Goal: Task Accomplishment & Management: Use online tool/utility

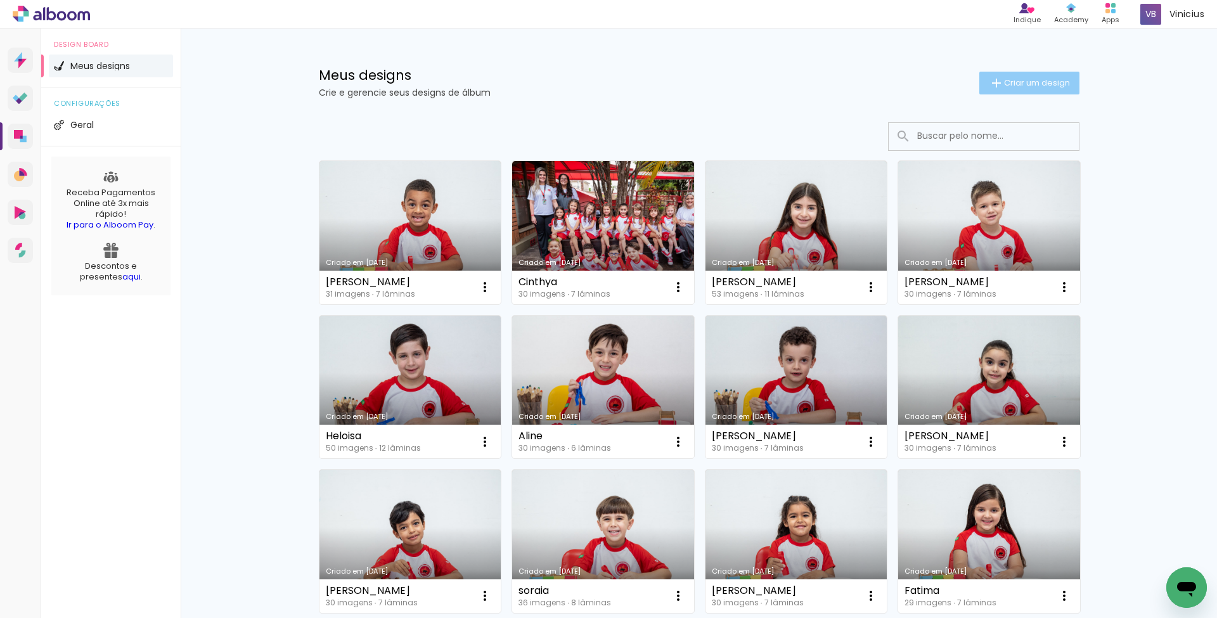
click at [1017, 85] on span "Criar um design" at bounding box center [1037, 83] width 66 height 8
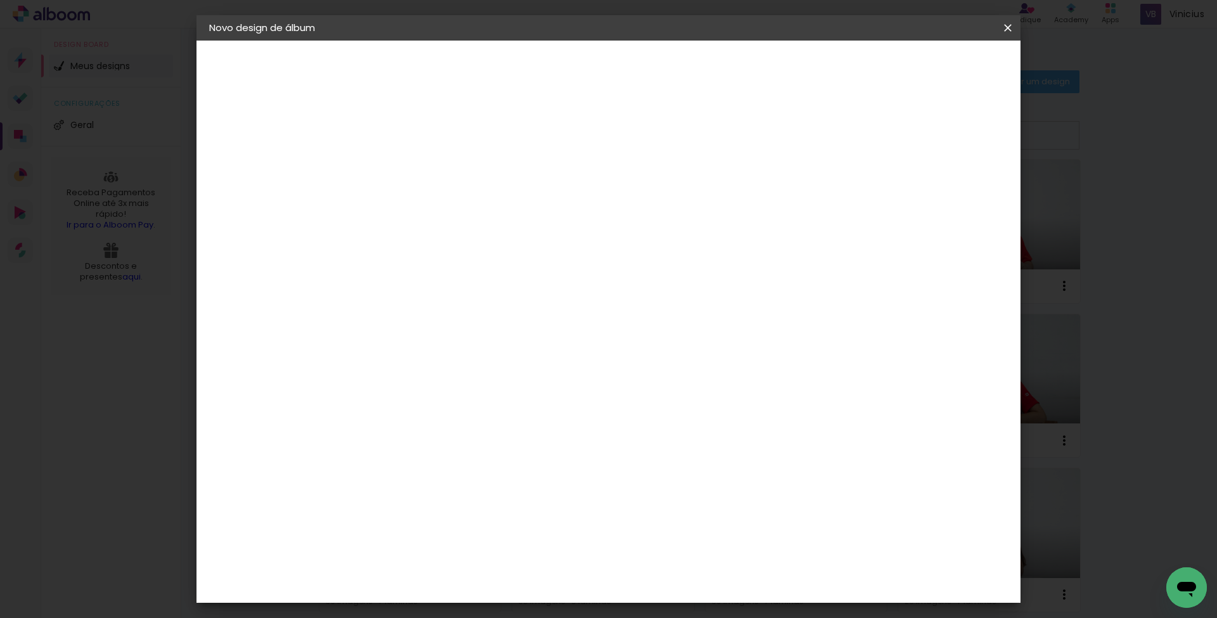
click at [416, 170] on input at bounding box center [416, 170] width 0 height 20
type input "Aldina"
type paper-input "Aldina"
click at [0, 0] on slot "Avançar" at bounding box center [0, 0] width 0 height 0
click at [0, 0] on slot "Tamanho Livre" at bounding box center [0, 0] width 0 height 0
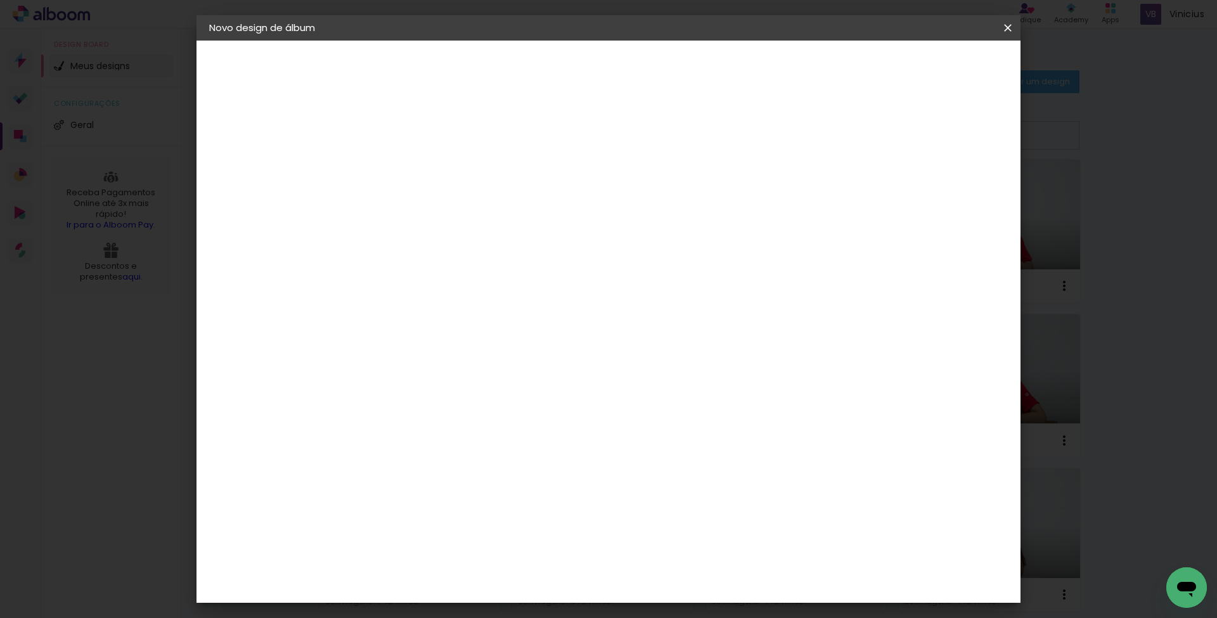
click at [0, 0] on slot "Avançar" at bounding box center [0, 0] width 0 height 0
click at [393, 362] on div "30" at bounding box center [384, 362] width 48 height 19
type input "20,3"
type paper-input "20,3"
drag, startPoint x: 699, startPoint y: 449, endPoint x: 721, endPoint y: 450, distance: 21.6
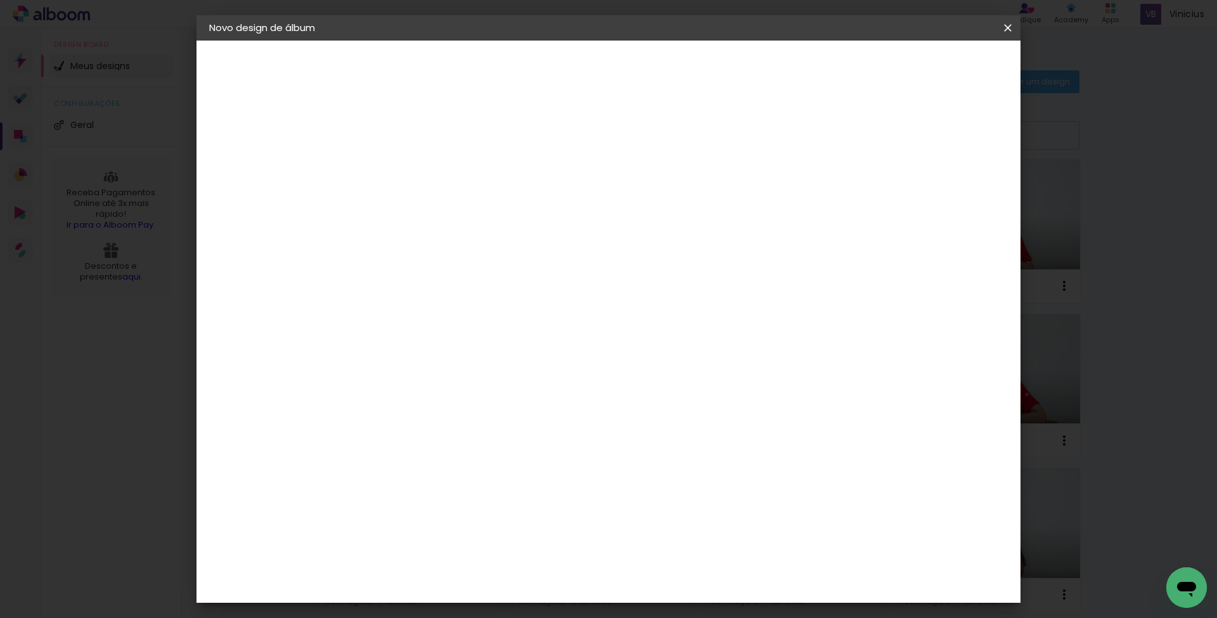
click at [721, 451] on div "cm" at bounding box center [690, 452] width 507 height 44
type input "40,6"
type paper-input "40,6"
click at [949, 74] on paper-button "Iniciar design" at bounding box center [909, 67] width 83 height 22
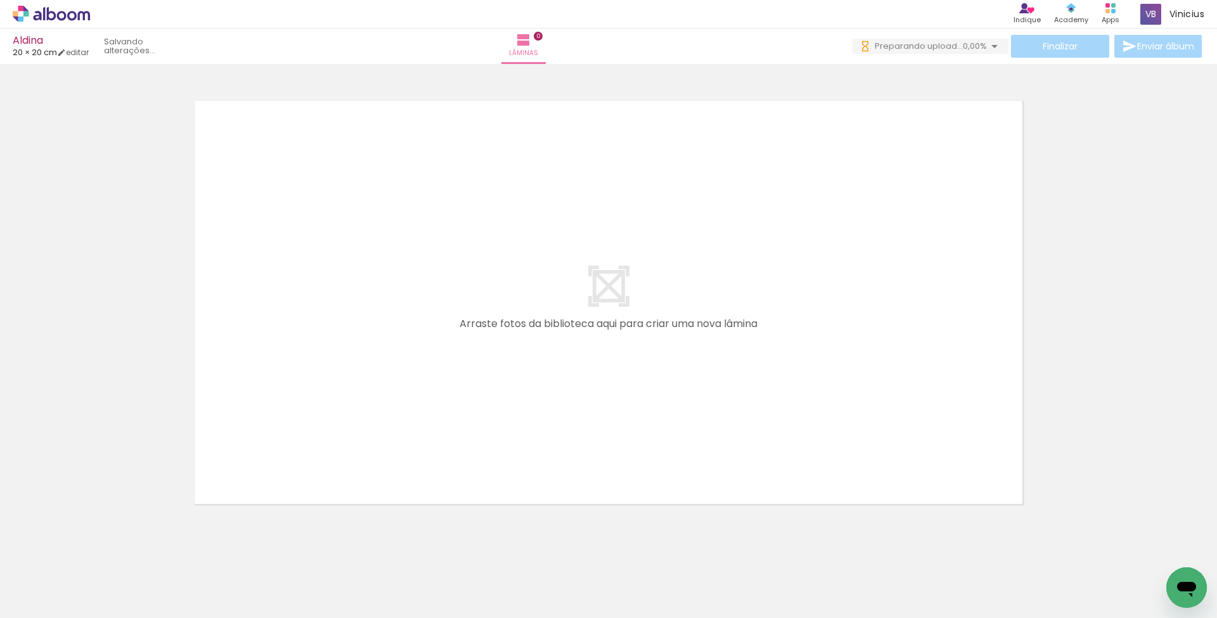
scroll to position [1, 0]
drag, startPoint x: 134, startPoint y: 577, endPoint x: 337, endPoint y: 363, distance: 294.6
click at [337, 363] on quentale-workspace at bounding box center [608, 309] width 1217 height 618
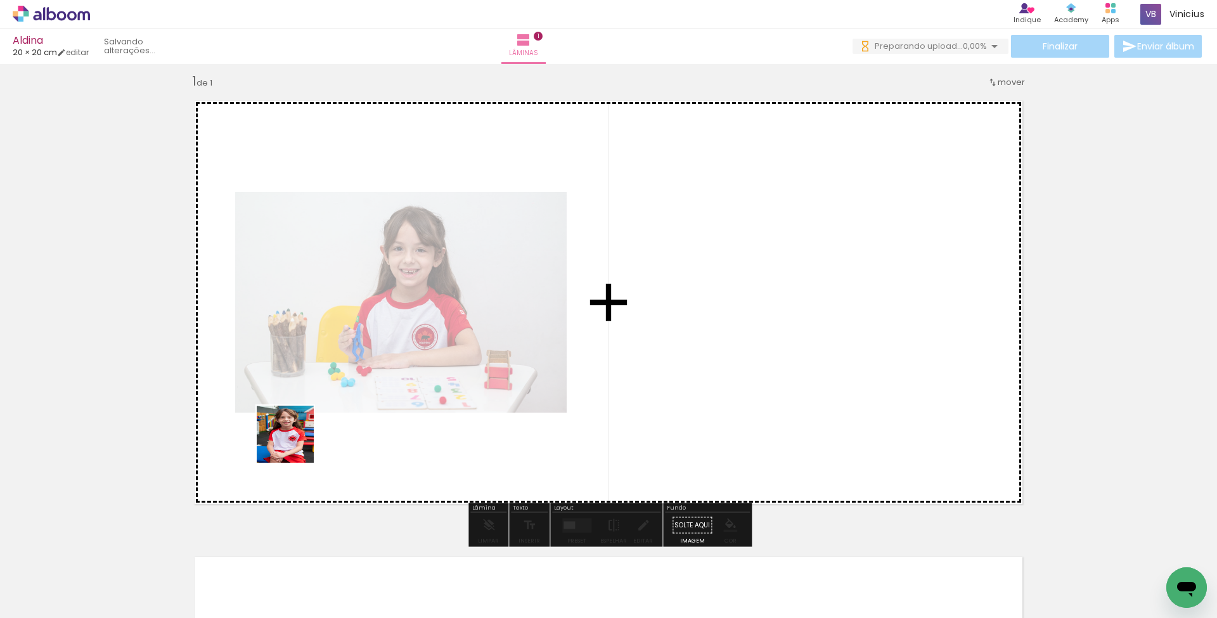
click at [299, 430] on quentale-workspace at bounding box center [608, 309] width 1217 height 618
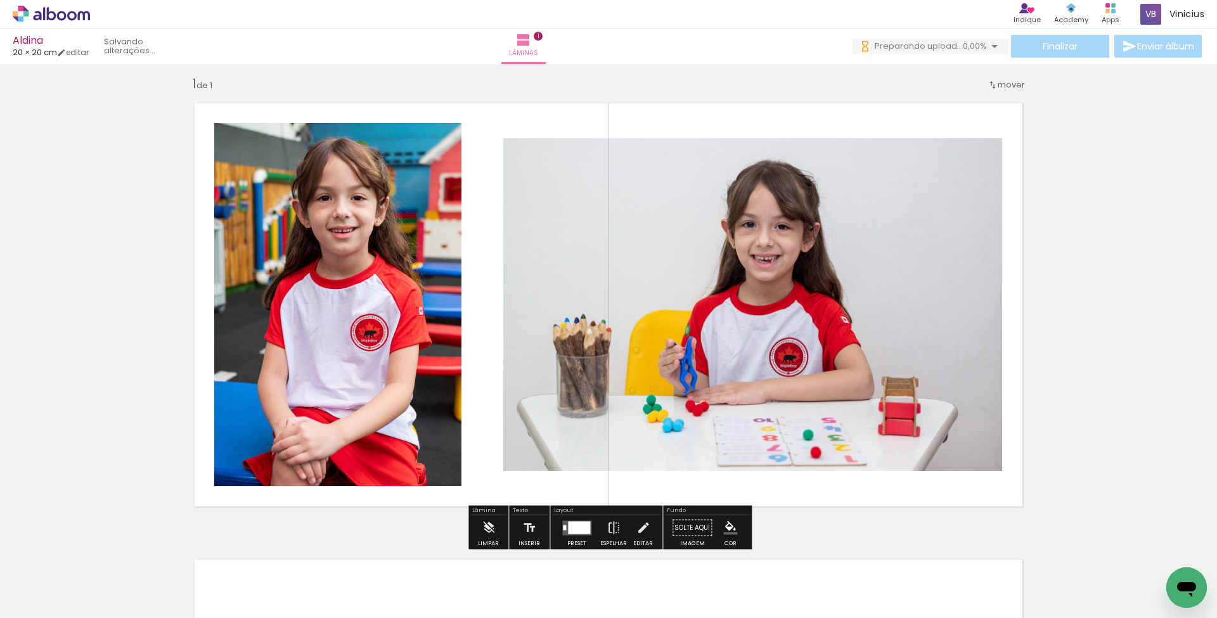
scroll to position [0, 0]
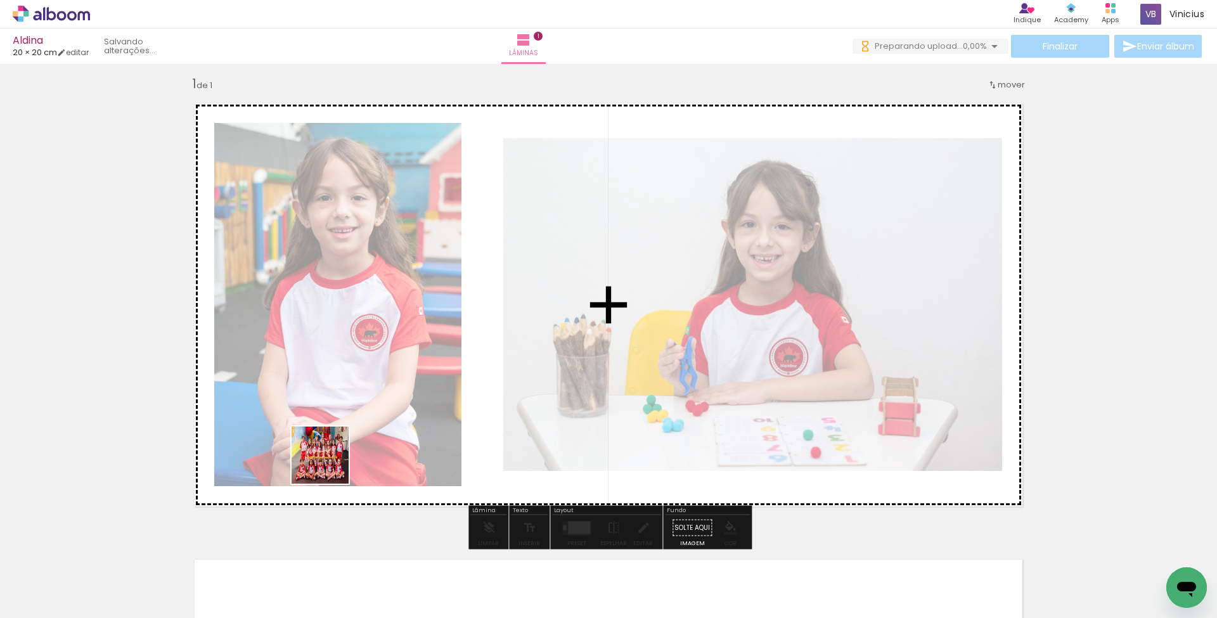
click at [330, 465] on quentale-workspace at bounding box center [608, 309] width 1217 height 618
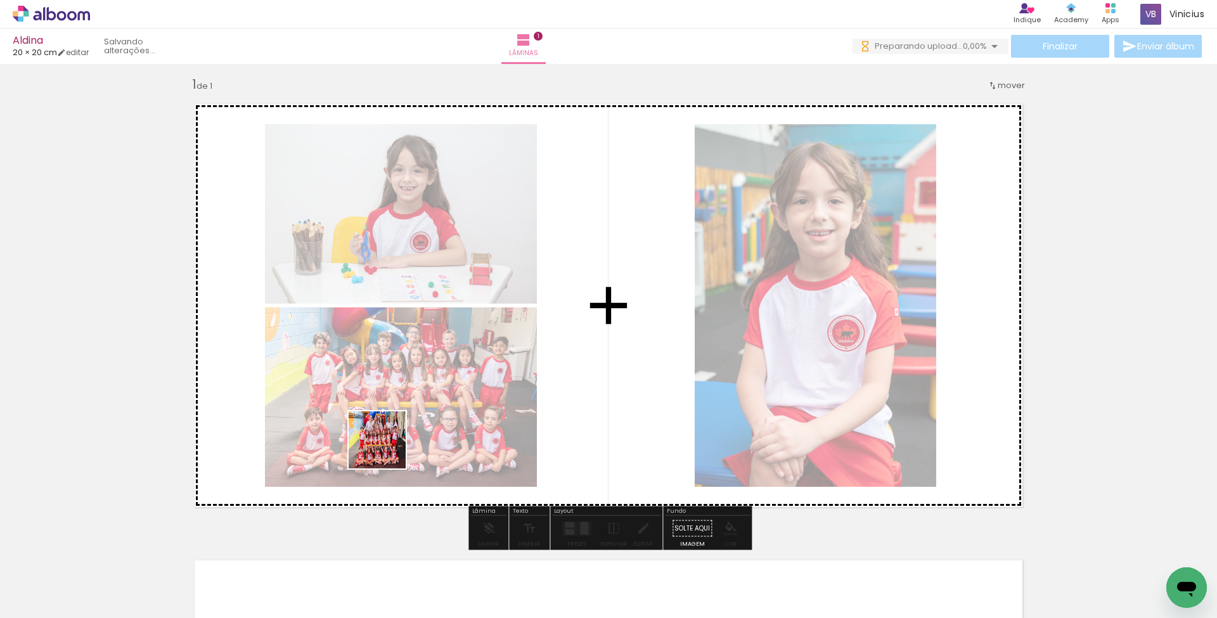
drag, startPoint x: 356, startPoint y: 572, endPoint x: 394, endPoint y: 409, distance: 166.7
click at [394, 409] on quentale-workspace at bounding box center [608, 309] width 1217 height 618
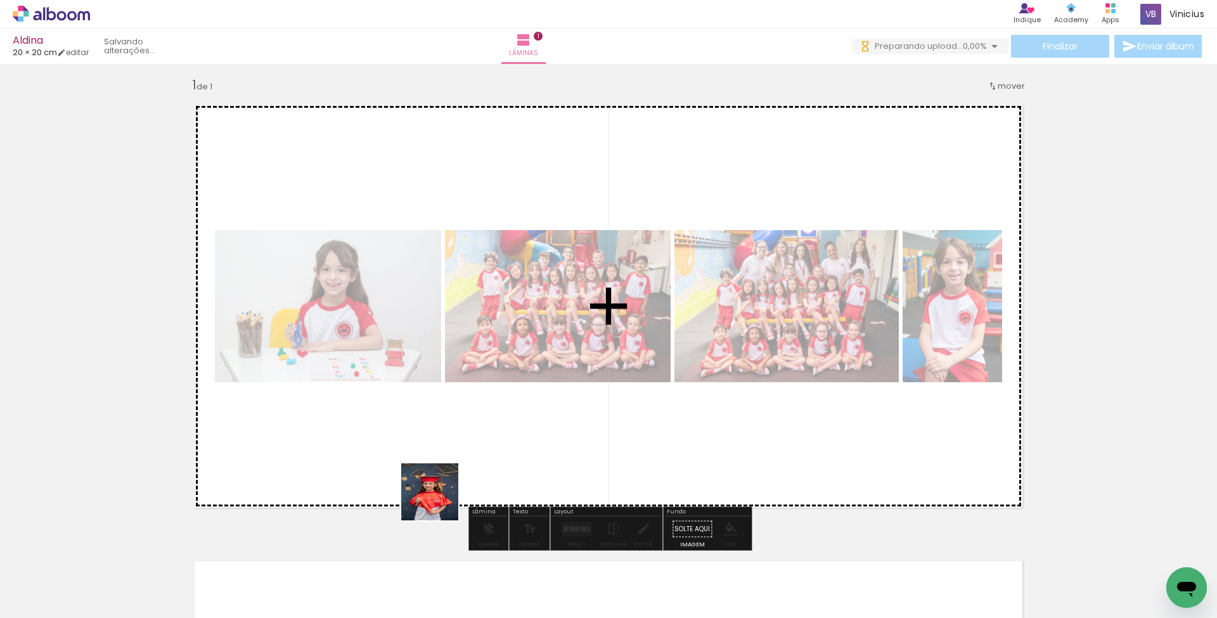
drag, startPoint x: 416, startPoint y: 573, endPoint x: 449, endPoint y: 428, distance: 148.4
click at [449, 428] on quentale-workspace at bounding box center [608, 309] width 1217 height 618
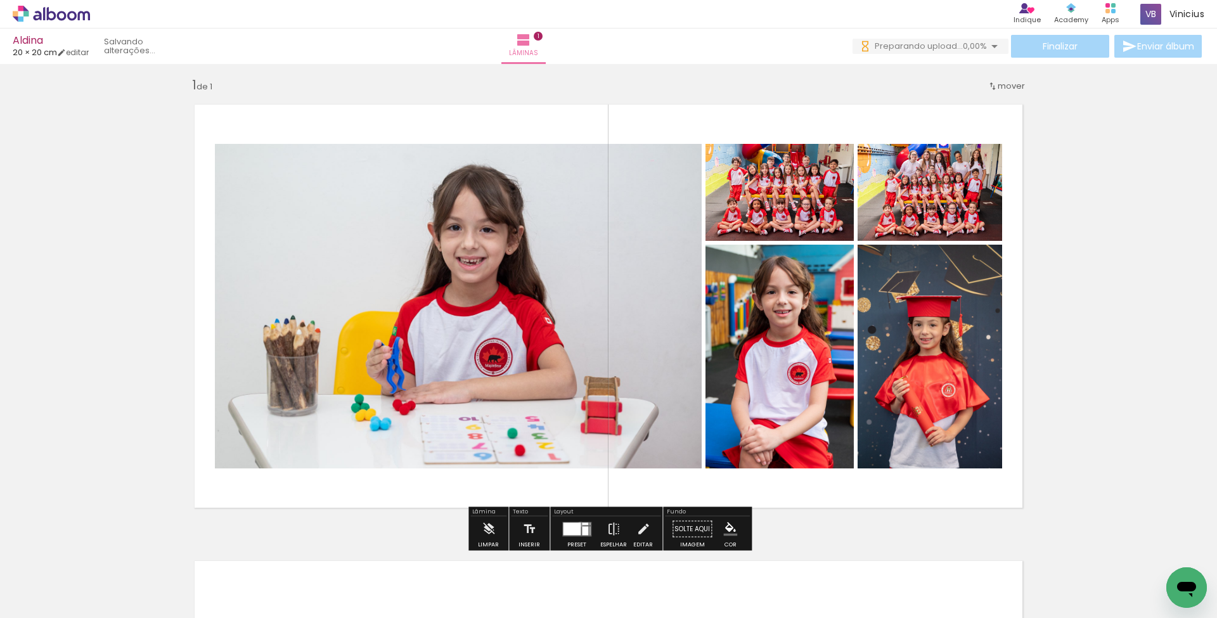
click at [577, 524] on div at bounding box center [572, 528] width 18 height 13
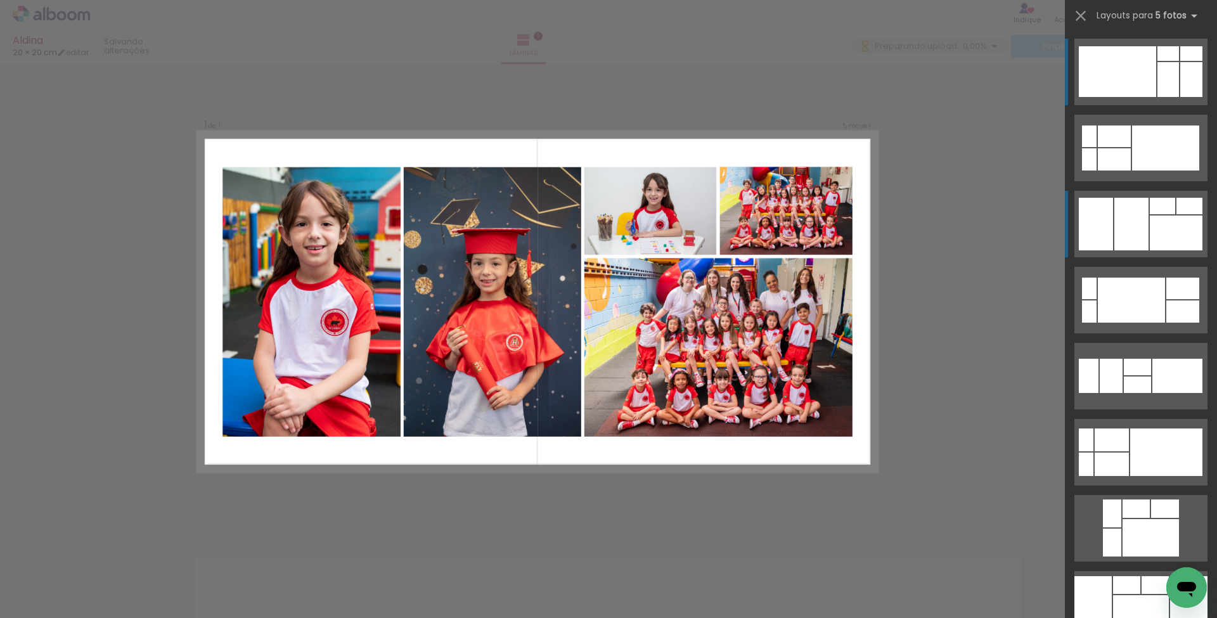
scroll to position [0, 0]
click at [1128, 218] on div at bounding box center [1131, 224] width 34 height 53
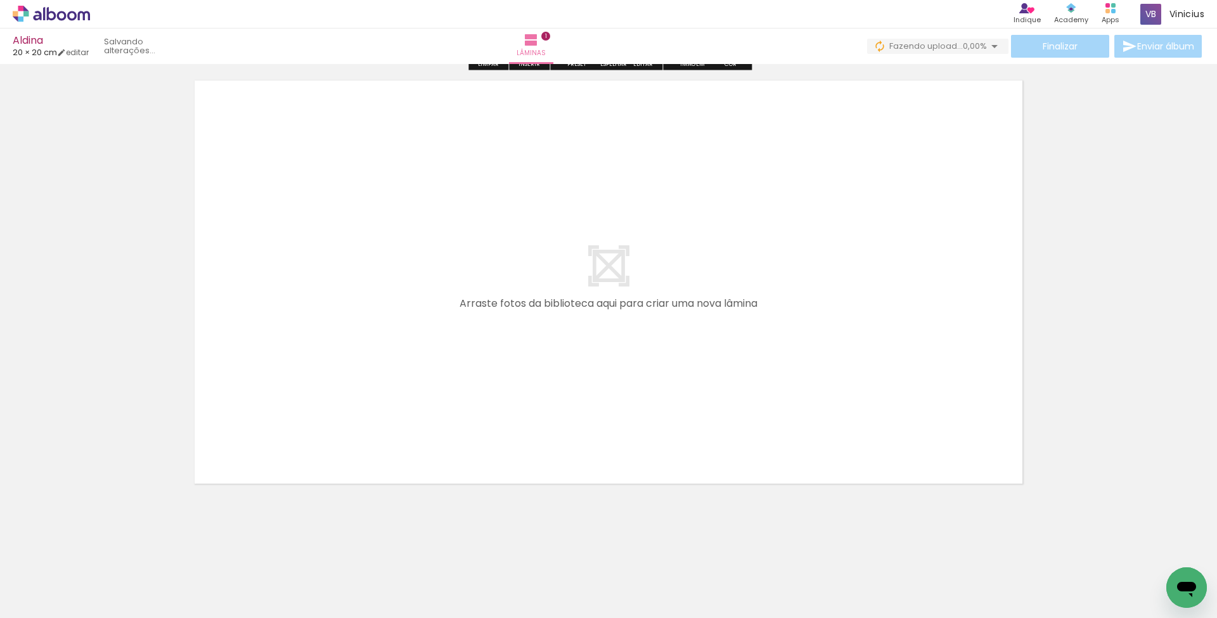
scroll to position [487, 0]
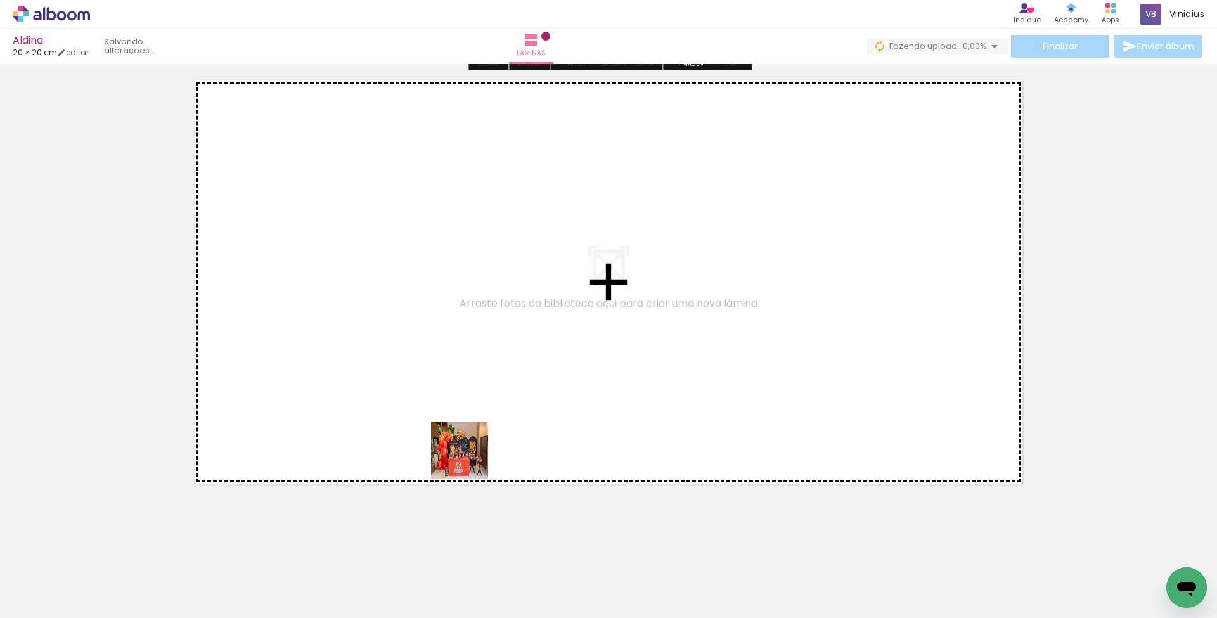
click at [470, 460] on quentale-workspace at bounding box center [608, 309] width 1217 height 618
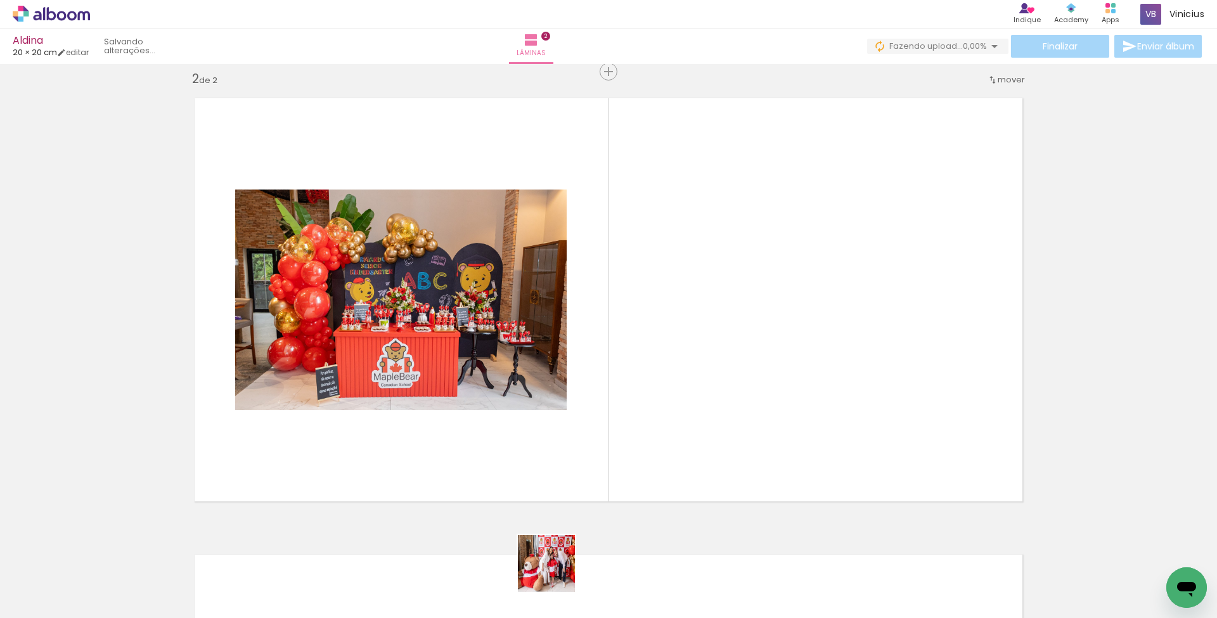
scroll to position [468, 0]
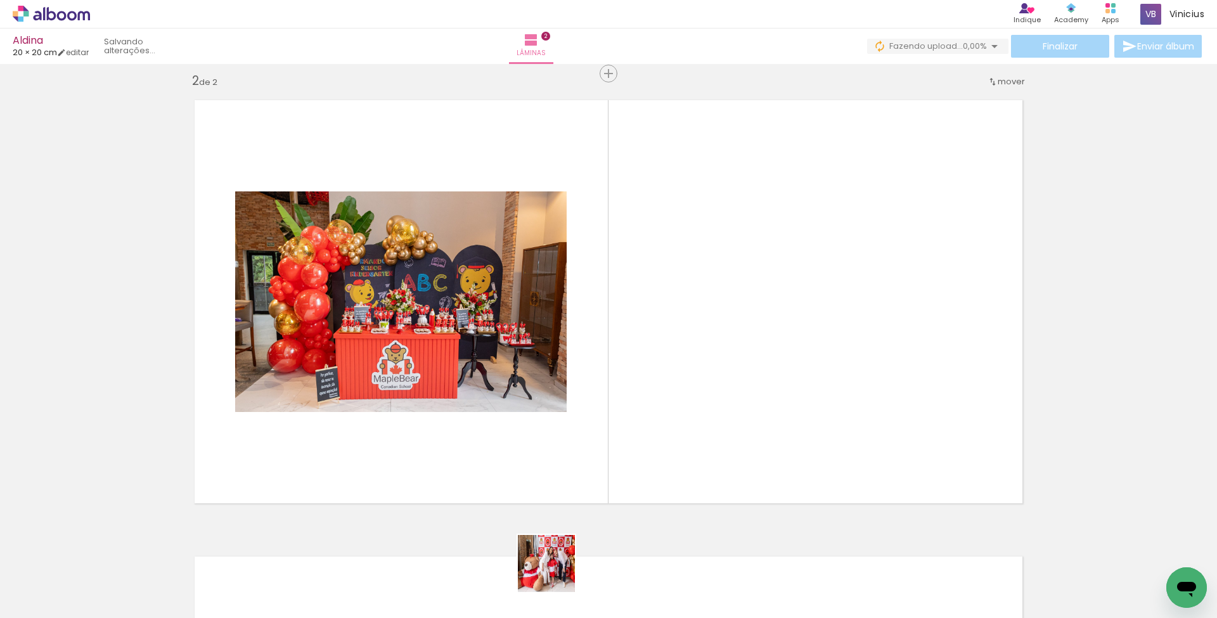
drag, startPoint x: 556, startPoint y: 573, endPoint x: 536, endPoint y: 466, distance: 109.0
click at [536, 466] on quentale-workspace at bounding box center [608, 309] width 1217 height 618
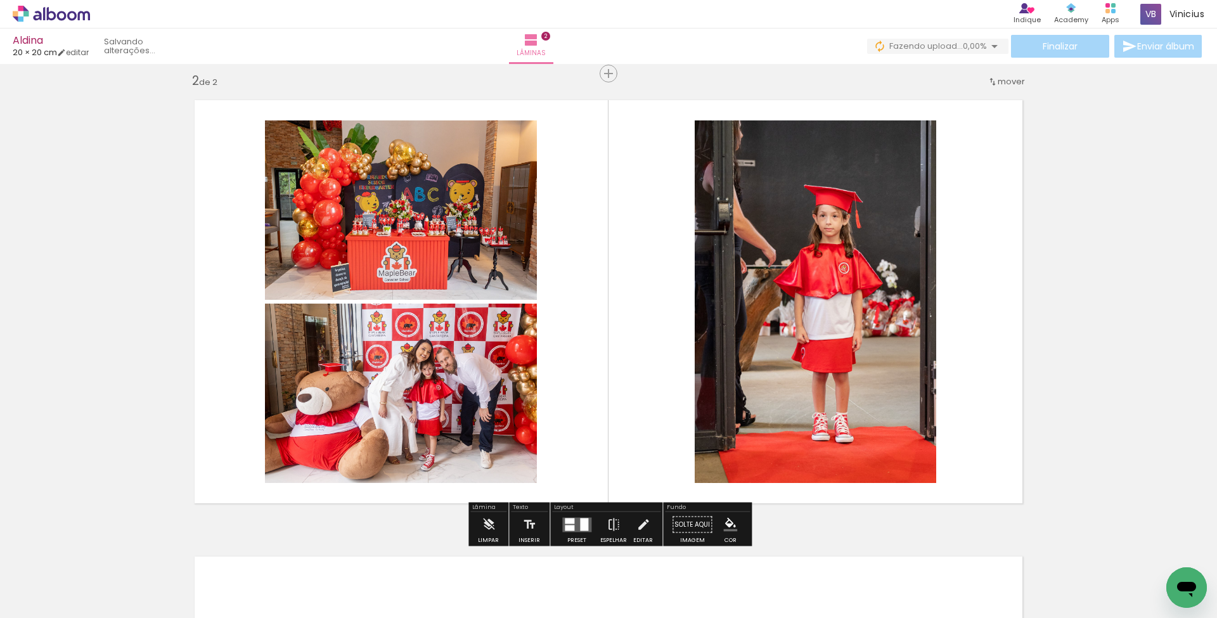
click at [619, 478] on quentale-workspace at bounding box center [608, 309] width 1217 height 618
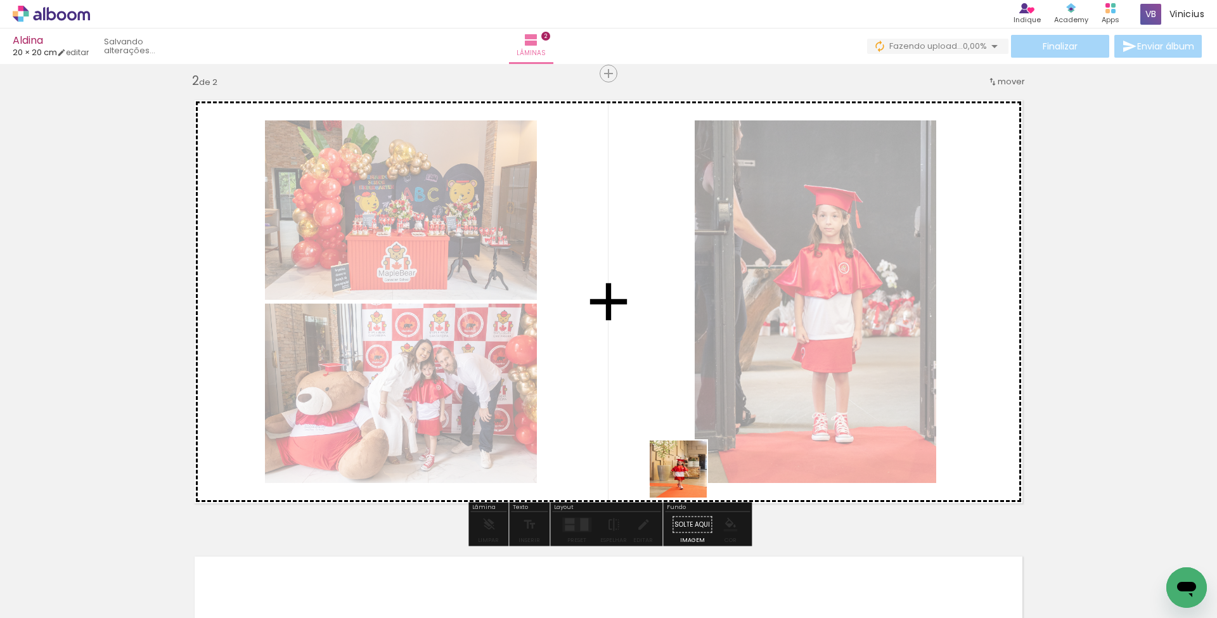
drag, startPoint x: 700, startPoint y: 538, endPoint x: 678, endPoint y: 448, distance: 92.5
click at [678, 448] on quentale-workspace at bounding box center [608, 309] width 1217 height 618
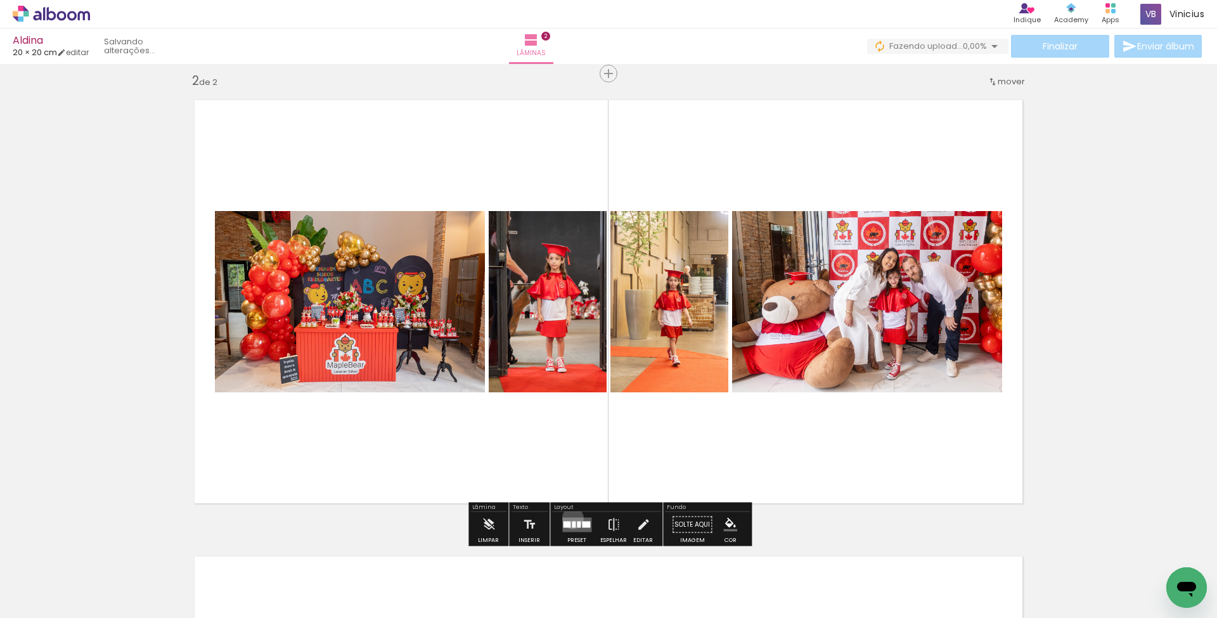
click at [570, 518] on quentale-layouter at bounding box center [576, 524] width 29 height 15
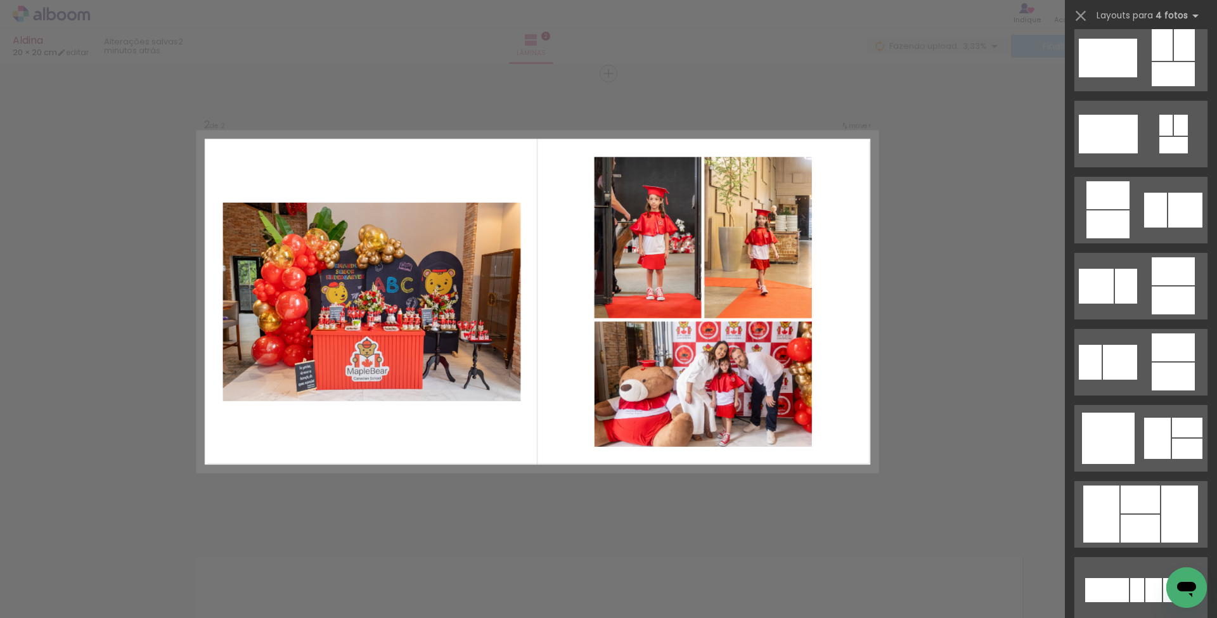
scroll to position [3377, 0]
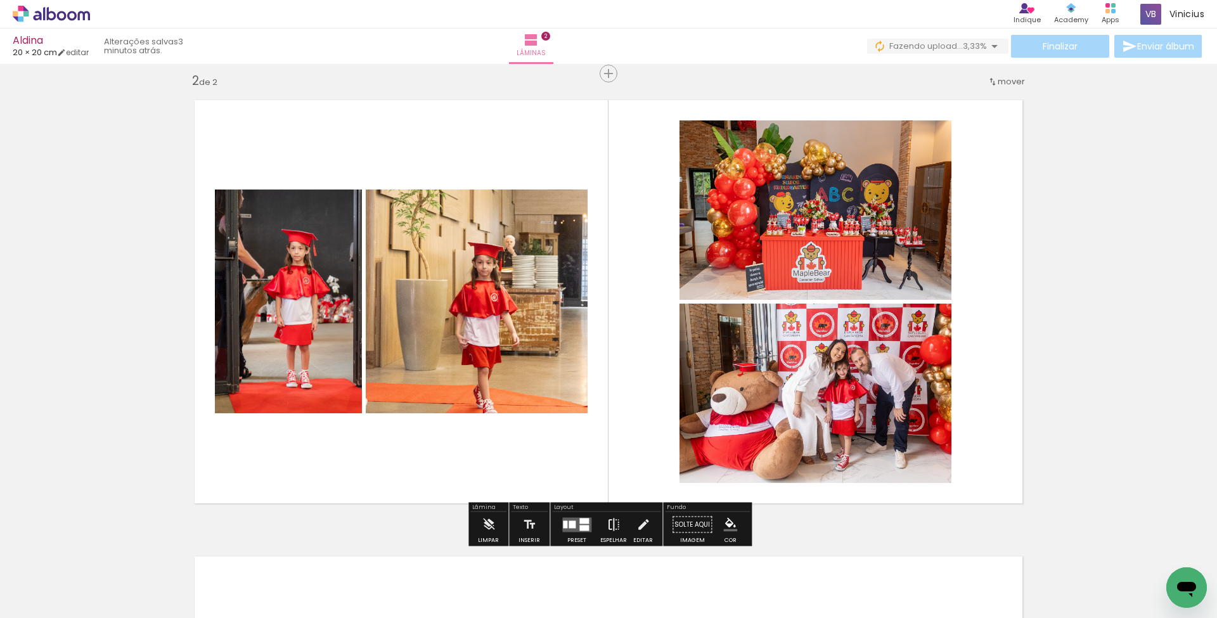
click at [607, 524] on iron-icon at bounding box center [614, 524] width 14 height 25
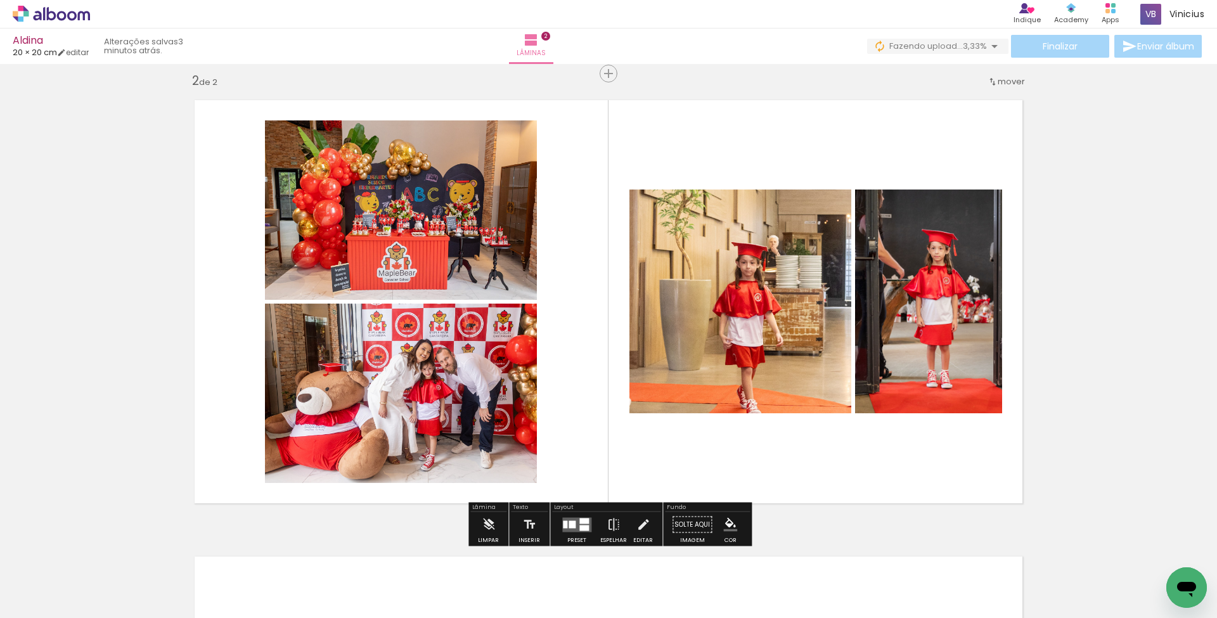
click at [378, 259] on quentale-photo at bounding box center [401, 209] width 272 height 179
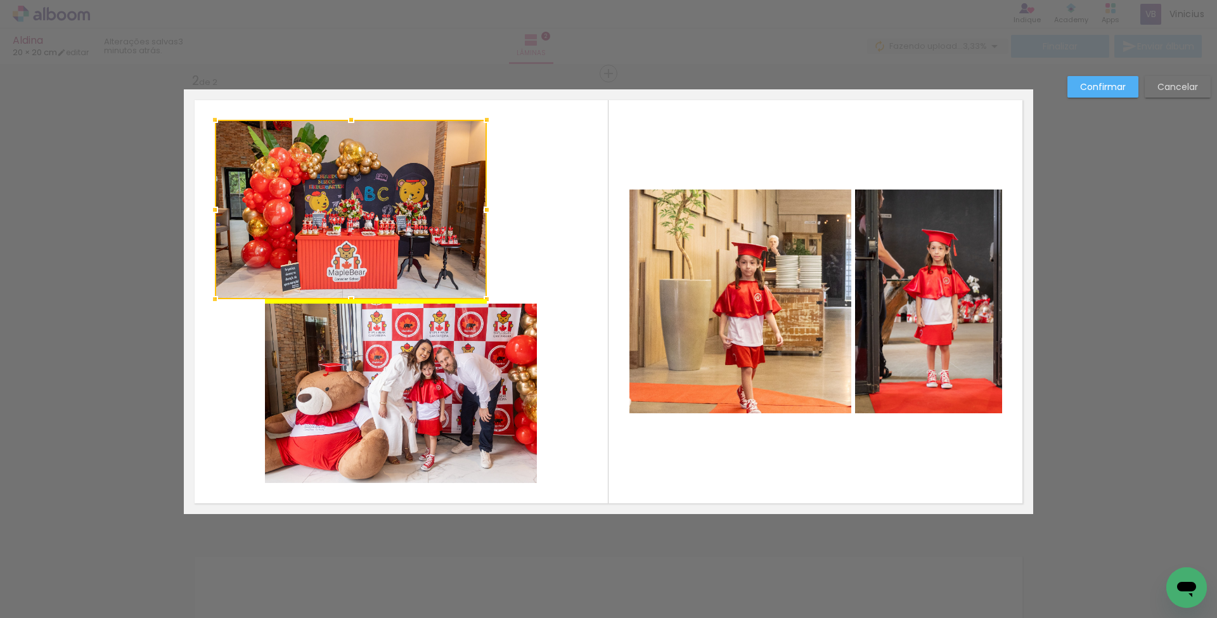
drag, startPoint x: 378, startPoint y: 255, endPoint x: 329, endPoint y: 255, distance: 49.4
click at [329, 255] on div at bounding box center [351, 209] width 272 height 179
click at [396, 349] on quentale-photo at bounding box center [401, 393] width 272 height 179
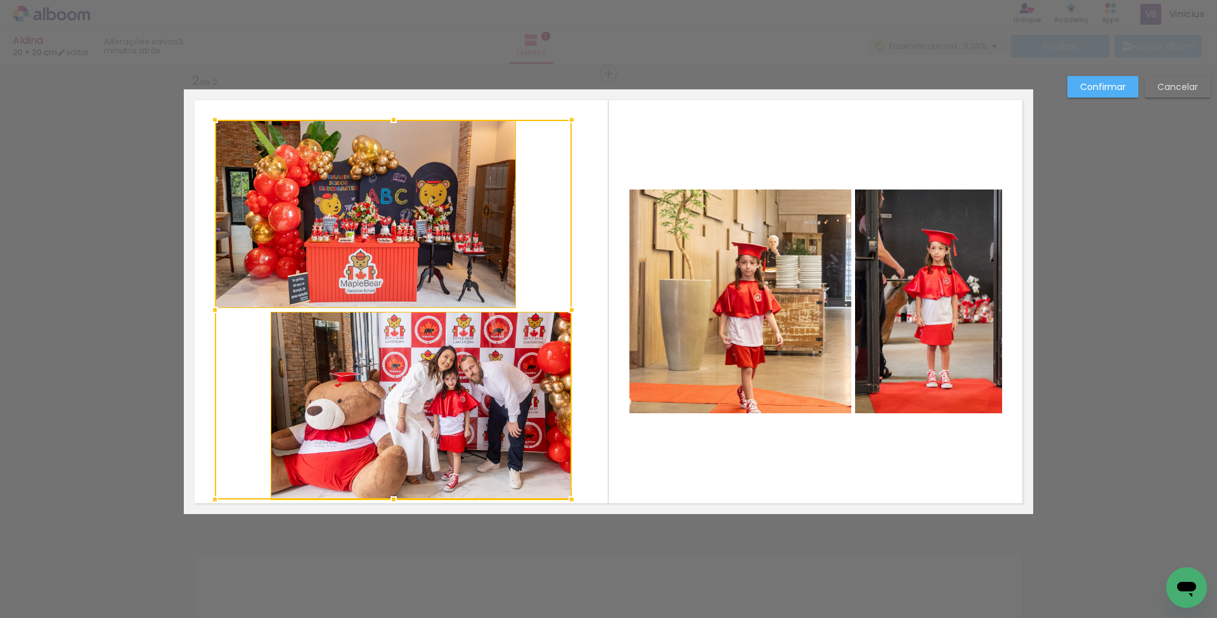
drag, startPoint x: 538, startPoint y: 484, endPoint x: 568, endPoint y: 499, distance: 33.7
click at [572, 501] on div at bounding box center [571, 499] width 25 height 25
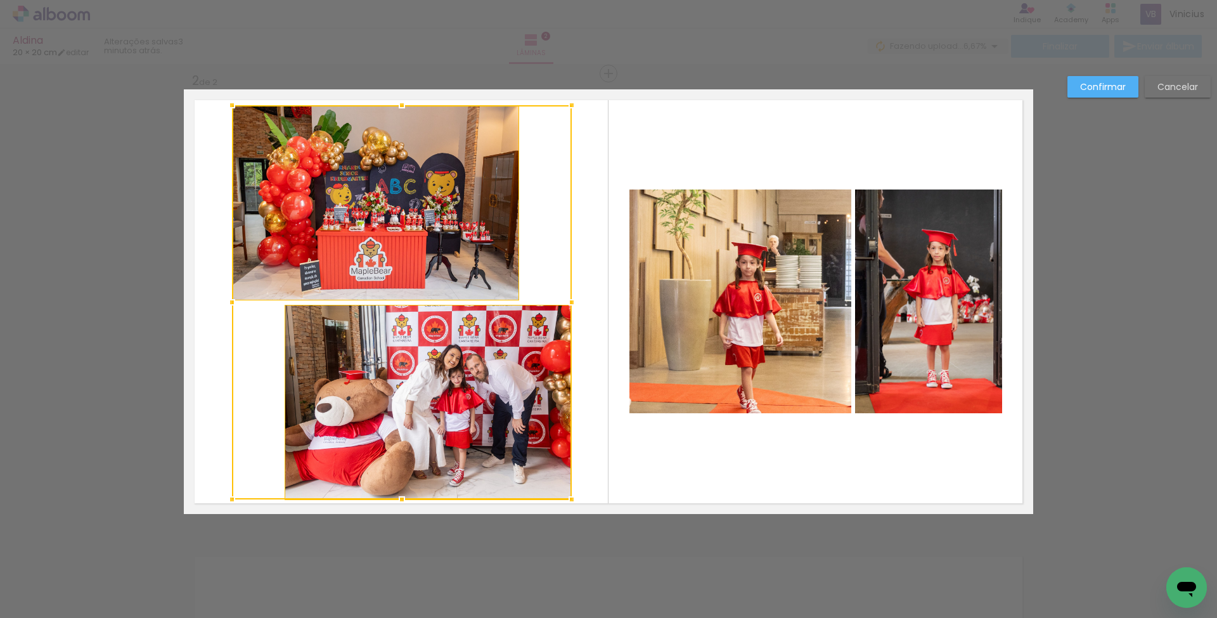
drag, startPoint x: 212, startPoint y: 118, endPoint x: 229, endPoint y: 103, distance: 22.5
click at [229, 103] on div at bounding box center [231, 105] width 25 height 25
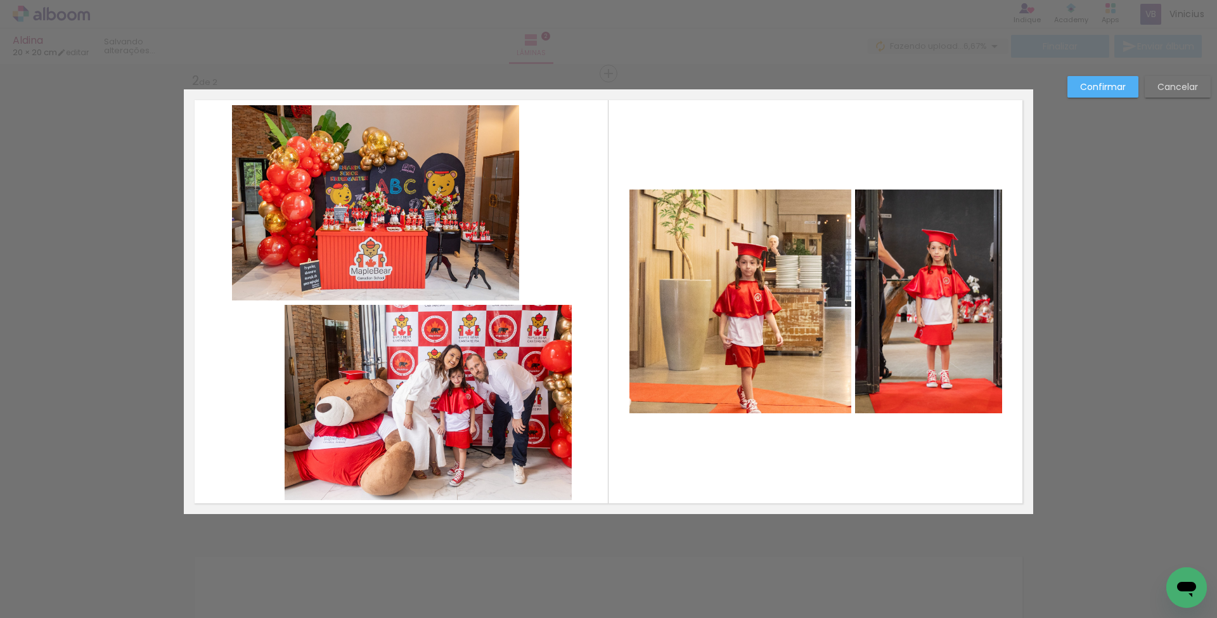
click at [431, 345] on quentale-photo at bounding box center [428, 402] width 287 height 195
click at [417, 273] on album-spread "2 de 2" at bounding box center [608, 301] width 849 height 425
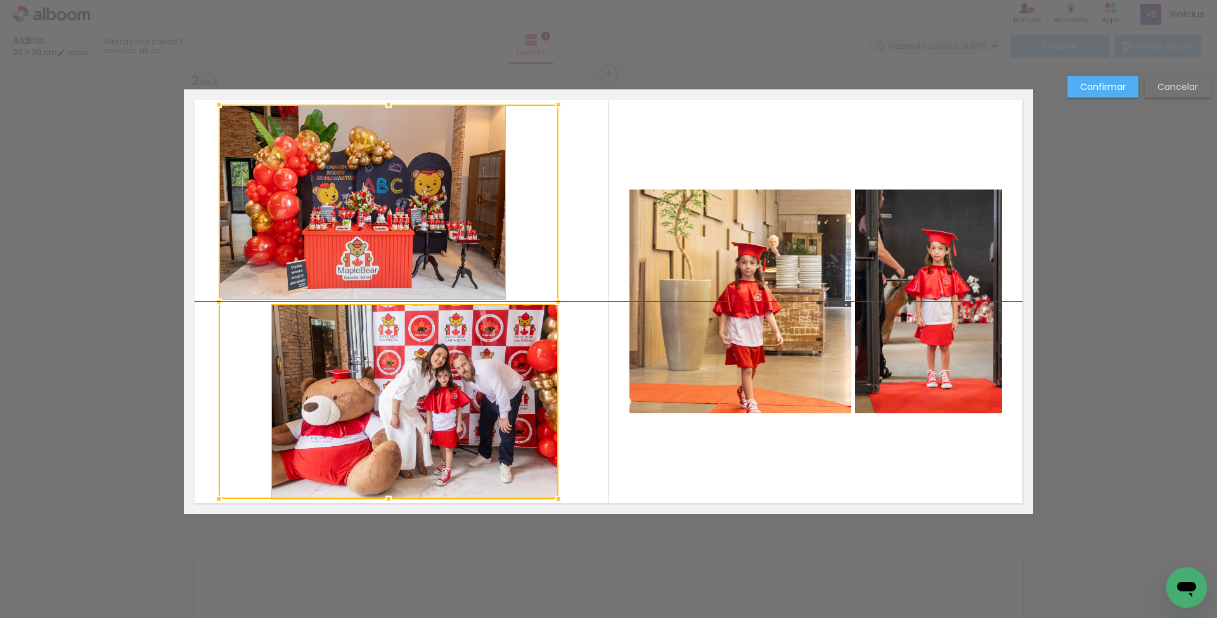
drag, startPoint x: 415, startPoint y: 350, endPoint x: 406, endPoint y: 350, distance: 8.9
click at [406, 350] on div at bounding box center [389, 302] width 340 height 394
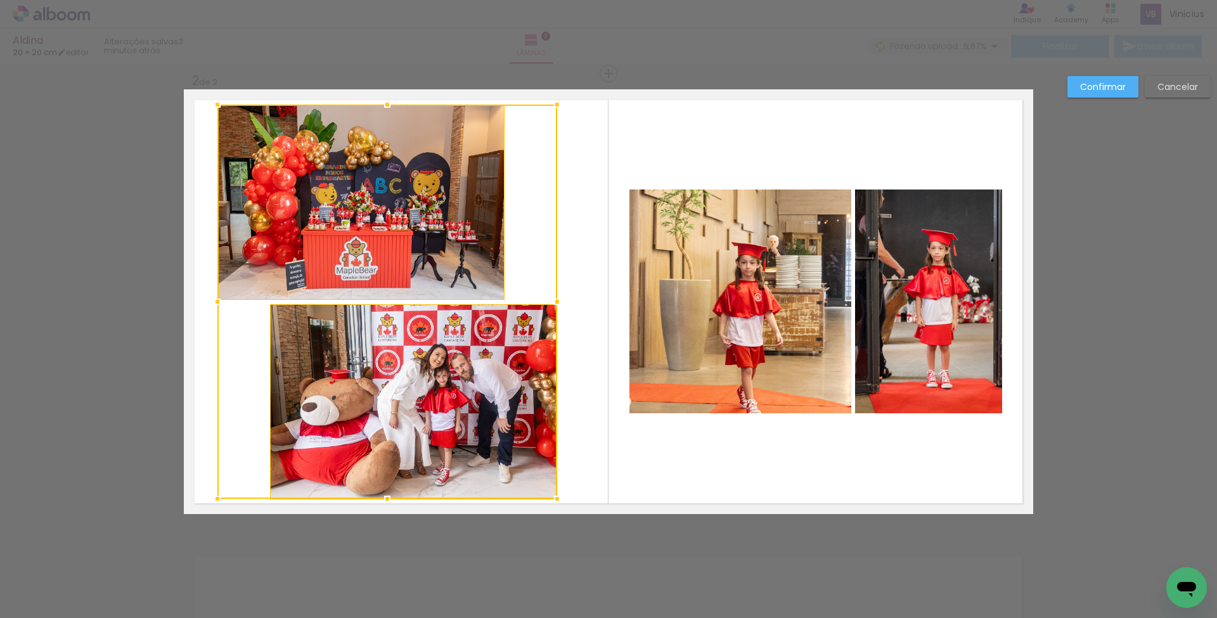
click at [754, 338] on quentale-photo at bounding box center [740, 302] width 222 height 224
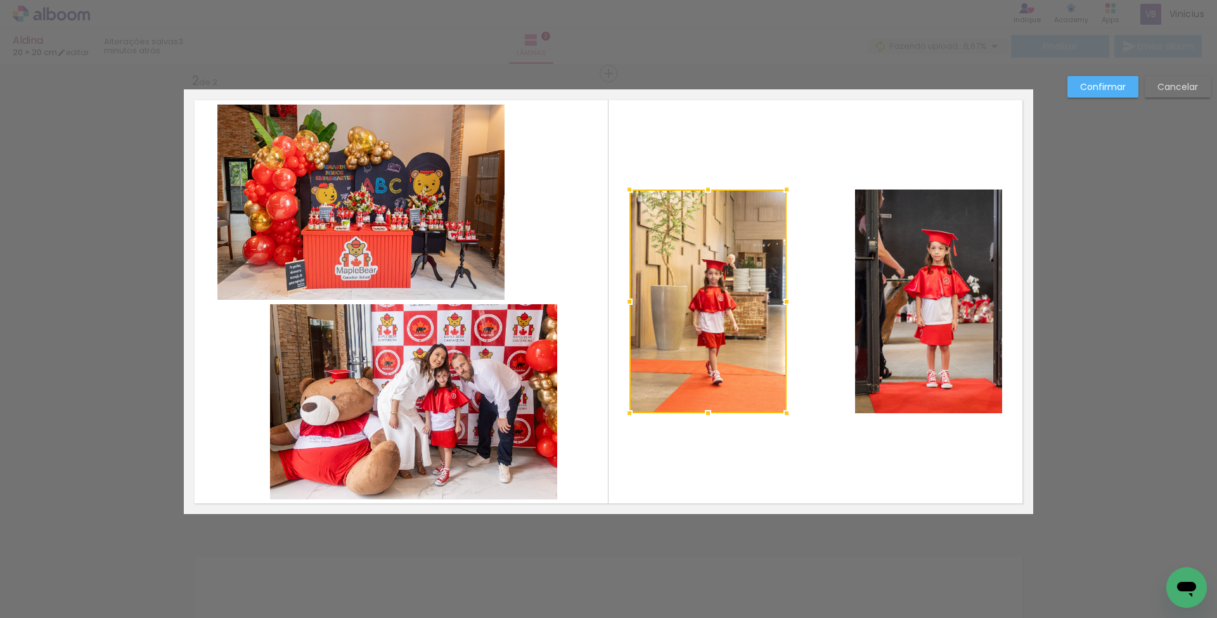
drag, startPoint x: 830, startPoint y: 304, endPoint x: 765, endPoint y: 304, distance: 65.3
click at [783, 304] on div at bounding box center [786, 301] width 25 height 25
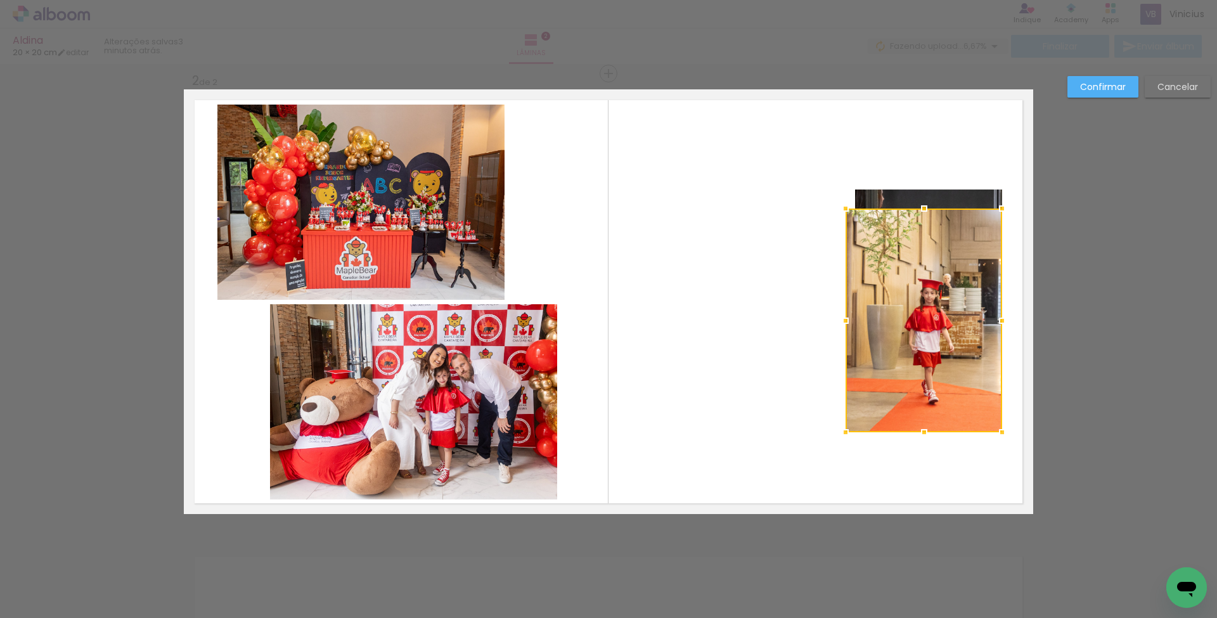
drag, startPoint x: 780, startPoint y: 308, endPoint x: 887, endPoint y: 324, distance: 108.3
click at [948, 325] on div at bounding box center [924, 321] width 157 height 224
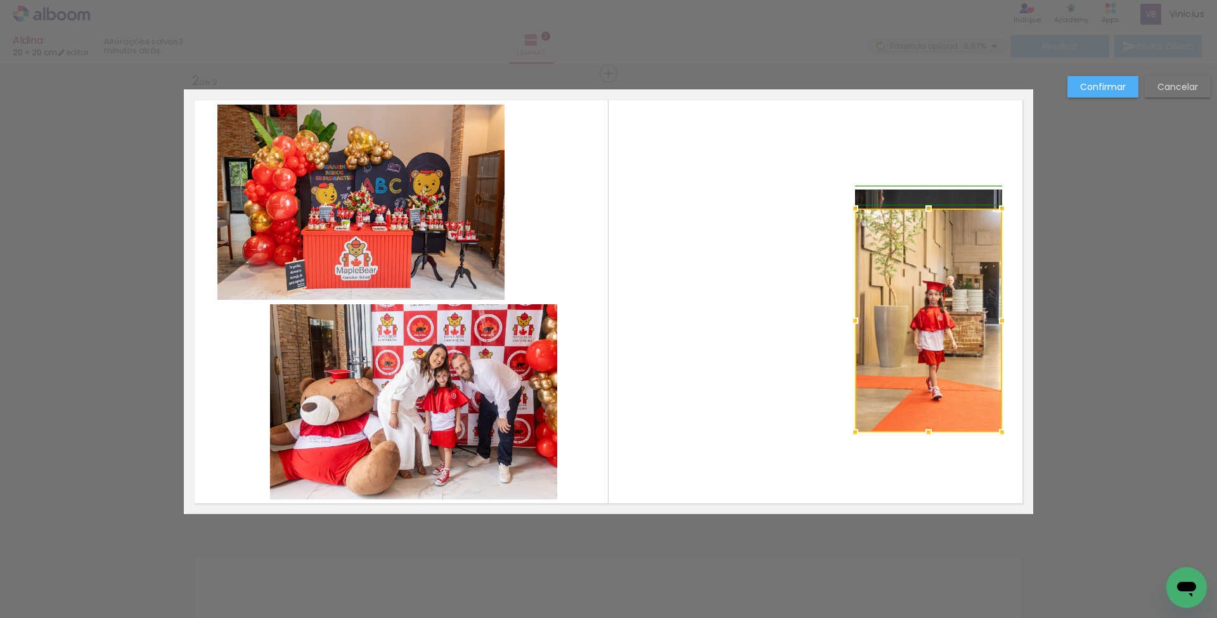
drag, startPoint x: 844, startPoint y: 323, endPoint x: 856, endPoint y: 323, distance: 12.7
click at [850, 322] on div at bounding box center [854, 320] width 25 height 25
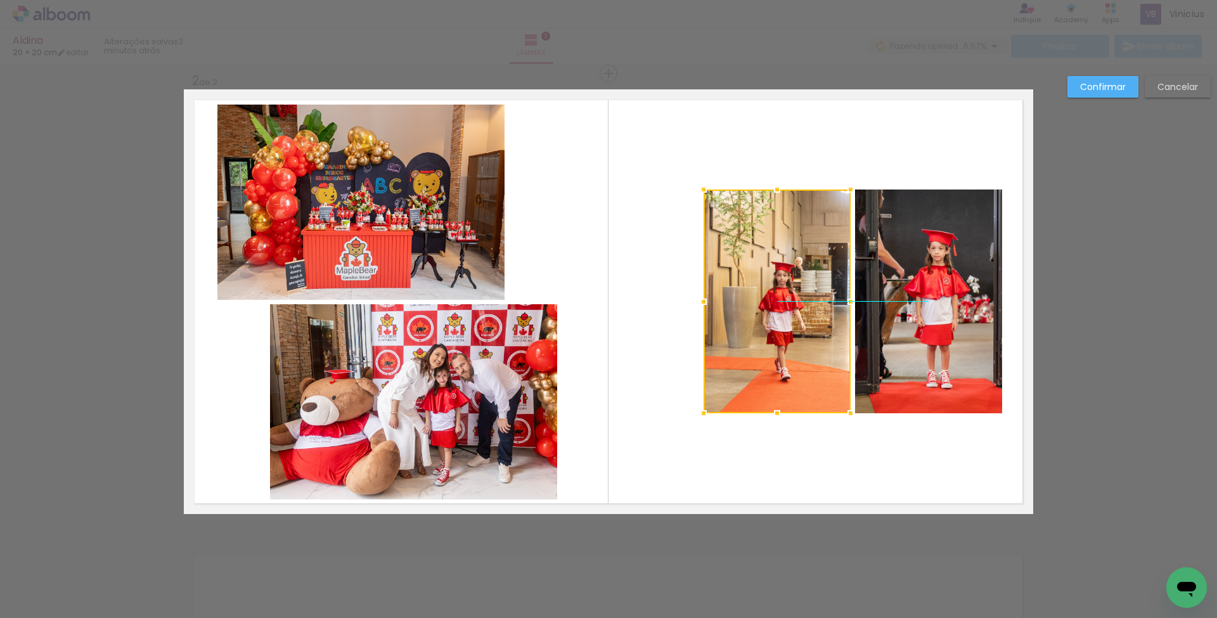
drag, startPoint x: 899, startPoint y: 319, endPoint x: 747, endPoint y: 300, distance: 152.7
click at [747, 300] on div at bounding box center [777, 302] width 147 height 224
click at [901, 318] on album-spread "2 de 2" at bounding box center [608, 301] width 849 height 425
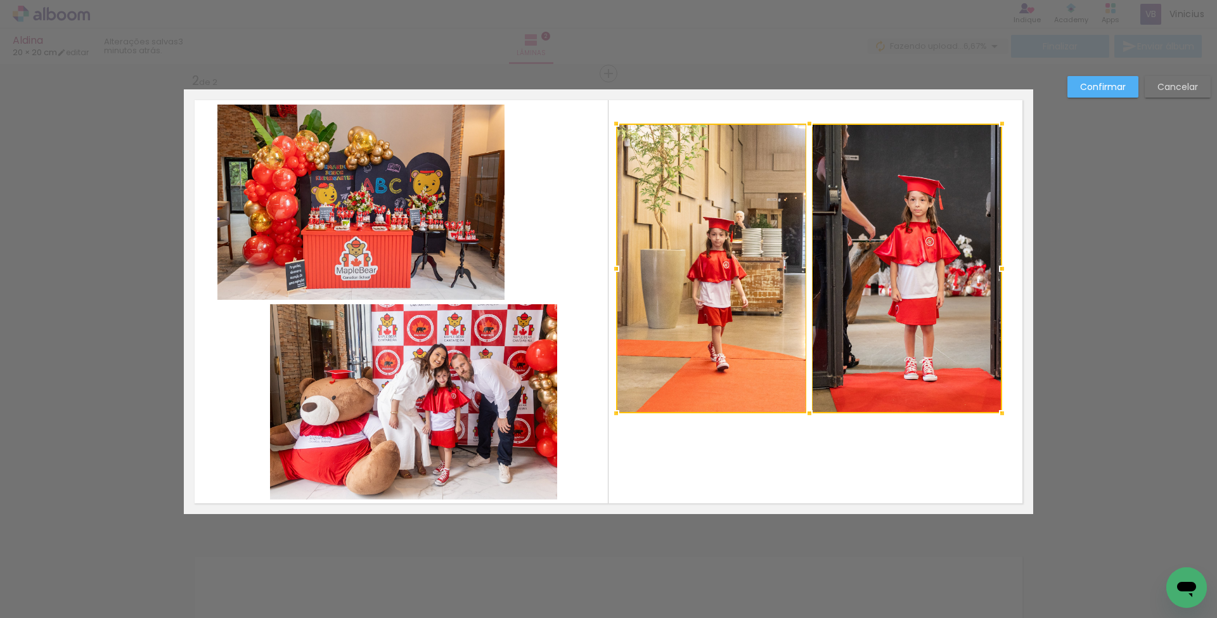
drag, startPoint x: 705, startPoint y: 189, endPoint x: 617, endPoint y: 122, distance: 109.9
click at [617, 122] on div at bounding box center [615, 123] width 25 height 25
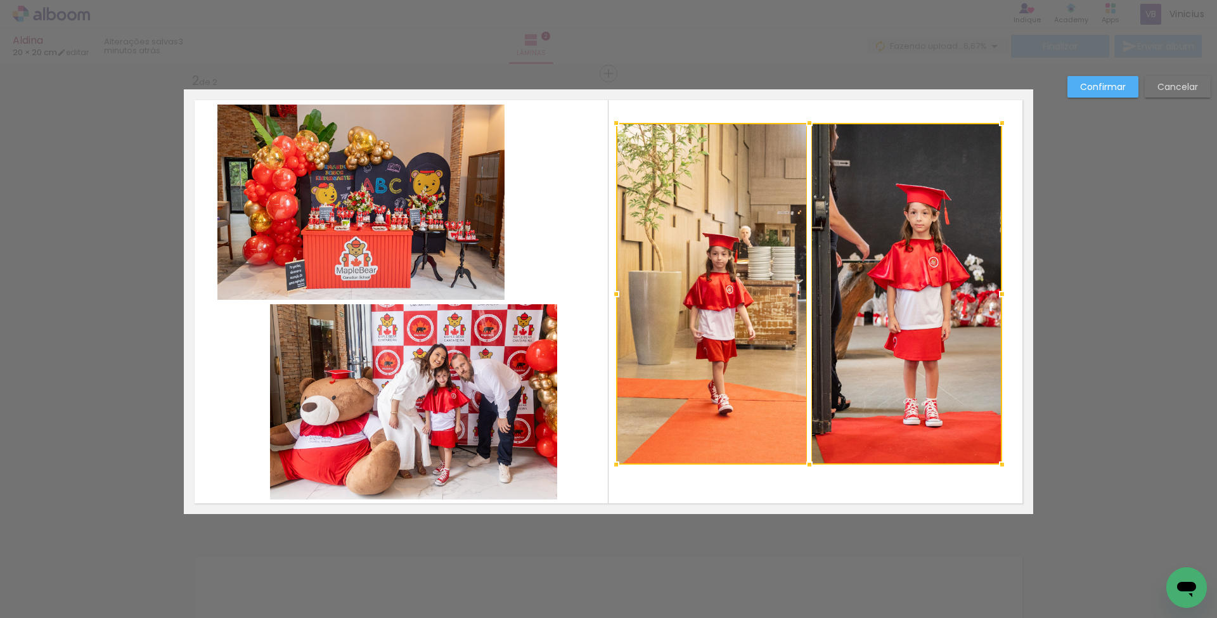
drag, startPoint x: 809, startPoint y: 423, endPoint x: 816, endPoint y: 440, distance: 18.2
click at [814, 463] on div at bounding box center [809, 464] width 25 height 25
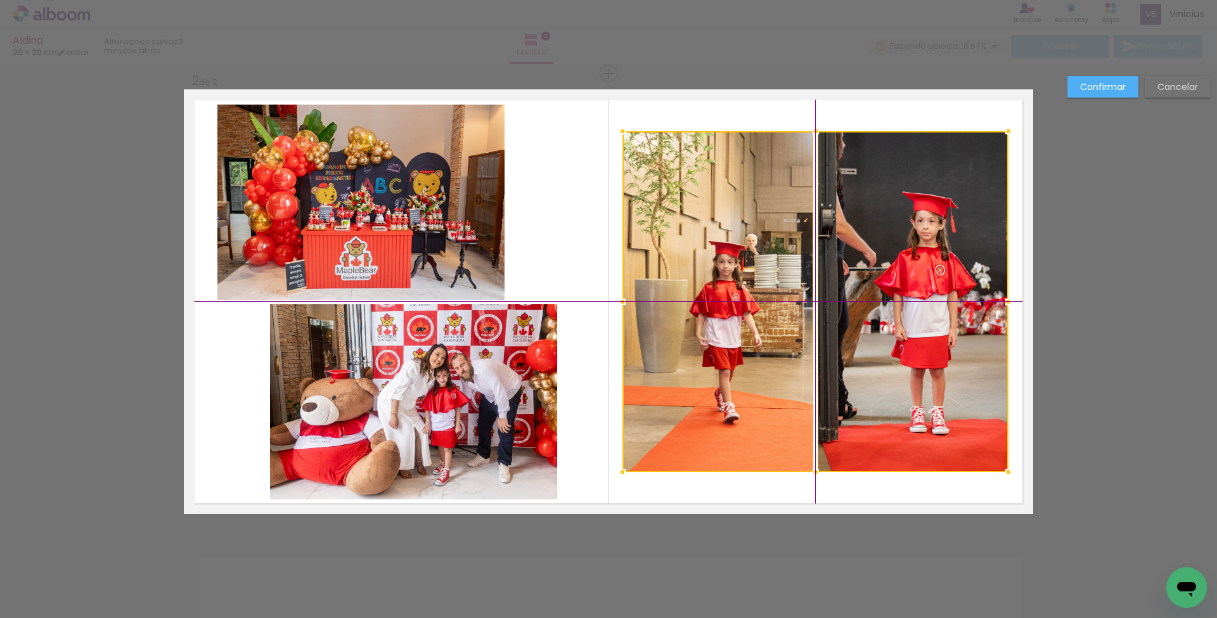
drag, startPoint x: 837, startPoint y: 371, endPoint x: 843, endPoint y: 379, distance: 9.5
click at [843, 379] on div at bounding box center [815, 301] width 386 height 341
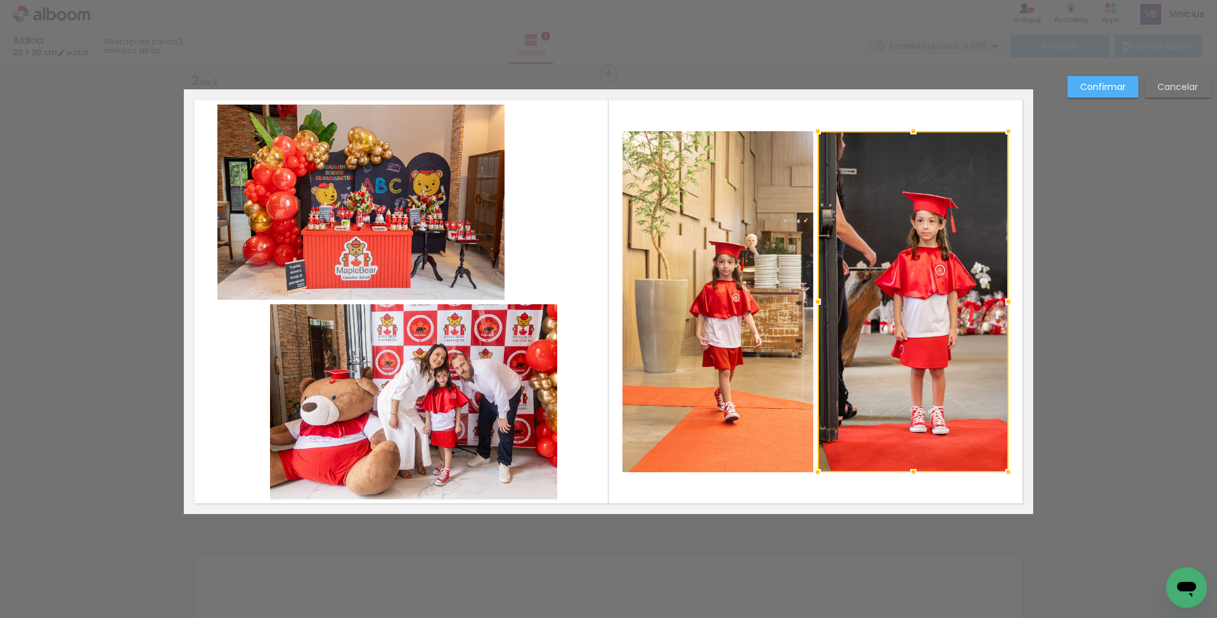
scroll to position [493, 0]
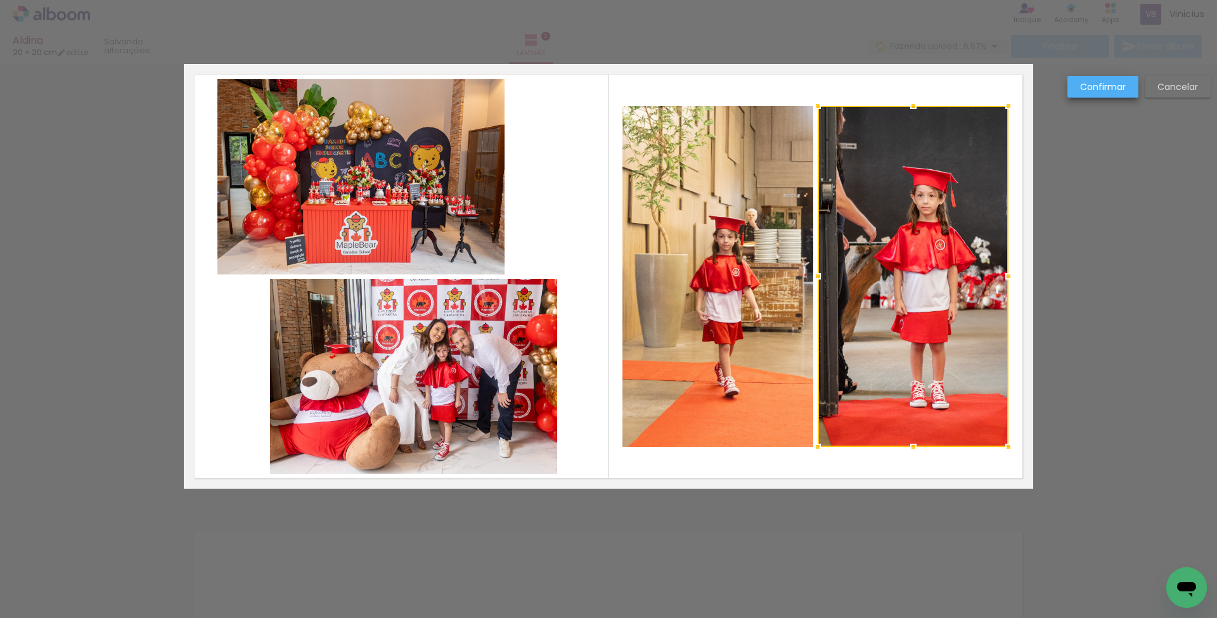
click at [0, 0] on slot "Confirmar" at bounding box center [0, 0] width 0 height 0
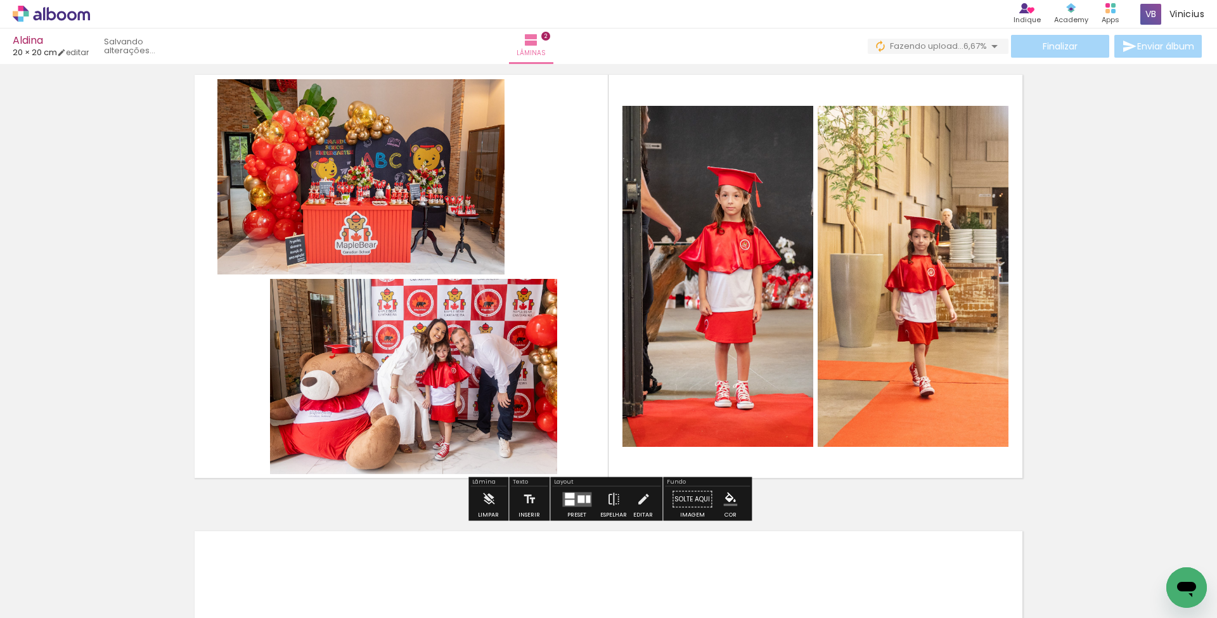
drag, startPoint x: 794, startPoint y: 241, endPoint x: 769, endPoint y: 238, distance: 24.8
click at [0, 0] on slot at bounding box center [0, 0] width 0 height 0
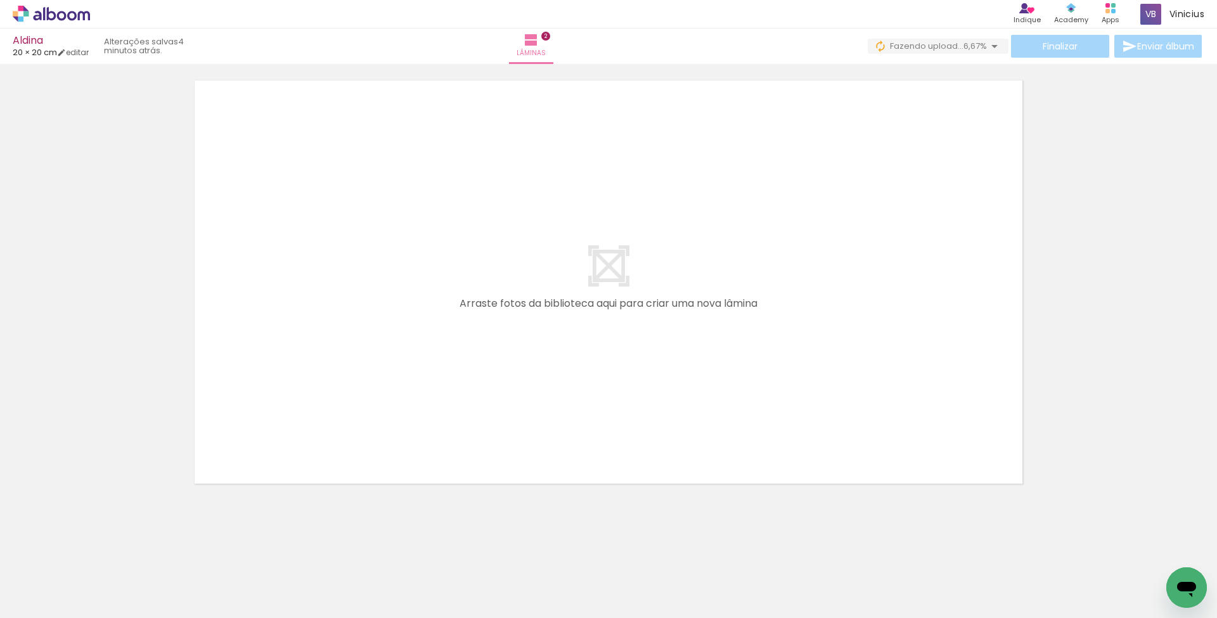
scroll to position [0, 482]
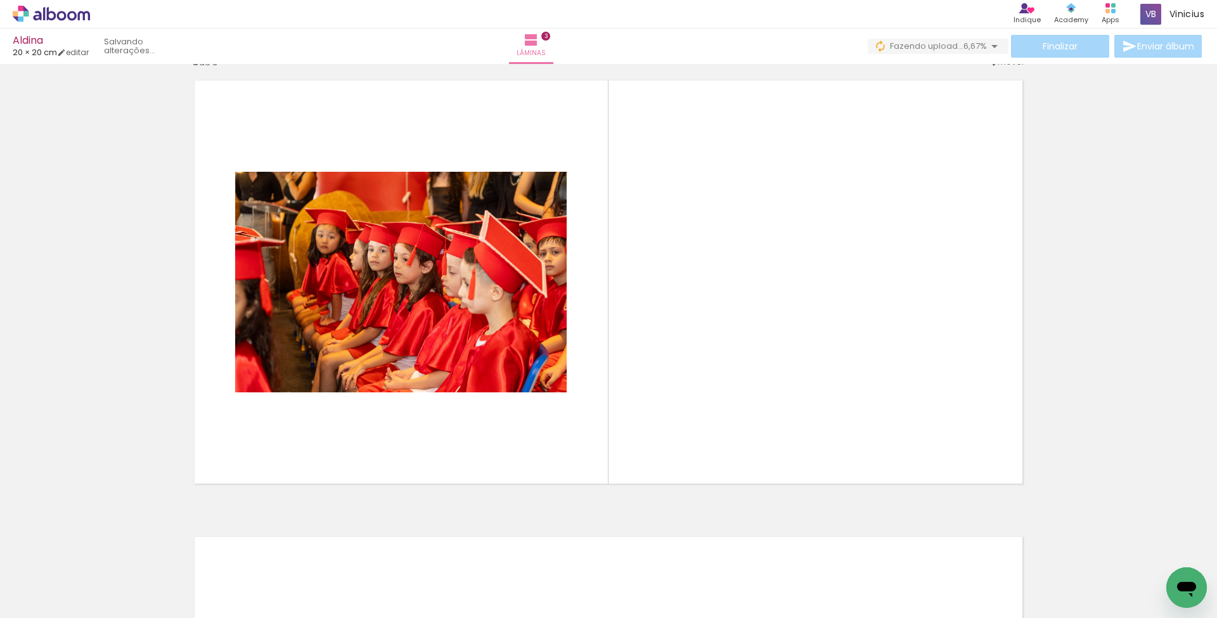
drag, startPoint x: 300, startPoint y: 565, endPoint x: 304, endPoint y: 492, distance: 73.0
click at [304, 492] on quentale-workspace at bounding box center [608, 309] width 1217 height 618
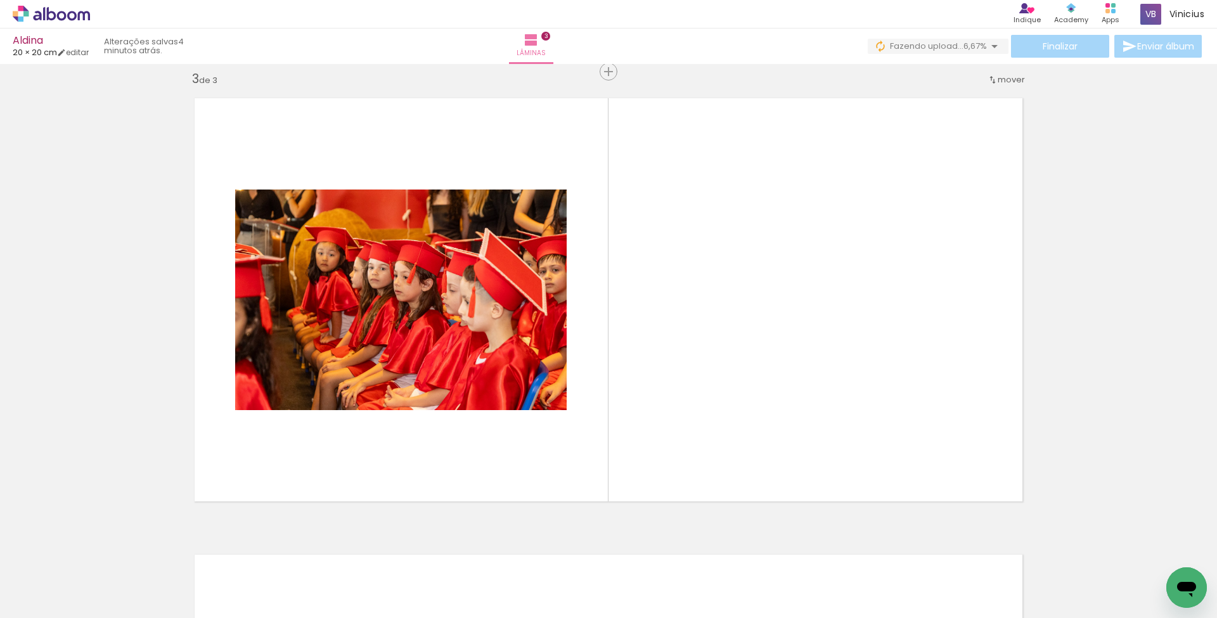
scroll to position [924, 0]
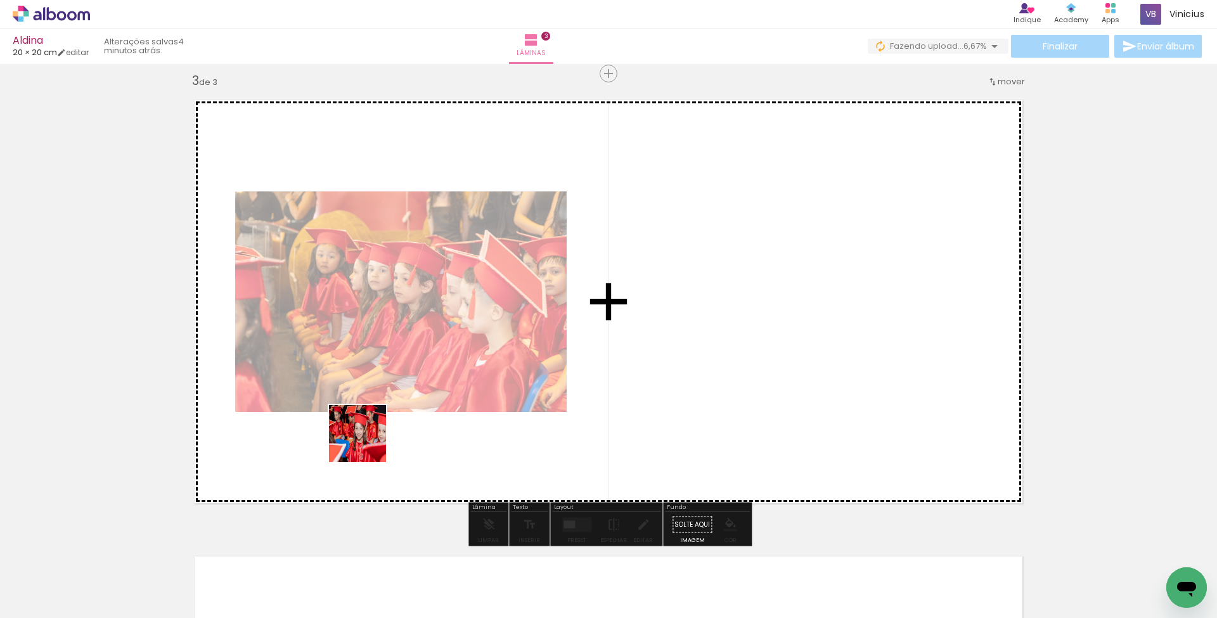
drag, startPoint x: 357, startPoint y: 588, endPoint x: 367, endPoint y: 444, distance: 144.2
click at [367, 444] on quentale-workspace at bounding box center [608, 309] width 1217 height 618
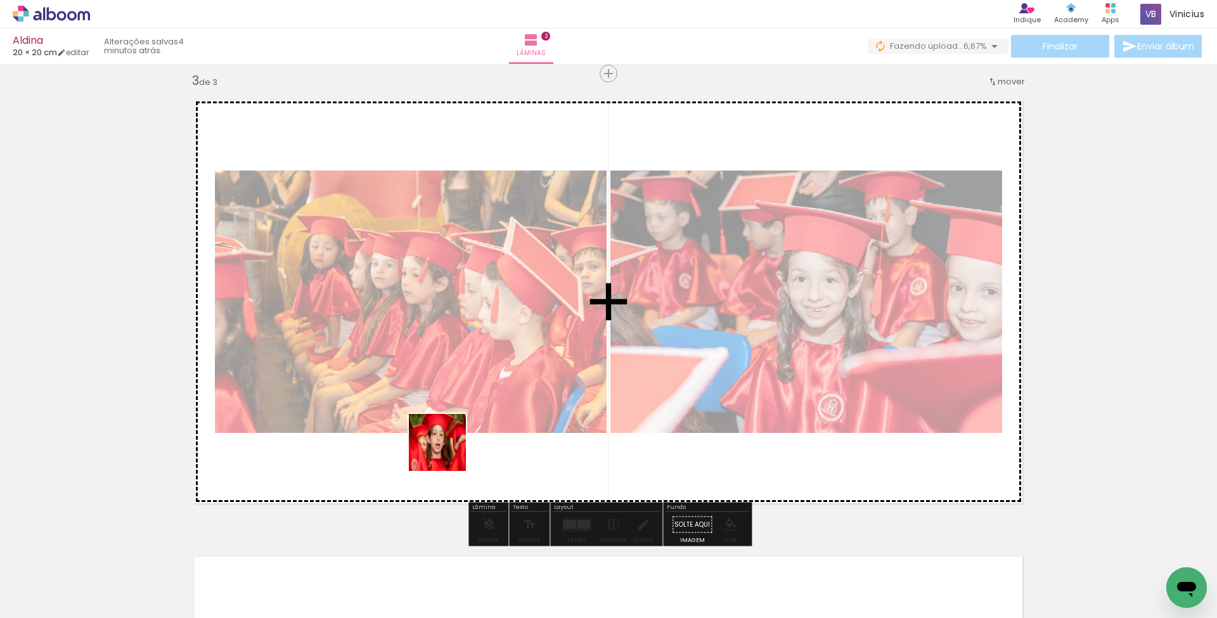
drag, startPoint x: 437, startPoint y: 573, endPoint x: 447, endPoint y: 452, distance: 121.5
click at [447, 452] on quentale-workspace at bounding box center [608, 309] width 1217 height 618
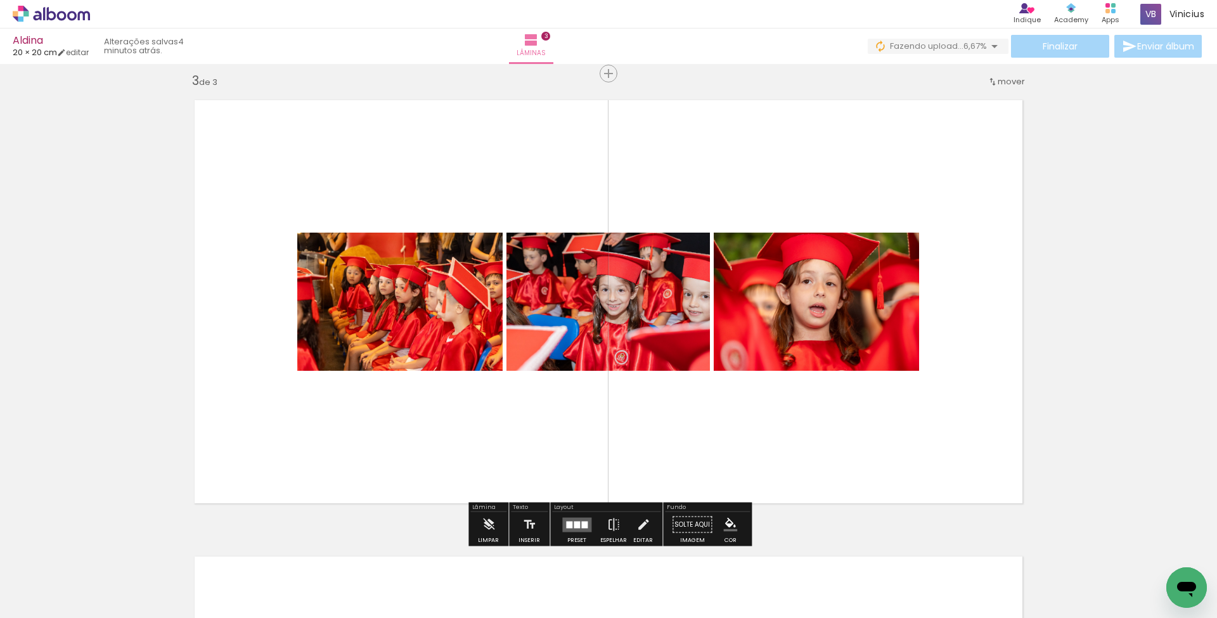
drag, startPoint x: 517, startPoint y: 549, endPoint x: 525, endPoint y: 458, distance: 91.0
click at [525, 458] on quentale-workspace at bounding box center [608, 309] width 1217 height 618
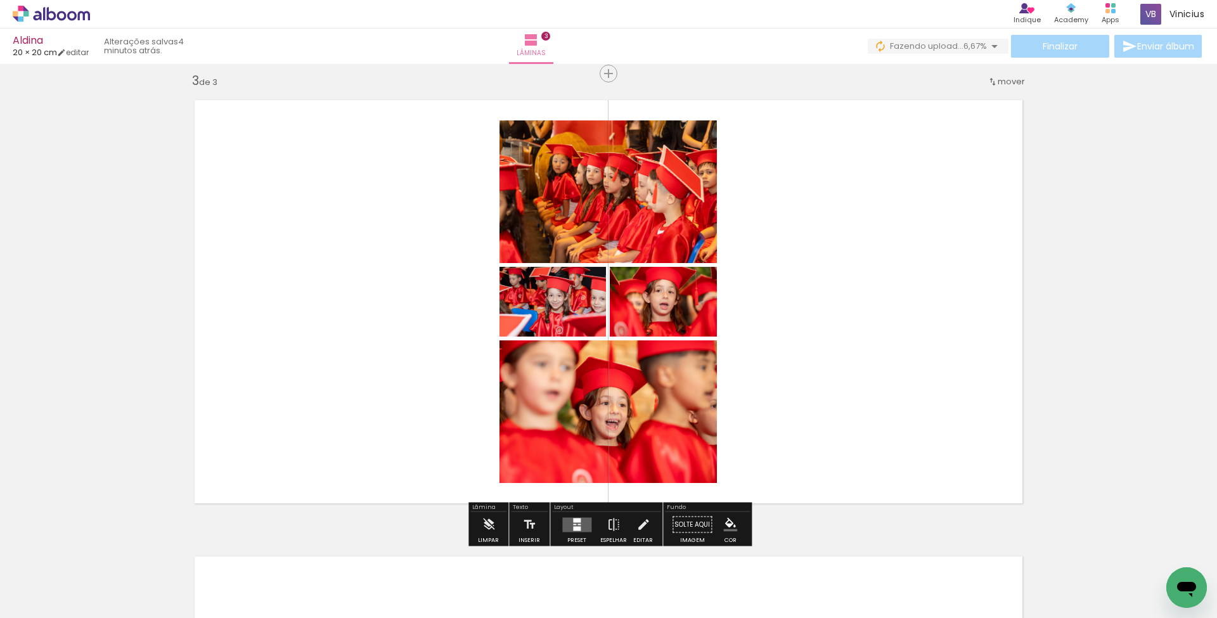
click at [581, 522] on quentale-layouter at bounding box center [576, 524] width 29 height 15
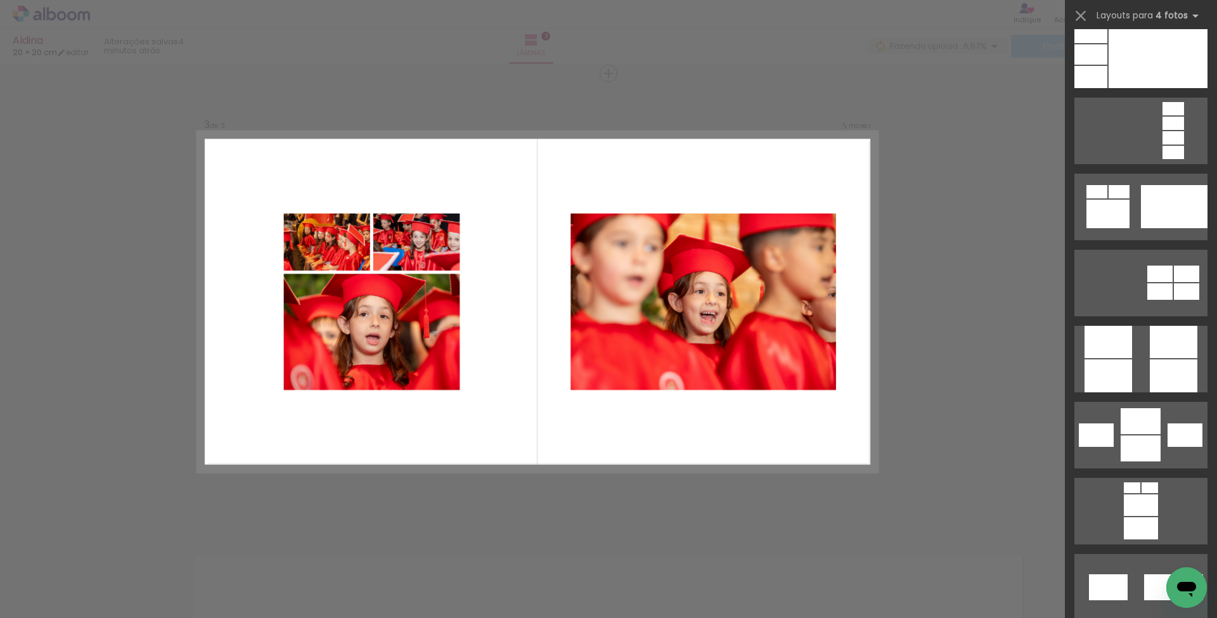
scroll to position [4247, 0]
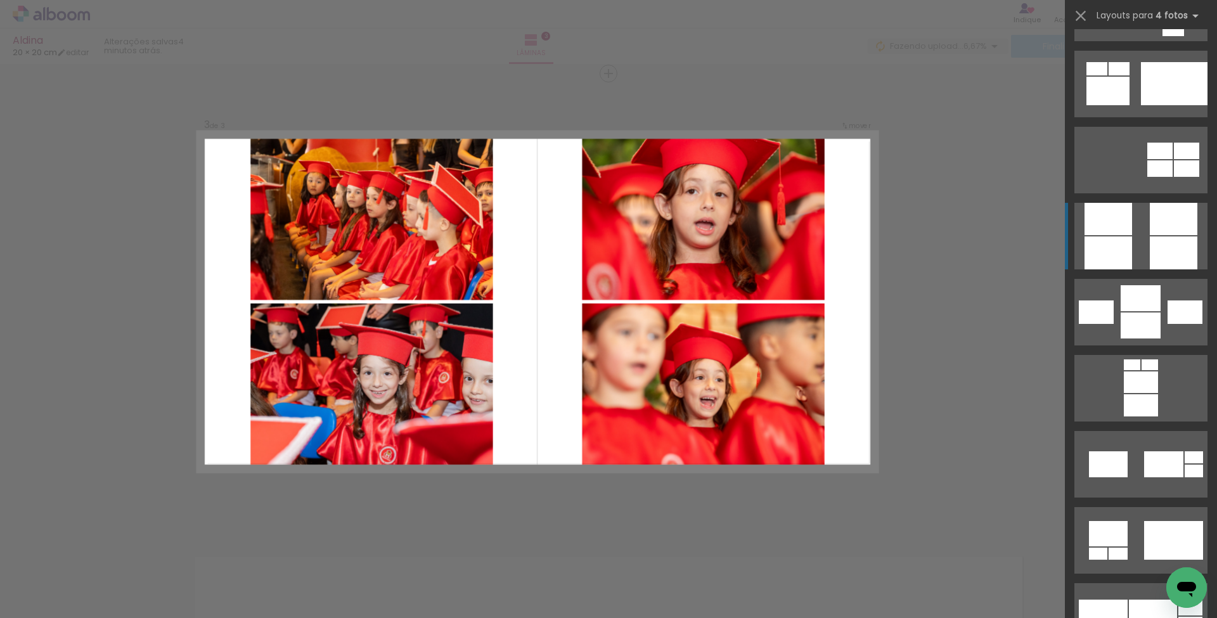
click at [1118, 235] on div at bounding box center [1108, 219] width 48 height 32
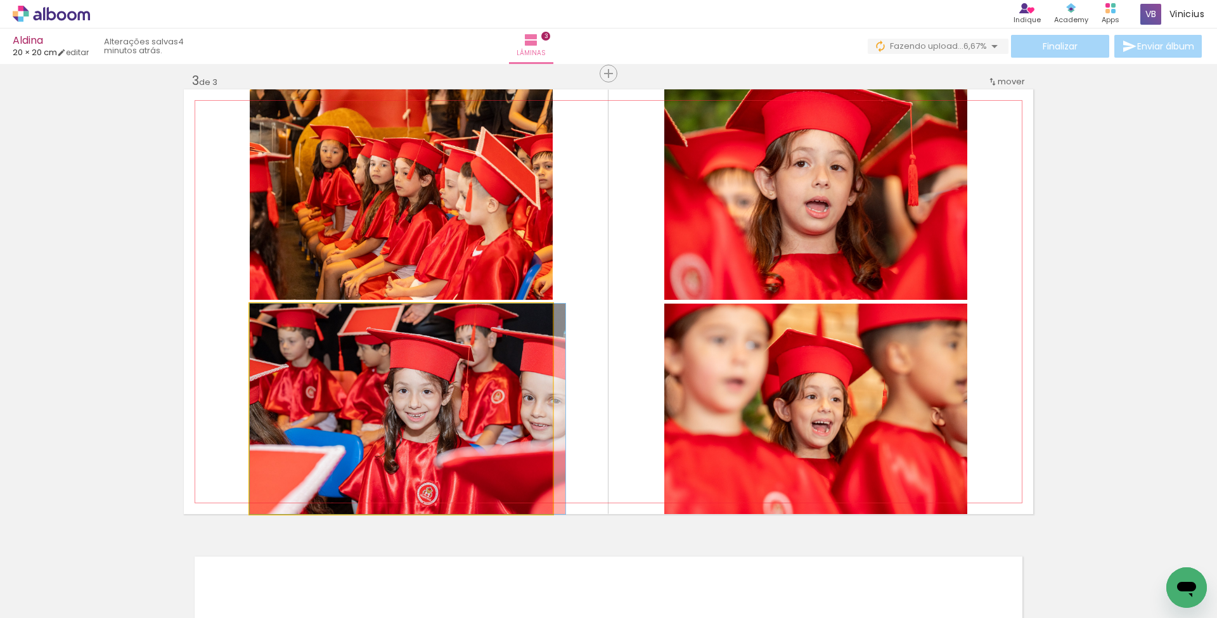
drag, startPoint x: 473, startPoint y: 380, endPoint x: 728, endPoint y: 229, distance: 296.3
click at [0, 0] on slot at bounding box center [0, 0] width 0 height 0
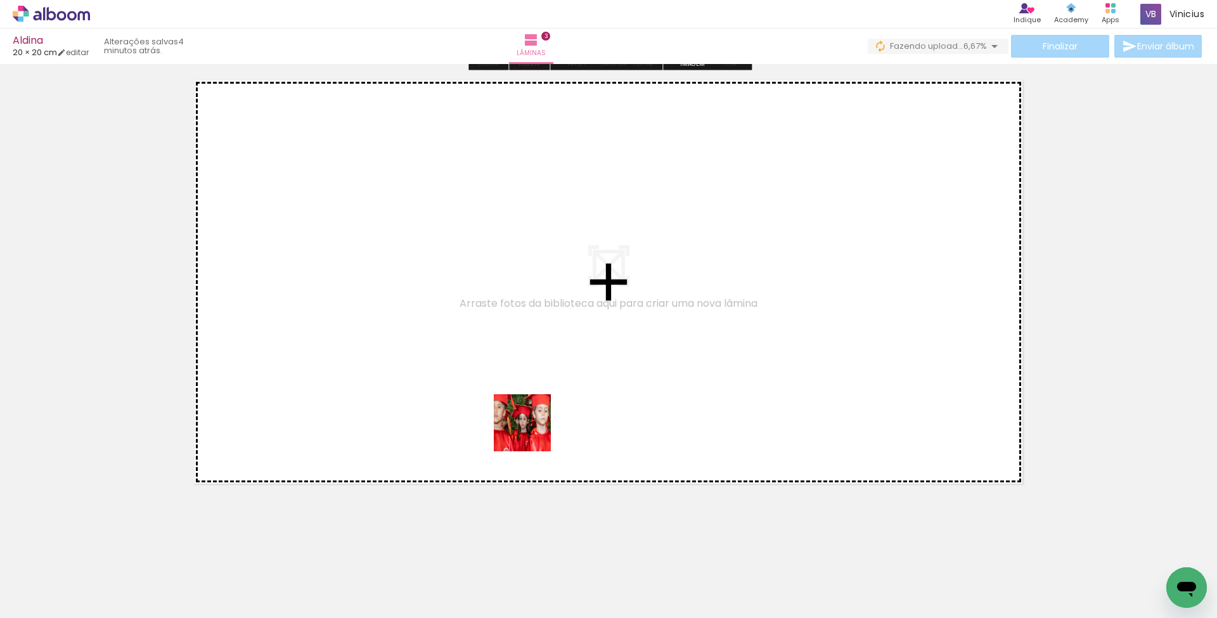
click at [529, 426] on quentale-workspace at bounding box center [608, 309] width 1217 height 618
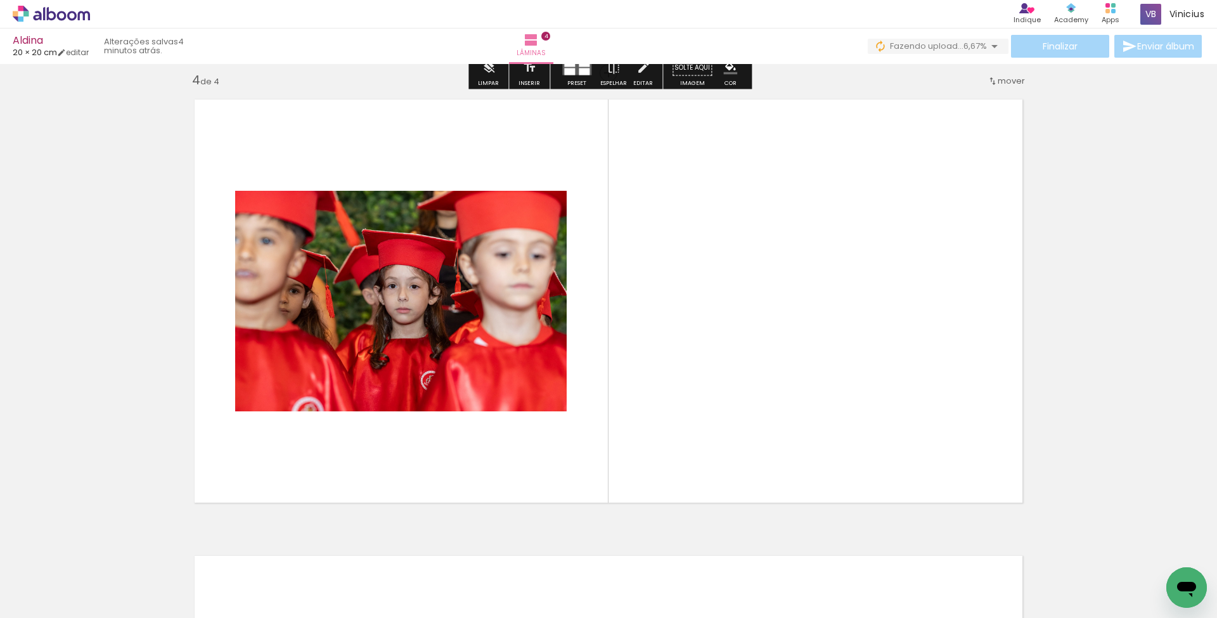
scroll to position [1380, 0]
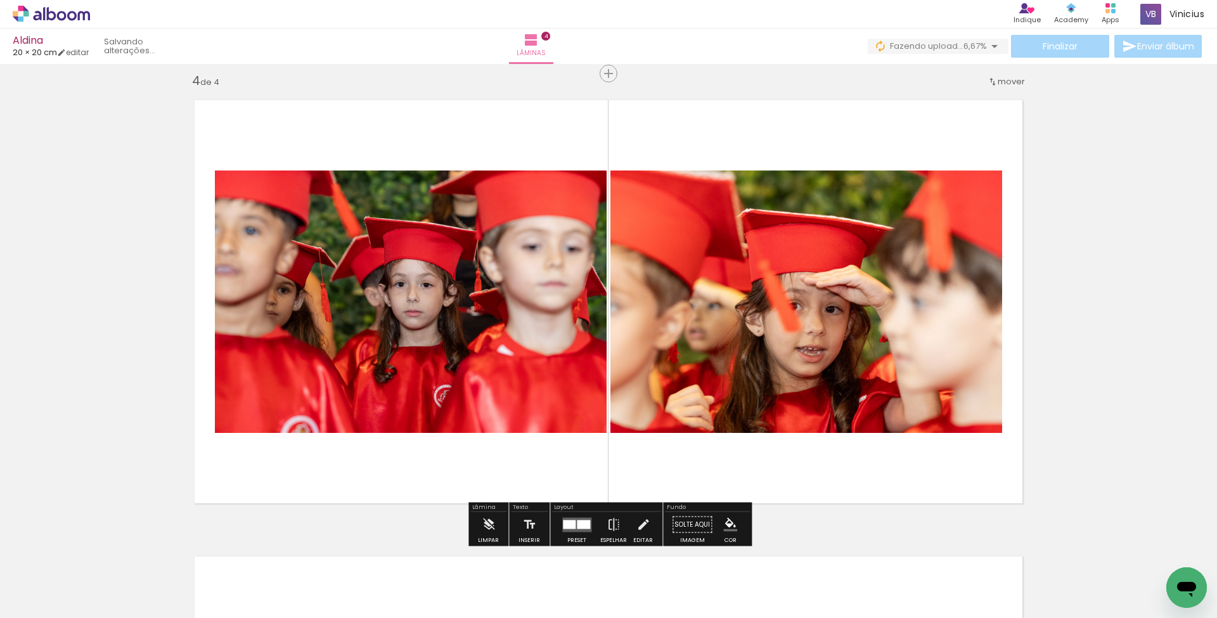
drag, startPoint x: 646, startPoint y: 551, endPoint x: 634, endPoint y: 446, distance: 105.2
click at [634, 446] on quentale-workspace at bounding box center [608, 309] width 1217 height 618
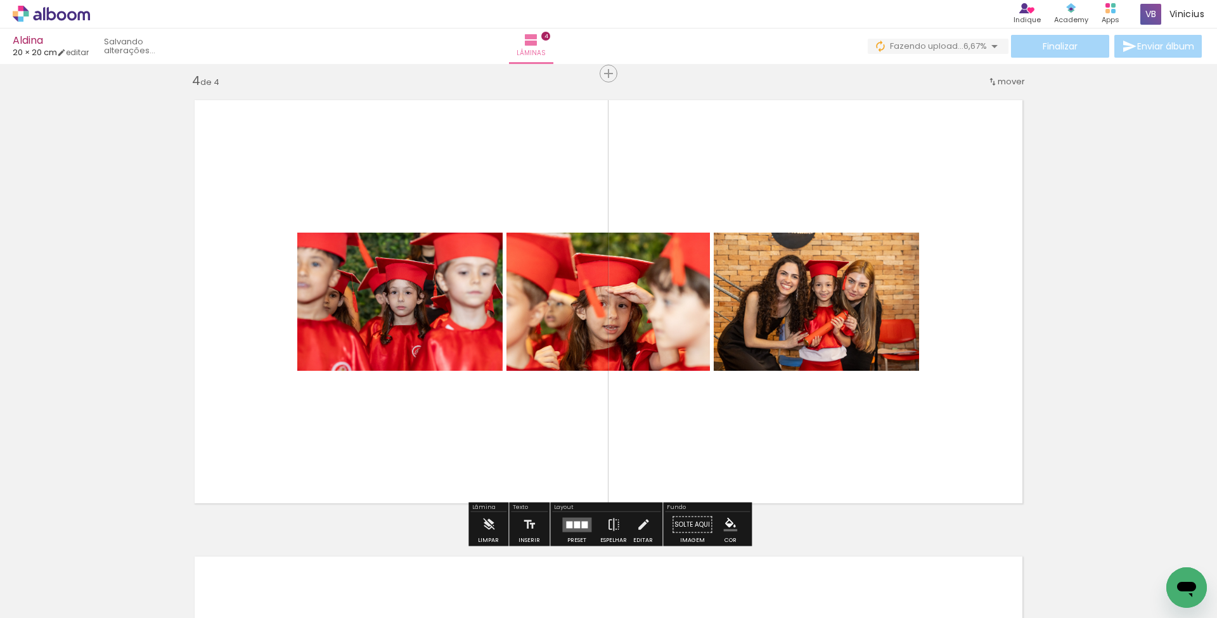
drag, startPoint x: 696, startPoint y: 579, endPoint x: 699, endPoint y: 483, distance: 96.4
click at [699, 483] on quentale-workspace at bounding box center [608, 309] width 1217 height 618
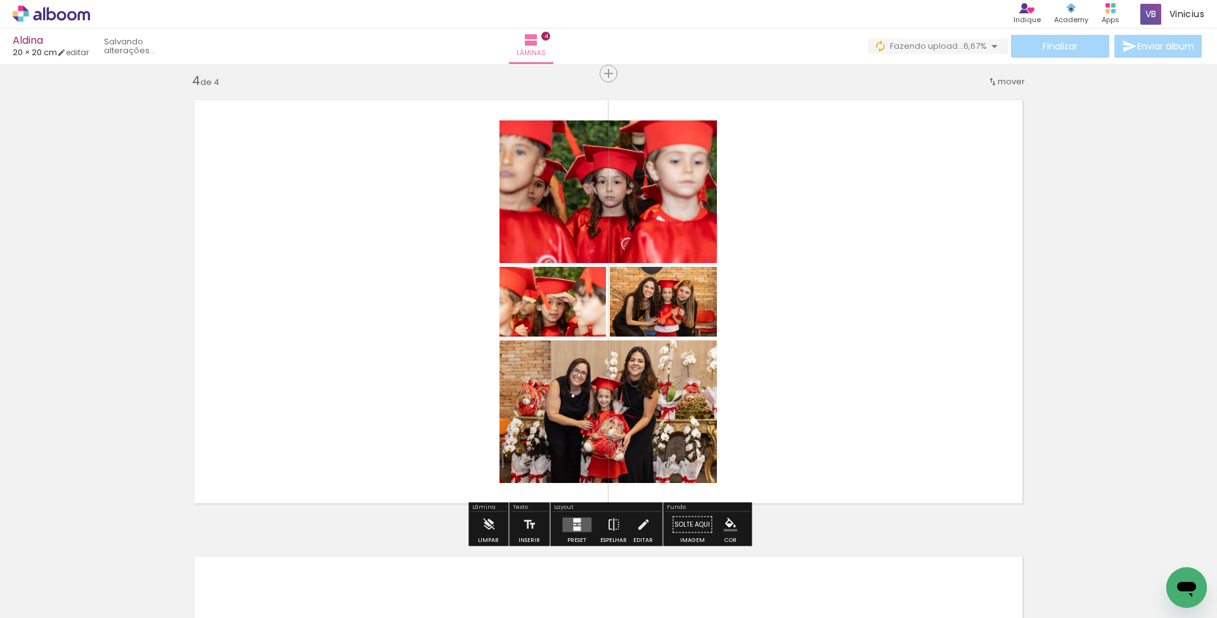
click at [764, 429] on quentale-workspace at bounding box center [608, 309] width 1217 height 618
click at [579, 528] on quentale-layouter at bounding box center [576, 524] width 29 height 15
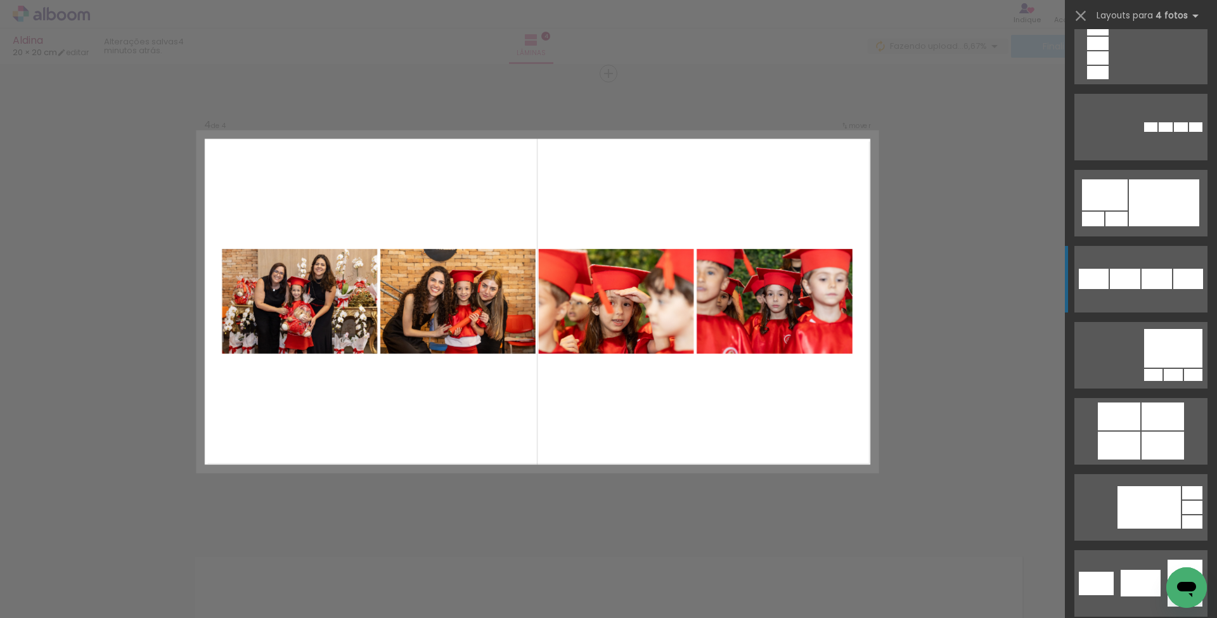
scroll to position [2858, 0]
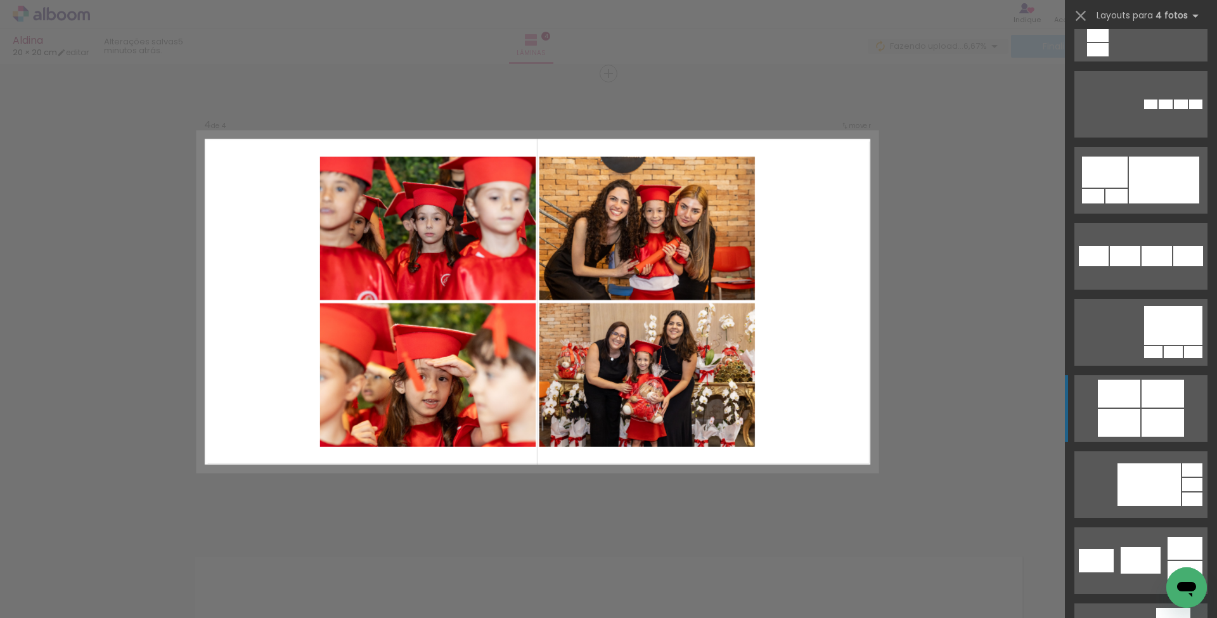
click at [1109, 13] on div at bounding box center [1098, 5] width 22 height 13
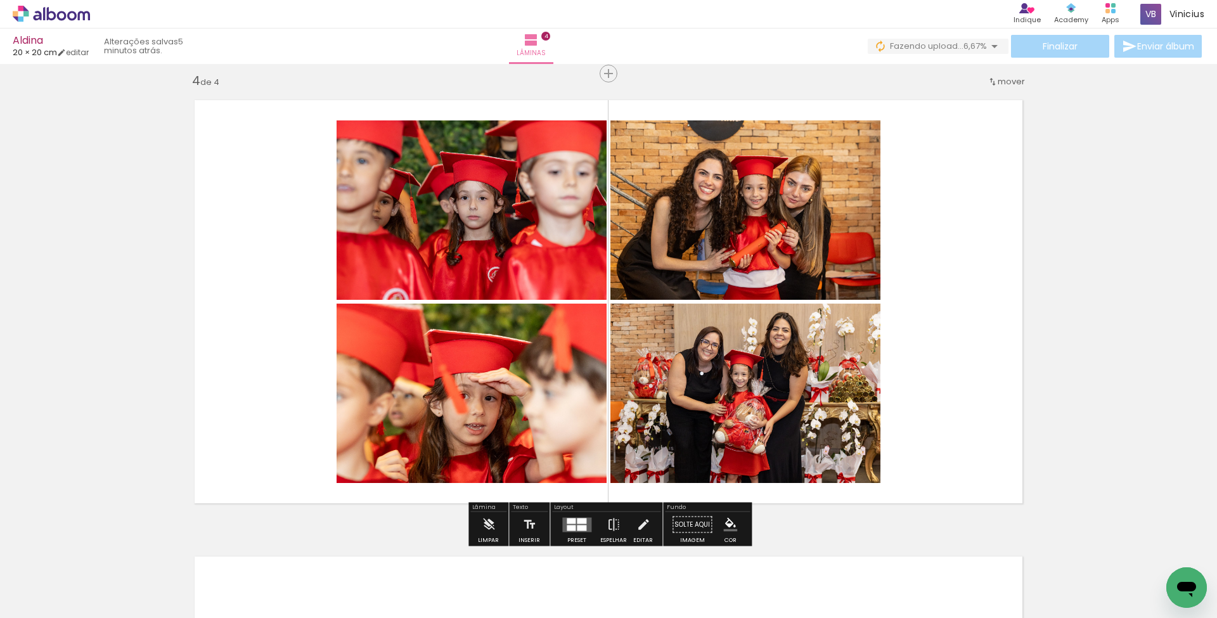
scroll to position [1379, 0]
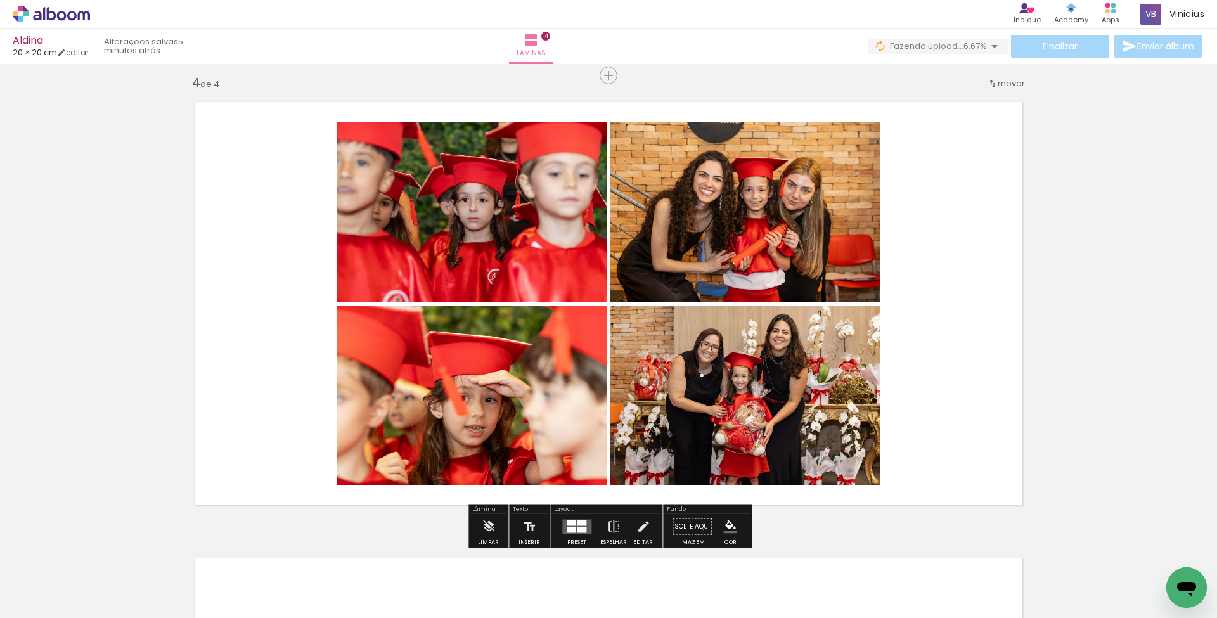
click at [456, 242] on quentale-photo at bounding box center [472, 211] width 270 height 179
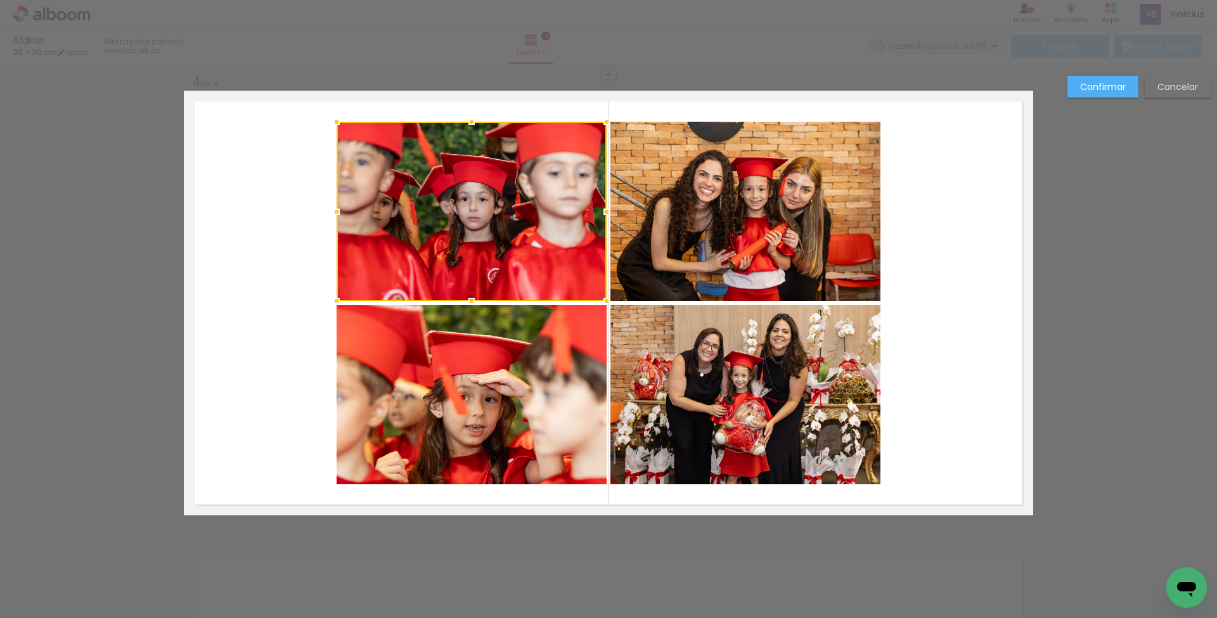
scroll to position [1380, 0]
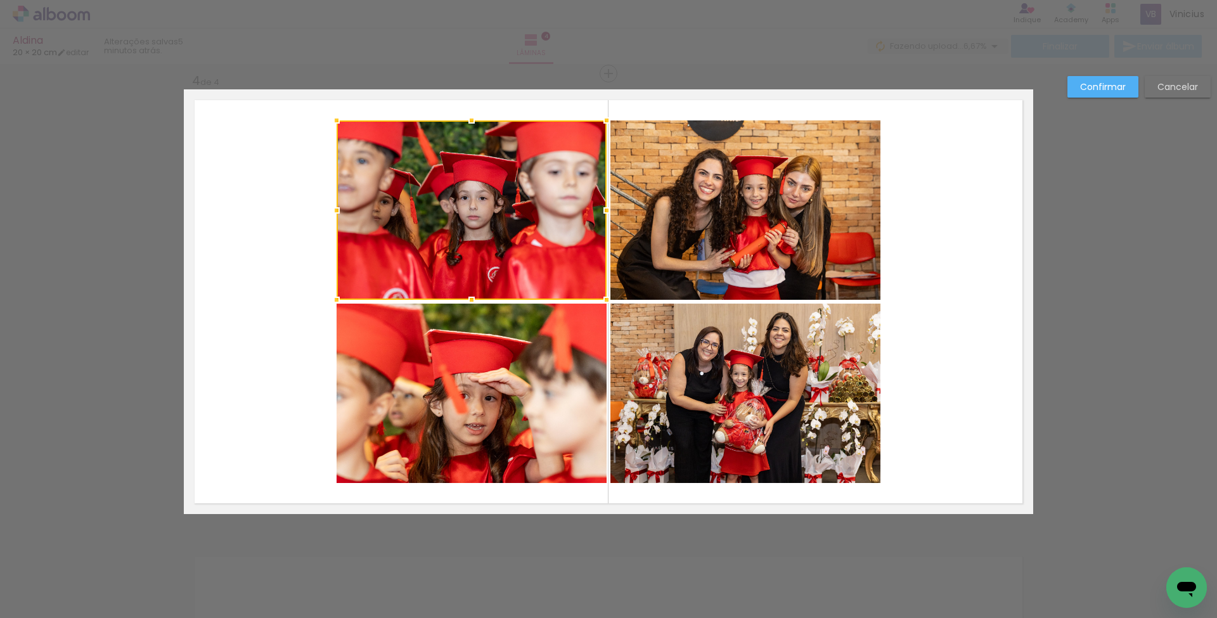
click at [494, 328] on quentale-photo at bounding box center [472, 393] width 270 height 179
click at [676, 372] on album-spread "4 de 4" at bounding box center [608, 301] width 849 height 425
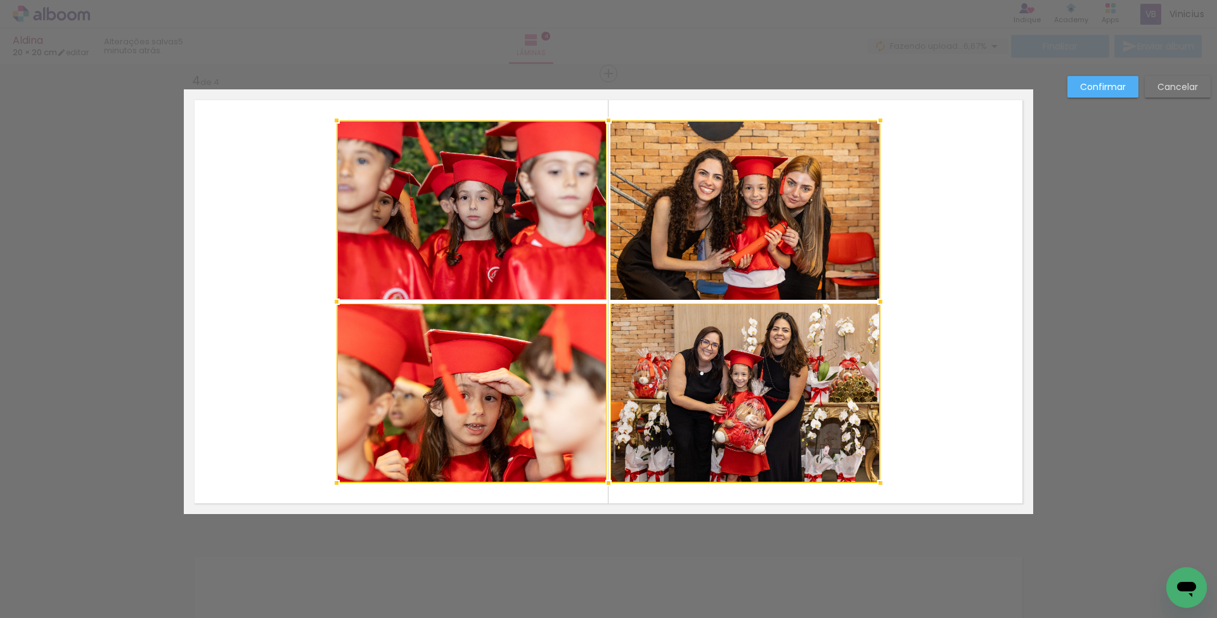
click at [715, 255] on div at bounding box center [609, 301] width 544 height 363
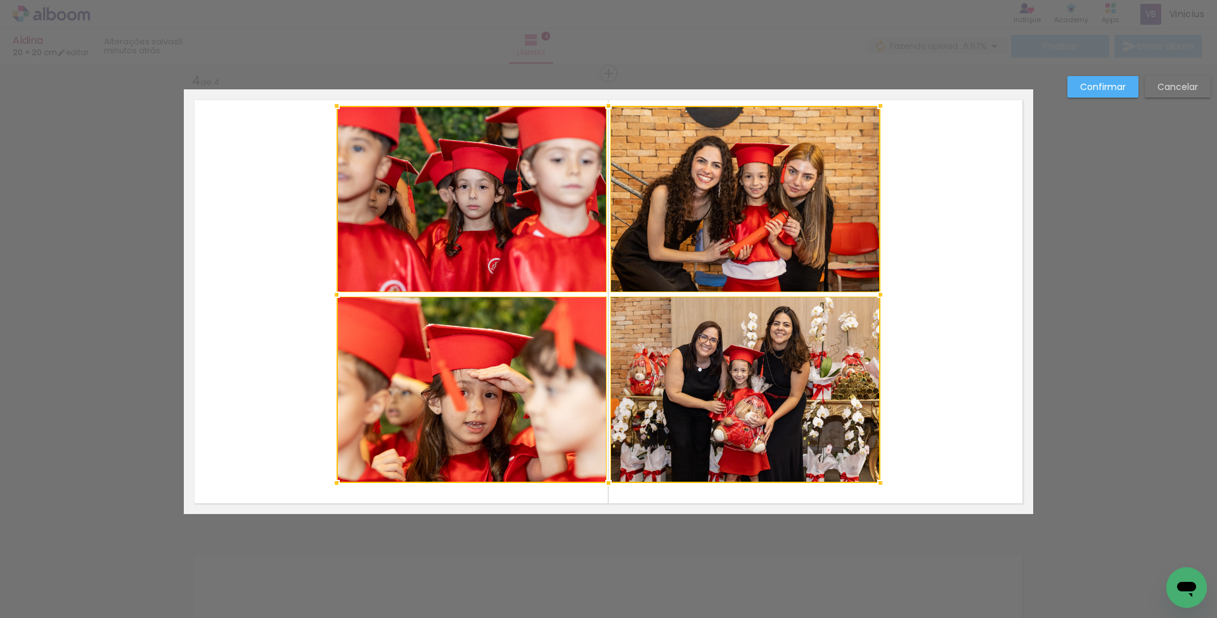
drag, startPoint x: 607, startPoint y: 120, endPoint x: 607, endPoint y: 107, distance: 13.3
click at [607, 107] on div at bounding box center [608, 105] width 25 height 25
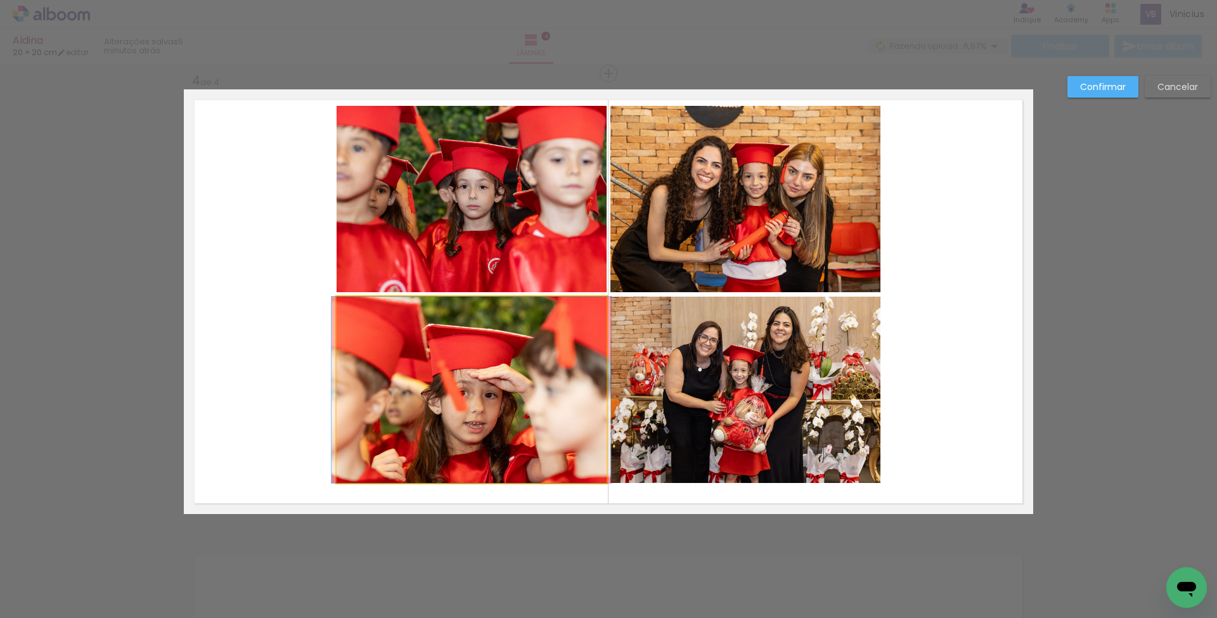
click at [579, 387] on quentale-photo at bounding box center [472, 390] width 270 height 186
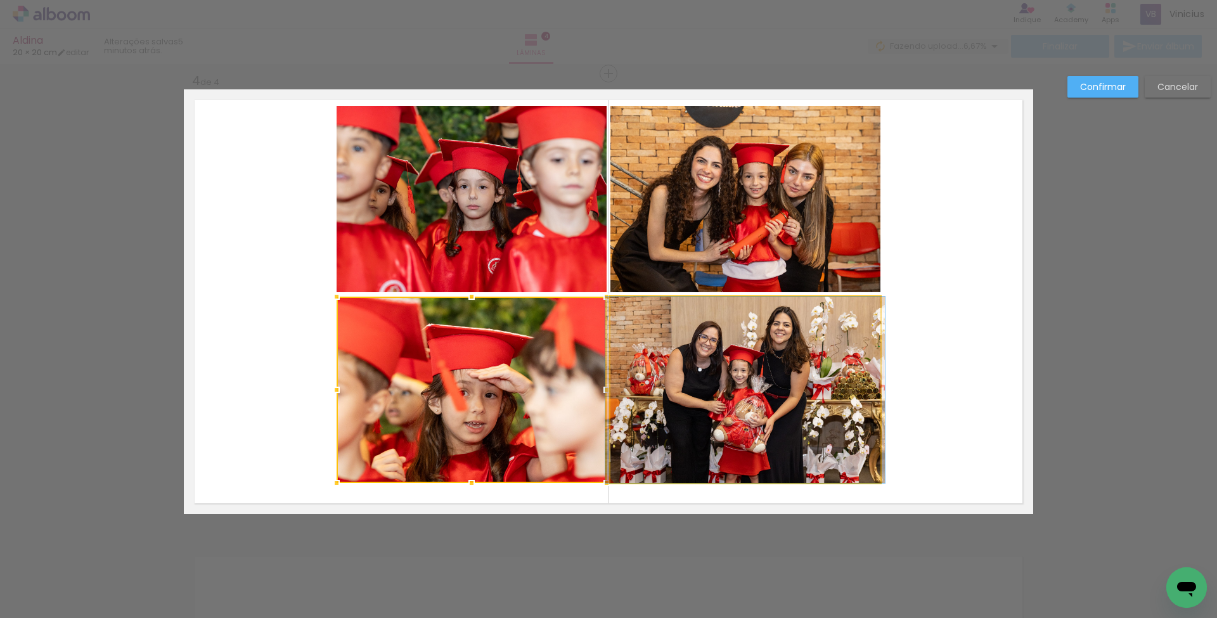
click at [653, 359] on album-spread "4 de 4" at bounding box center [608, 301] width 849 height 425
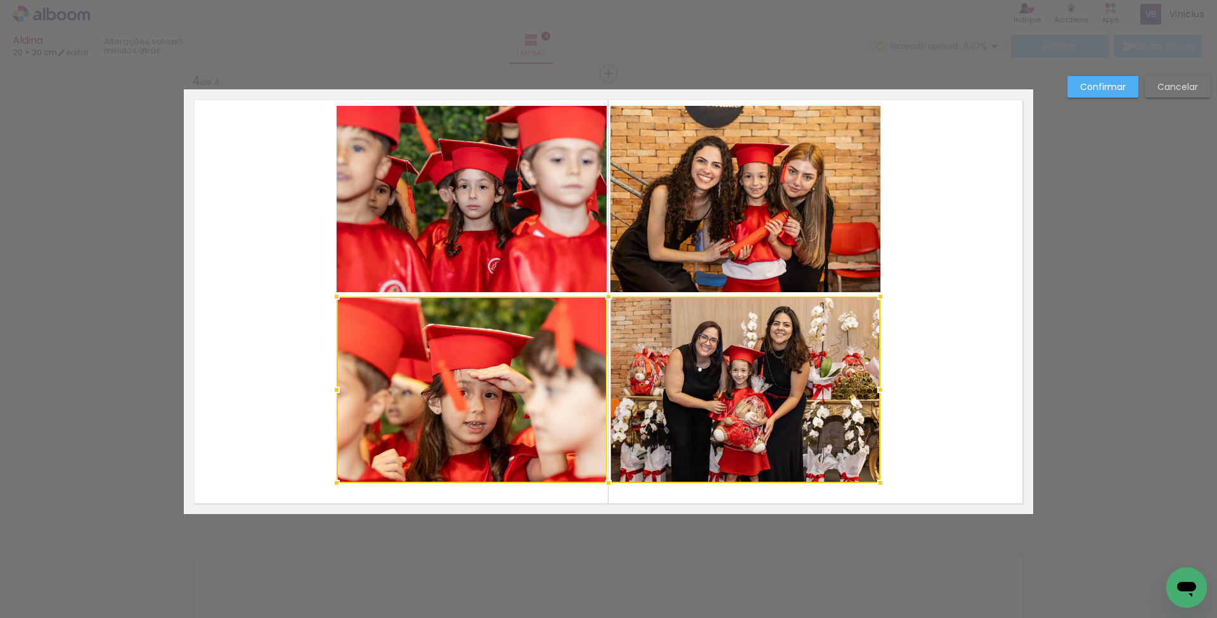
click at [637, 252] on album-spread "4 de 4" at bounding box center [608, 301] width 849 height 425
click at [566, 243] on div at bounding box center [609, 294] width 544 height 377
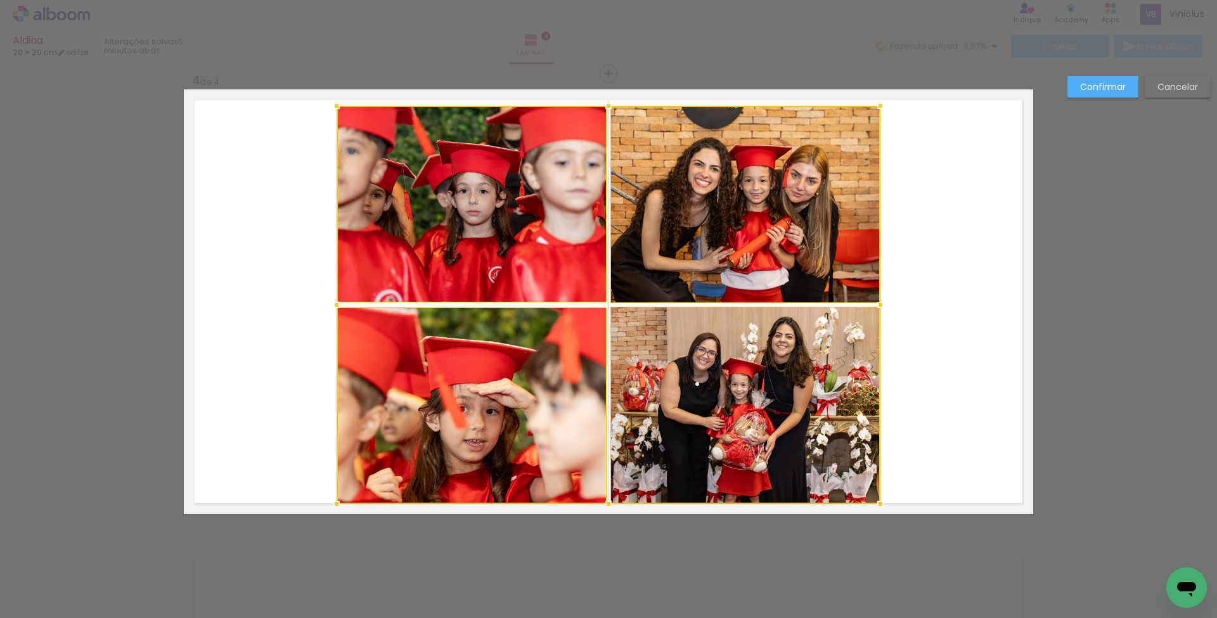
drag, startPoint x: 608, startPoint y: 491, endPoint x: 608, endPoint y: 503, distance: 12.0
click at [608, 503] on div at bounding box center [608, 503] width 25 height 25
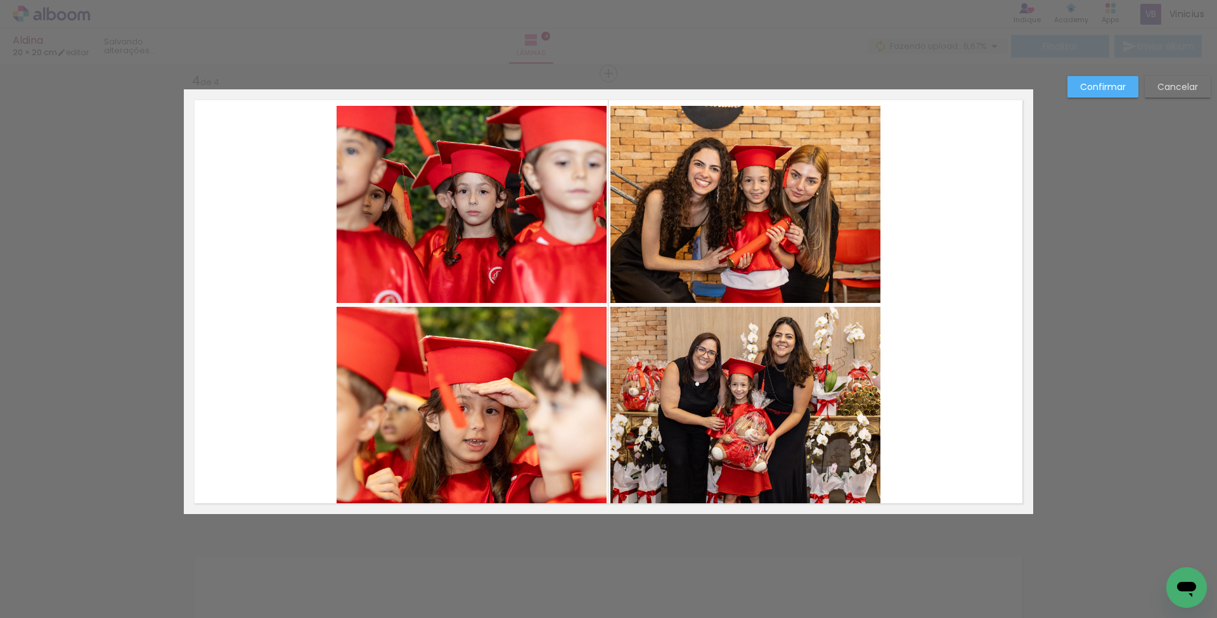
click at [667, 392] on quentale-photo at bounding box center [745, 405] width 270 height 197
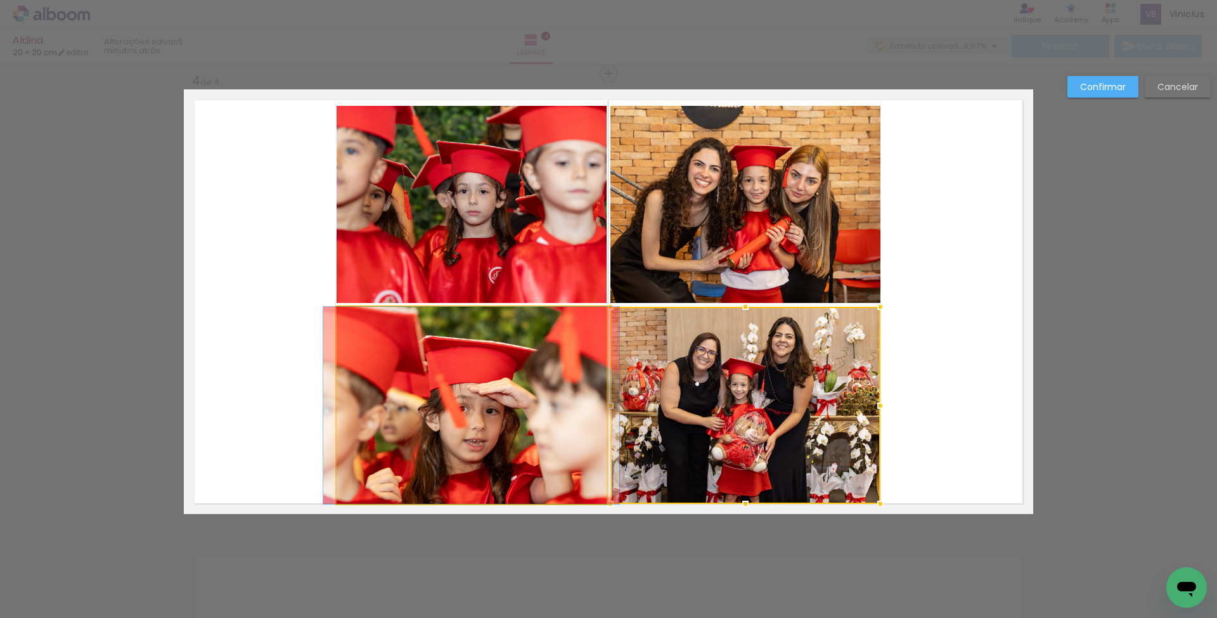
drag, startPoint x: 560, startPoint y: 364, endPoint x: 556, endPoint y: 257, distance: 107.2
click at [560, 359] on album-spread "4 de 4" at bounding box center [608, 301] width 849 height 425
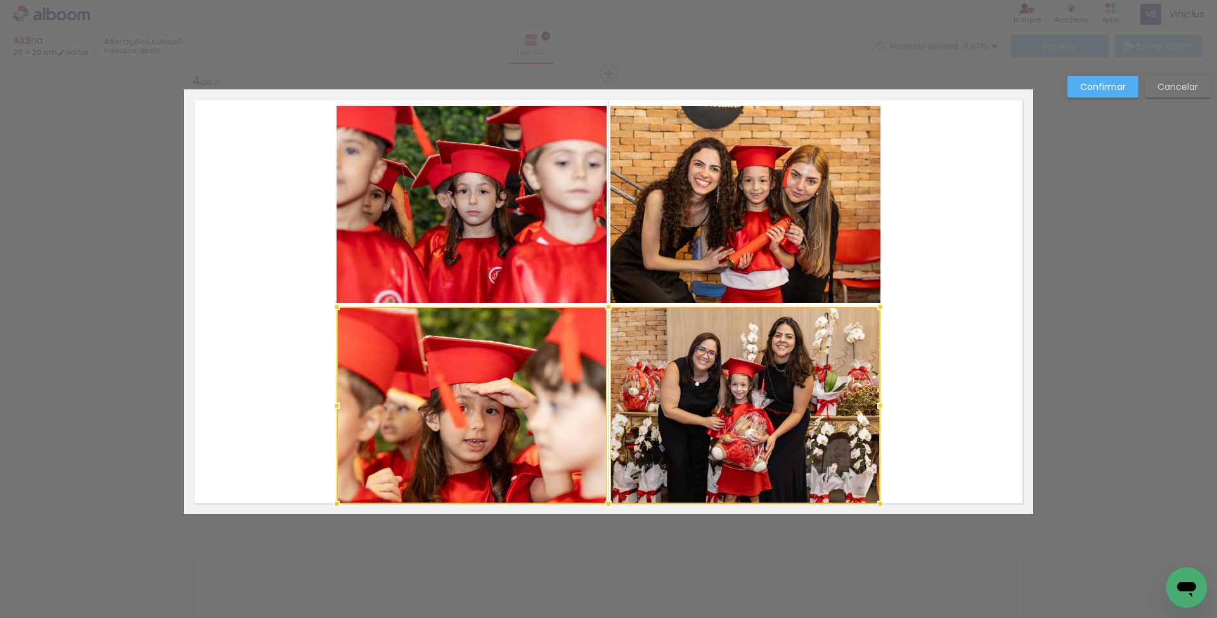
drag, startPoint x: 556, startPoint y: 254, endPoint x: 690, endPoint y: 243, distance: 134.2
click at [556, 254] on album-spread "4 de 4" at bounding box center [608, 301] width 849 height 425
click at [690, 243] on div at bounding box center [609, 305] width 544 height 398
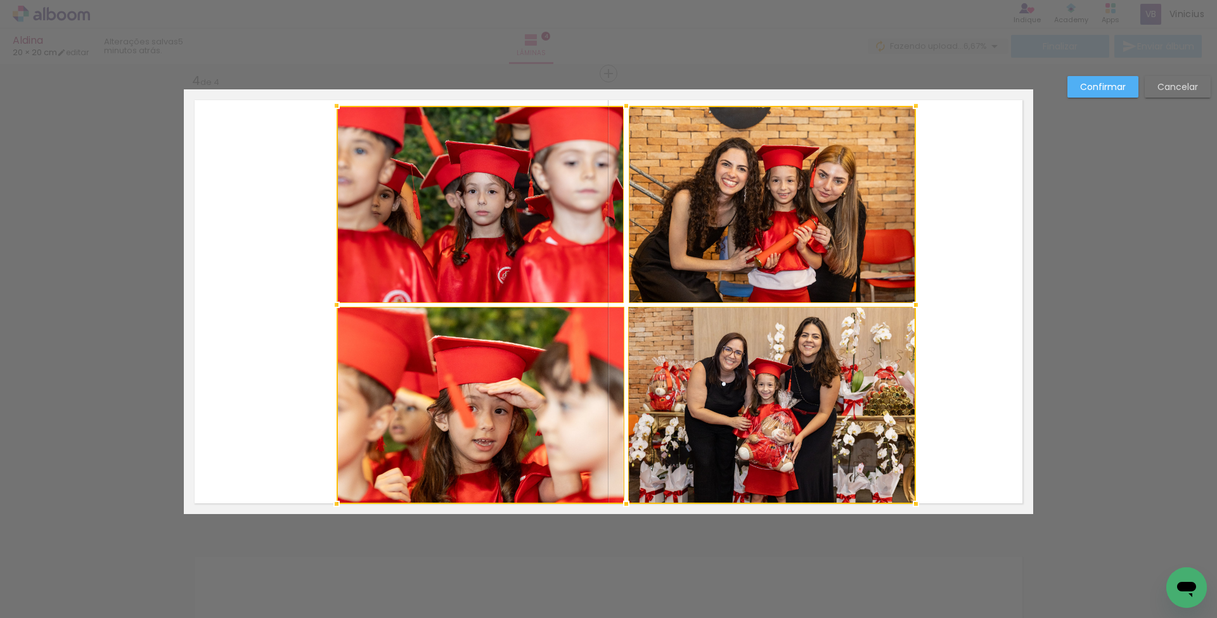
drag, startPoint x: 881, startPoint y: 305, endPoint x: 916, endPoint y: 304, distance: 35.5
click at [916, 304] on div at bounding box center [915, 304] width 25 height 25
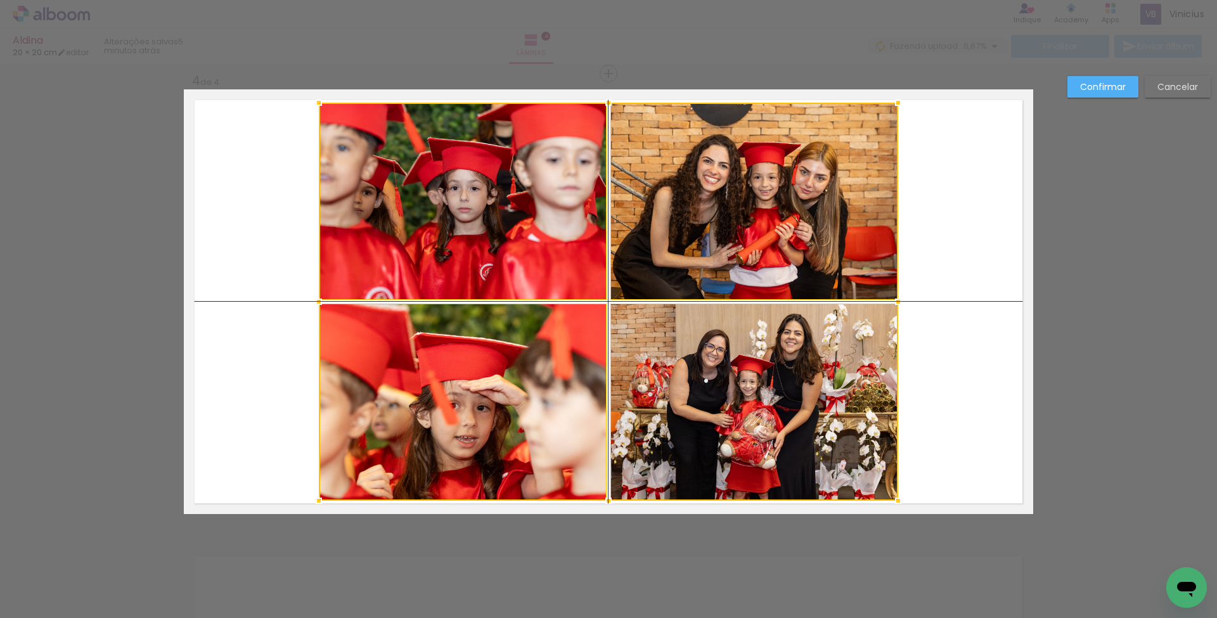
drag, startPoint x: 679, startPoint y: 325, endPoint x: 665, endPoint y: 325, distance: 13.9
click at [665, 325] on div at bounding box center [608, 302] width 579 height 398
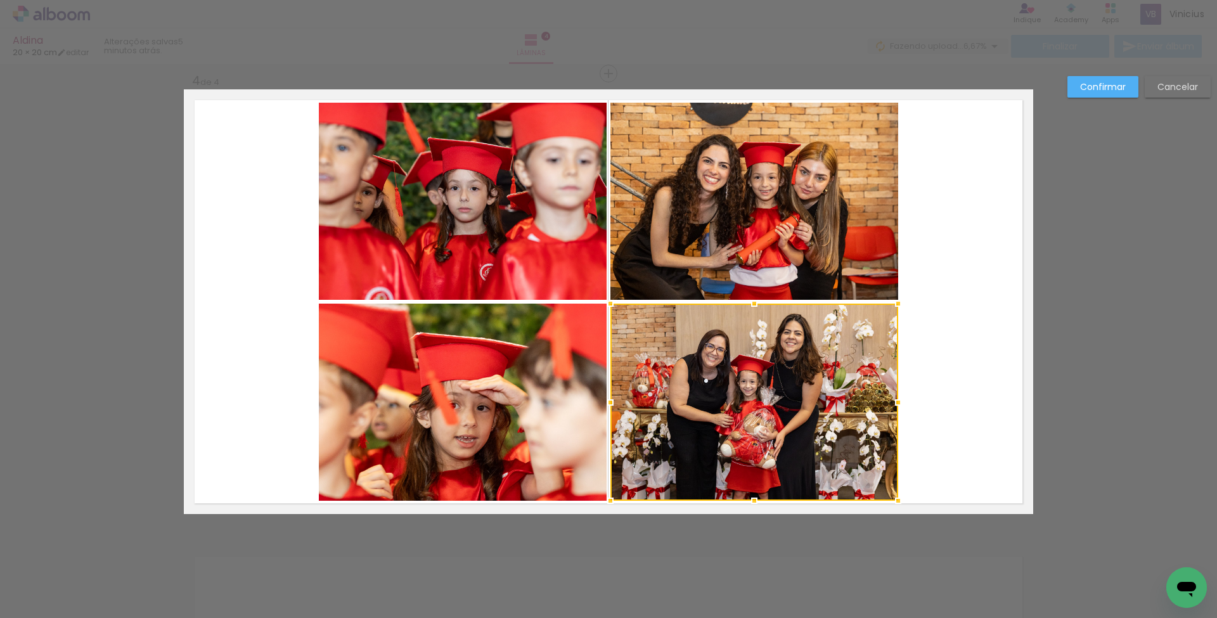
click at [1109, 94] on paper-button "Confirmar" at bounding box center [1102, 87] width 71 height 22
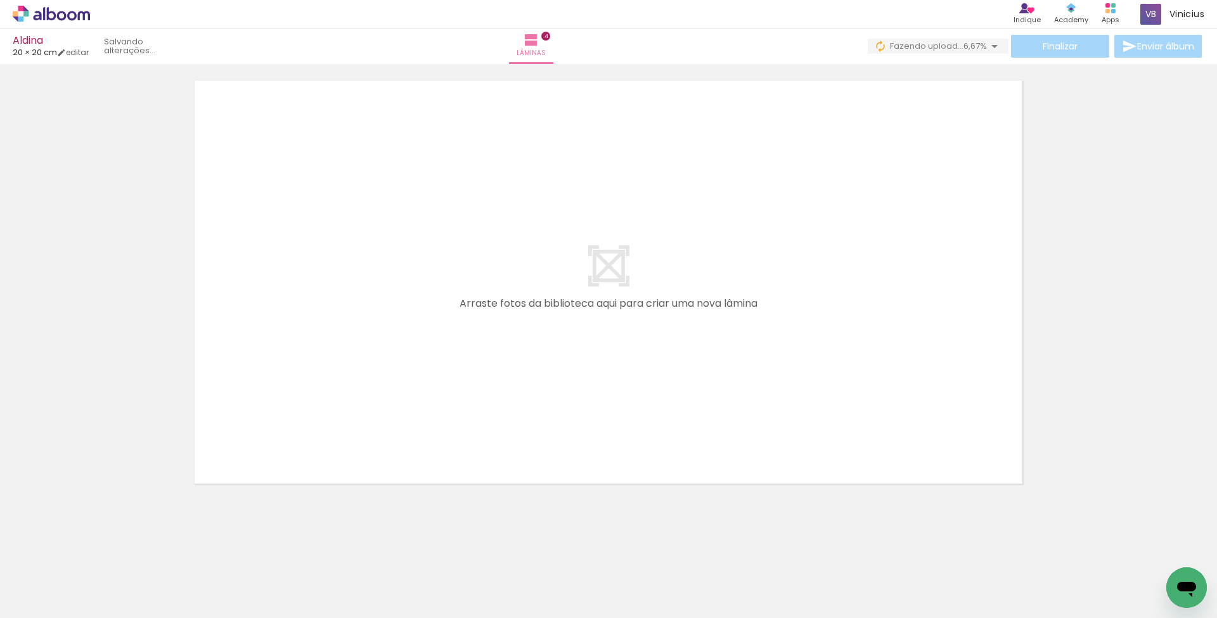
scroll to position [0, 1008]
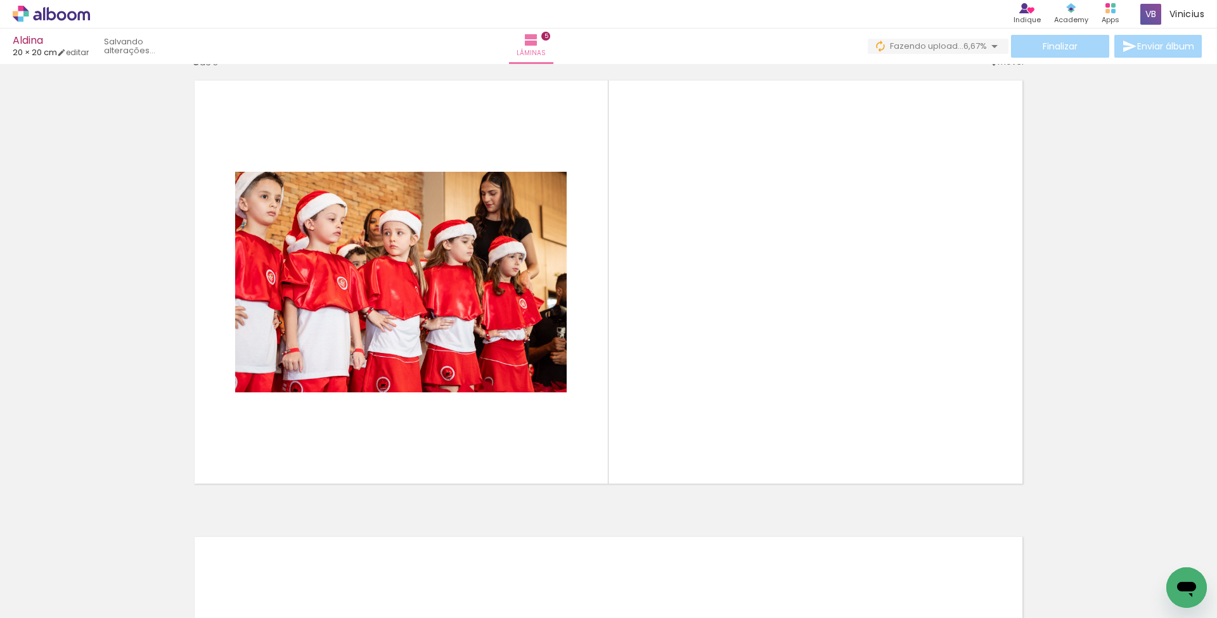
drag, startPoint x: 346, startPoint y: 487, endPoint x: 350, endPoint y: 468, distance: 19.4
click at [350, 468] on quentale-workspace at bounding box center [608, 309] width 1217 height 618
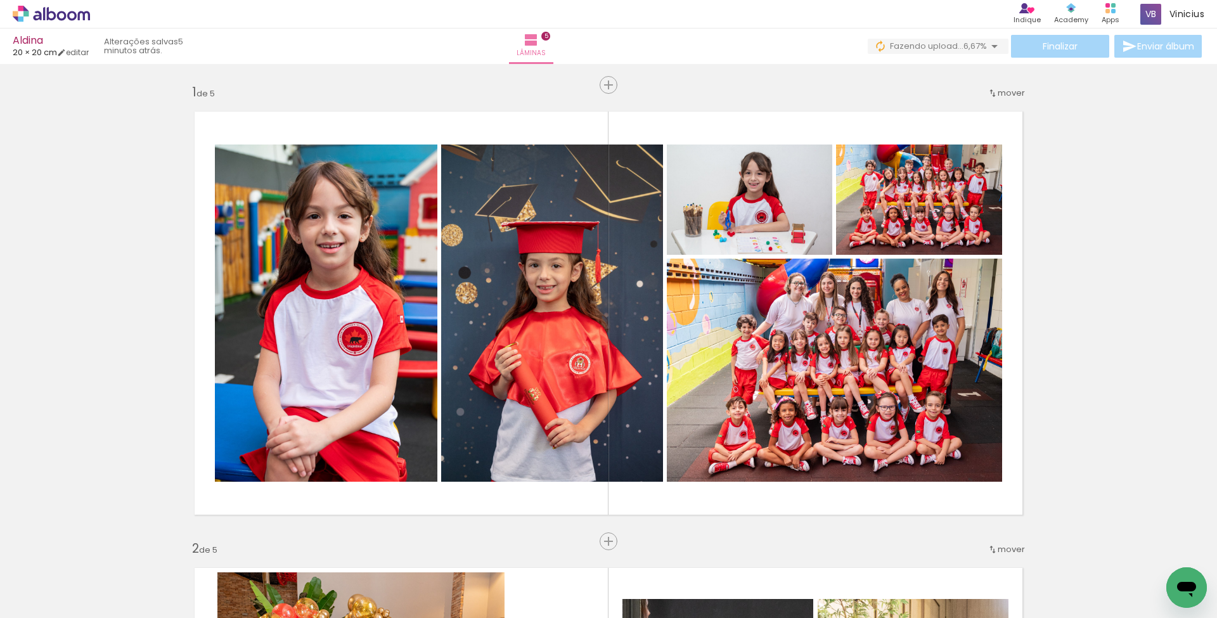
scroll to position [0, 1008]
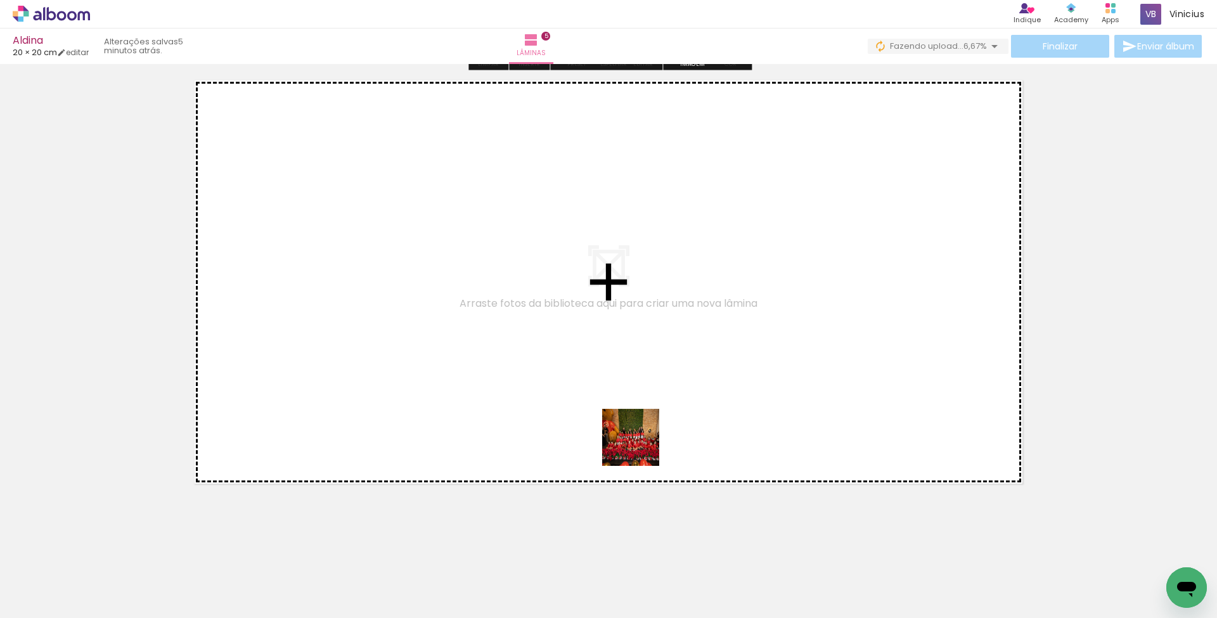
drag, startPoint x: 654, startPoint y: 482, endPoint x: 640, endPoint y: 440, distance: 43.5
click at [640, 440] on quentale-workspace at bounding box center [608, 309] width 1217 height 618
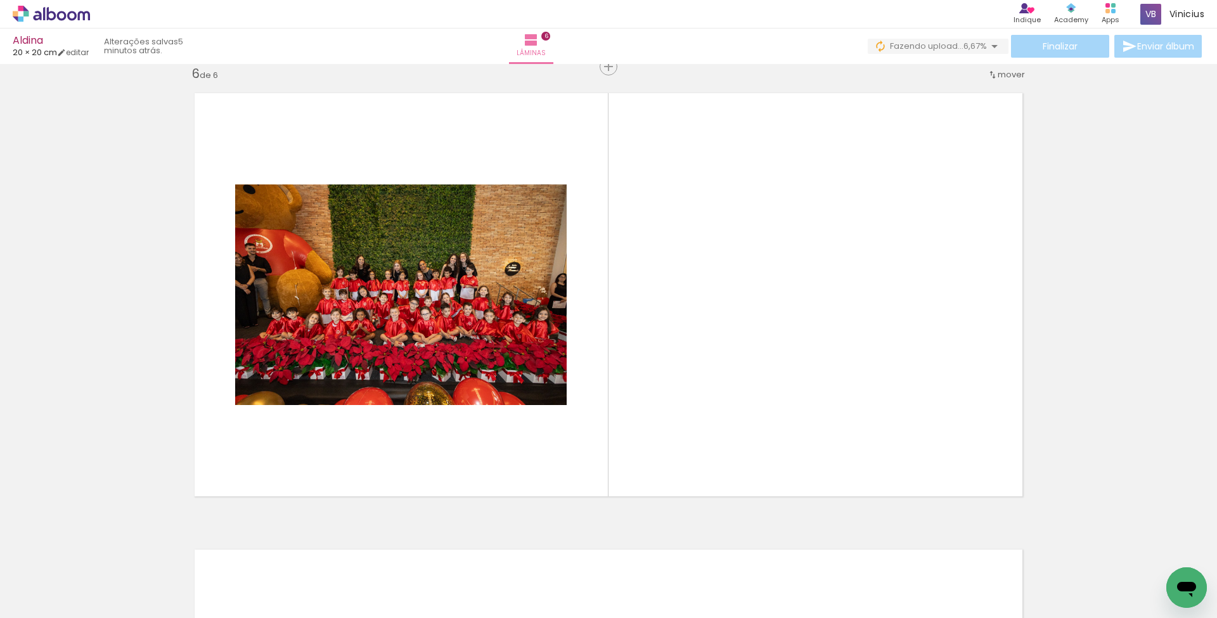
scroll to position [2293, 0]
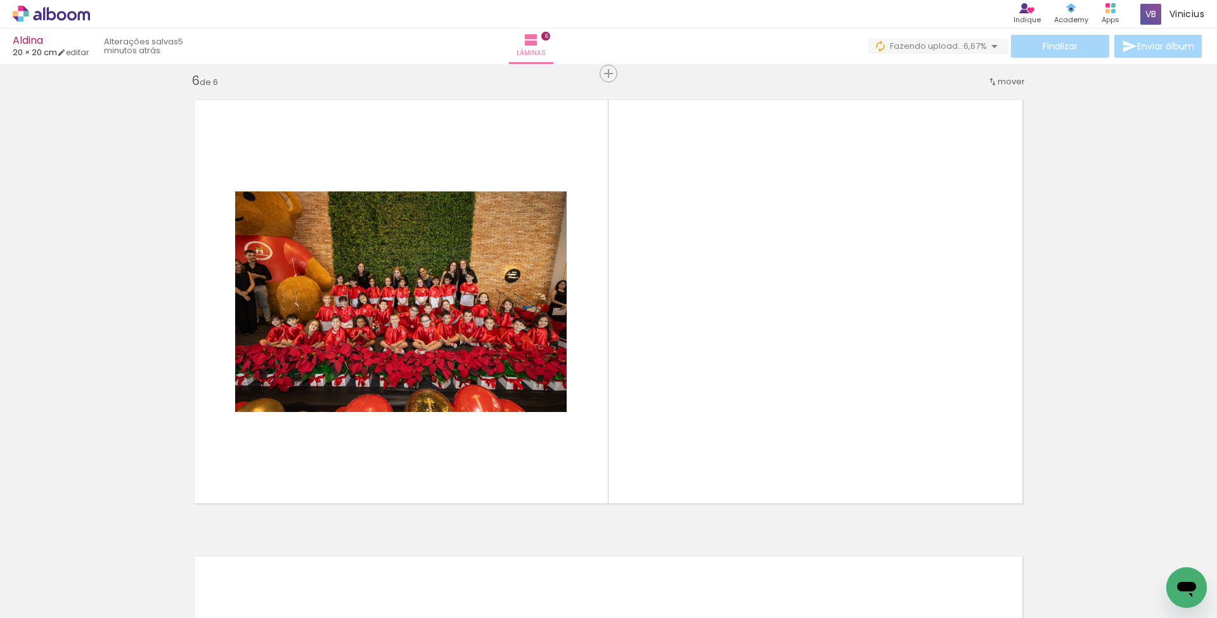
drag, startPoint x: 750, startPoint y: 565, endPoint x: 716, endPoint y: 454, distance: 116.1
click at [716, 454] on quentale-workspace at bounding box center [608, 309] width 1217 height 618
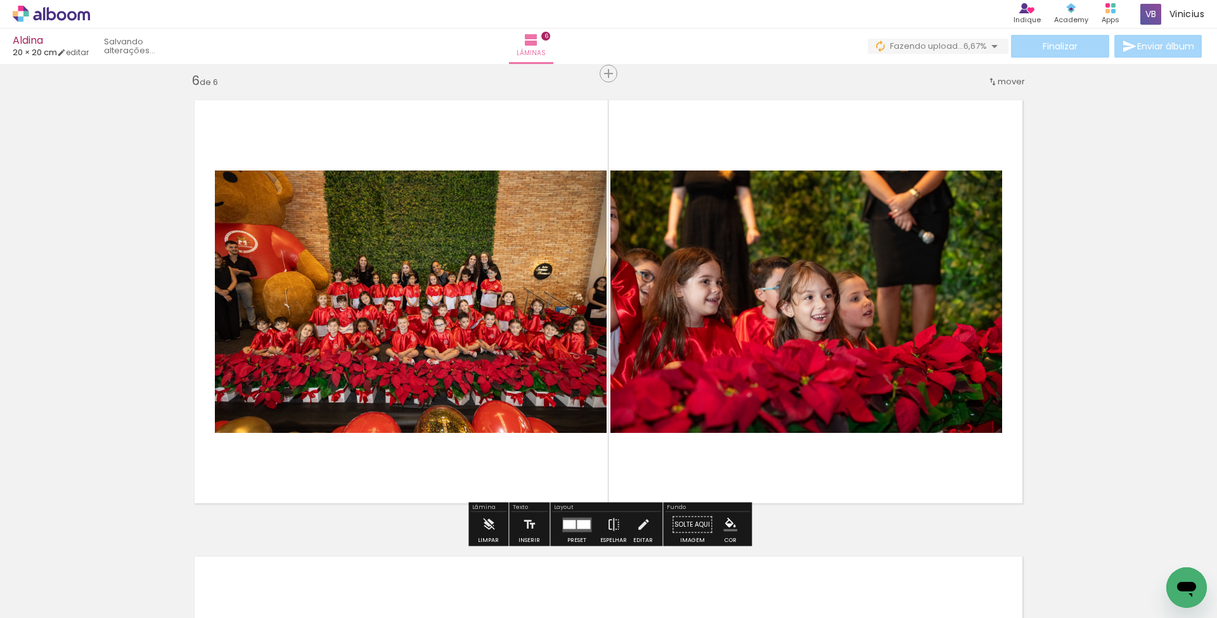
drag, startPoint x: 820, startPoint y: 522, endPoint x: 797, endPoint y: 439, distance: 85.7
click at [797, 439] on quentale-workspace at bounding box center [608, 309] width 1217 height 618
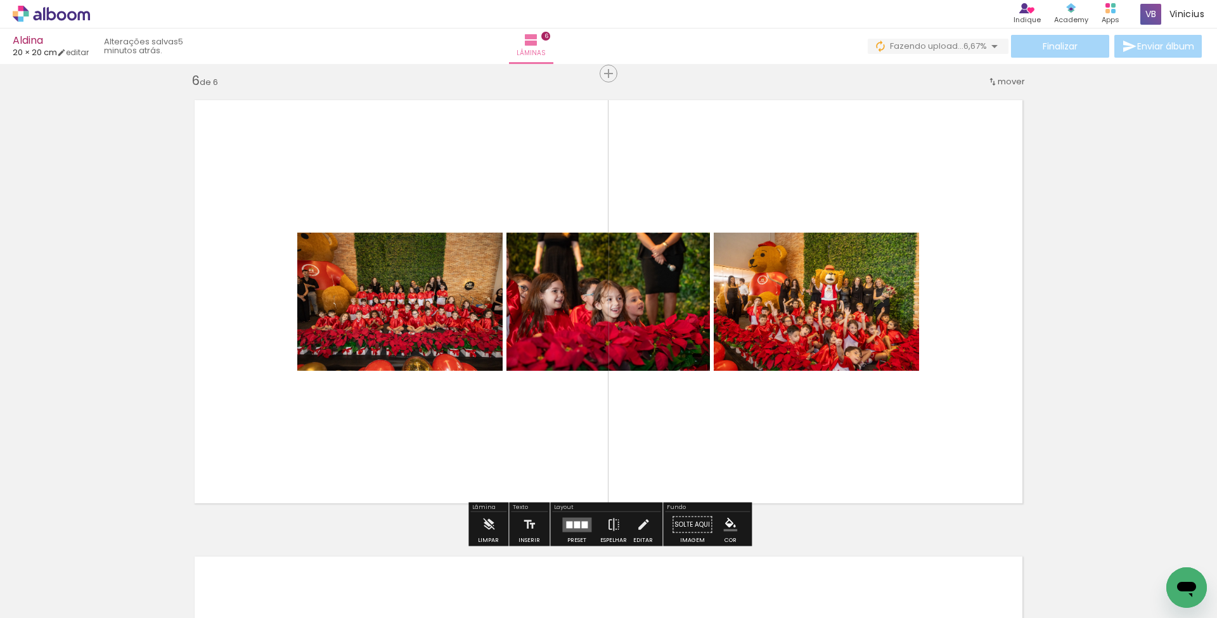
click at [569, 520] on quentale-layouter at bounding box center [576, 524] width 29 height 15
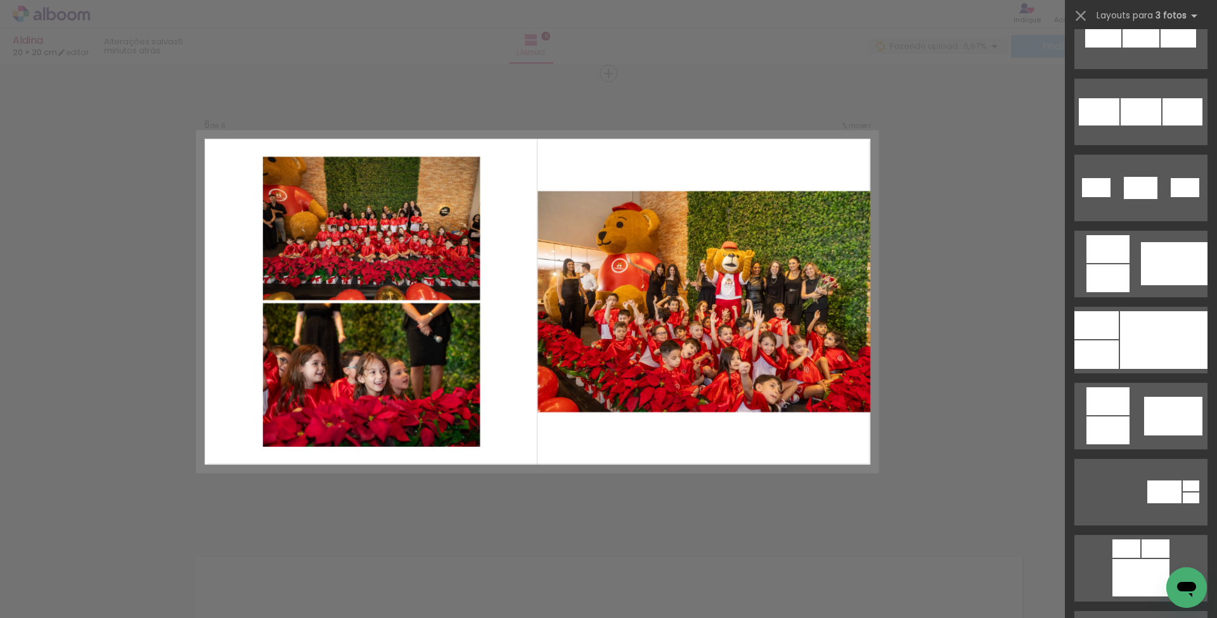
scroll to position [724, 0]
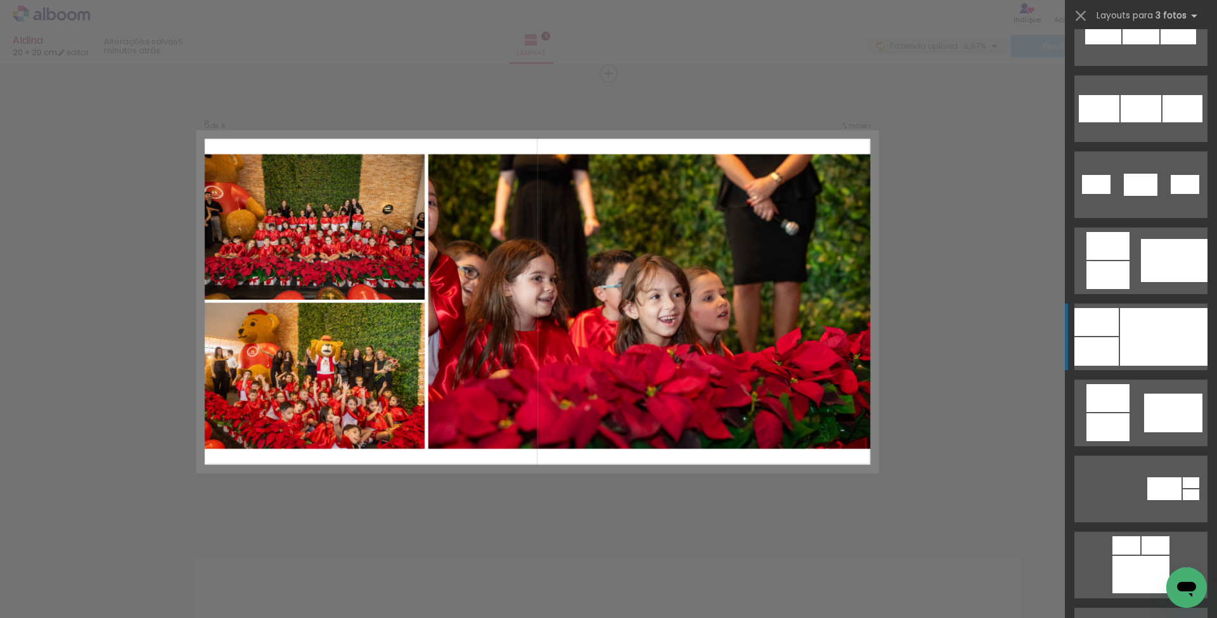
click at [1140, 338] on div at bounding box center [1163, 337] width 87 height 58
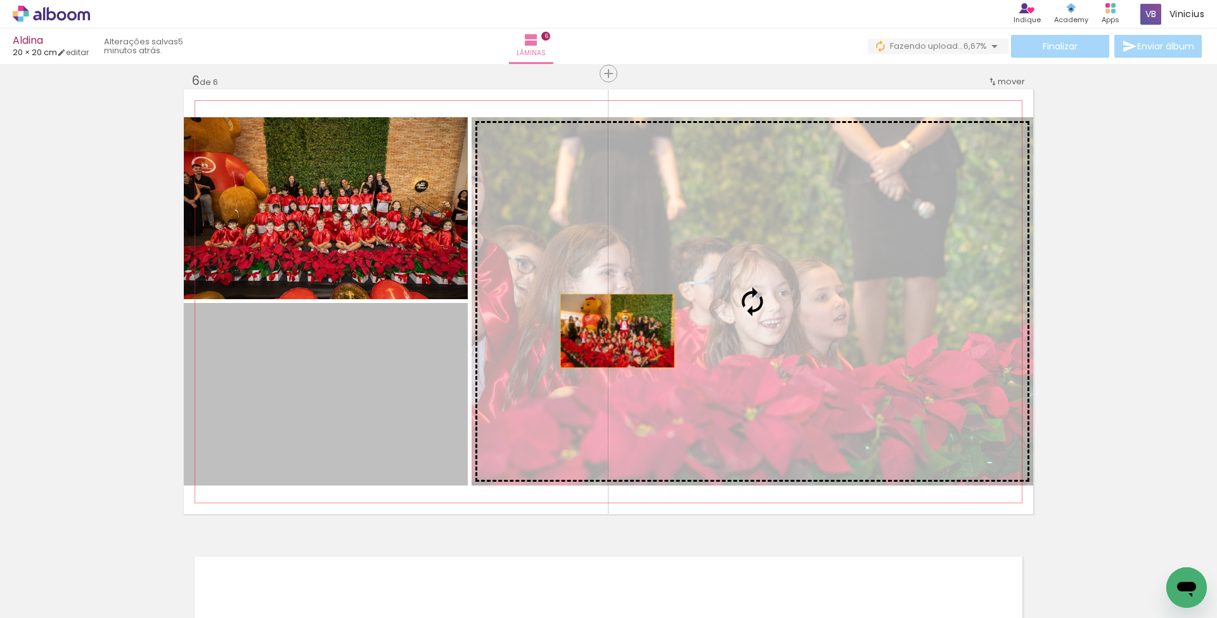
drag, startPoint x: 484, startPoint y: 342, endPoint x: 615, endPoint y: 335, distance: 130.8
click at [0, 0] on slot at bounding box center [0, 0] width 0 height 0
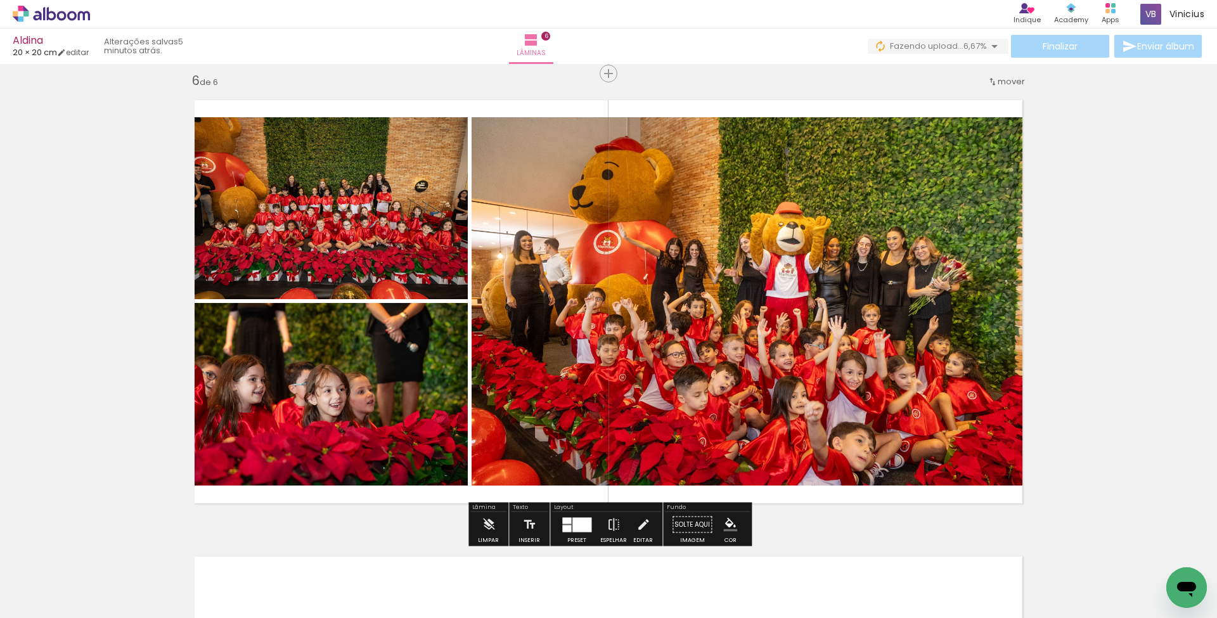
click at [0, 0] on slot at bounding box center [0, 0] width 0 height 0
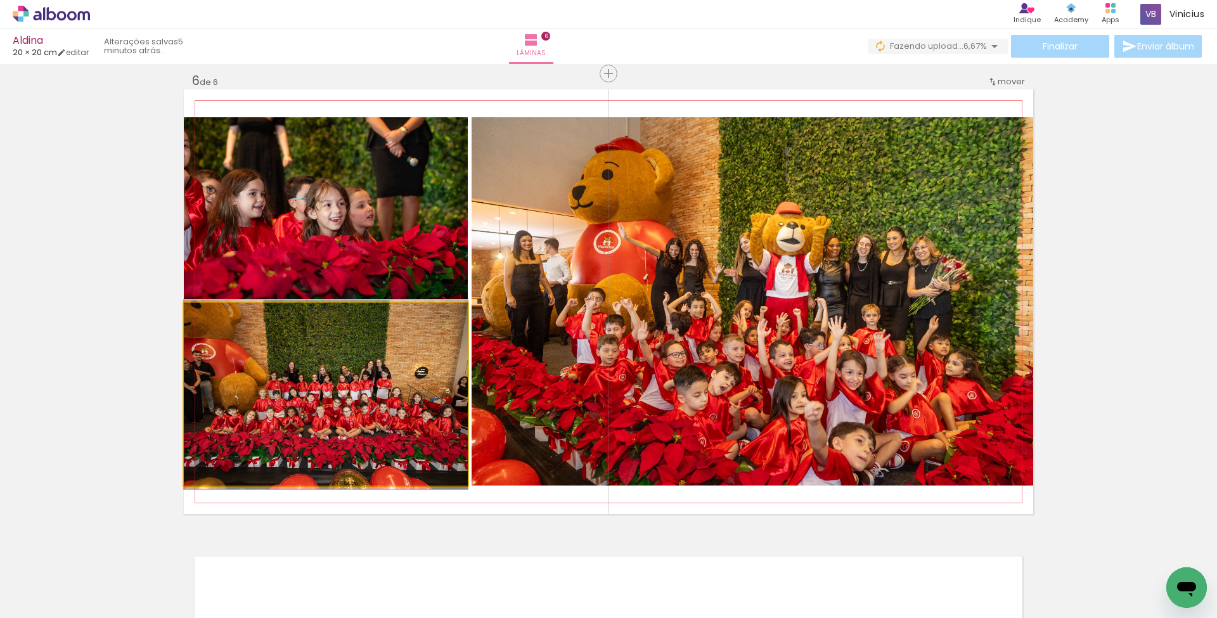
drag, startPoint x: 425, startPoint y: 390, endPoint x: 615, endPoint y: 393, distance: 190.2
click at [0, 0] on slot at bounding box center [0, 0] width 0 height 0
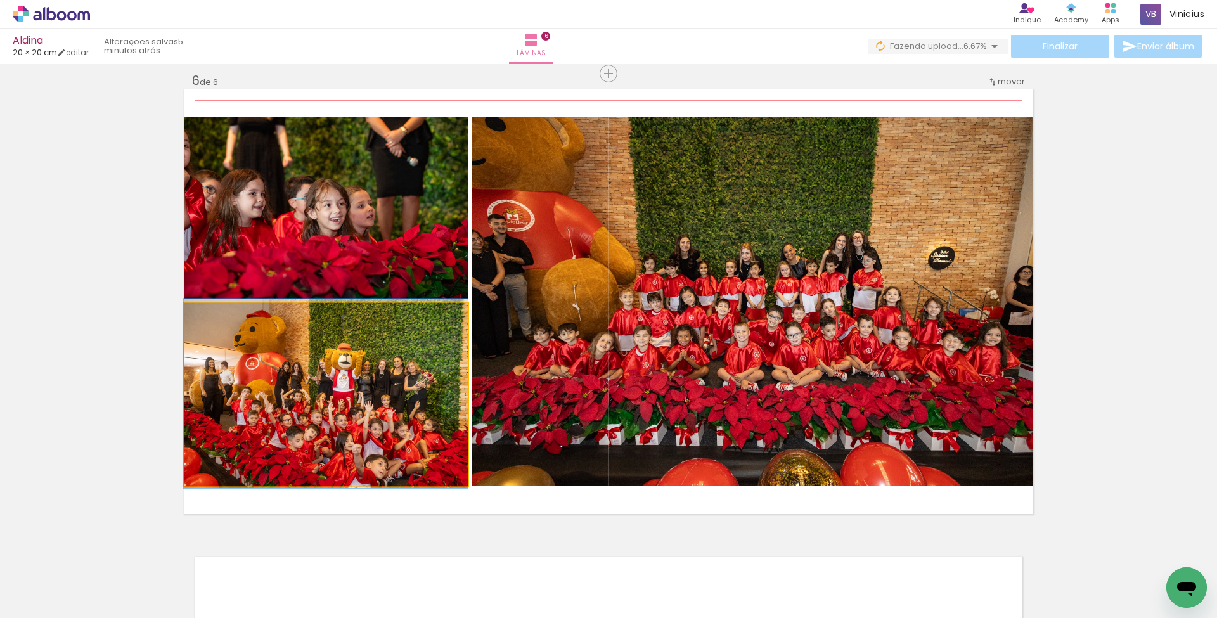
drag, startPoint x: 356, startPoint y: 404, endPoint x: 512, endPoint y: 396, distance: 156.8
click at [0, 0] on slot at bounding box center [0, 0] width 0 height 0
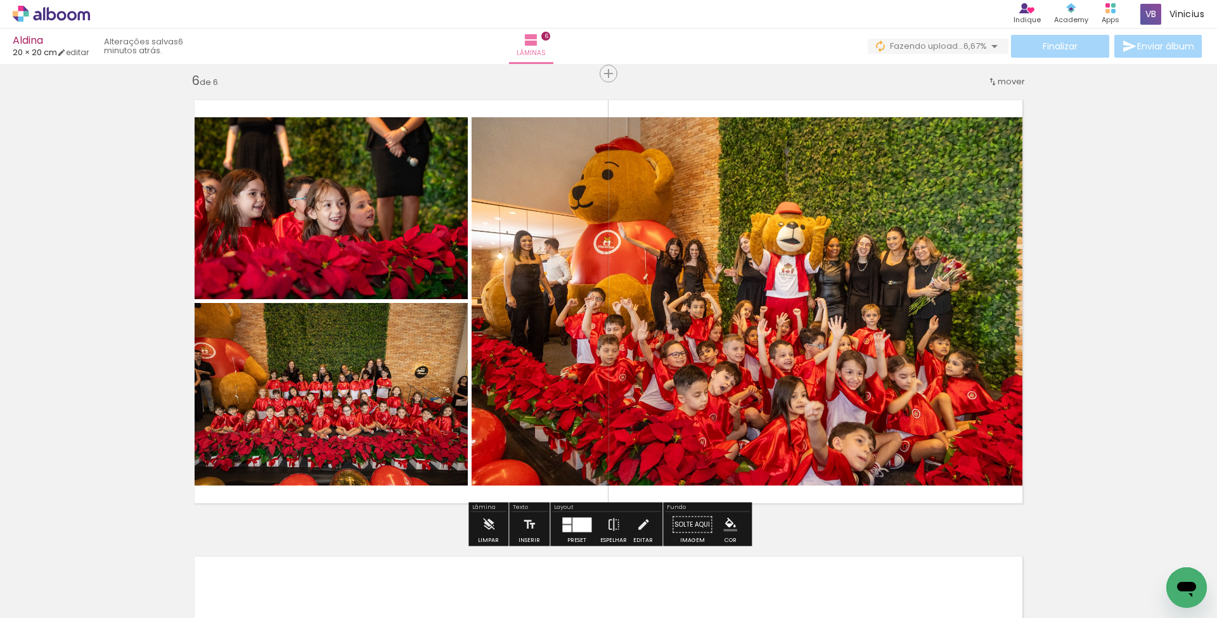
click at [572, 524] on div at bounding box center [581, 524] width 19 height 15
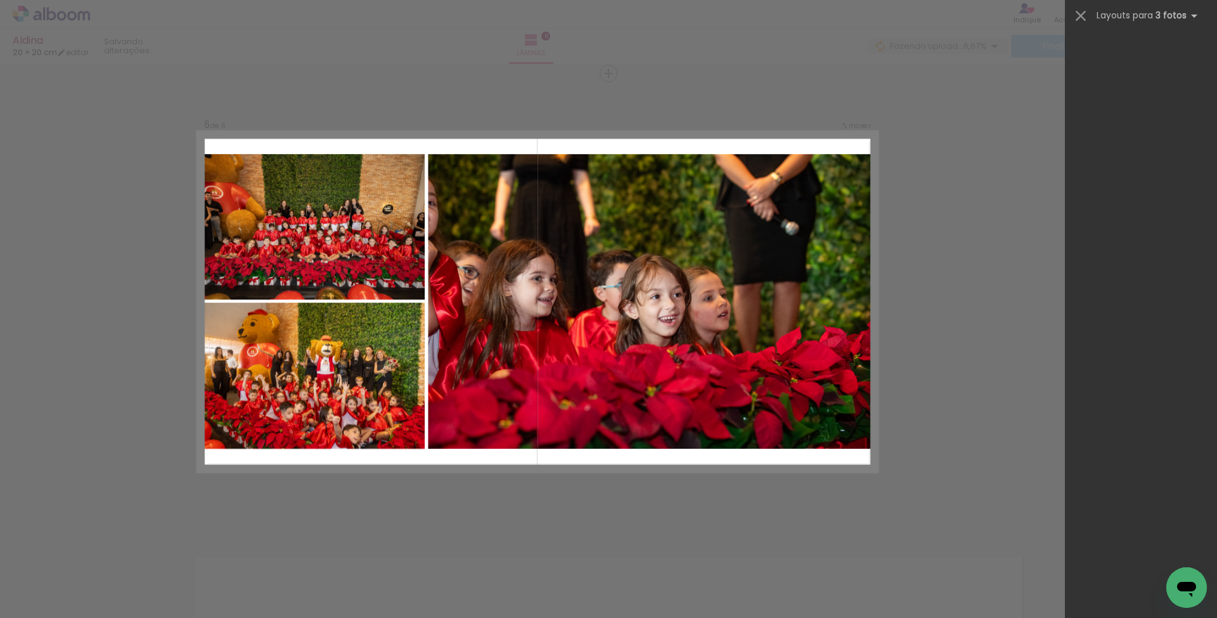
scroll to position [989, 0]
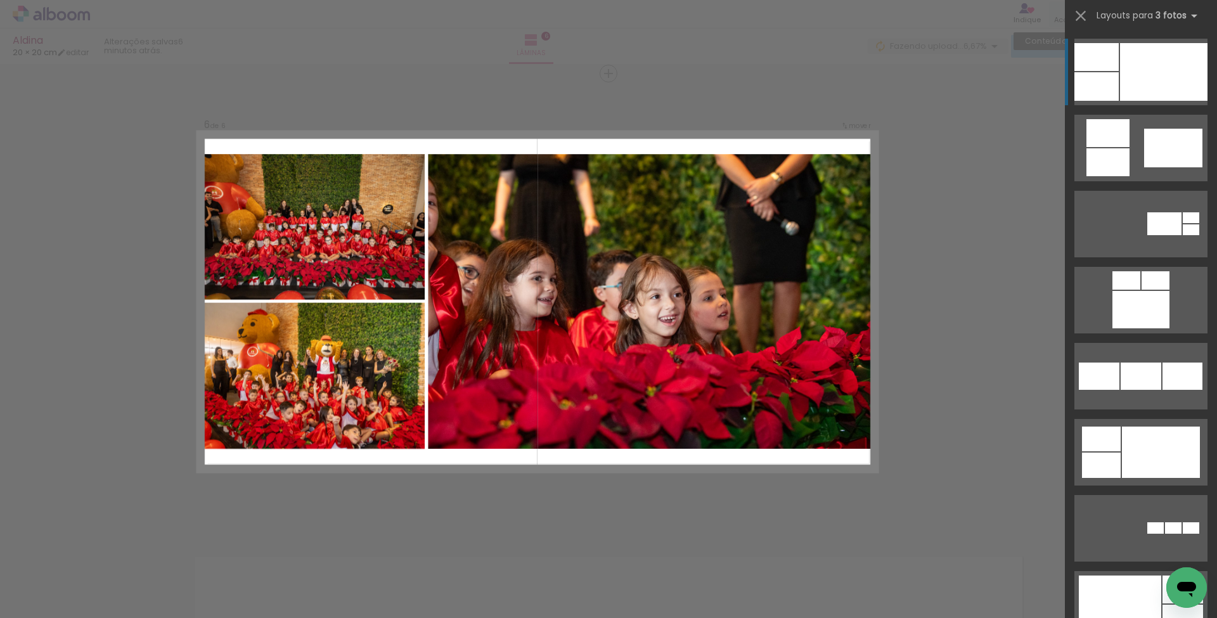
click at [1084, 13] on iron-icon at bounding box center [1081, 16] width 18 height 18
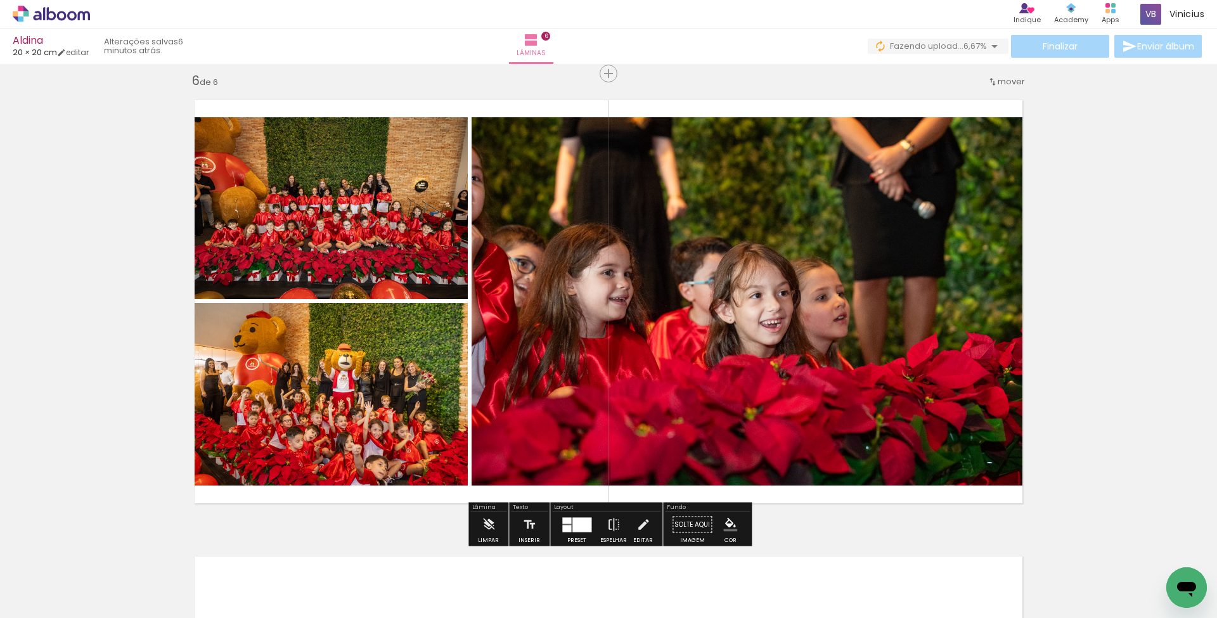
scroll to position [0, 0]
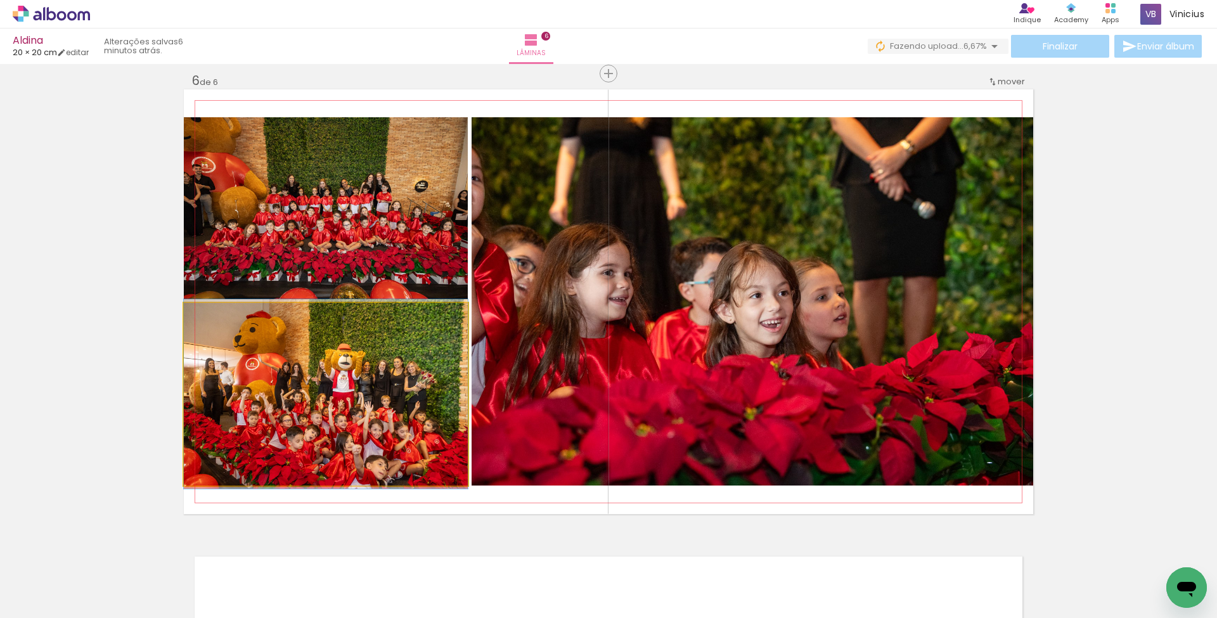
drag, startPoint x: 404, startPoint y: 375, endPoint x: 566, endPoint y: 364, distance: 162.6
click at [0, 0] on slot at bounding box center [0, 0] width 0 height 0
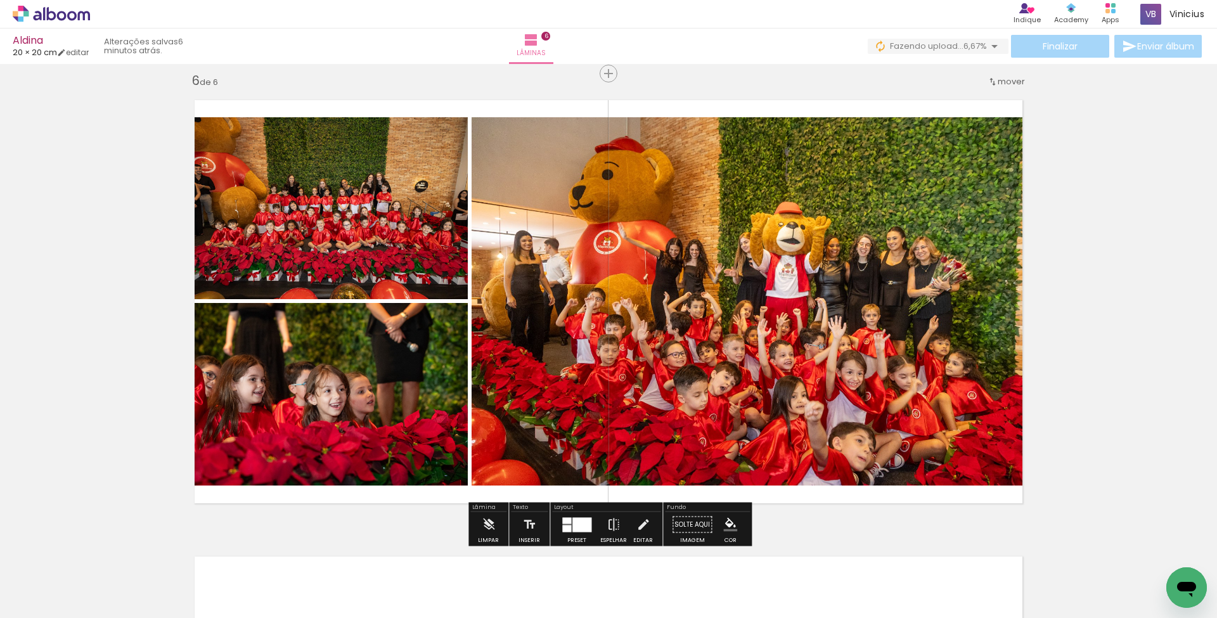
drag, startPoint x: 346, startPoint y: 231, endPoint x: 359, endPoint y: 346, distance: 115.5
click at [0, 0] on slot at bounding box center [0, 0] width 0 height 0
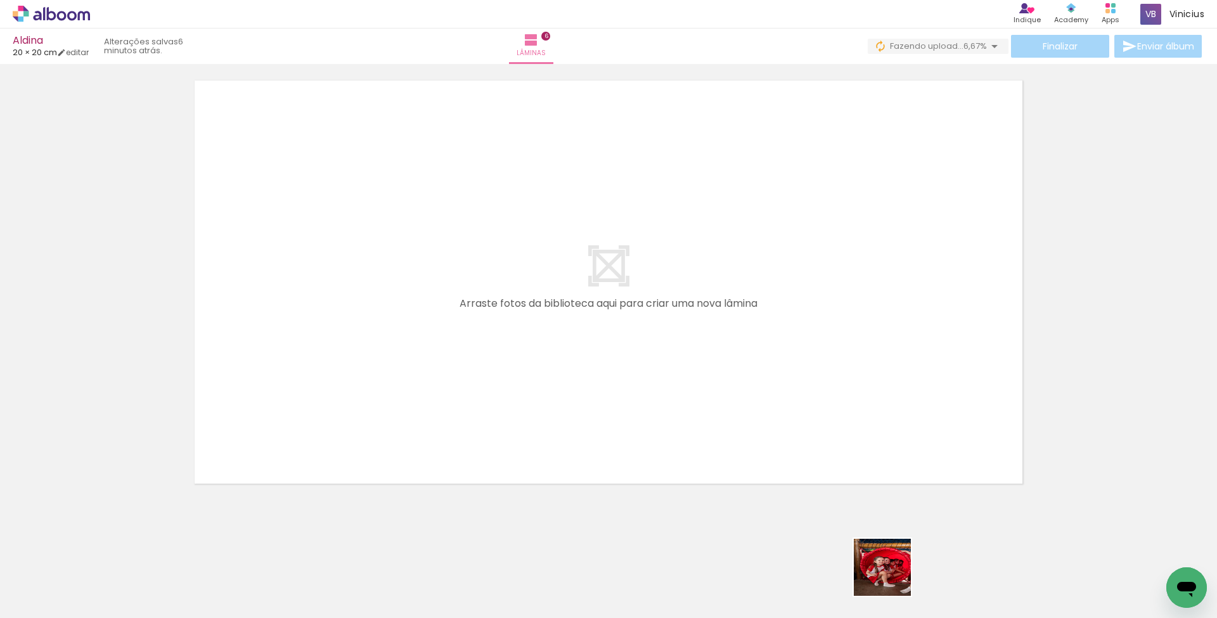
drag, startPoint x: 894, startPoint y: 581, endPoint x: 923, endPoint y: 550, distance: 42.1
click at [872, 513] on quentale-workspace at bounding box center [608, 309] width 1217 height 618
click at [886, 440] on quentale-workspace at bounding box center [608, 309] width 1217 height 618
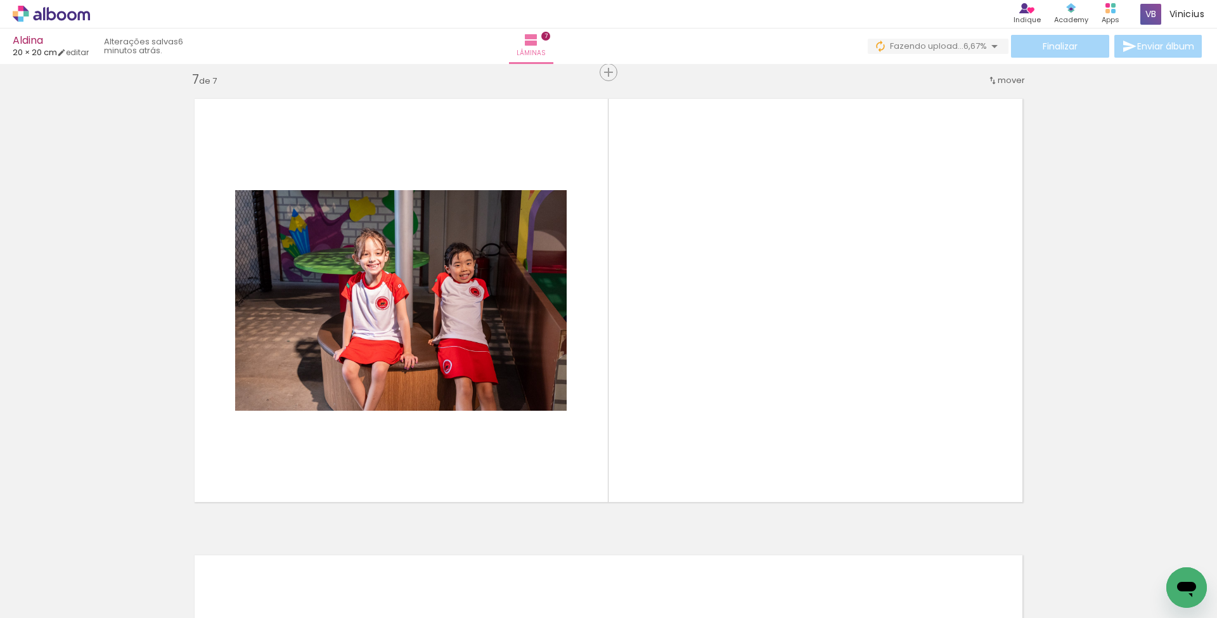
scroll to position [2749, 0]
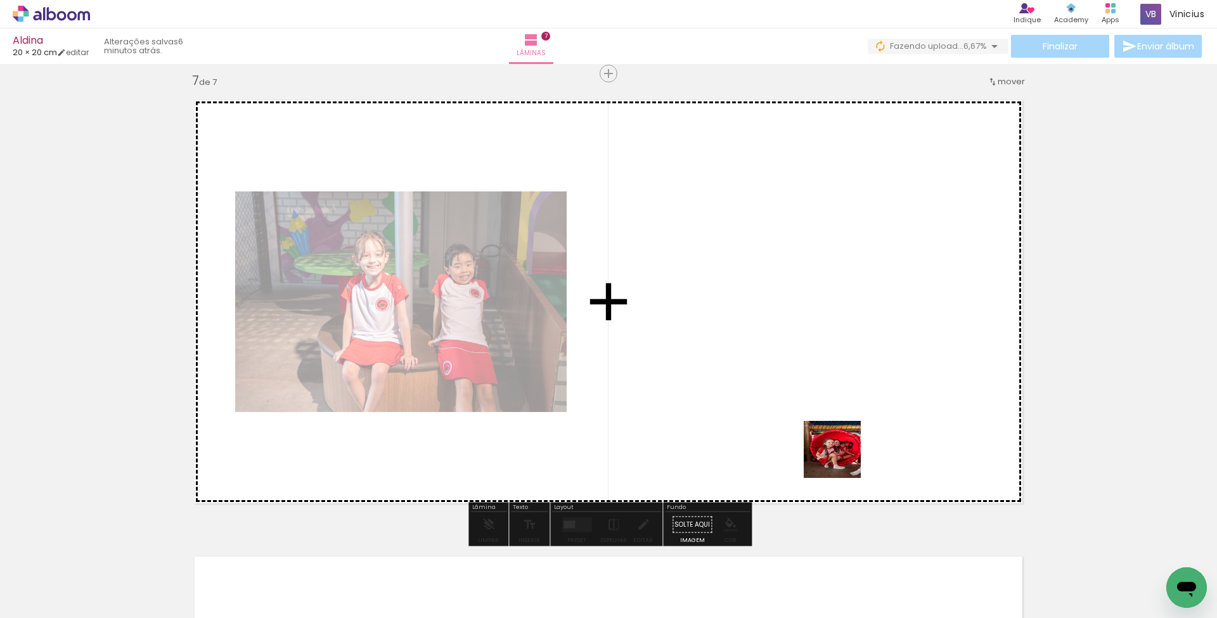
drag, startPoint x: 842, startPoint y: 474, endPoint x: 842, endPoint y: 458, distance: 15.8
click at [842, 458] on quentale-workspace at bounding box center [608, 309] width 1217 height 618
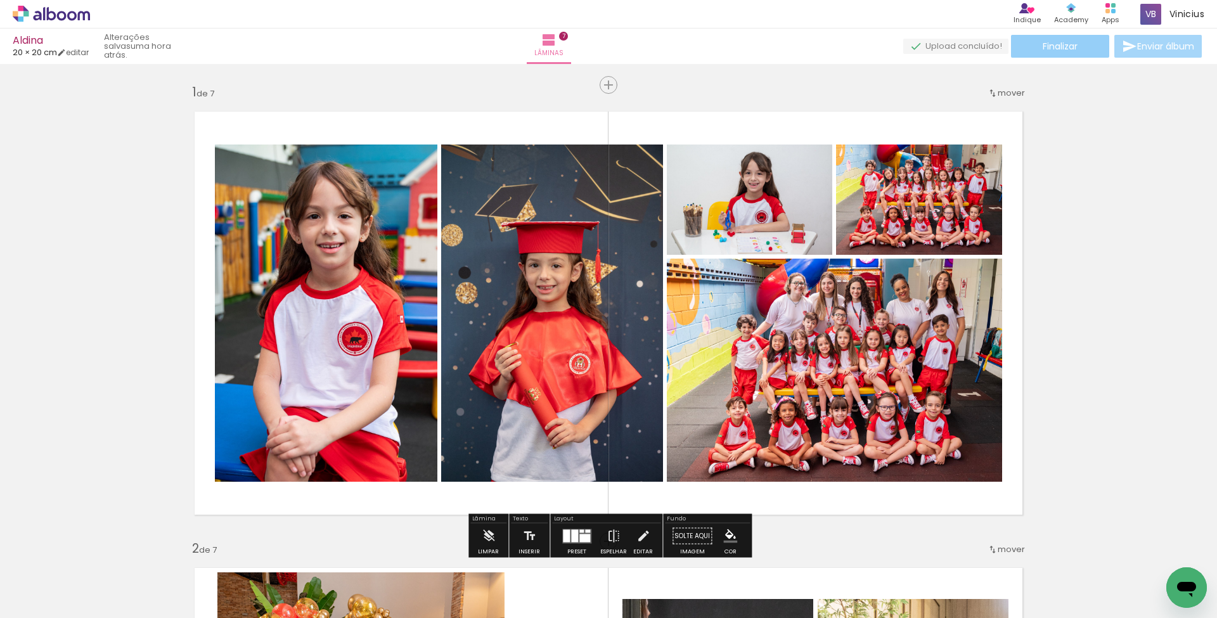
click at [1056, 48] on span "Finalizar" at bounding box center [1060, 46] width 35 height 9
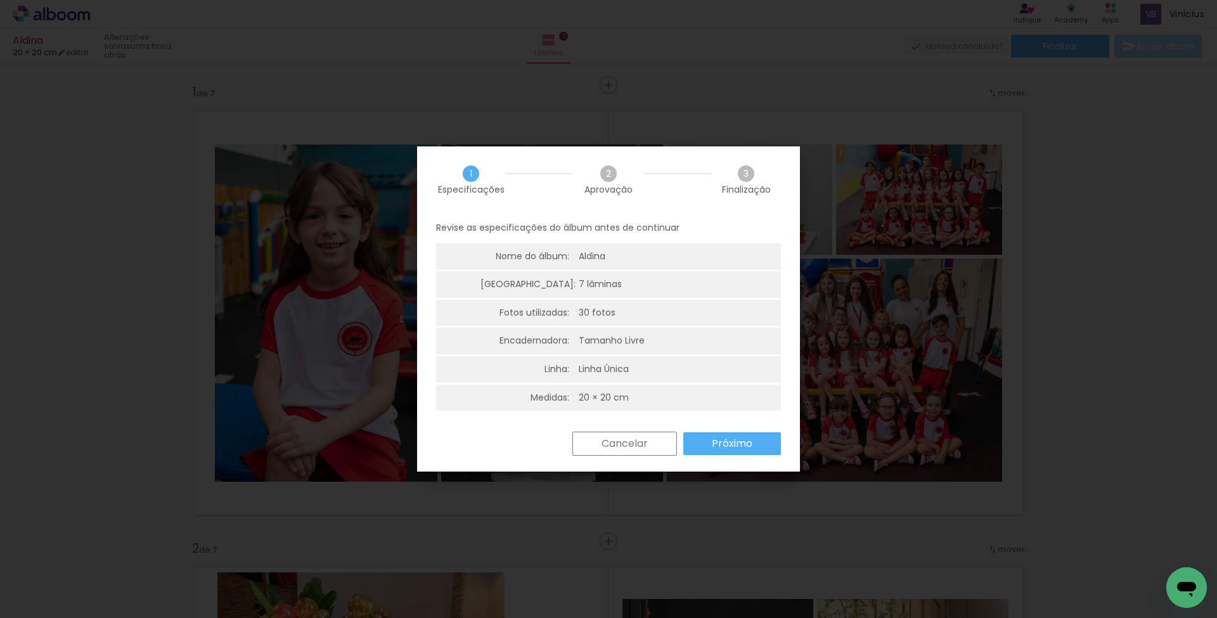
click at [0, 0] on slot "Próximo" at bounding box center [0, 0] width 0 height 0
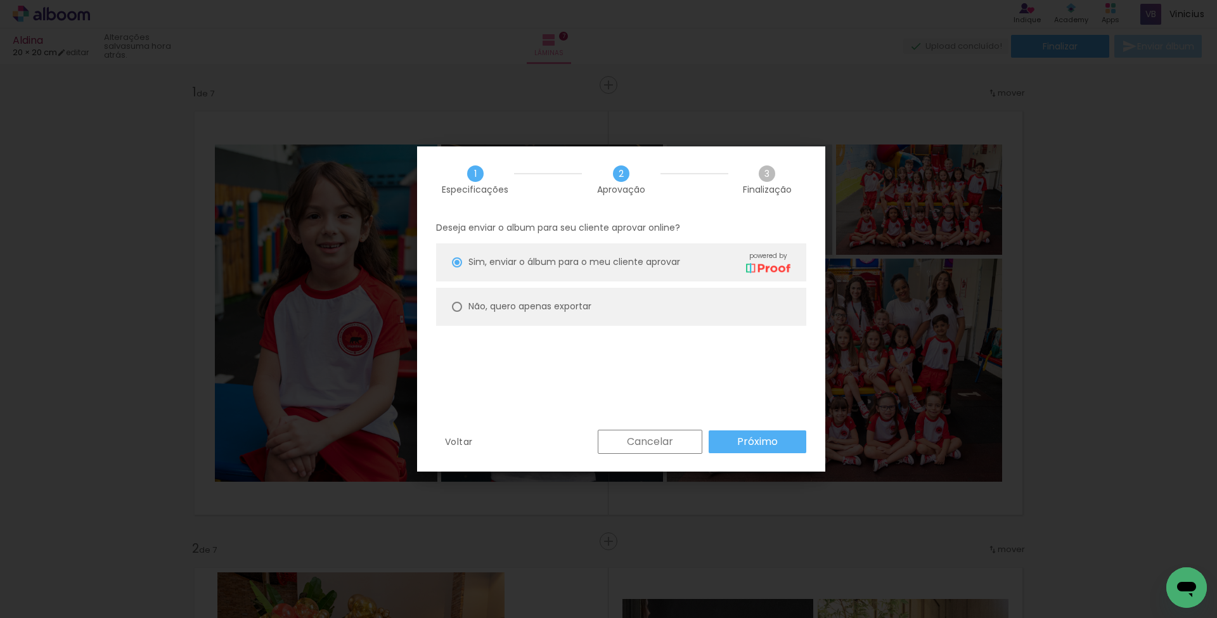
click at [0, 0] on slot "Não, quero apenas exportar" at bounding box center [0, 0] width 0 height 0
type paper-radio-button "on"
click at [0, 0] on slot "Próximo" at bounding box center [0, 0] width 0 height 0
type input "Alta, 300 DPI"
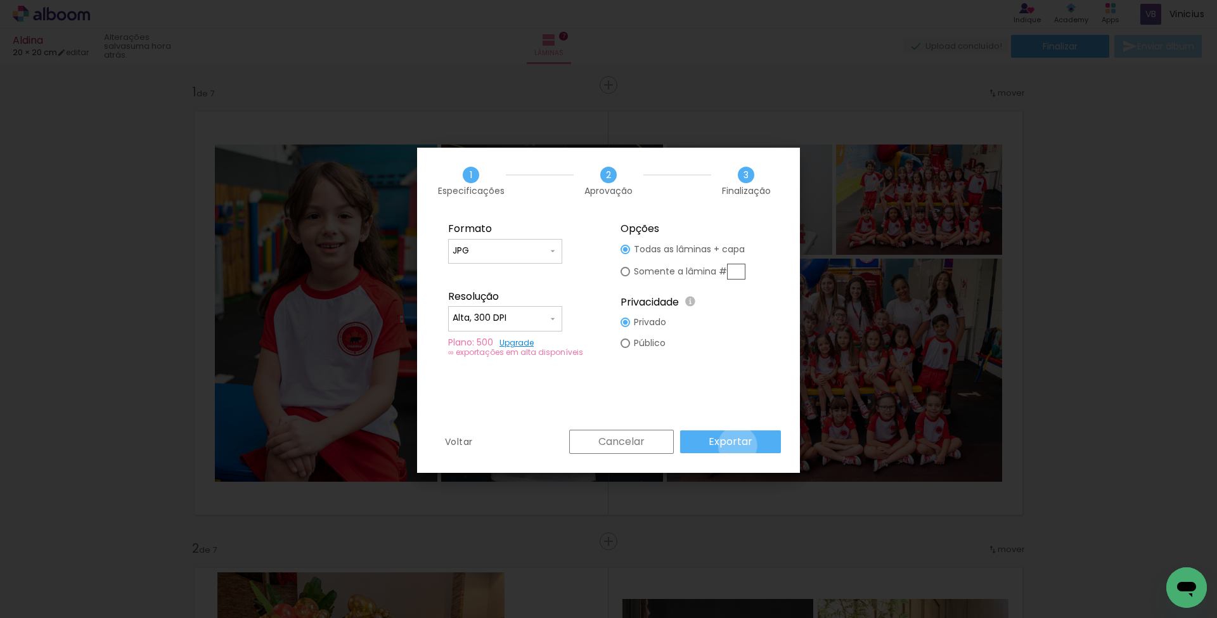
click at [0, 0] on slot "Exportar" at bounding box center [0, 0] width 0 height 0
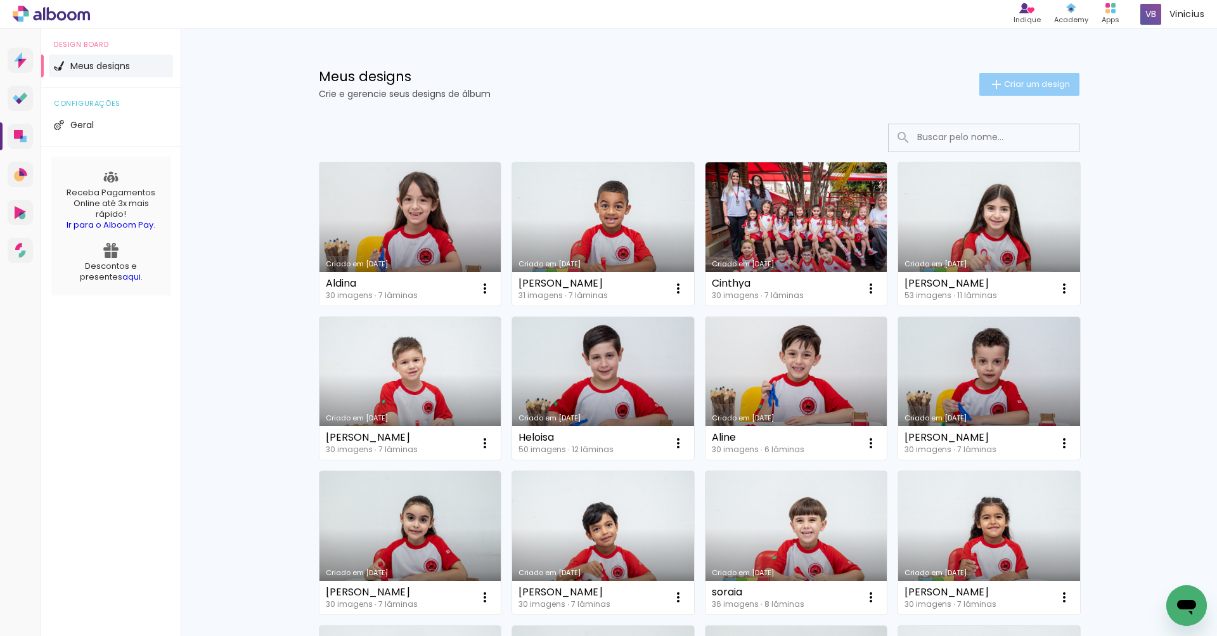
click at [1022, 83] on span "Criar um design" at bounding box center [1037, 84] width 66 height 8
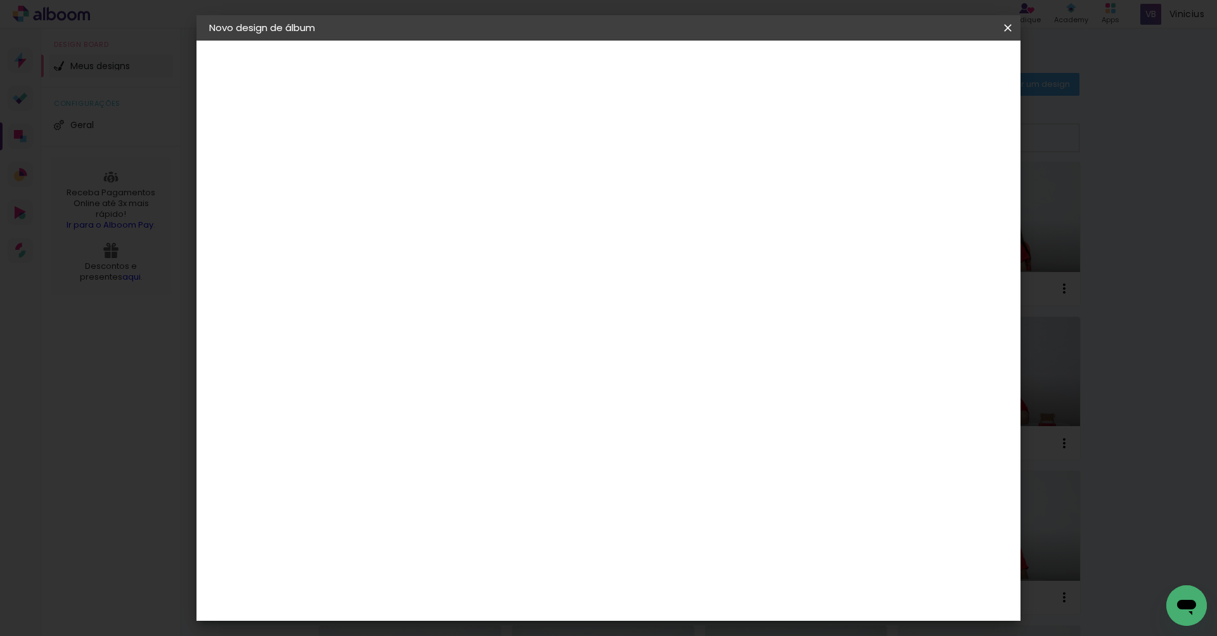
click at [416, 176] on input at bounding box center [416, 170] width 0 height 20
type input "Thaise"
click at [0, 0] on slot "Avançar" at bounding box center [0, 0] width 0 height 0
drag, startPoint x: 840, startPoint y: 197, endPoint x: 857, endPoint y: 189, distance: 19.0
click at [654, 197] on paper-item "Tamanho Livre" at bounding box center [593, 193] width 122 height 28
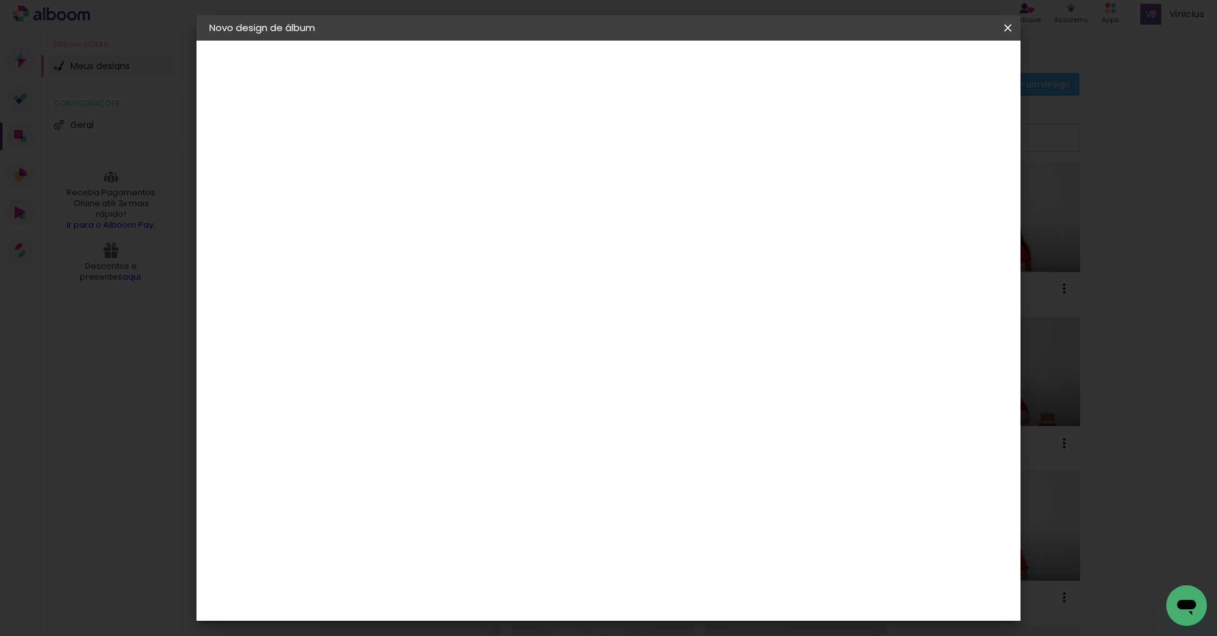
click at [0, 0] on slot "Avançar" at bounding box center [0, 0] width 0 height 0
click at [395, 364] on div "30" at bounding box center [384, 362] width 48 height 19
type input "20,3"
type paper-input "20,3"
click at [705, 451] on div "60" at bounding box center [691, 451] width 48 height 19
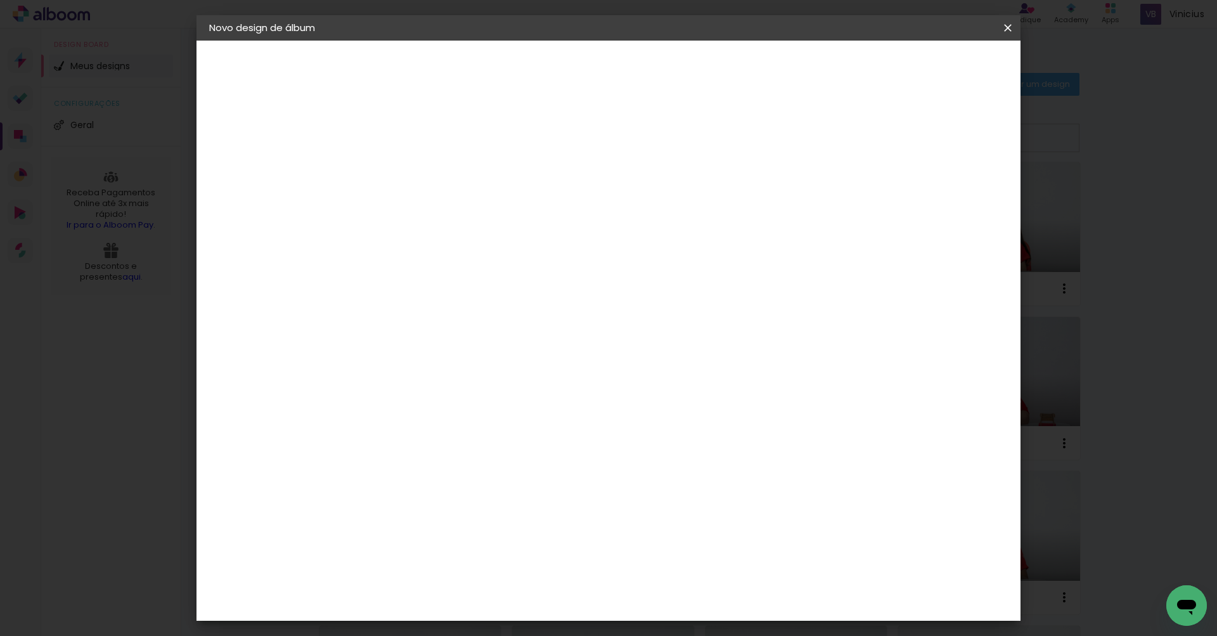
scroll to position [120, 0]
type input "40,6"
type paper-input "40,6"
click at [938, 72] on span "Iniciar design" at bounding box center [909, 67] width 58 height 9
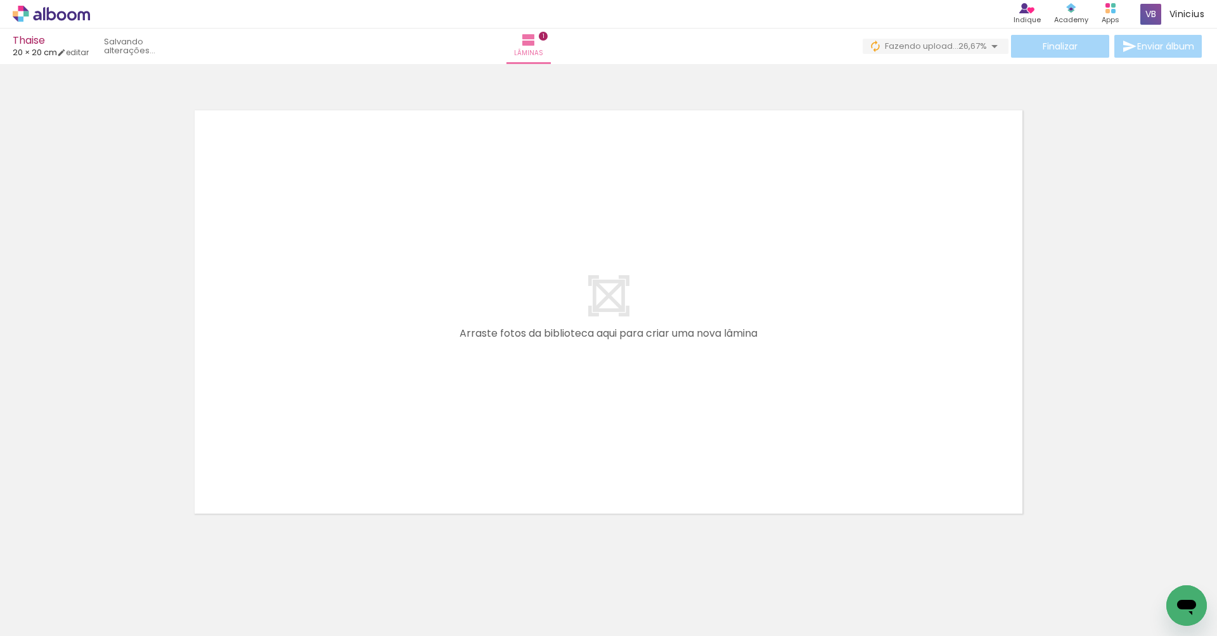
drag, startPoint x: 132, startPoint y: 595, endPoint x: 253, endPoint y: 466, distance: 175.8
click at [253, 466] on quentale-workspace at bounding box center [608, 318] width 1217 height 636
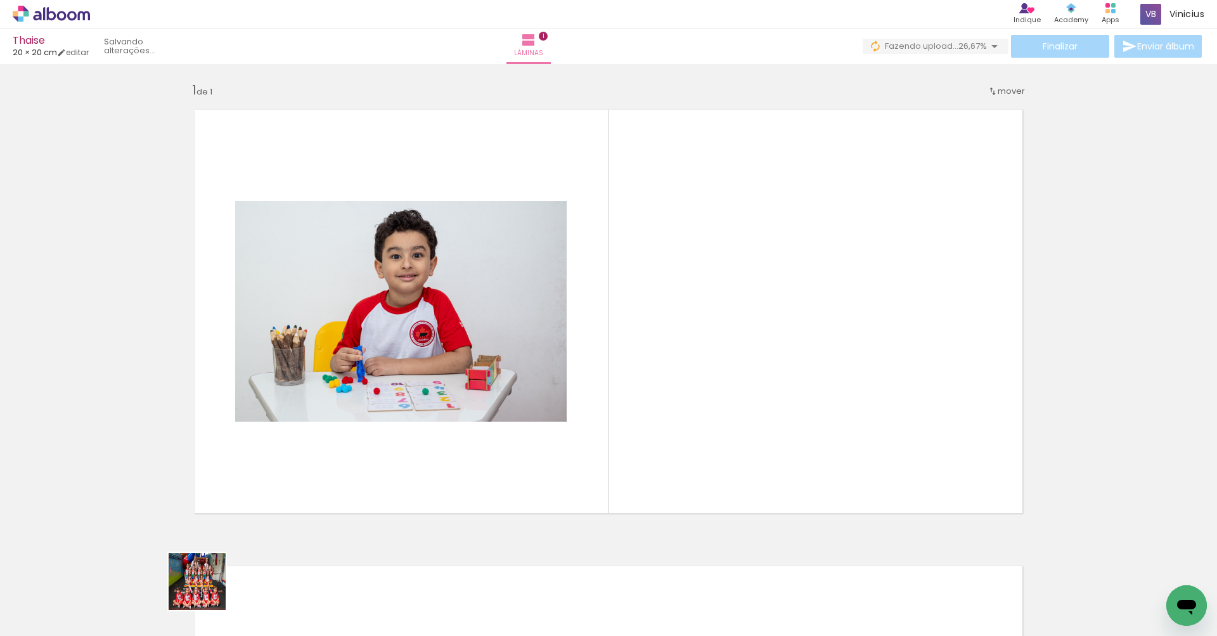
scroll to position [3, 0]
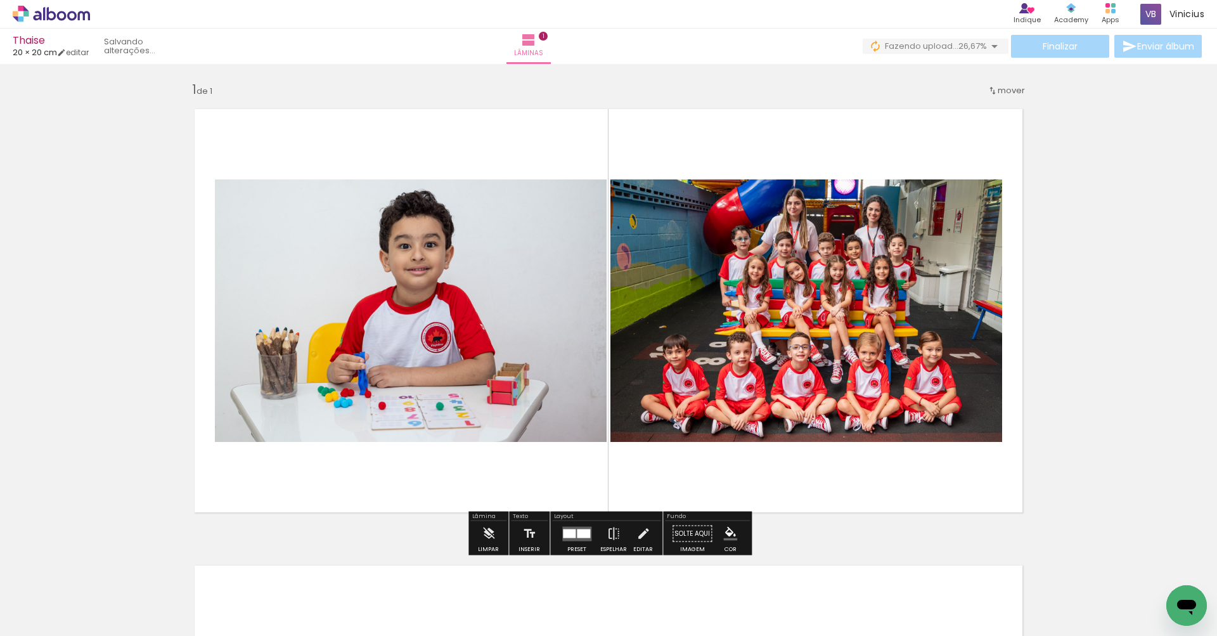
drag, startPoint x: 207, startPoint y: 591, endPoint x: 287, endPoint y: 479, distance: 138.1
click at [287, 479] on quentale-workspace at bounding box center [608, 318] width 1217 height 636
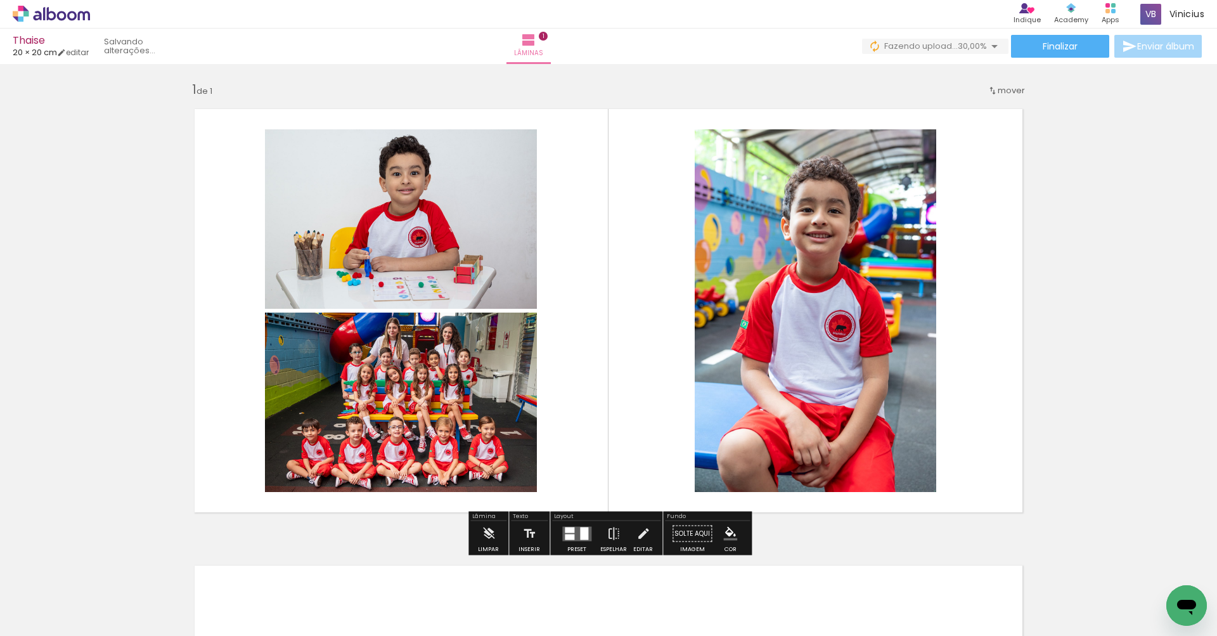
drag, startPoint x: 287, startPoint y: 556, endPoint x: 312, endPoint y: 471, distance: 89.2
click at [312, 471] on quentale-workspace at bounding box center [608, 318] width 1217 height 636
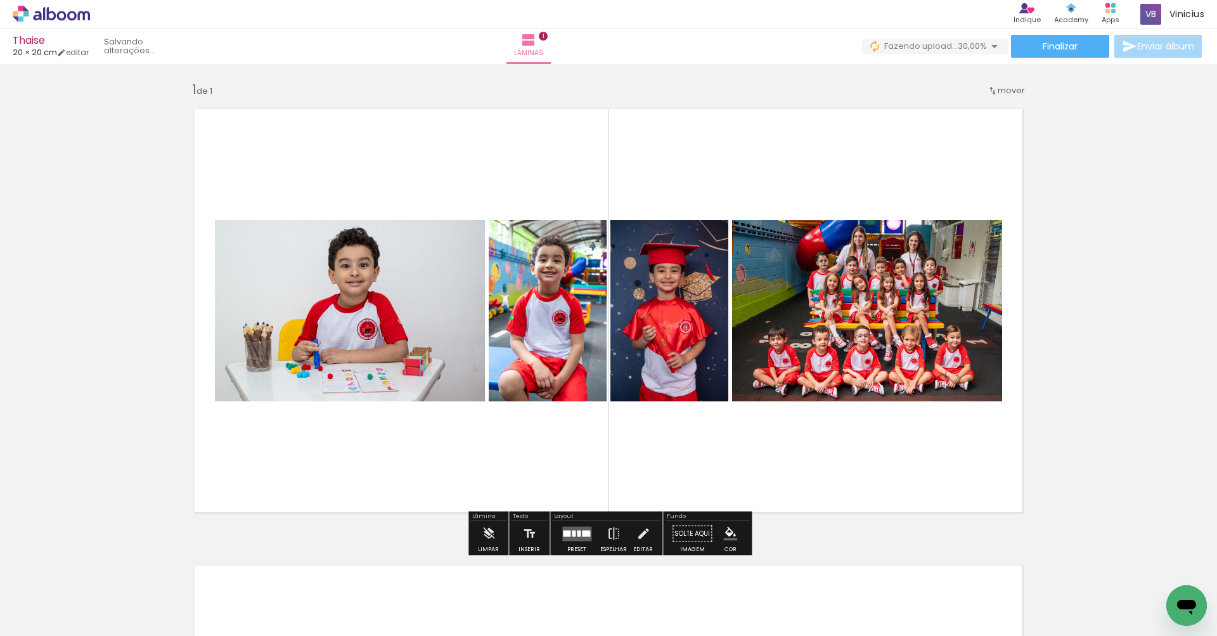
drag, startPoint x: 342, startPoint y: 598, endPoint x: 387, endPoint y: 451, distance: 153.8
click at [387, 451] on quentale-workspace at bounding box center [608, 318] width 1217 height 636
click at [578, 531] on quentale-layouter at bounding box center [576, 533] width 29 height 15
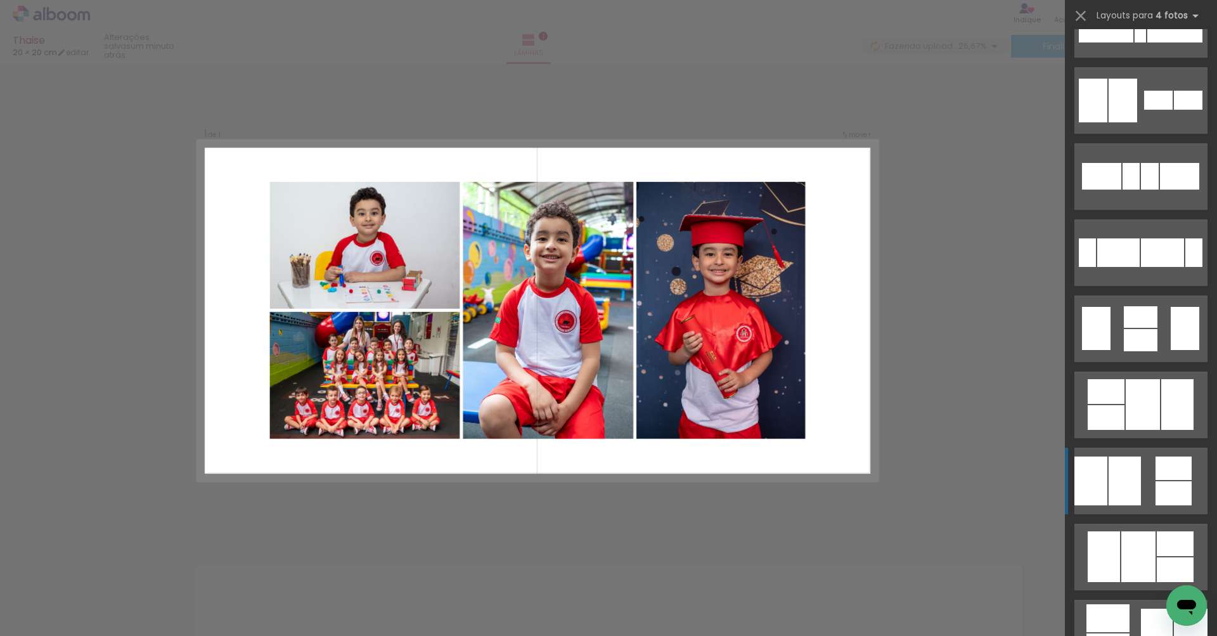
scroll to position [273, 0]
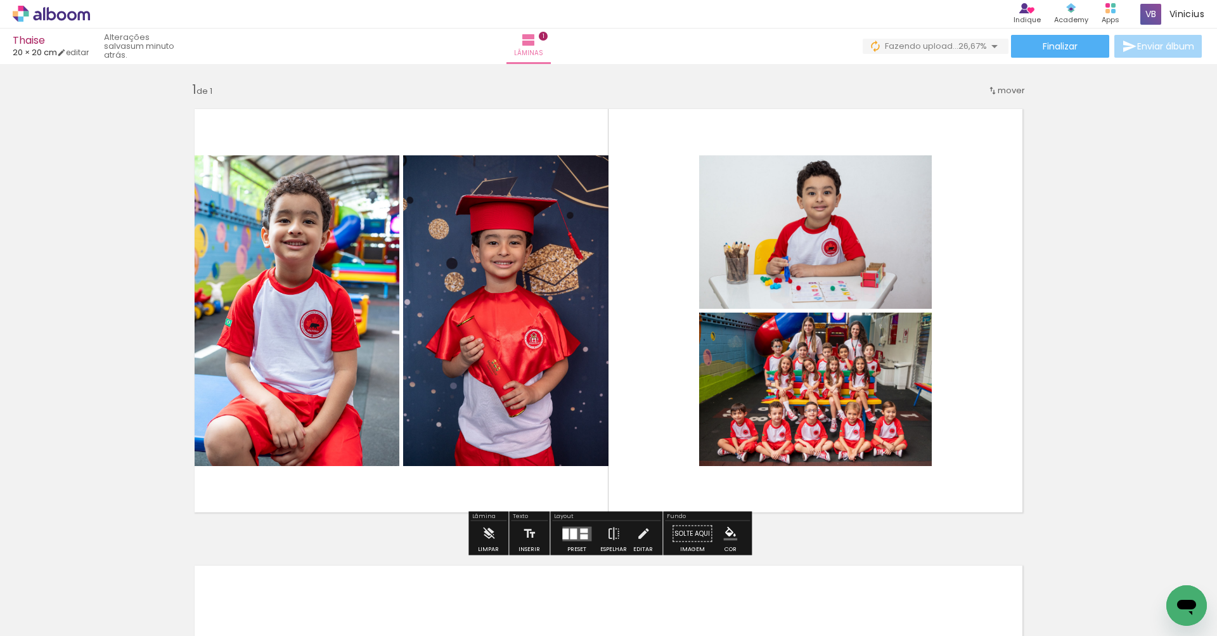
scroll to position [2, 0]
click at [570, 530] on div at bounding box center [573, 534] width 7 height 11
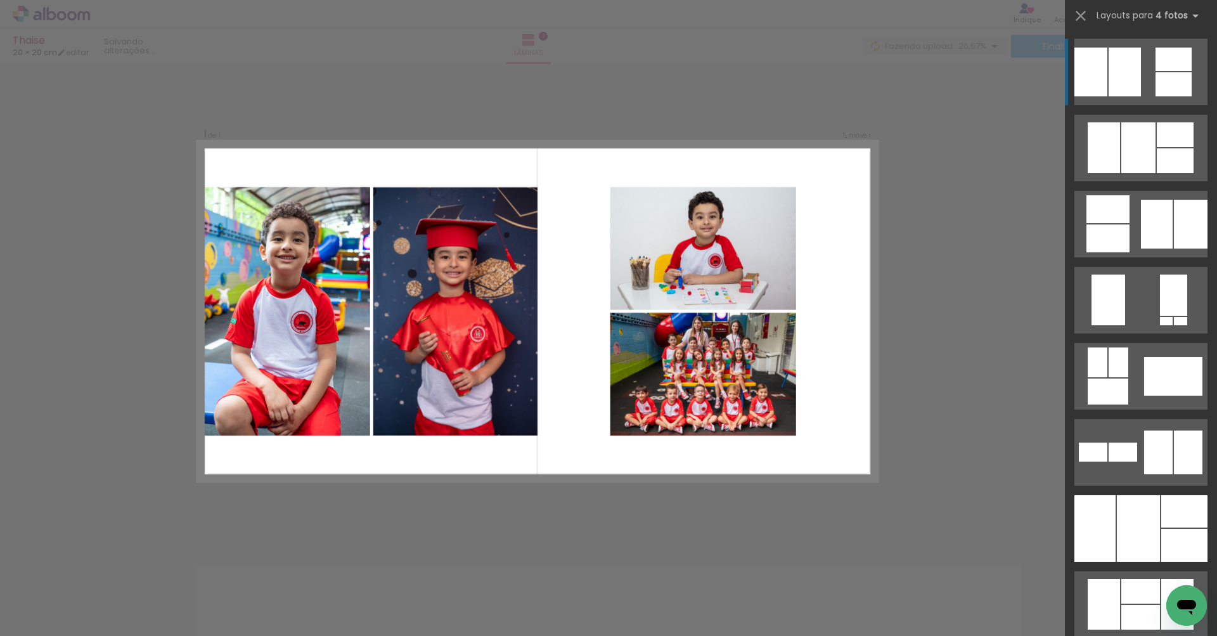
scroll to position [3, 0]
click at [1083, 18] on iron-icon at bounding box center [1081, 16] width 18 height 18
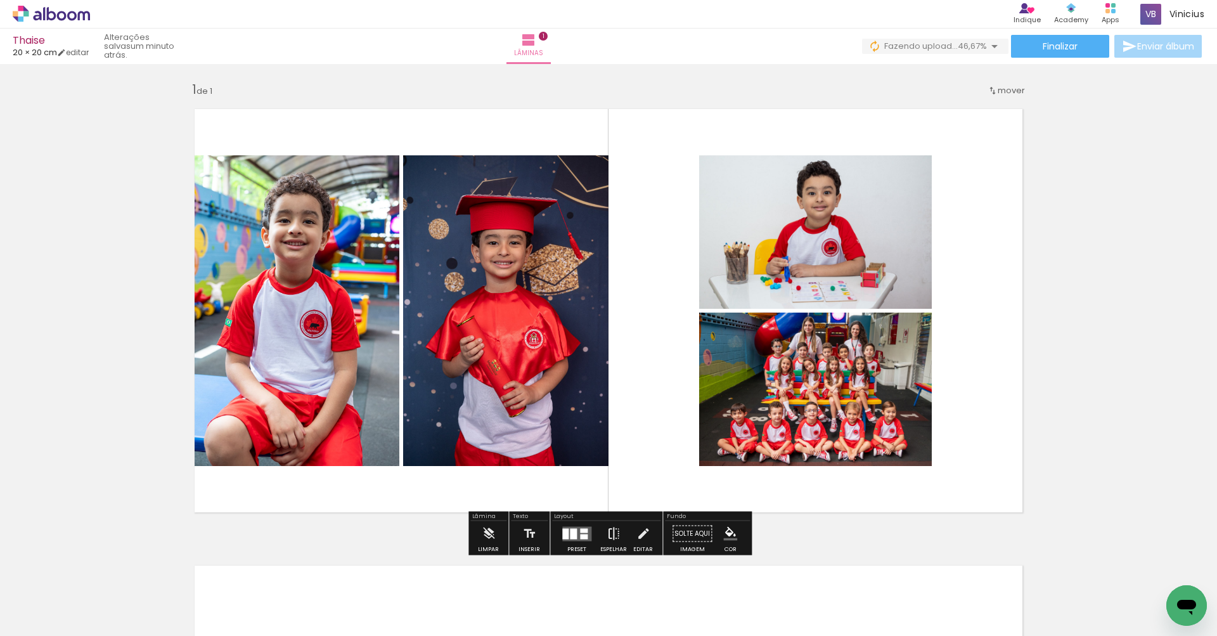
click at [608, 542] on iron-icon at bounding box center [614, 533] width 14 height 25
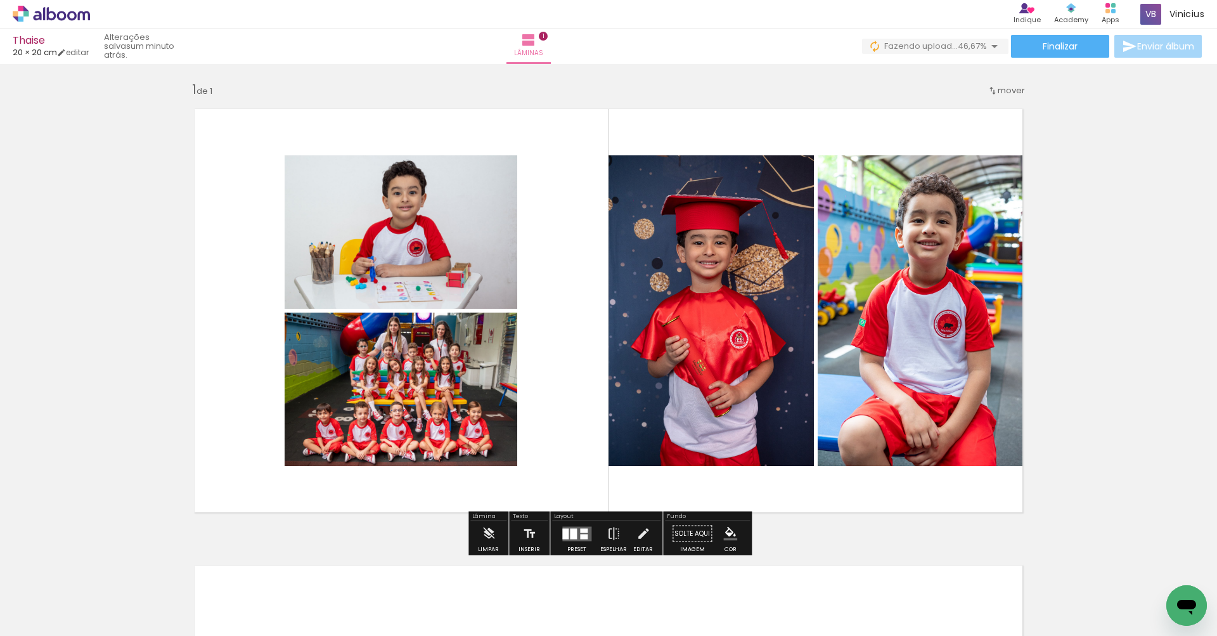
click at [403, 291] on quentale-photo at bounding box center [401, 231] width 233 height 153
click at [411, 276] on quentale-photo at bounding box center [401, 231] width 233 height 153
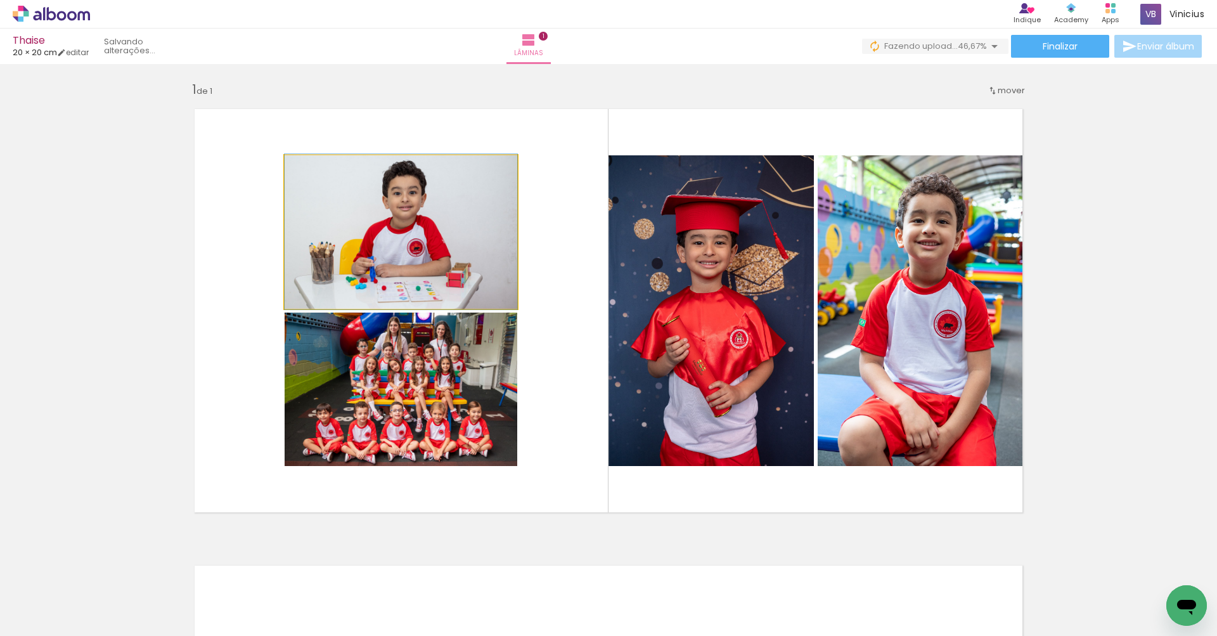
click at [430, 279] on quentale-photo at bounding box center [401, 231] width 233 height 153
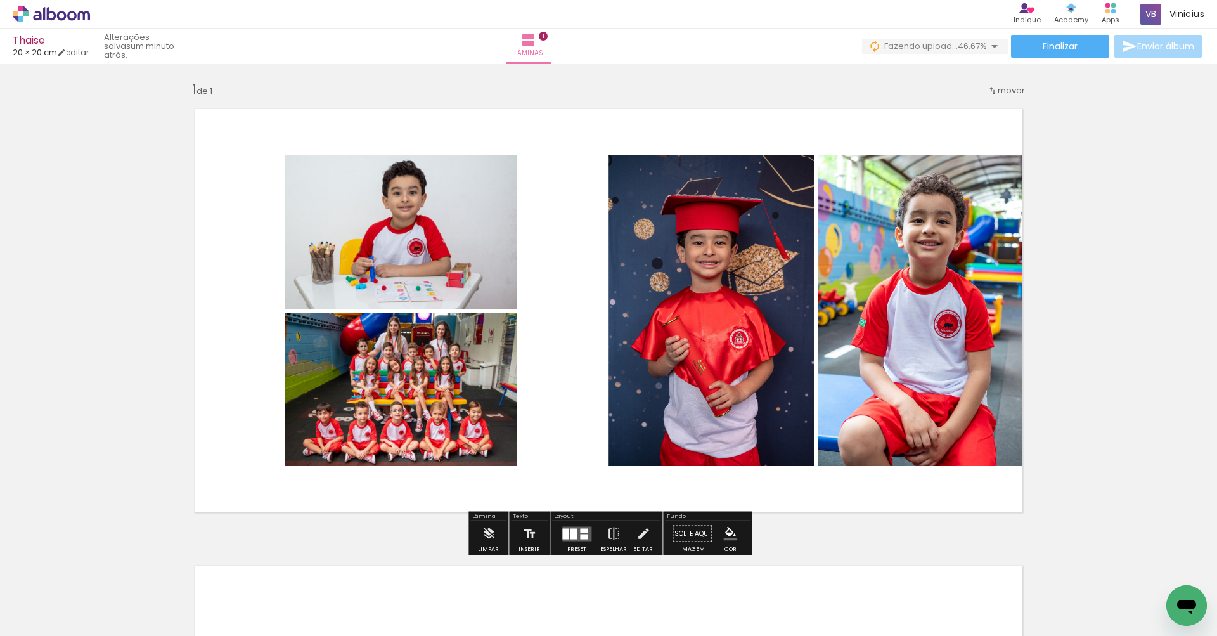
click at [430, 279] on quentale-photo at bounding box center [401, 231] width 233 height 153
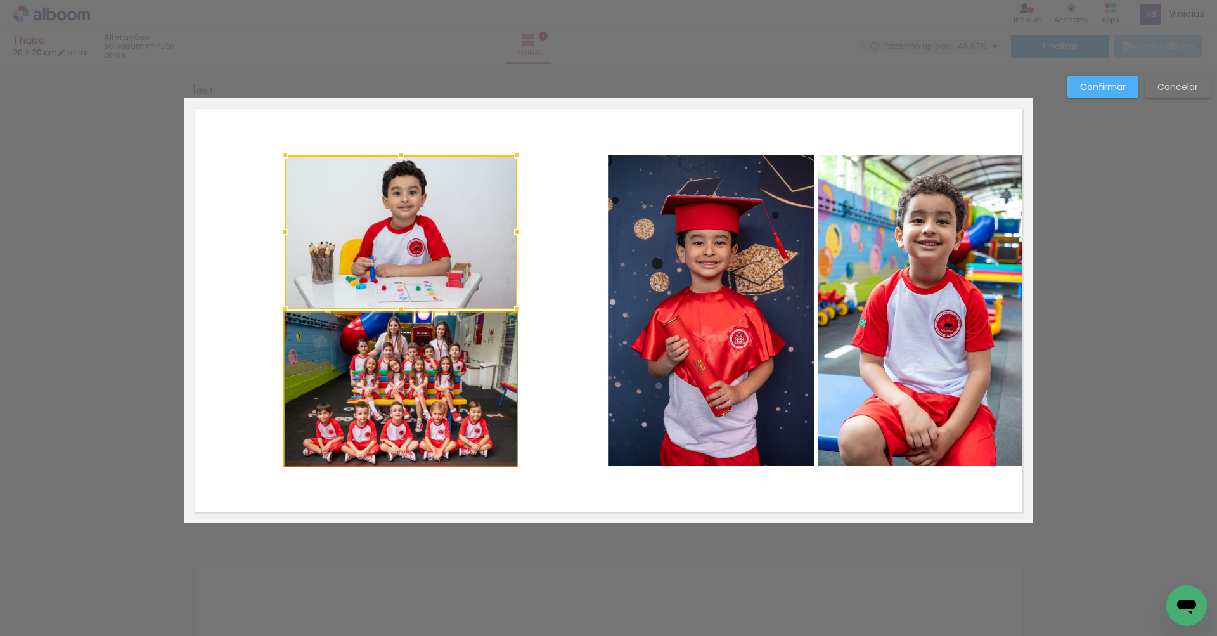
click at [439, 376] on album-spread "1 de 1" at bounding box center [608, 310] width 849 height 425
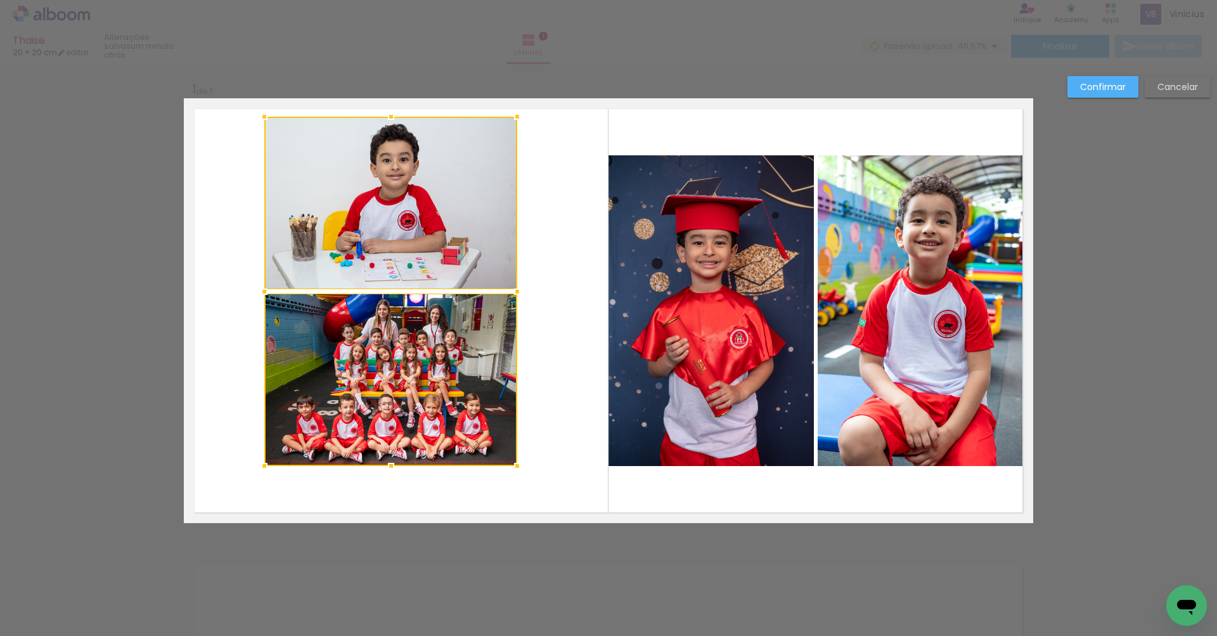
drag, startPoint x: 280, startPoint y: 146, endPoint x: 262, endPoint y: 115, distance: 35.8
click at [262, 115] on div at bounding box center [264, 116] width 25 height 25
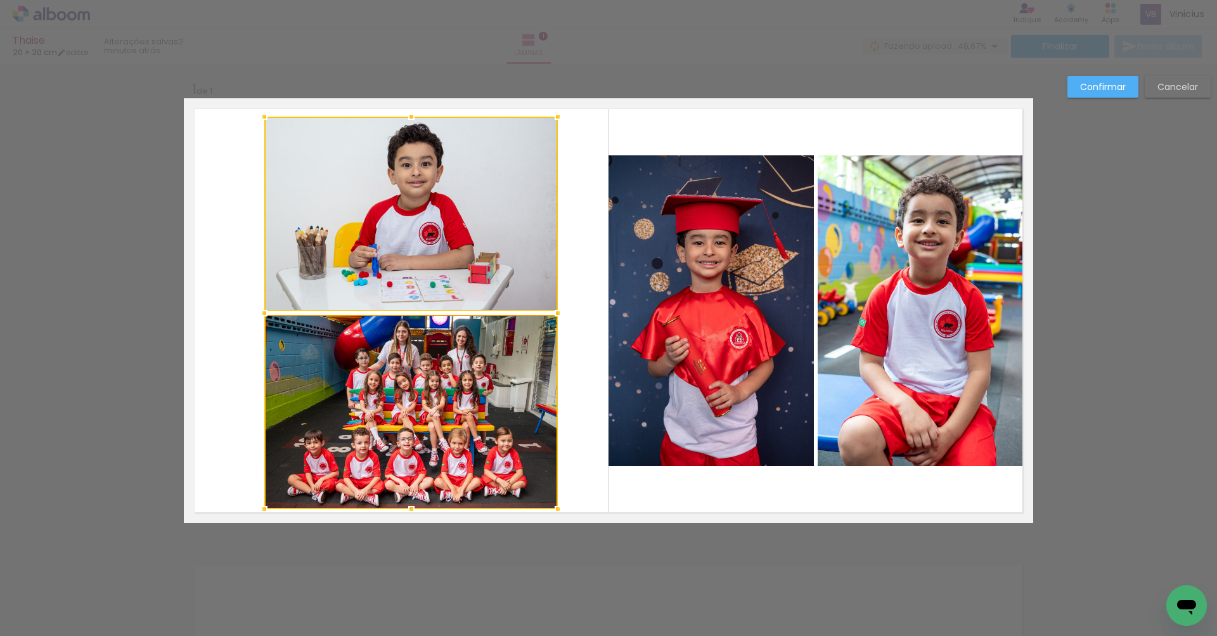
drag, startPoint x: 516, startPoint y: 467, endPoint x: 556, endPoint y: 509, distance: 57.8
click at [556, 510] on div at bounding box center [557, 508] width 25 height 25
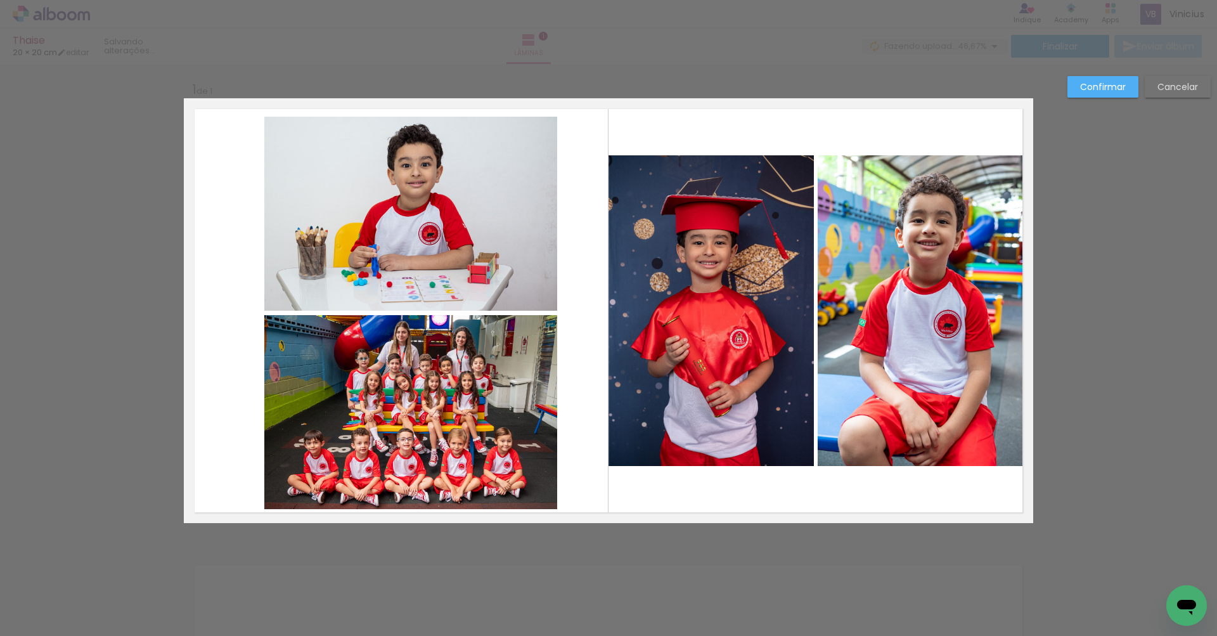
click at [399, 280] on quentale-photo at bounding box center [410, 214] width 293 height 194
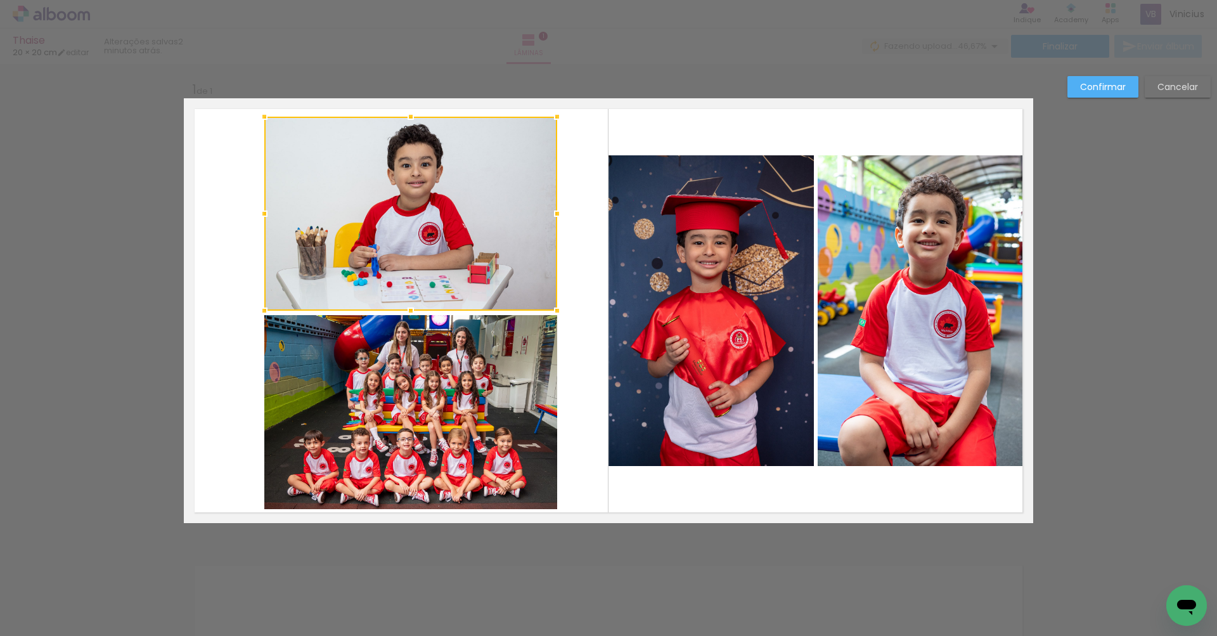
click at [397, 349] on quentale-photo at bounding box center [410, 412] width 293 height 194
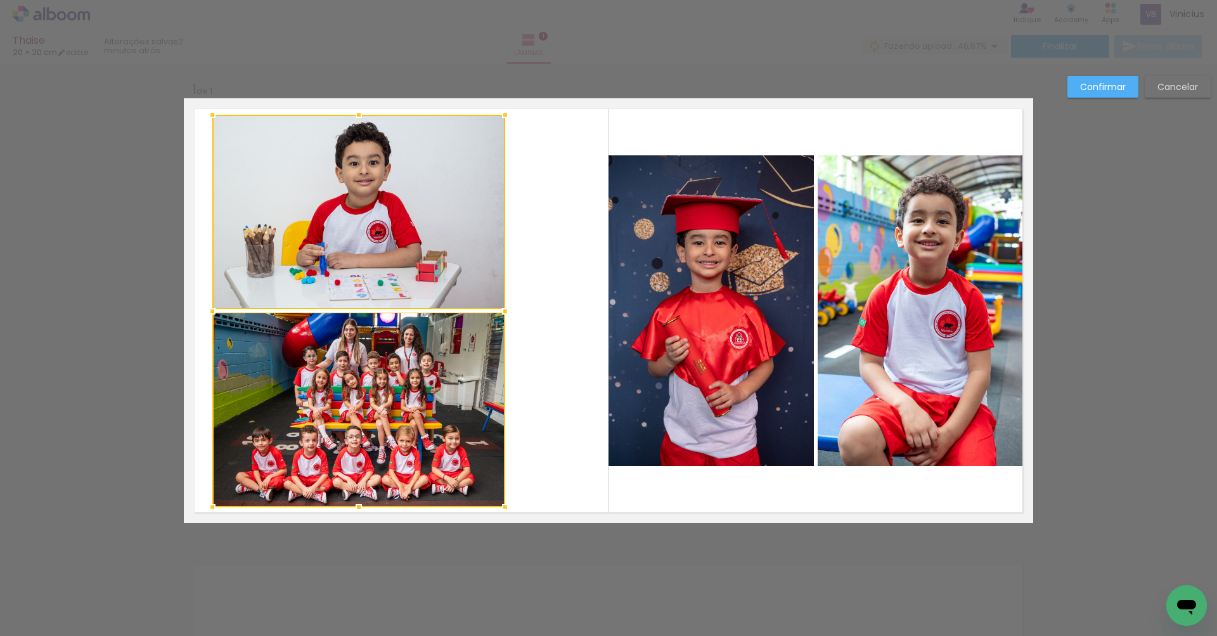
drag, startPoint x: 399, startPoint y: 366, endPoint x: 347, endPoint y: 358, distance: 52.5
click at [347, 358] on div at bounding box center [358, 311] width 293 height 392
click at [741, 330] on quentale-photo at bounding box center [710, 310] width 205 height 311
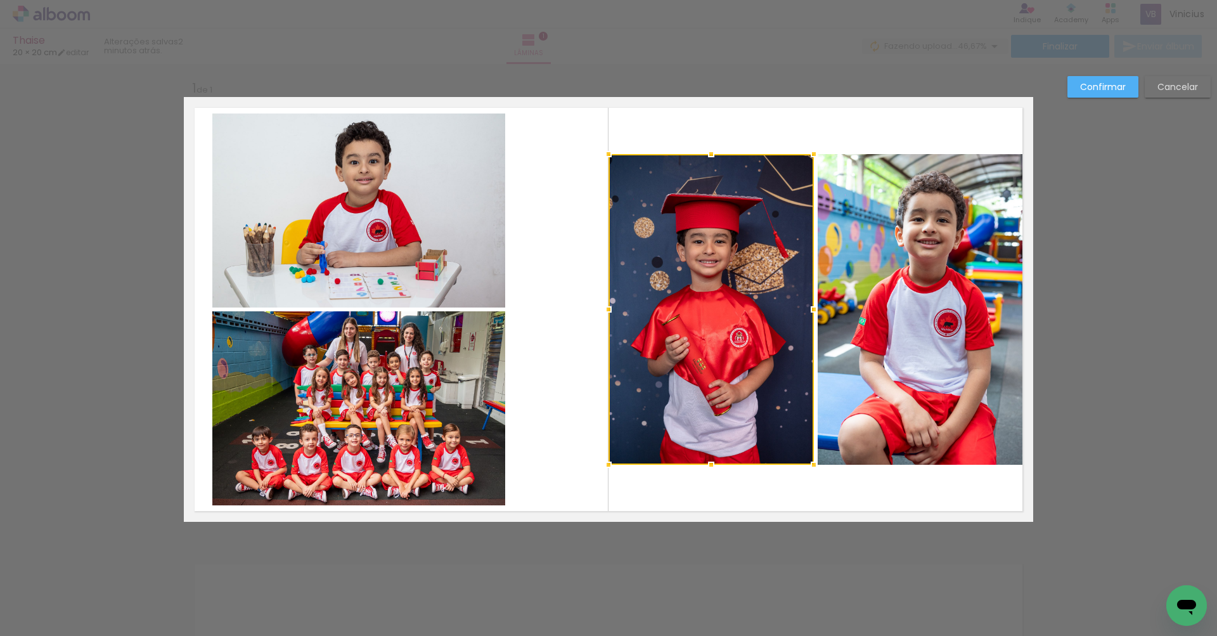
scroll to position [0, 0]
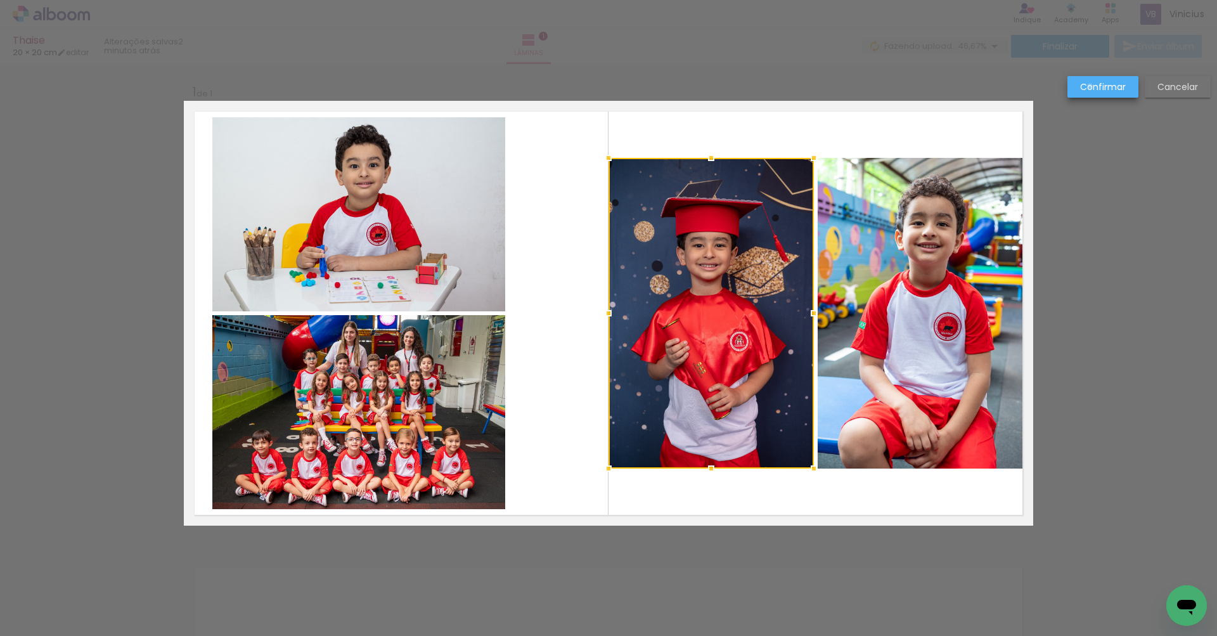
click at [0, 0] on slot "Confirmar" at bounding box center [0, 0] width 0 height 0
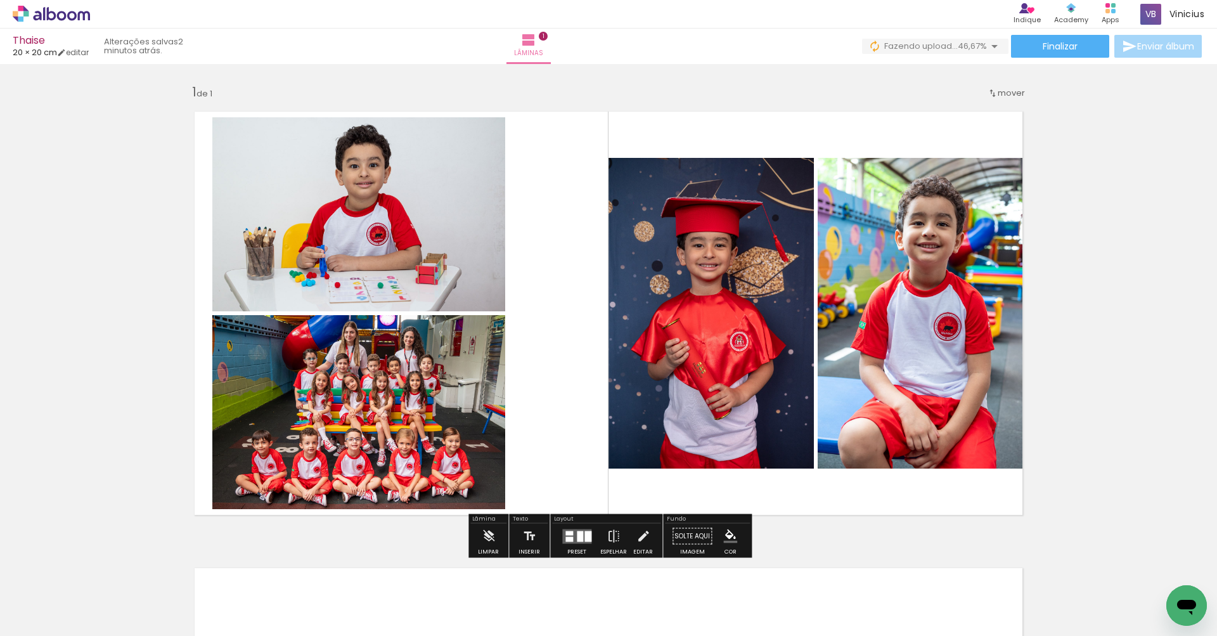
drag, startPoint x: 756, startPoint y: 283, endPoint x: 768, endPoint y: 281, distance: 12.8
click at [0, 0] on slot at bounding box center [0, 0] width 0 height 0
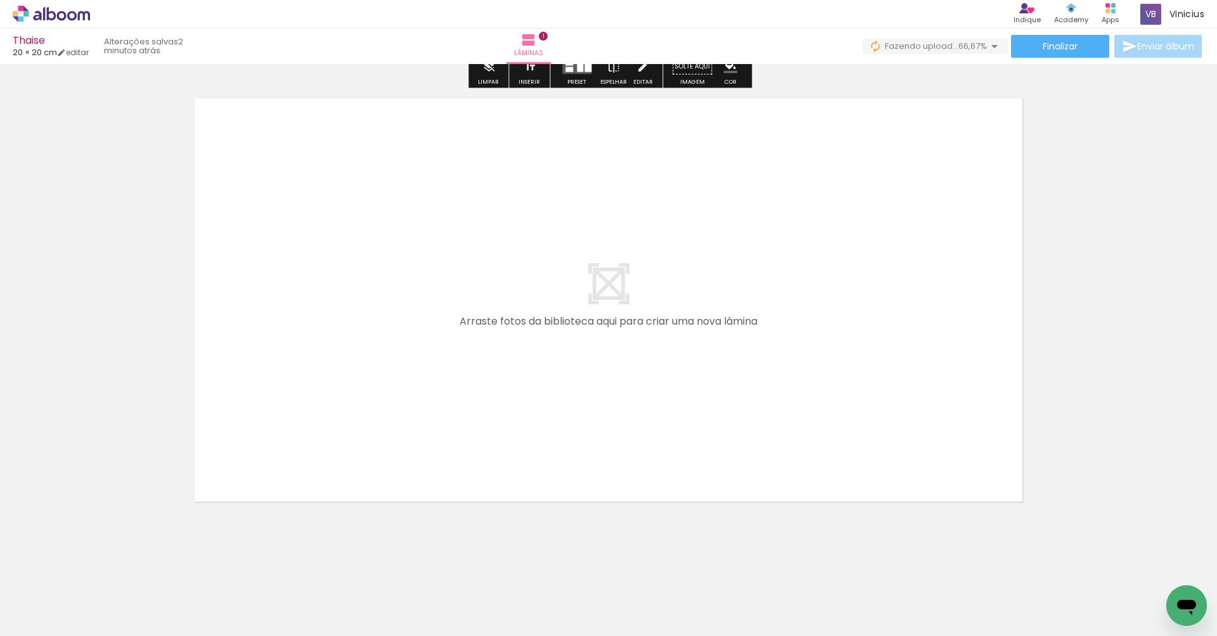
drag, startPoint x: 427, startPoint y: 522, endPoint x: 411, endPoint y: 449, distance: 74.6
click at [411, 449] on quentale-workspace at bounding box center [608, 318] width 1217 height 636
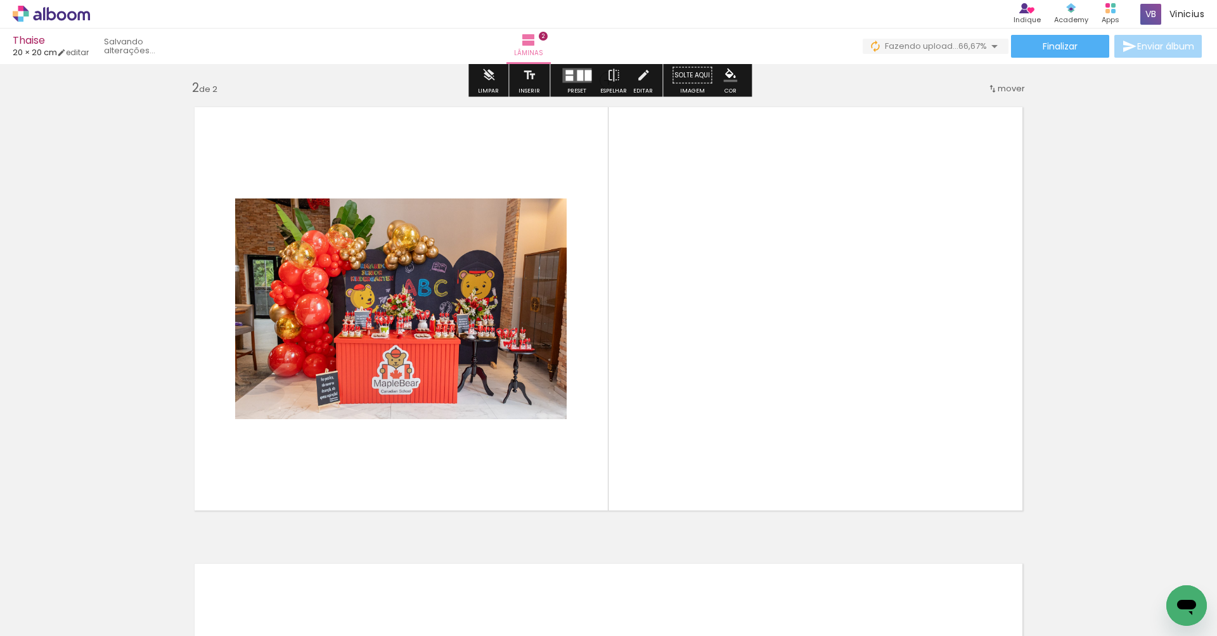
scroll to position [459, 0]
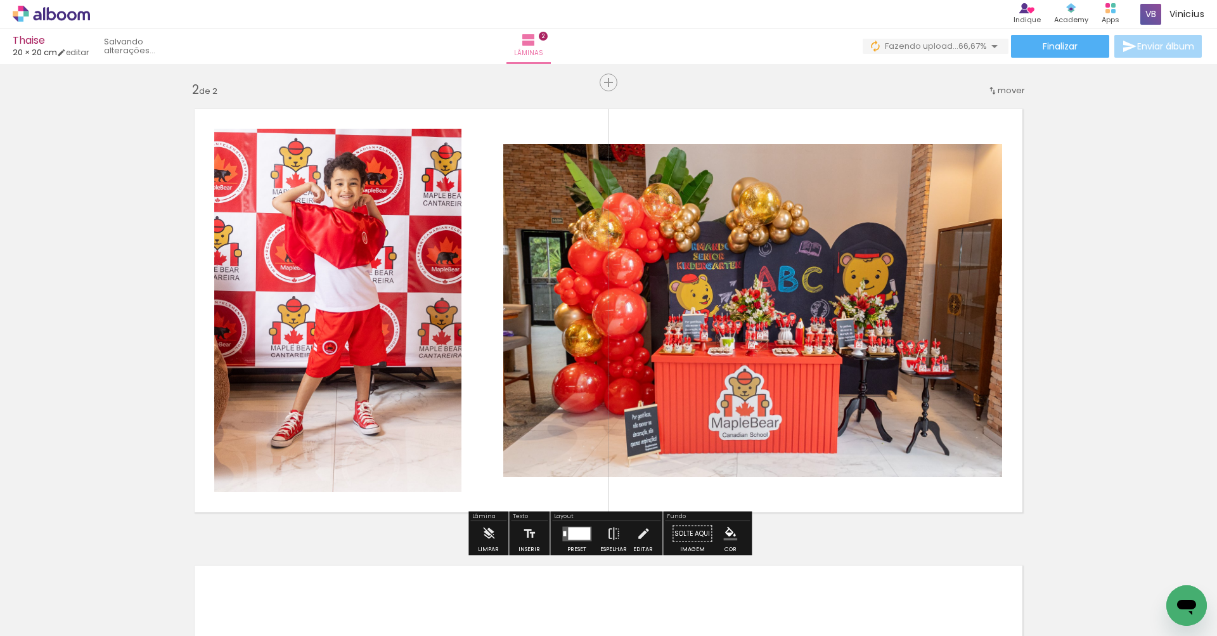
drag, startPoint x: 491, startPoint y: 584, endPoint x: 496, endPoint y: 463, distance: 120.6
click at [496, 463] on quentale-workspace at bounding box center [608, 318] width 1217 height 636
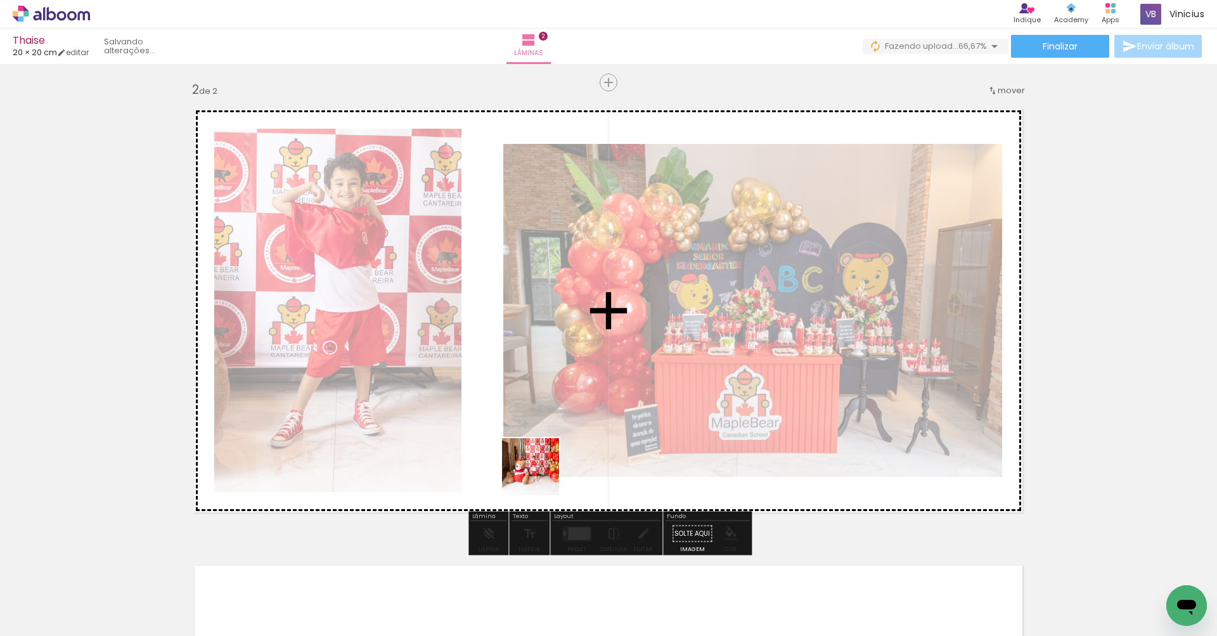
click at [524, 429] on quentale-workspace at bounding box center [608, 318] width 1217 height 636
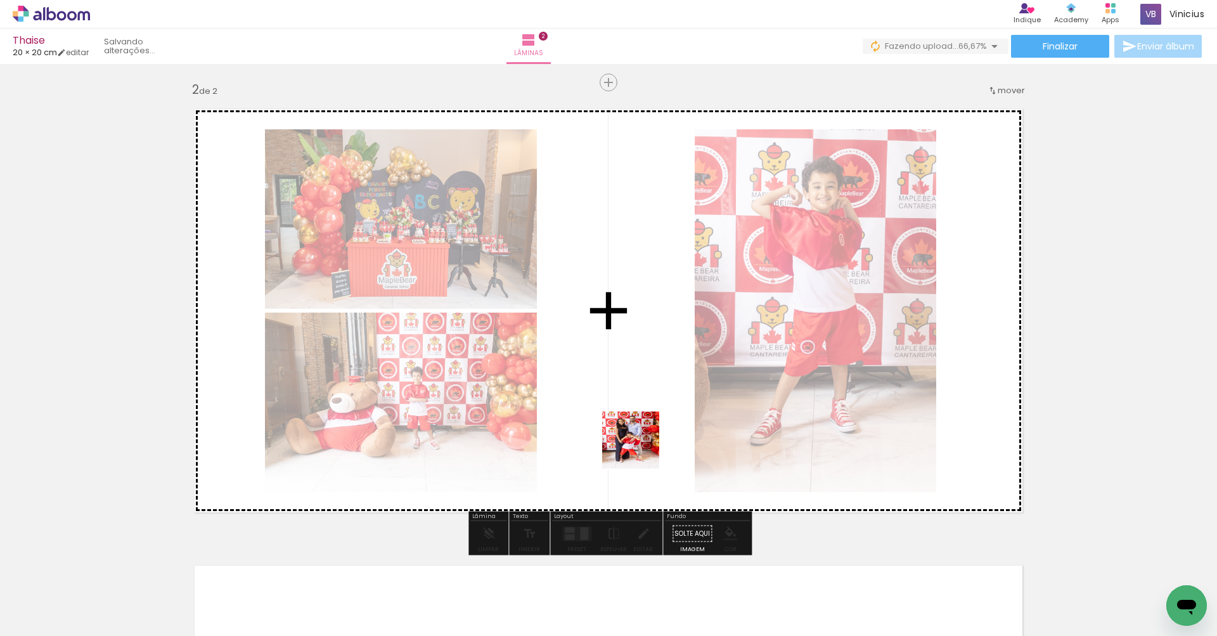
drag, startPoint x: 636, startPoint y: 588, endPoint x: 640, endPoint y: 449, distance: 138.2
click at [640, 449] on quentale-workspace at bounding box center [608, 318] width 1217 height 636
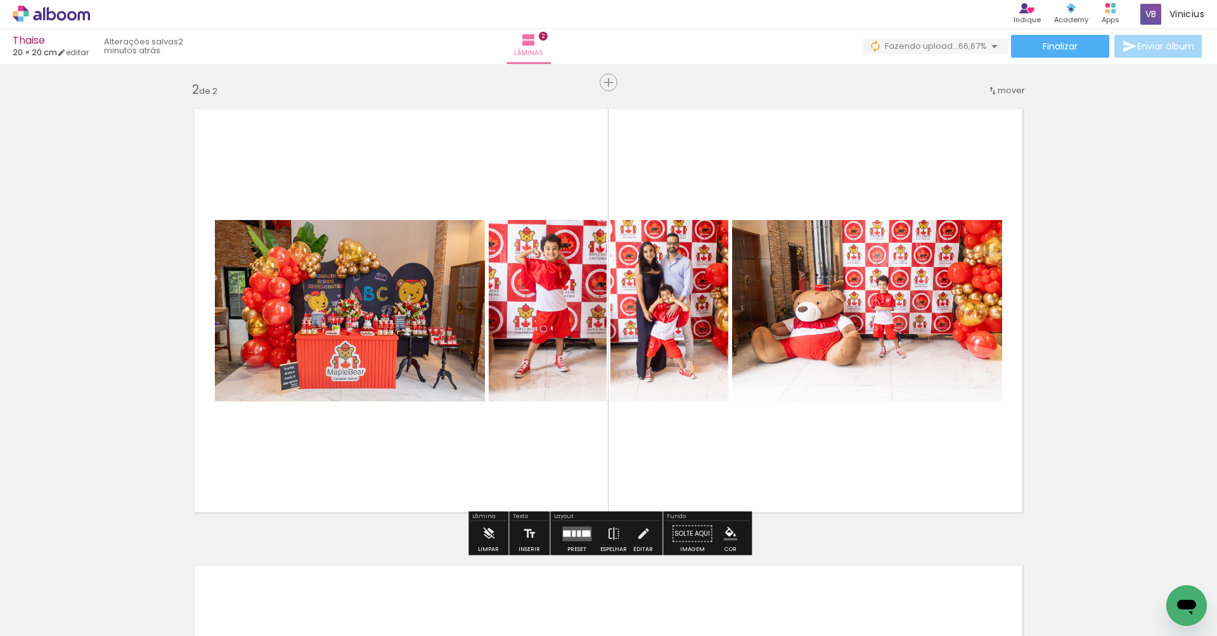
click at [577, 532] on div at bounding box center [579, 533] width 4 height 6
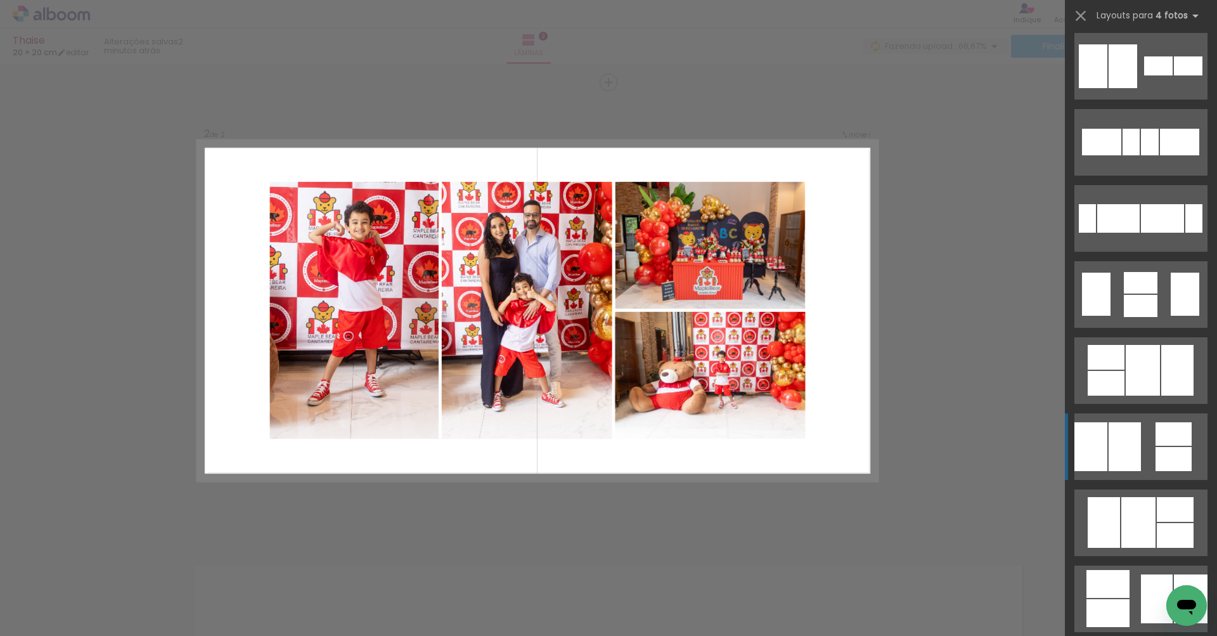
scroll to position [309, 0]
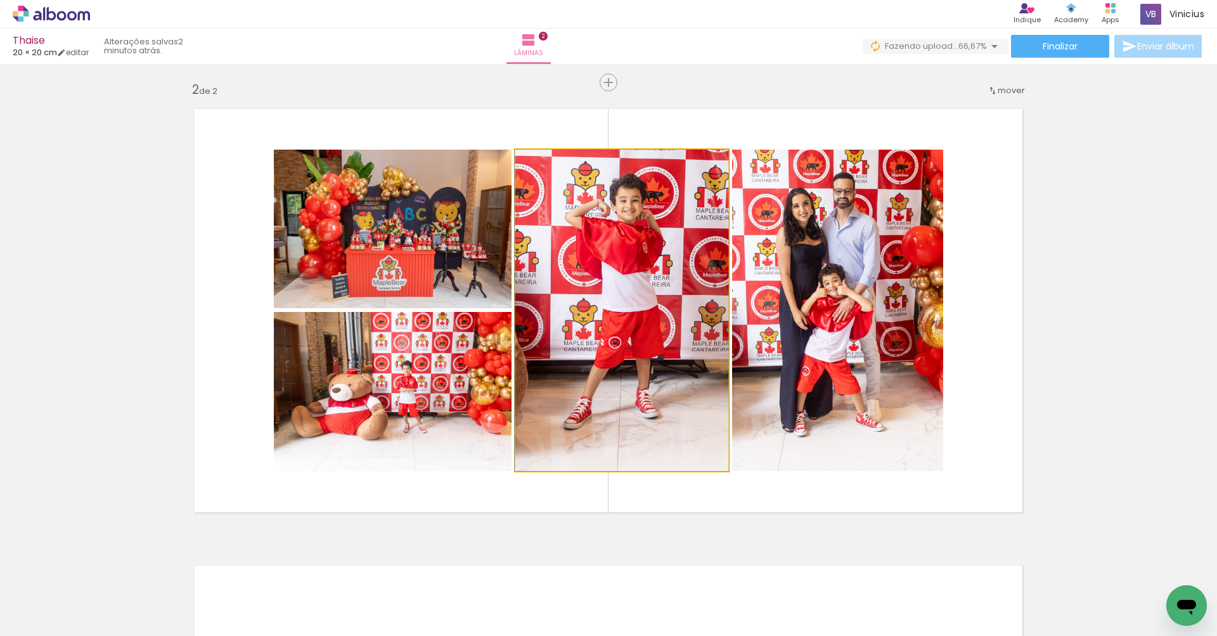
click at [675, 347] on quentale-photo at bounding box center [621, 310] width 213 height 321
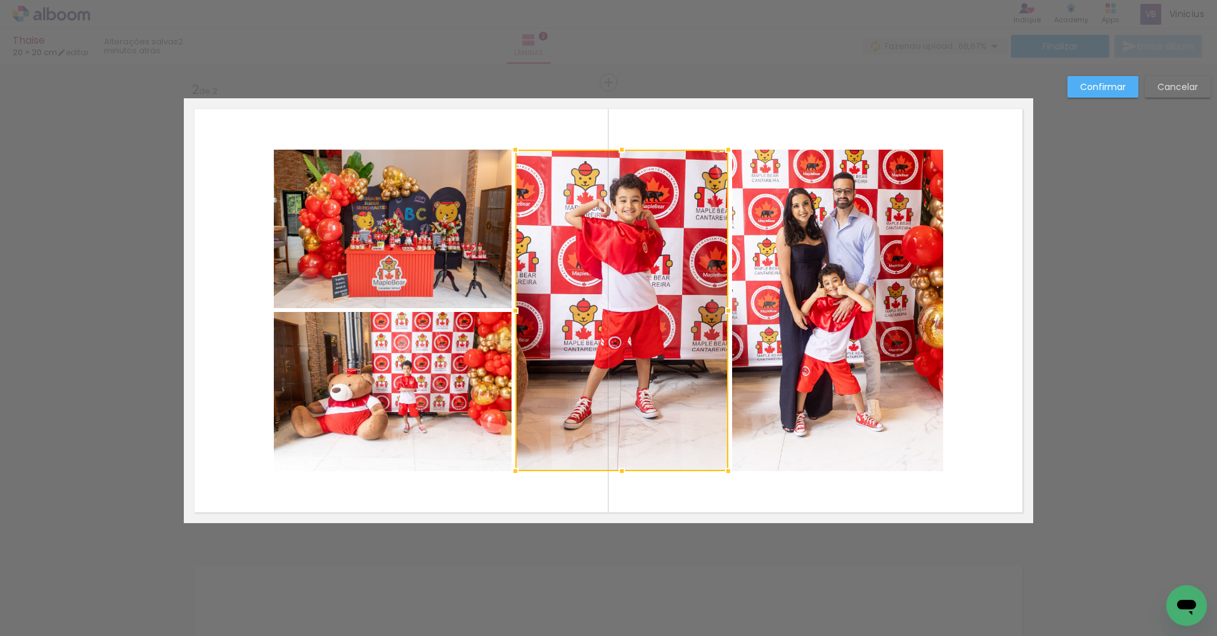
click at [803, 342] on album-spread "2 de 2" at bounding box center [608, 310] width 849 height 425
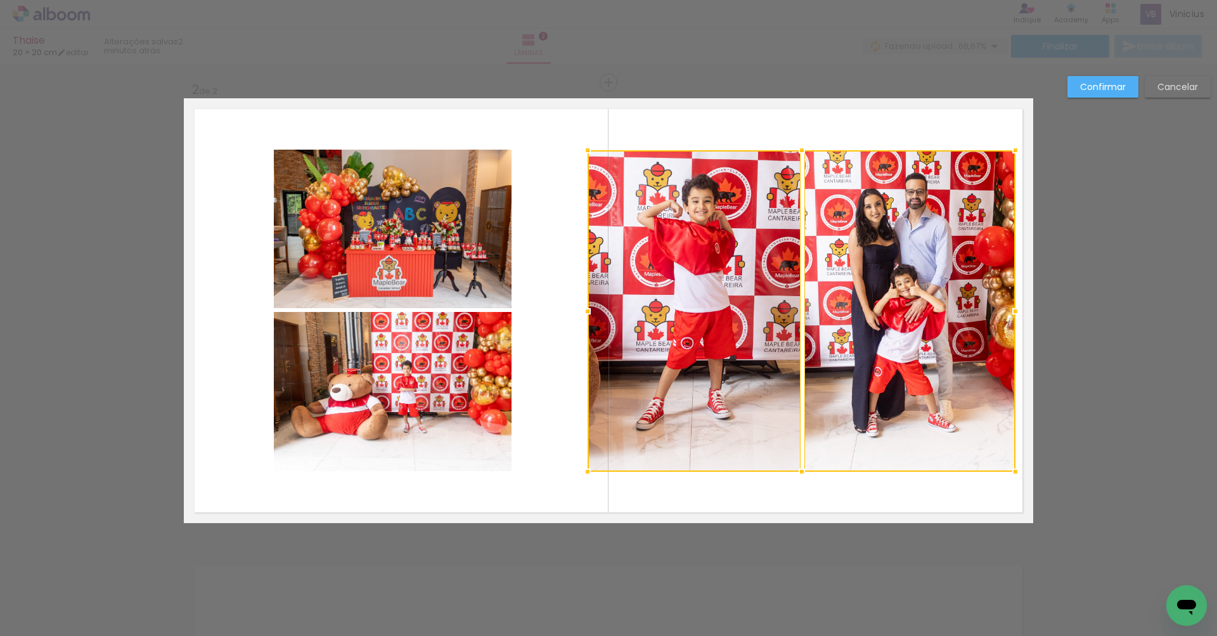
drag, startPoint x: 690, startPoint y: 316, endPoint x: 759, endPoint y: 314, distance: 68.5
click at [762, 313] on div at bounding box center [802, 310] width 428 height 321
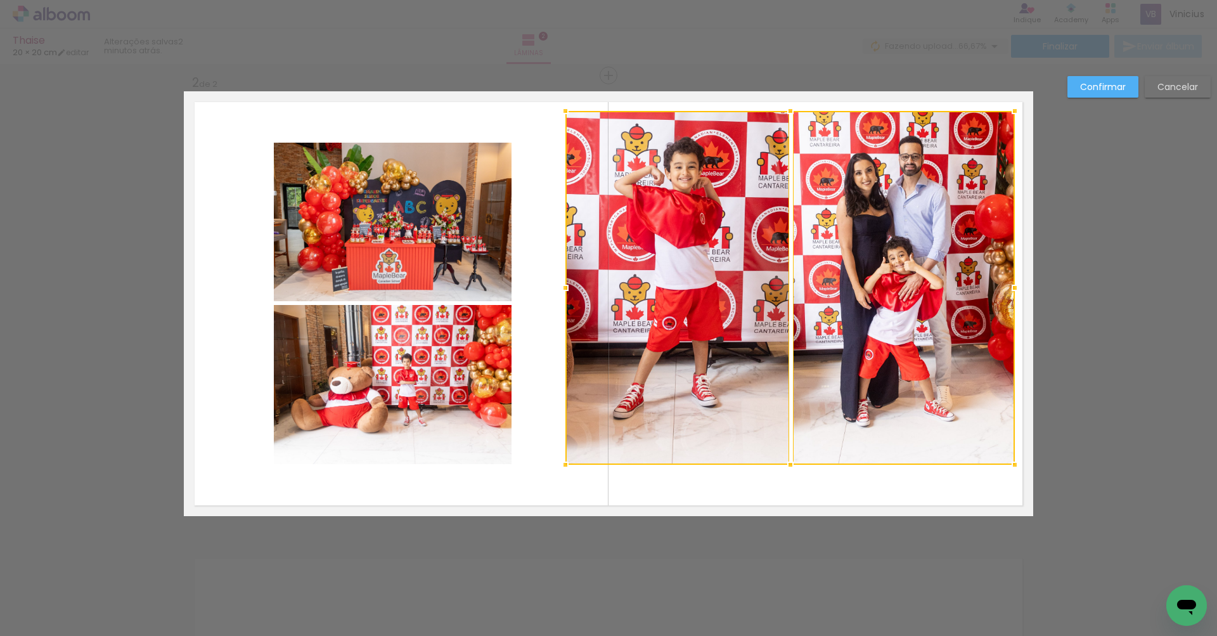
drag, startPoint x: 578, startPoint y: 131, endPoint x: 563, endPoint y: 113, distance: 23.9
click at [563, 113] on div at bounding box center [565, 110] width 25 height 25
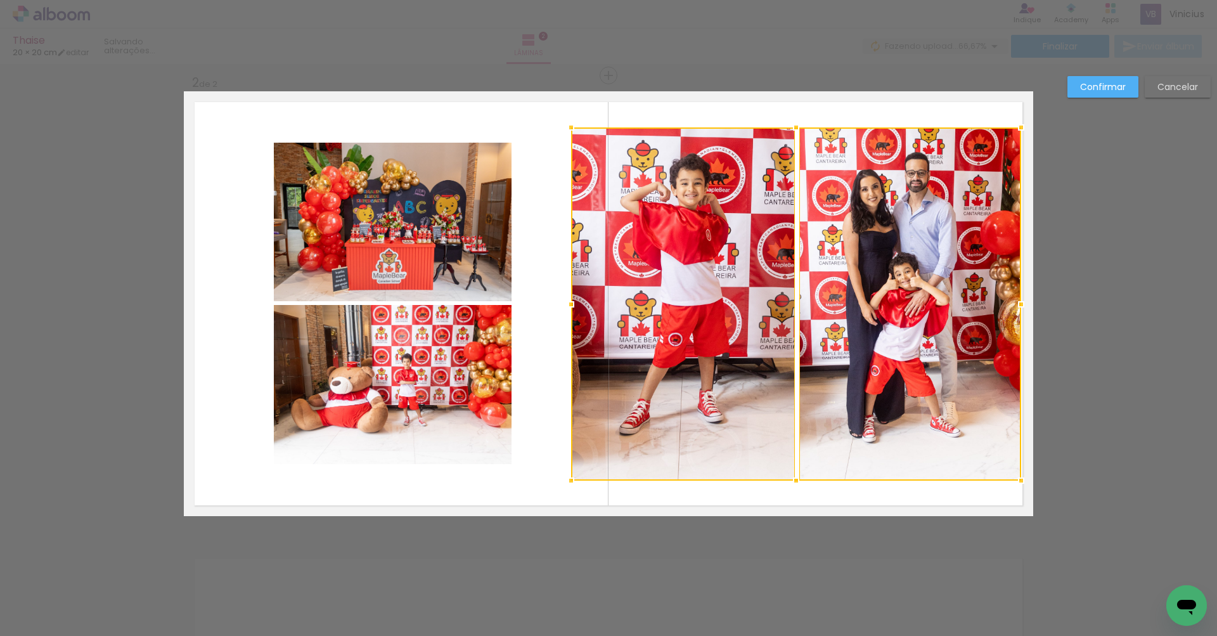
drag, startPoint x: 791, startPoint y: 309, endPoint x: 797, endPoint y: 326, distance: 18.8
click at [797, 326] on div at bounding box center [796, 303] width 450 height 353
click at [387, 239] on quentale-photo at bounding box center [393, 222] width 238 height 158
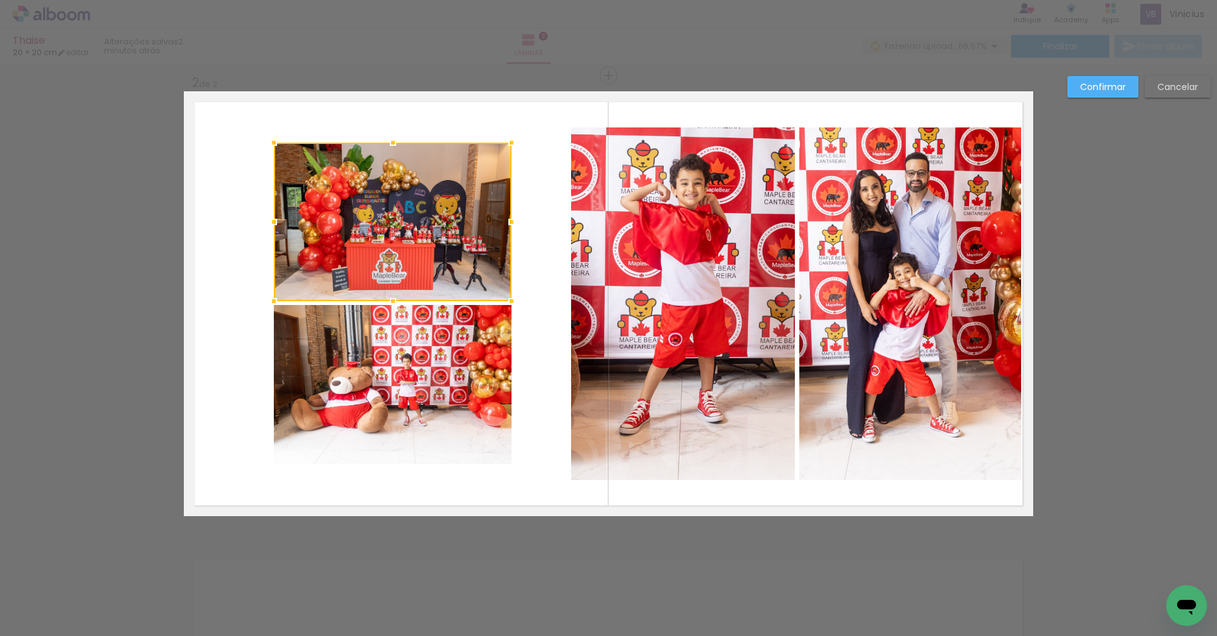
click at [394, 364] on album-spread "2 de 2" at bounding box center [608, 303] width 849 height 425
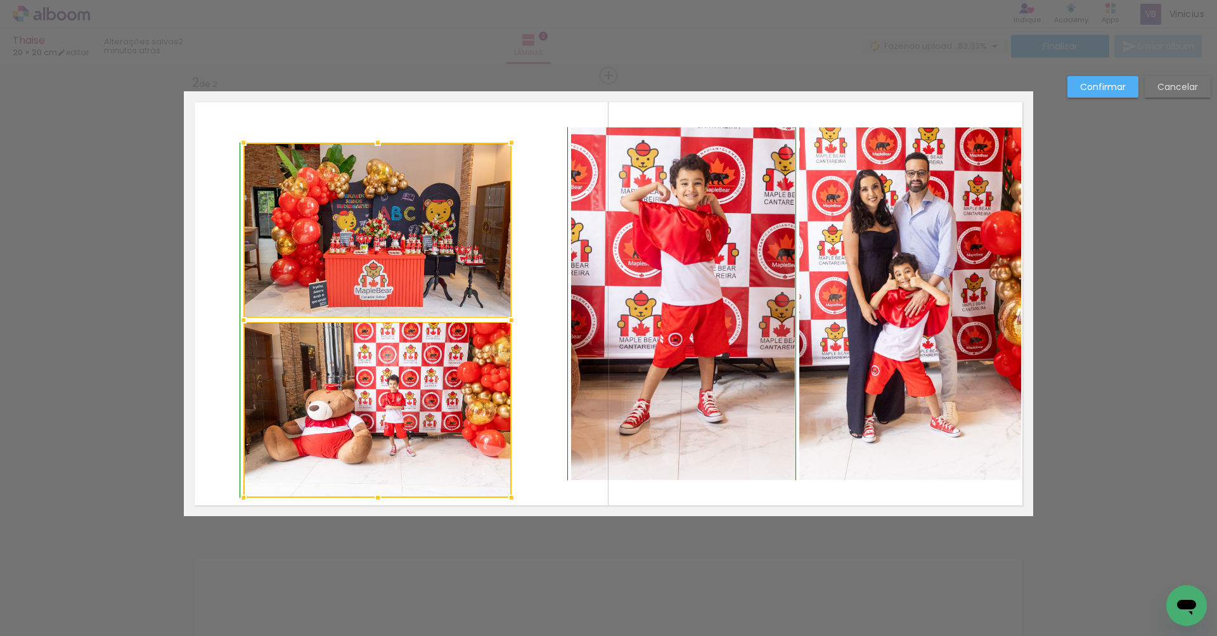
drag, startPoint x: 276, startPoint y: 464, endPoint x: 246, endPoint y: 501, distance: 47.3
click at [246, 501] on div at bounding box center [243, 497] width 25 height 25
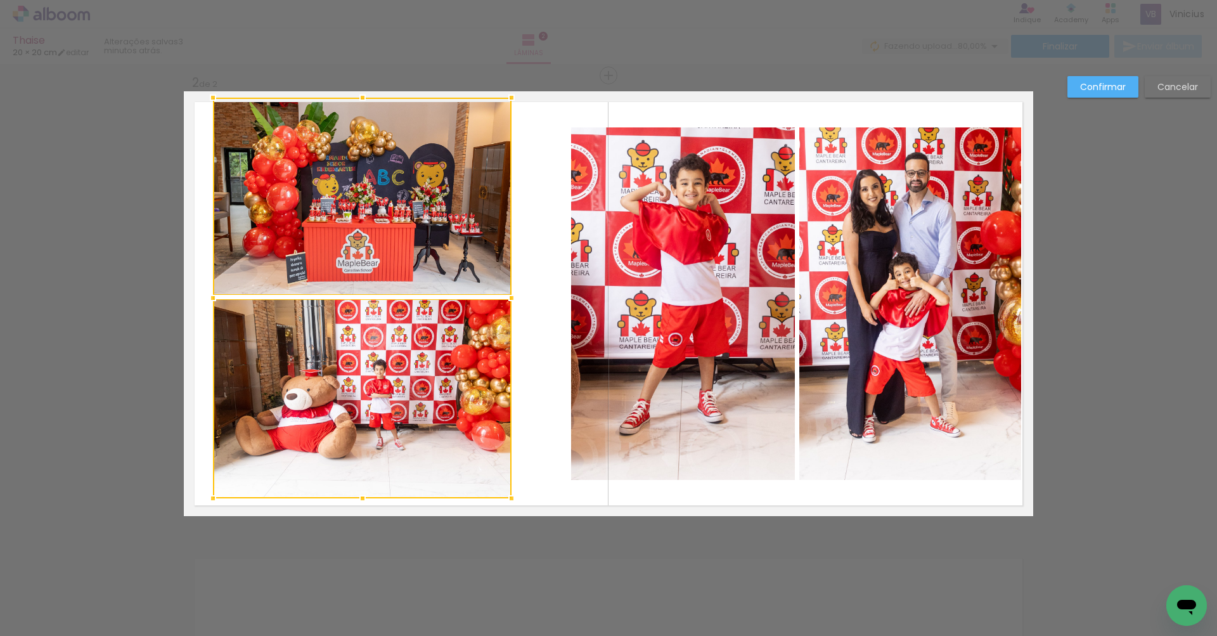
drag, startPoint x: 242, startPoint y: 131, endPoint x: 211, endPoint y: 101, distance: 43.5
click at [211, 100] on div at bounding box center [212, 97] width 25 height 25
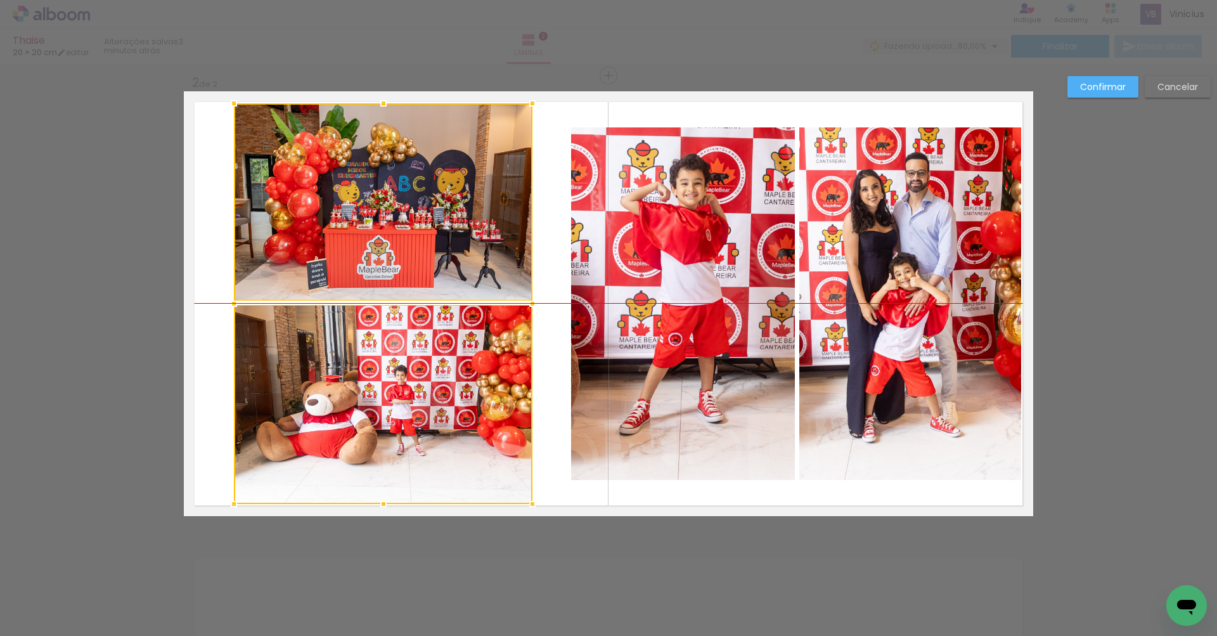
drag, startPoint x: 323, startPoint y: 311, endPoint x: 341, endPoint y: 314, distance: 18.1
click at [341, 314] on div at bounding box center [383, 303] width 299 height 401
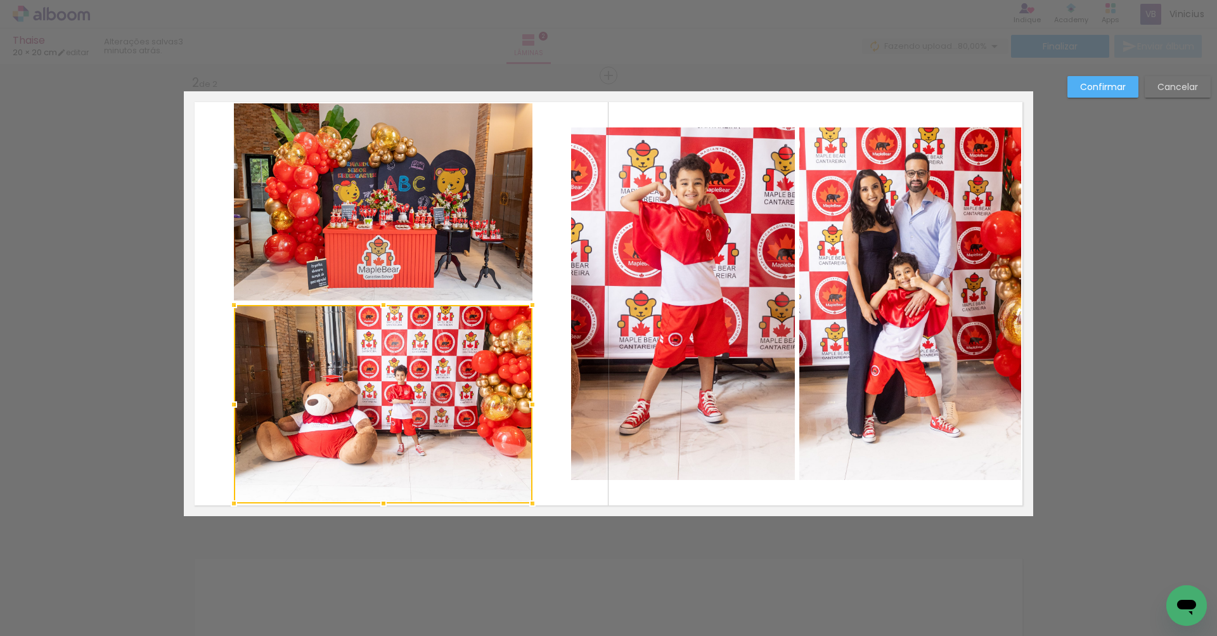
click at [0, 0] on slot "Confirmar" at bounding box center [0, 0] width 0 height 0
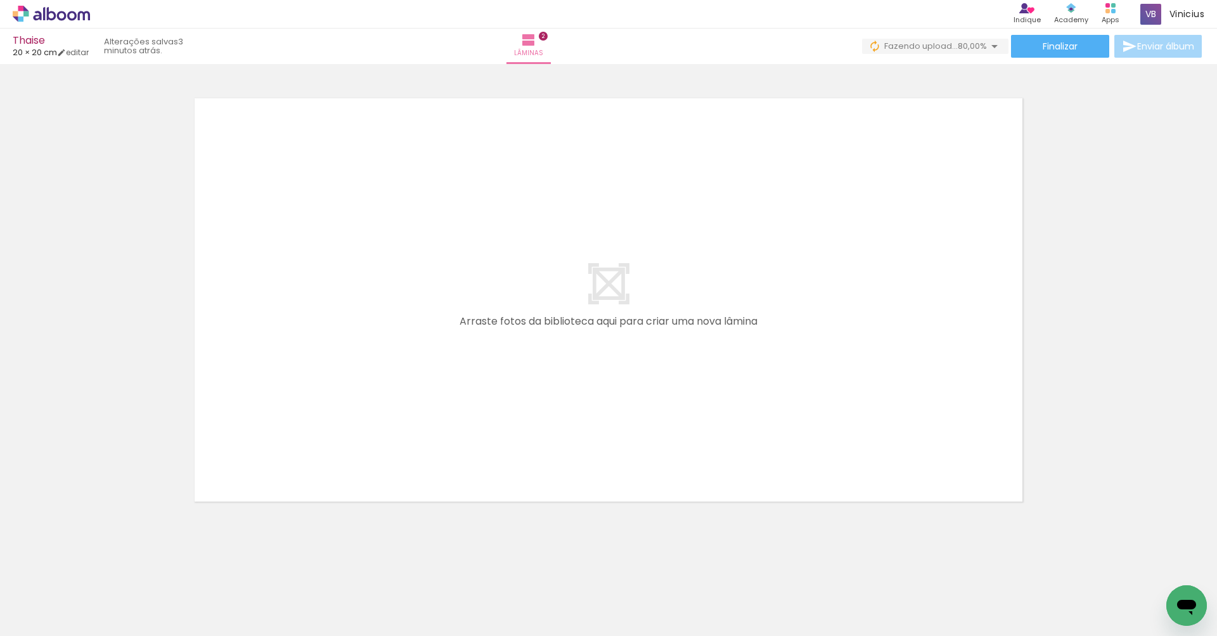
scroll to position [0, 374]
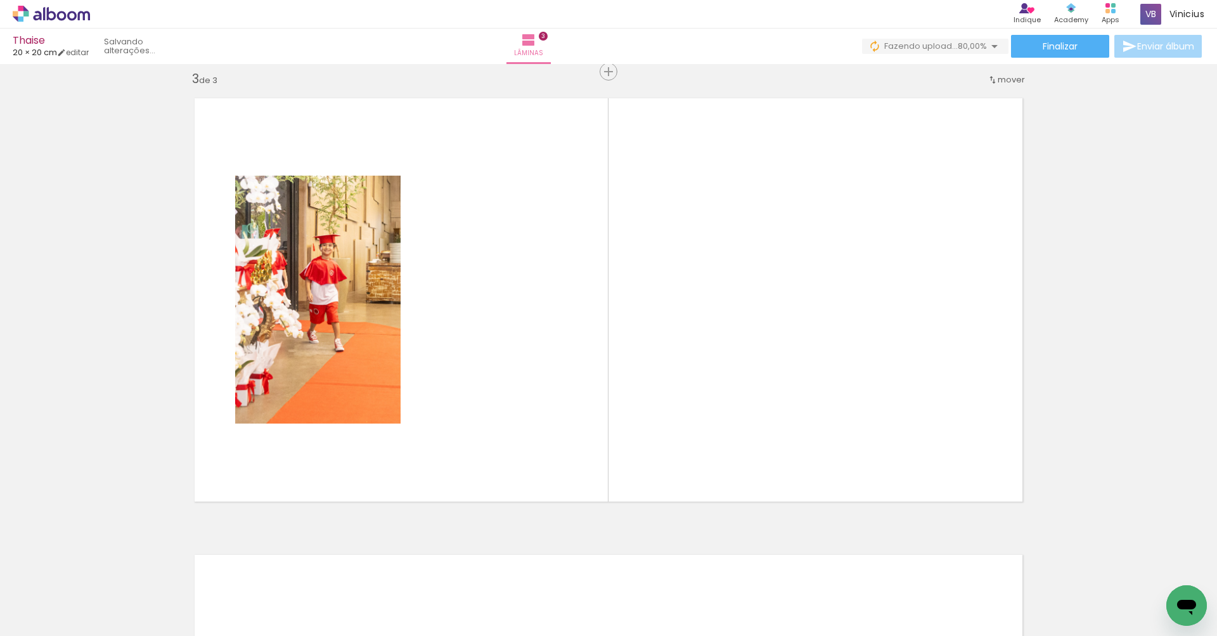
drag, startPoint x: 321, startPoint y: 551, endPoint x: 307, endPoint y: 461, distance: 91.1
click at [307, 461] on quentale-workspace at bounding box center [608, 318] width 1217 height 636
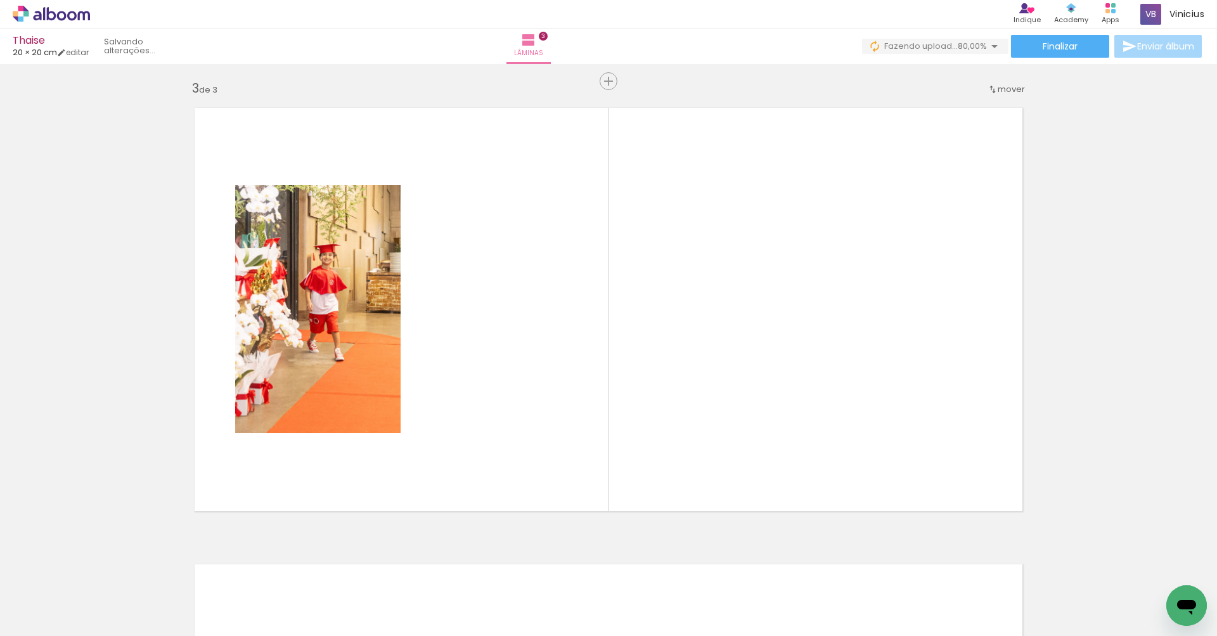
scroll to position [915, 0]
drag, startPoint x: 398, startPoint y: 572, endPoint x: 390, endPoint y: 480, distance: 92.8
click at [390, 480] on quentale-workspace at bounding box center [608, 318] width 1217 height 636
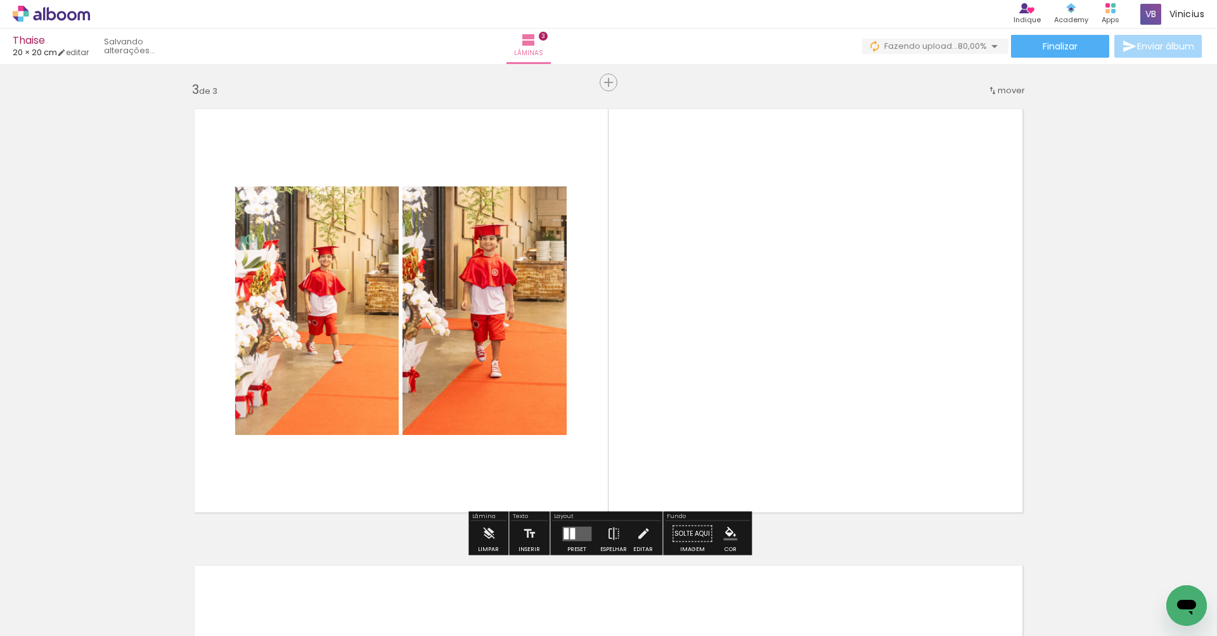
scroll to position [0, 0]
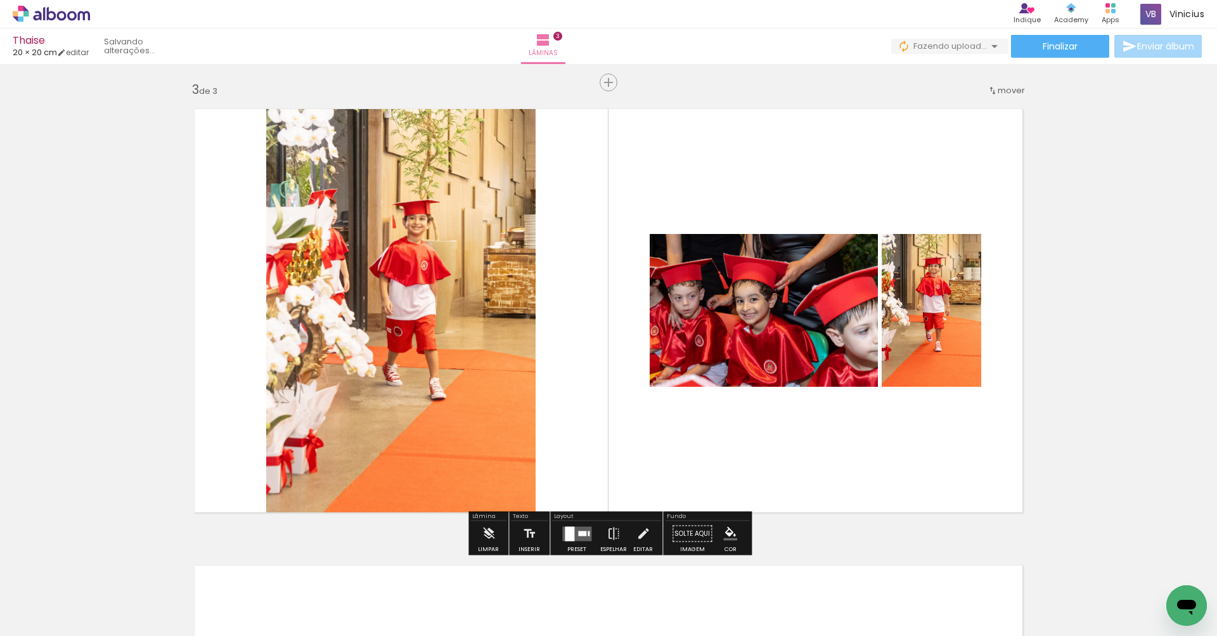
drag, startPoint x: 470, startPoint y: 599, endPoint x: 455, endPoint y: 487, distance: 112.6
click at [455, 487] on quentale-workspace at bounding box center [608, 318] width 1217 height 636
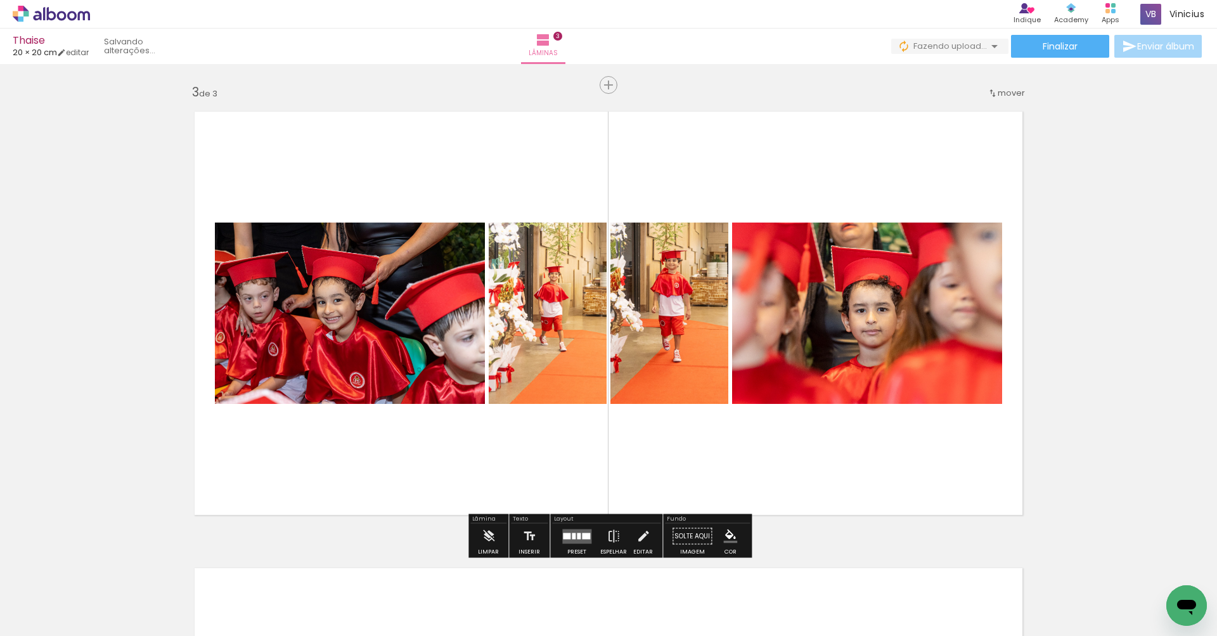
drag, startPoint x: 550, startPoint y: 564, endPoint x: 567, endPoint y: 459, distance: 106.6
click at [567, 459] on quentale-workspace at bounding box center [608, 318] width 1217 height 636
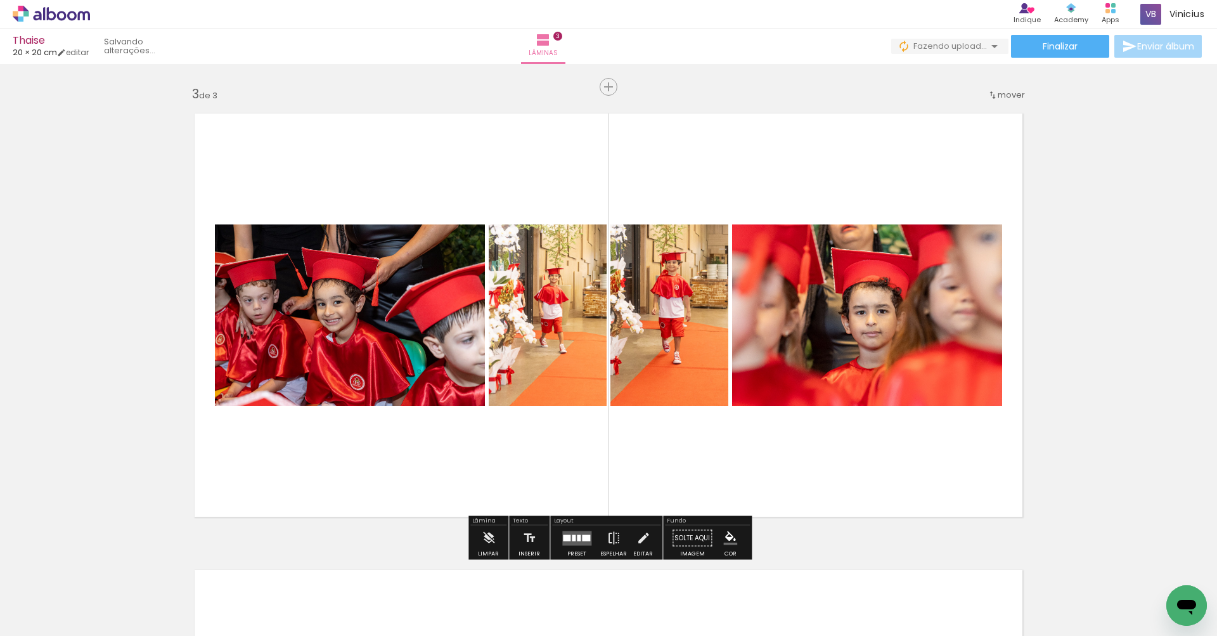
click at [582, 540] on div at bounding box center [586, 537] width 8 height 6
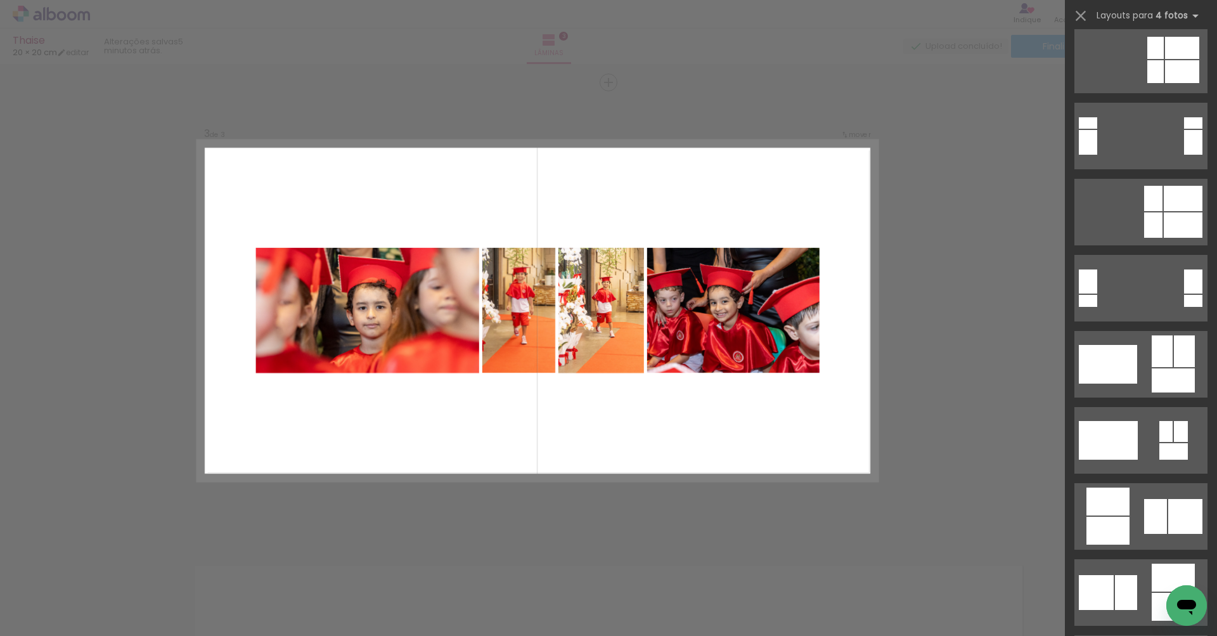
scroll to position [3018, 0]
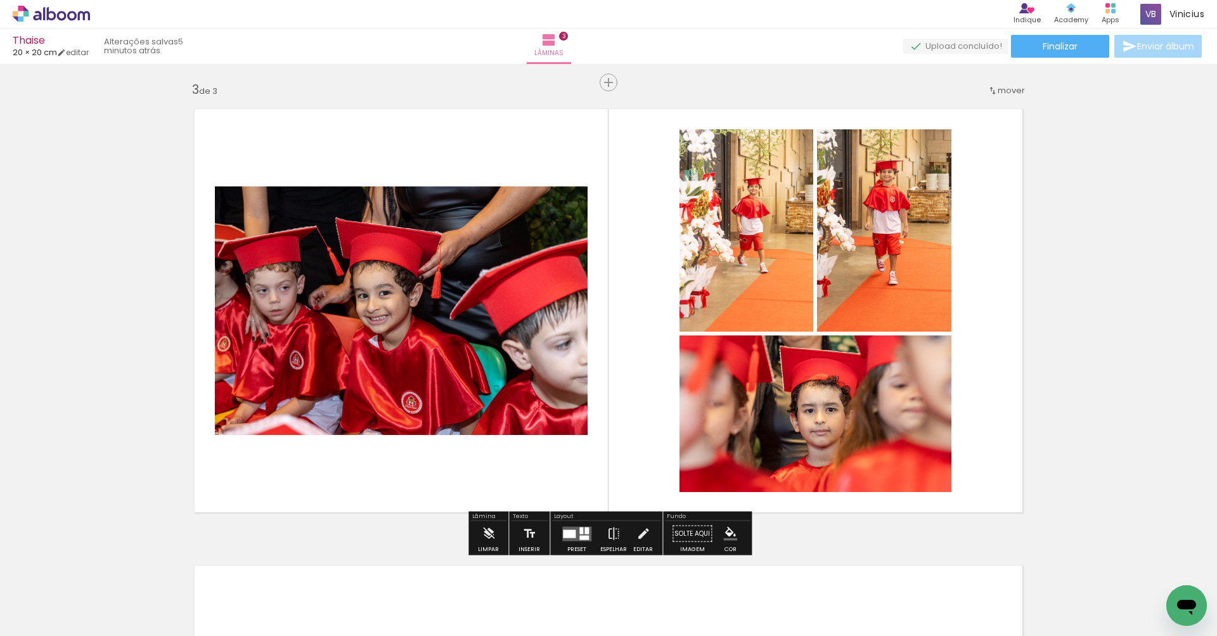
click at [549, 308] on quentale-photo at bounding box center [401, 310] width 373 height 248
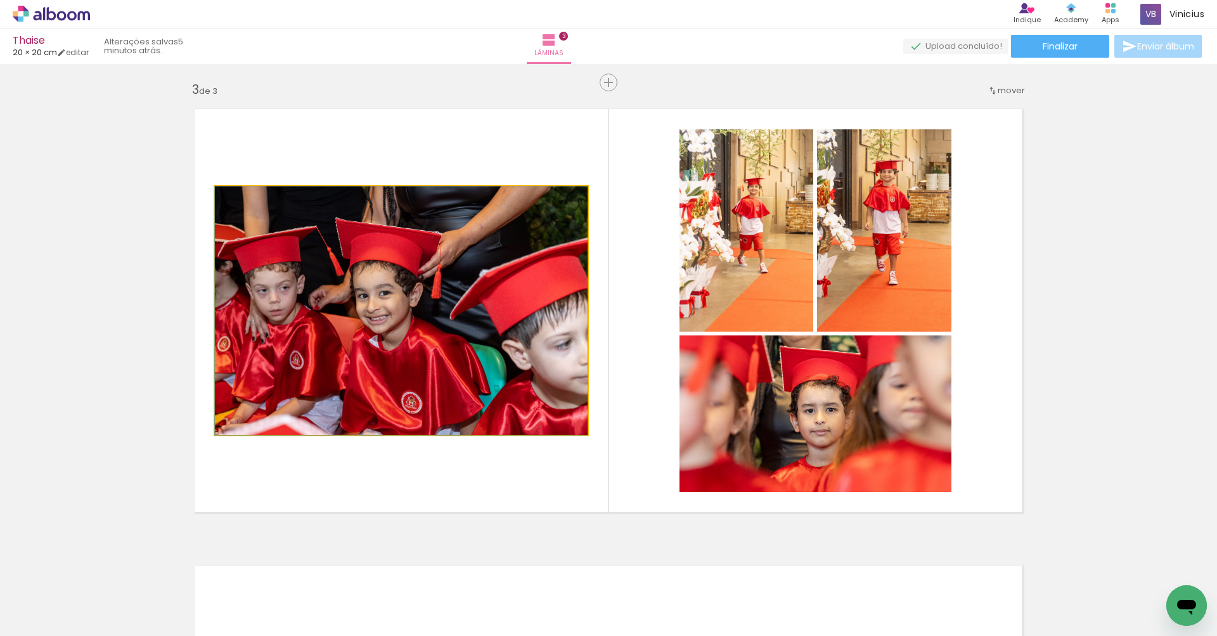
click at [549, 308] on quentale-photo at bounding box center [401, 310] width 373 height 248
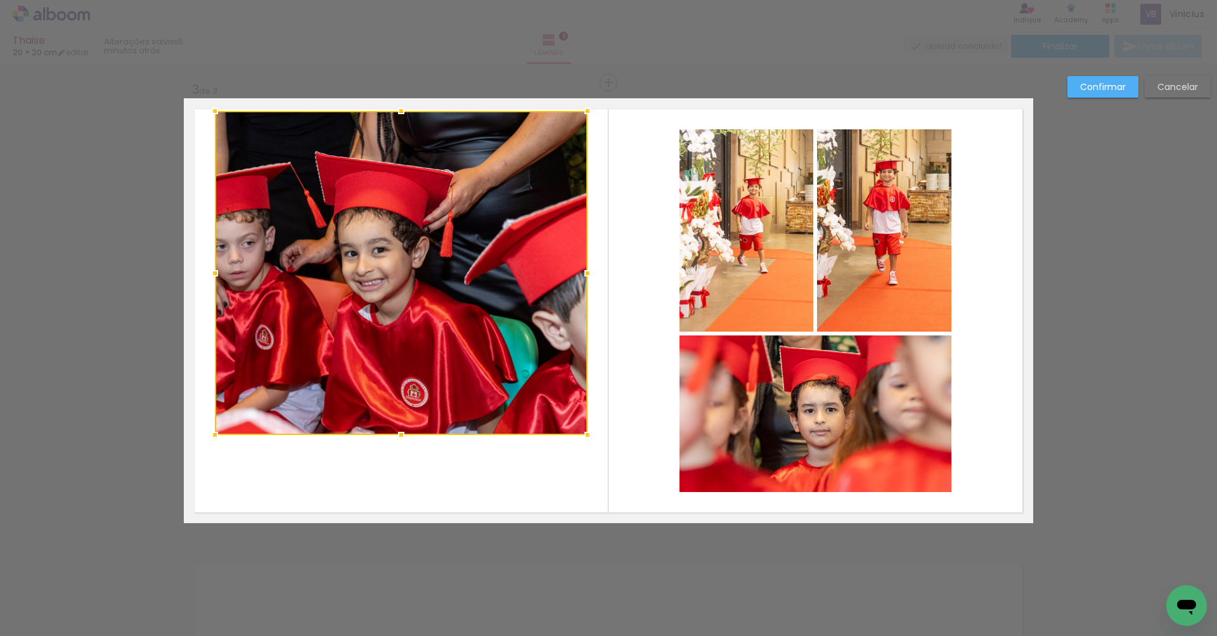
drag, startPoint x: 399, startPoint y: 182, endPoint x: 394, endPoint y: 109, distance: 73.0
click at [394, 109] on div at bounding box center [401, 110] width 25 height 25
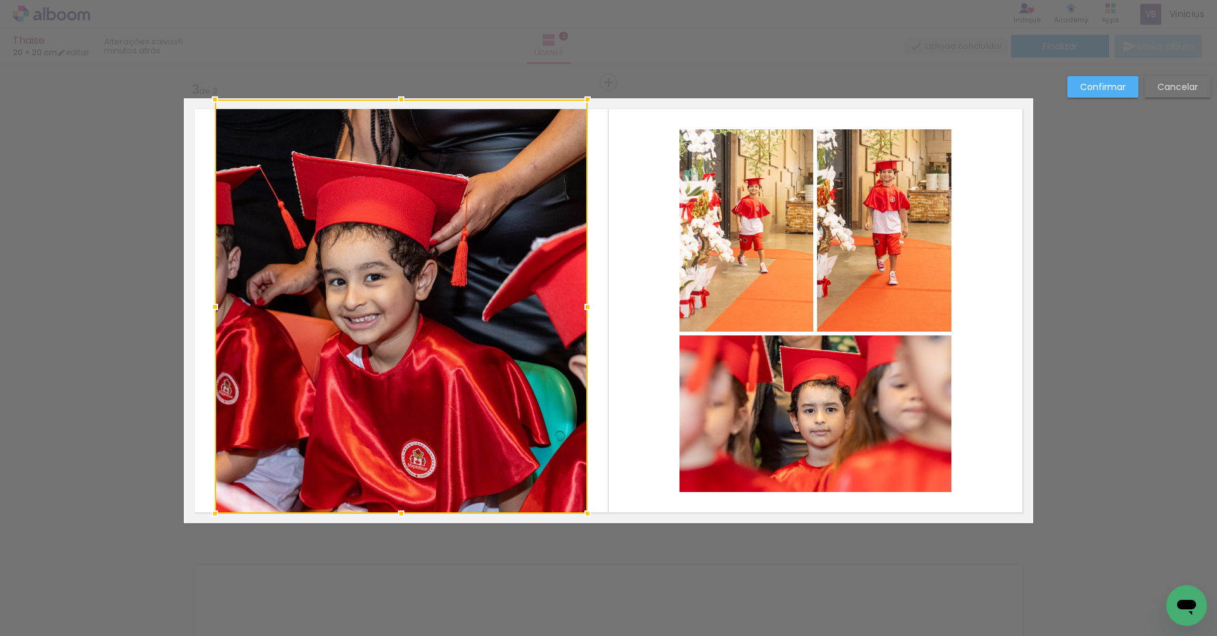
drag, startPoint x: 401, startPoint y: 434, endPoint x: 403, endPoint y: 498, distance: 63.4
click at [404, 499] on div at bounding box center [401, 307] width 373 height 414
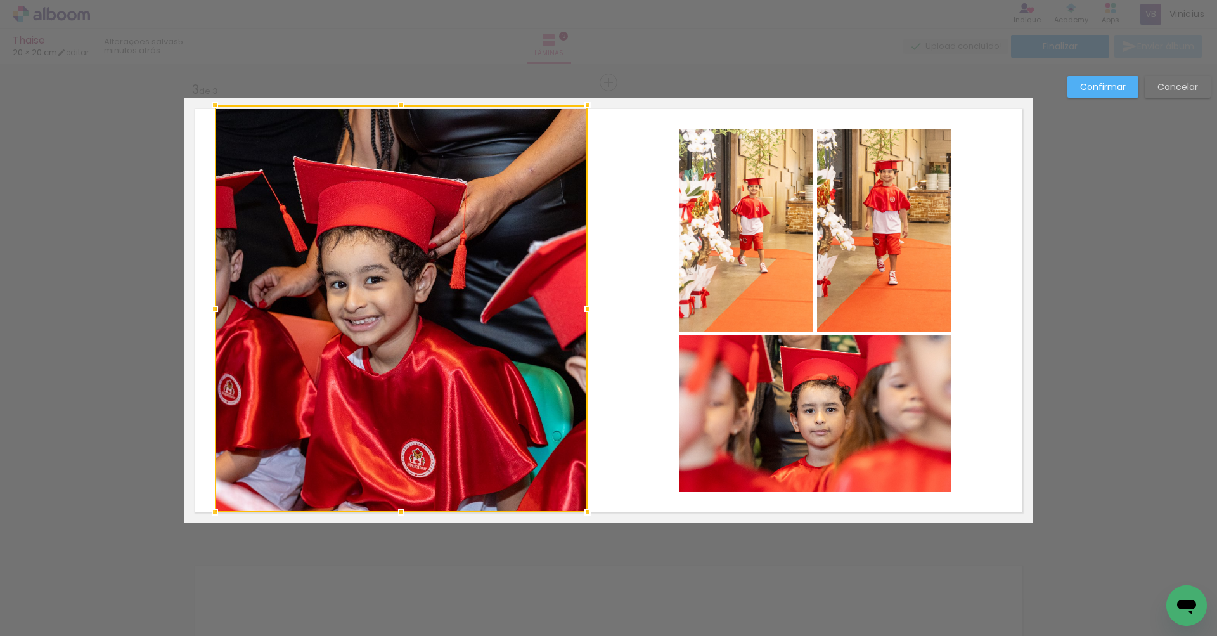
drag, startPoint x: 401, startPoint y: 96, endPoint x: 399, endPoint y: 107, distance: 11.5
click at [399, 107] on div at bounding box center [401, 105] width 25 height 25
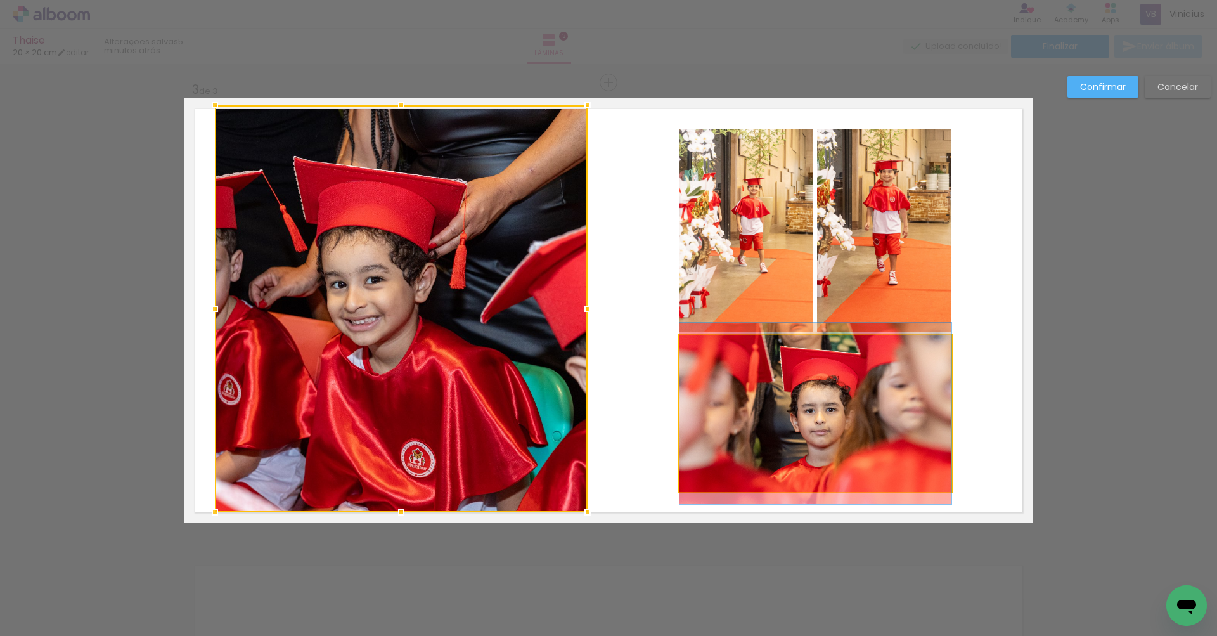
click at [801, 435] on quentale-photo at bounding box center [815, 413] width 272 height 157
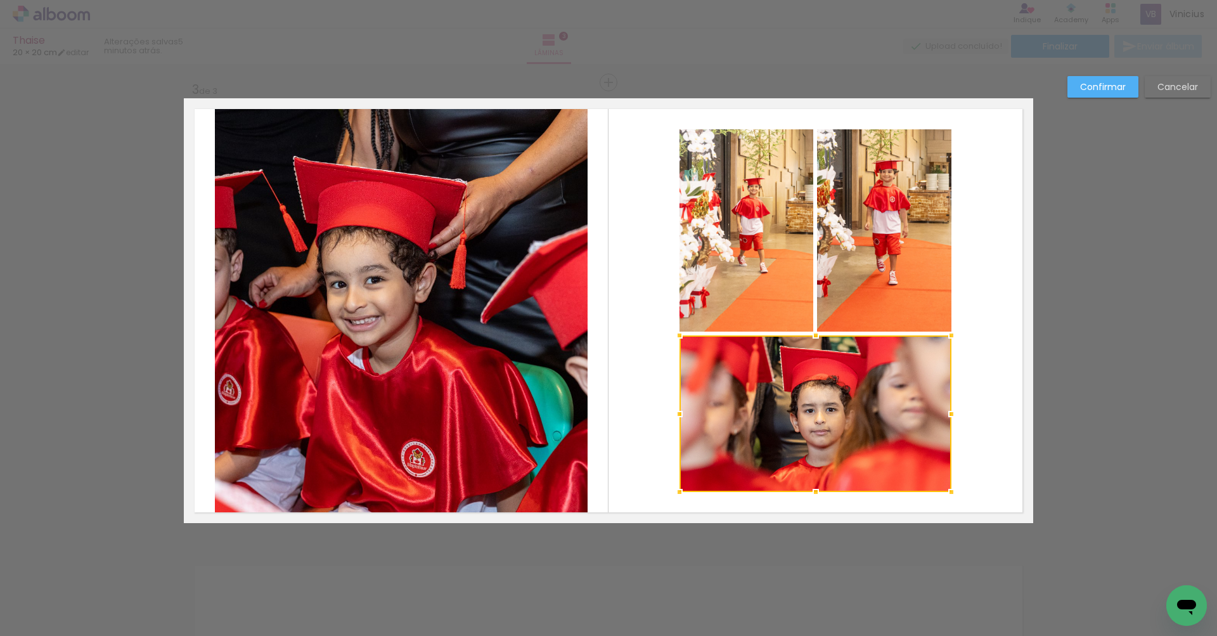
click at [801, 435] on div at bounding box center [815, 413] width 272 height 157
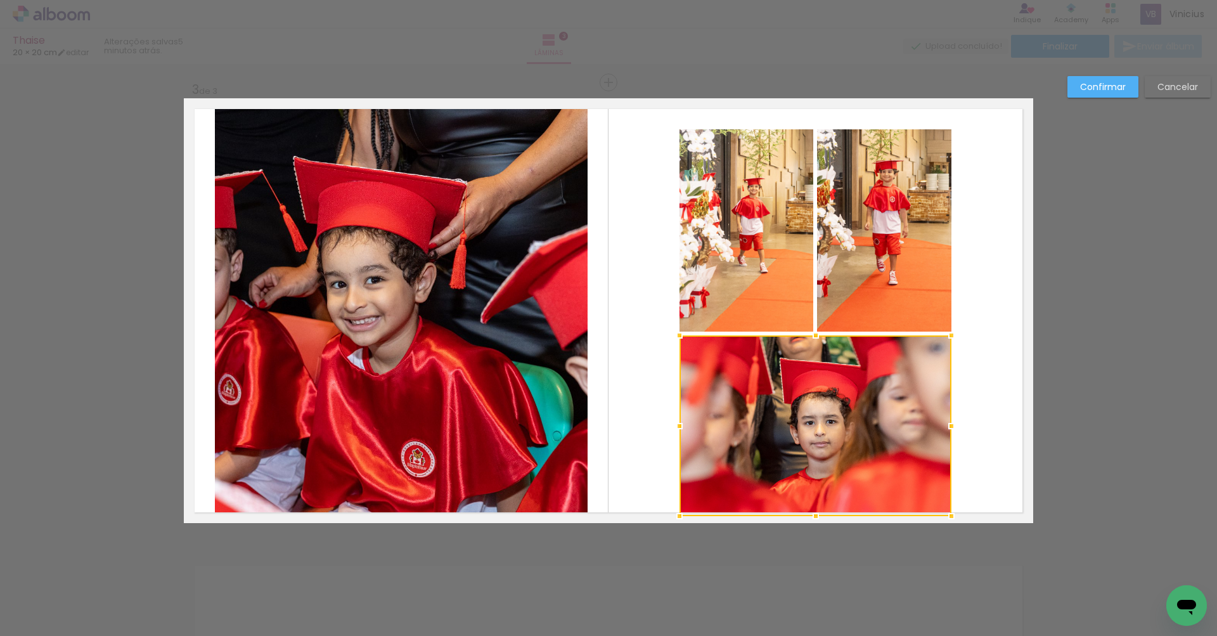
drag, startPoint x: 816, startPoint y: 492, endPoint x: 814, endPoint y: 505, distance: 12.2
click at [816, 507] on div at bounding box center [815, 515] width 25 height 25
click at [789, 190] on quentale-photo at bounding box center [746, 230] width 134 height 202
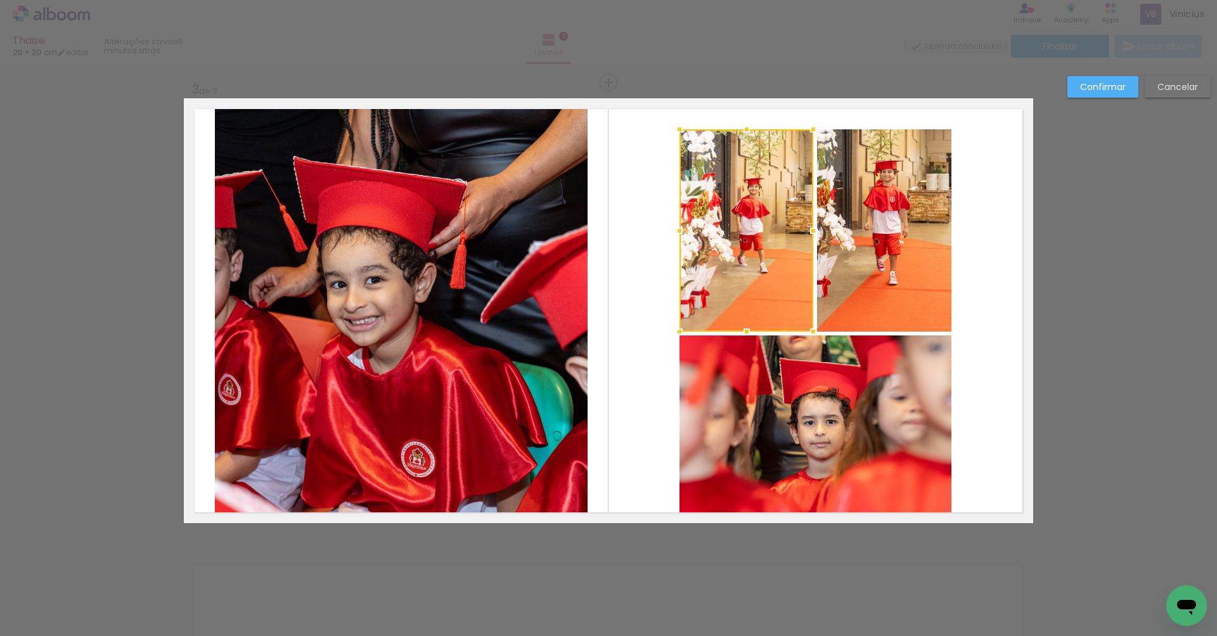
click at [865, 197] on quentale-photo at bounding box center [884, 230] width 134 height 202
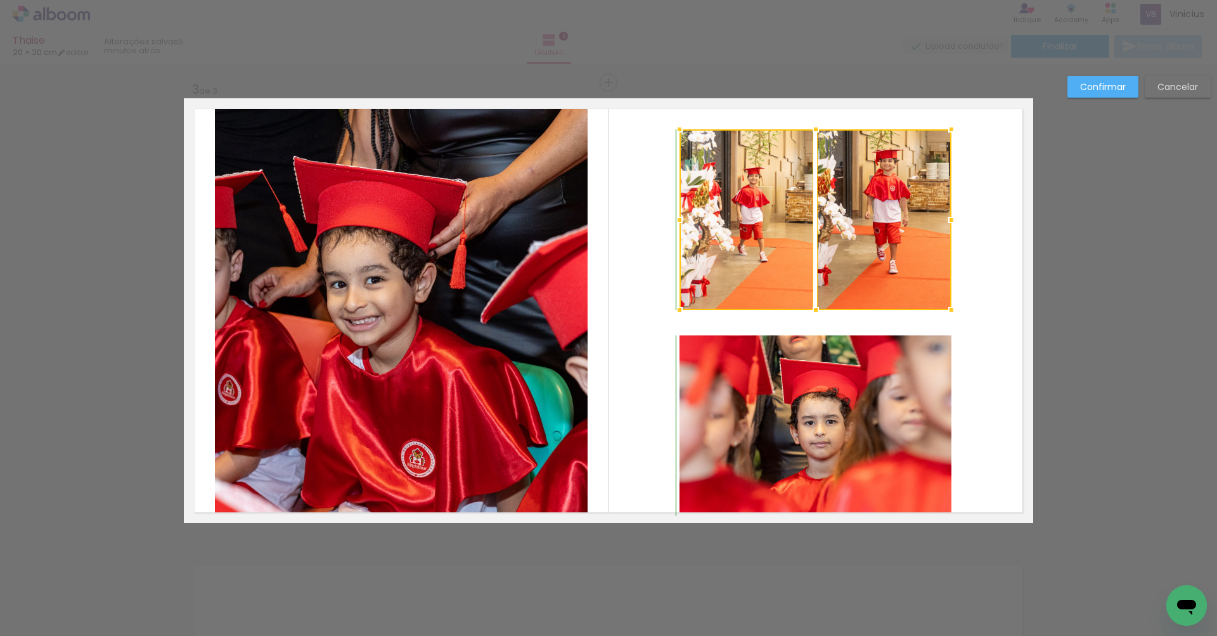
drag, startPoint x: 818, startPoint y: 326, endPoint x: 818, endPoint y: 311, distance: 15.2
click at [818, 311] on div at bounding box center [815, 309] width 25 height 25
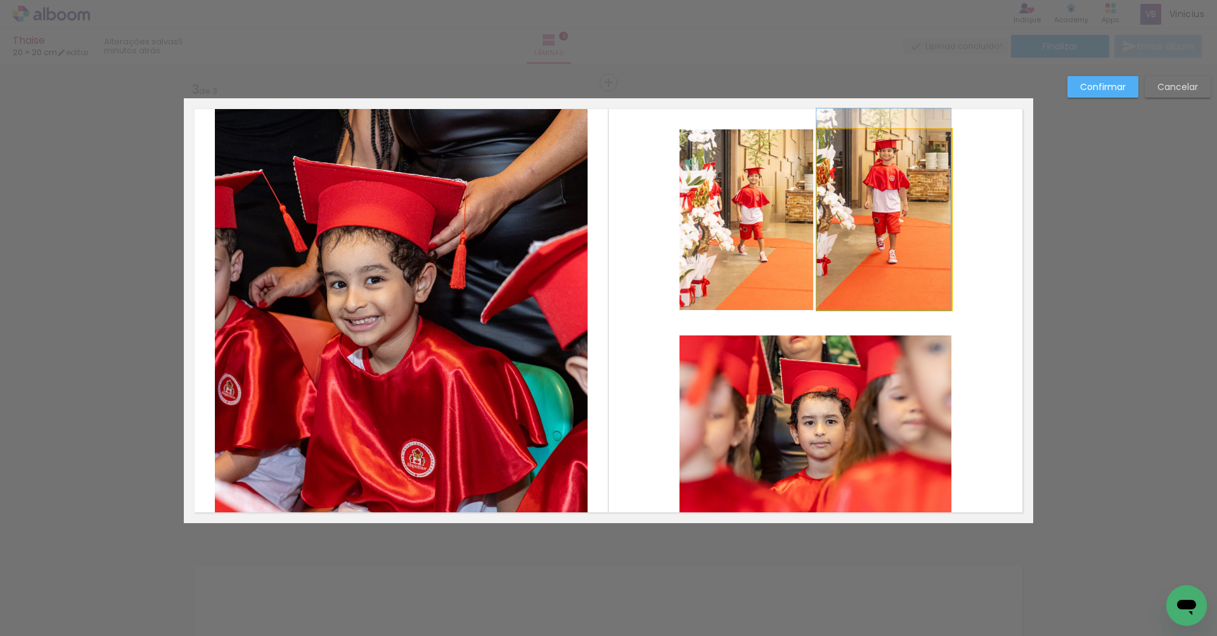
drag, startPoint x: 817, startPoint y: 252, endPoint x: 816, endPoint y: 245, distance: 7.0
click at [816, 243] on quentale-layouter at bounding box center [608, 310] width 849 height 425
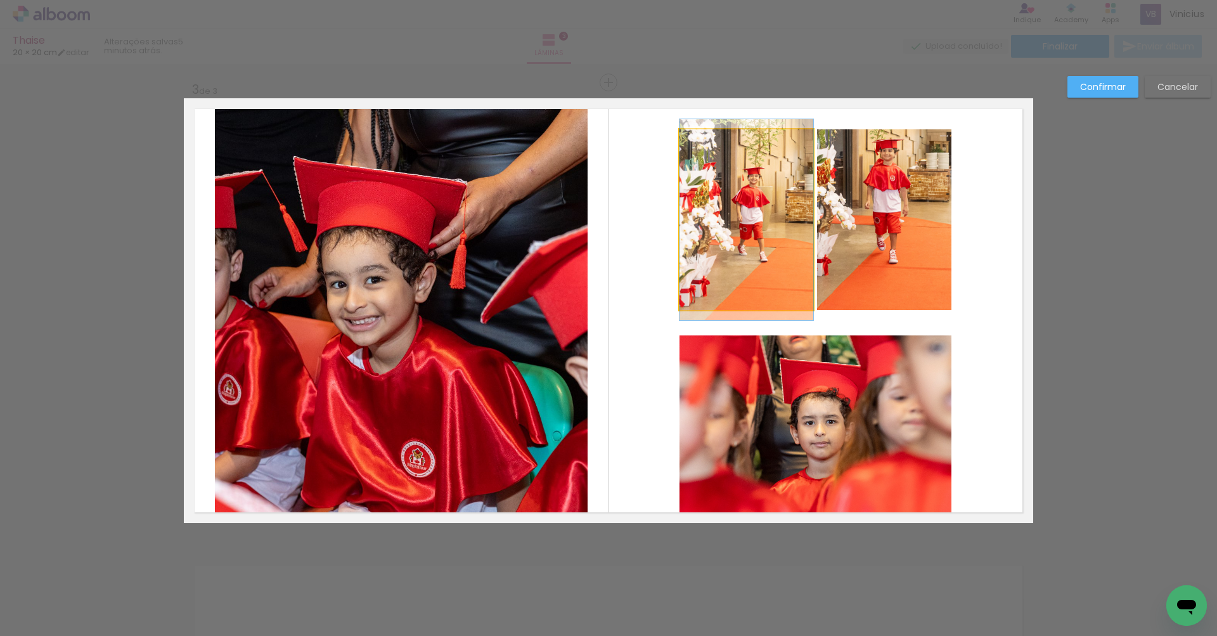
click at [780, 248] on album-spread "3 de 3" at bounding box center [608, 310] width 849 height 425
click at [847, 247] on quentale-photo at bounding box center [884, 219] width 134 height 181
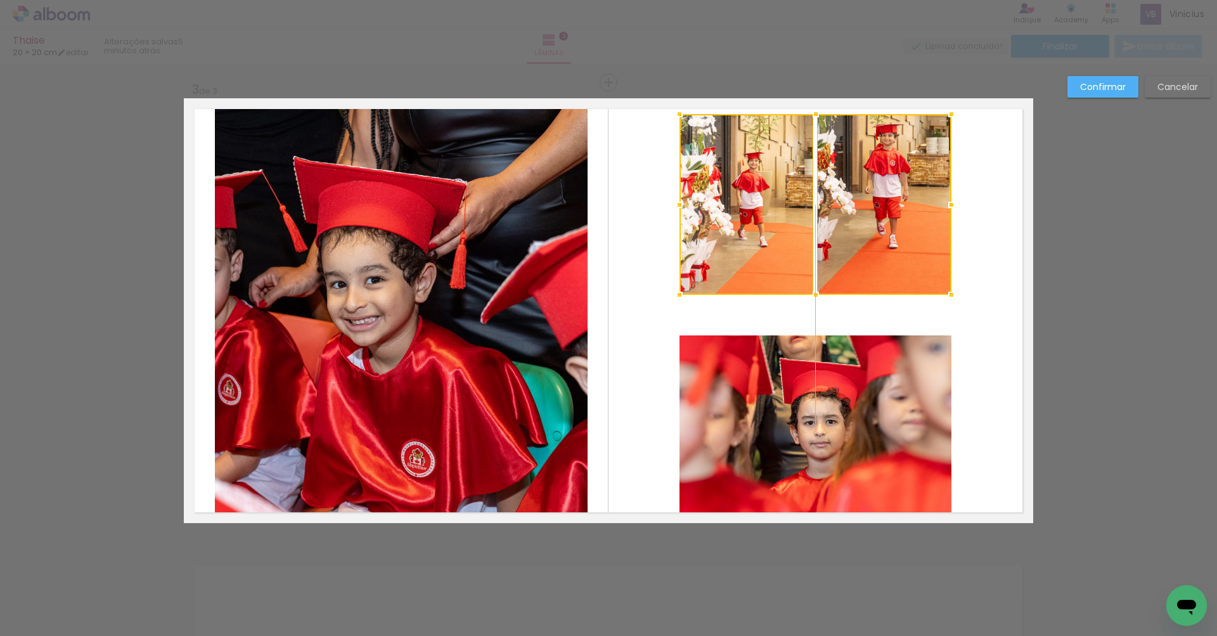
drag, startPoint x: 811, startPoint y: 252, endPoint x: 812, endPoint y: 267, distance: 15.9
click at [810, 236] on div at bounding box center [815, 204] width 272 height 181
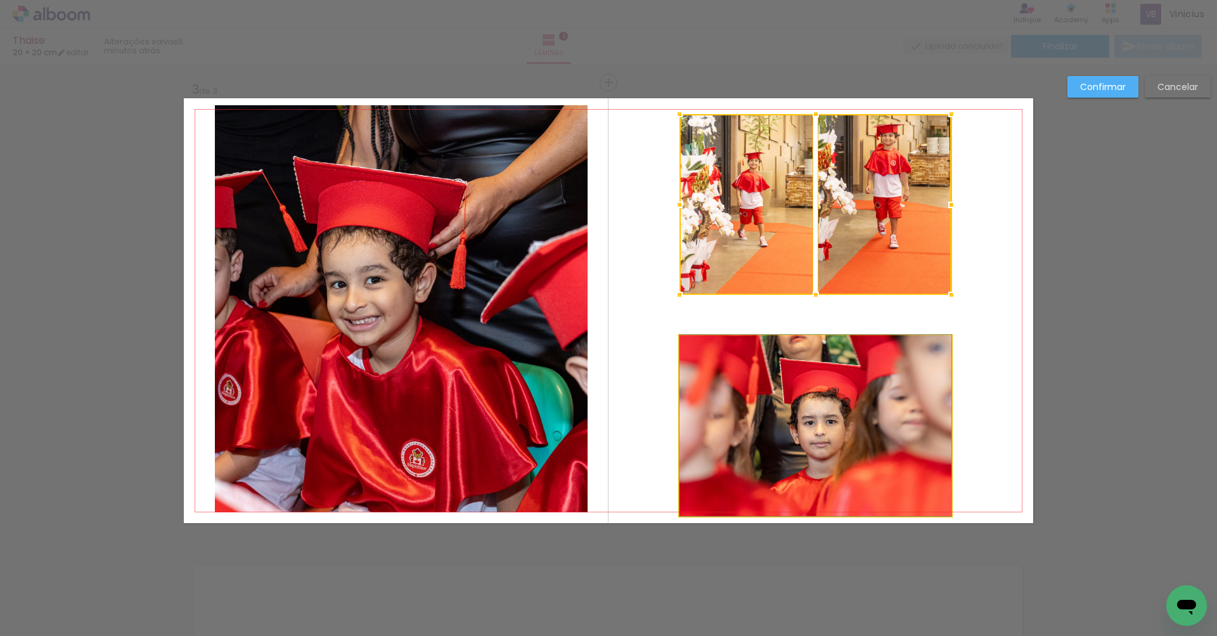
click at [848, 411] on quentale-photo at bounding box center [815, 425] width 272 height 181
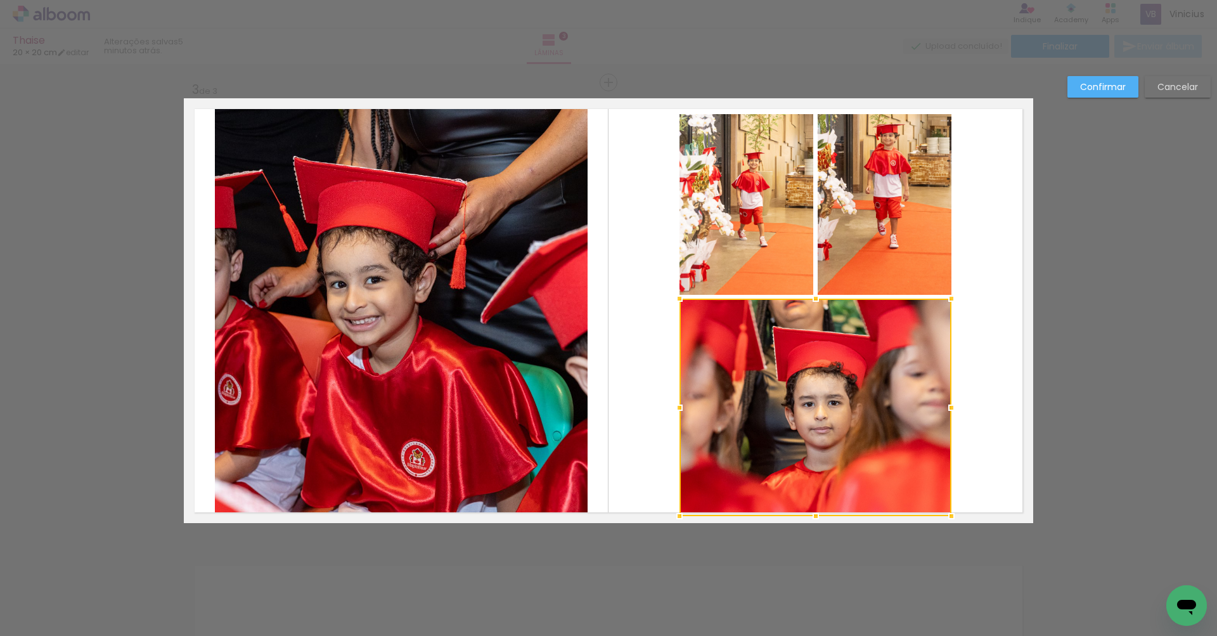
drag, startPoint x: 816, startPoint y: 335, endPoint x: 816, endPoint y: 300, distance: 35.5
click at [816, 300] on div at bounding box center [815, 298] width 25 height 25
click at [772, 263] on quentale-photo at bounding box center [746, 204] width 134 height 181
click at [844, 260] on div at bounding box center [815, 315] width 272 height 402
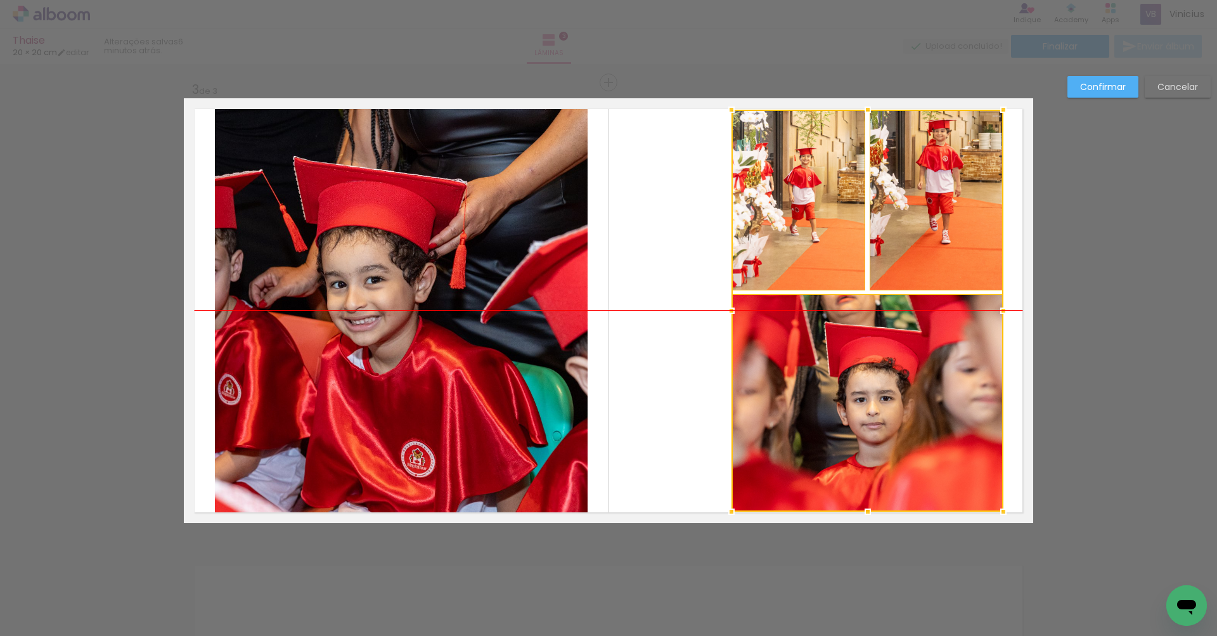
drag, startPoint x: 830, startPoint y: 354, endPoint x: 880, endPoint y: 353, distance: 49.5
click at [882, 353] on div at bounding box center [867, 311] width 272 height 402
click at [0, 0] on slot "Confirmar" at bounding box center [0, 0] width 0 height 0
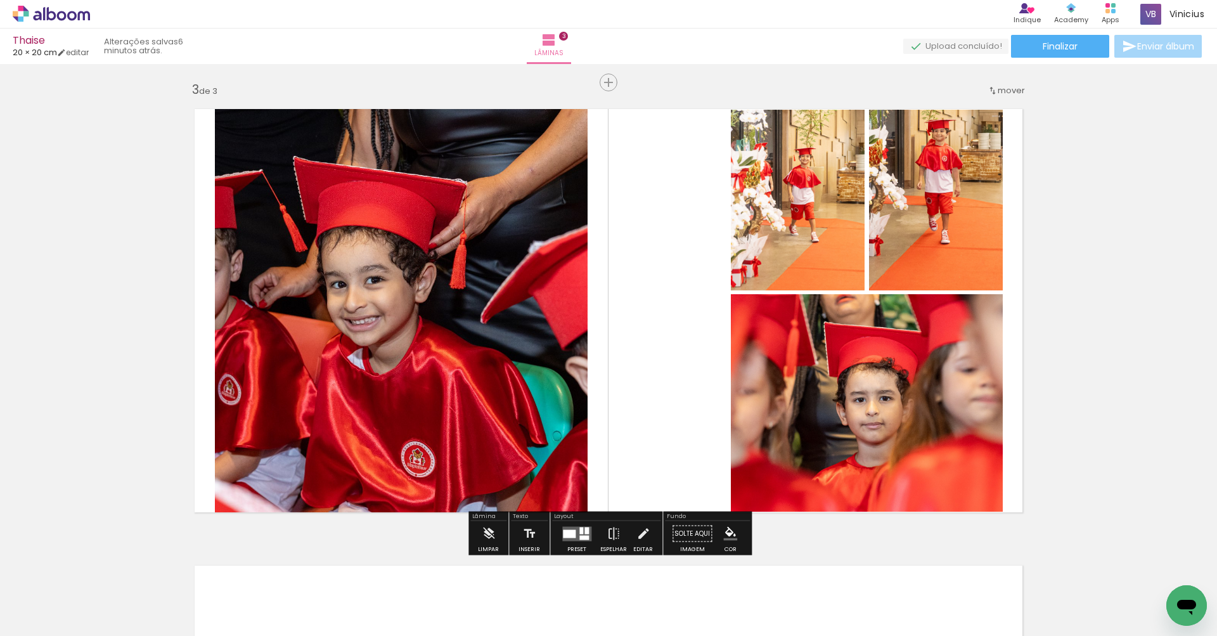
click at [865, 199] on div at bounding box center [798, 200] width 134 height 201
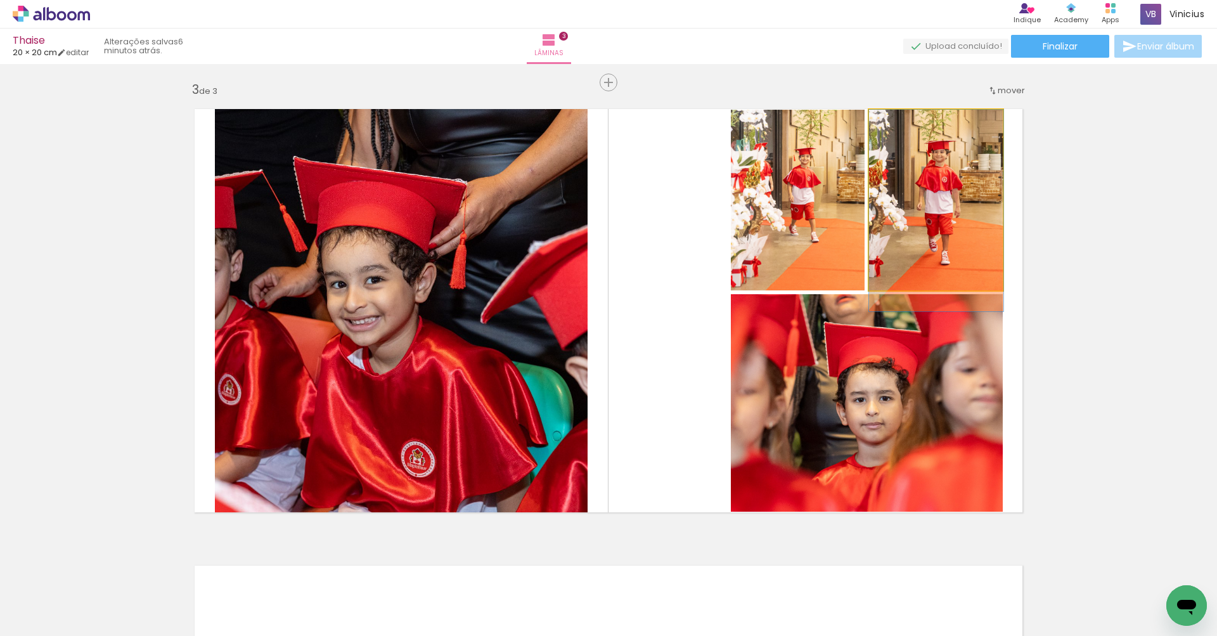
drag, startPoint x: 948, startPoint y: 193, endPoint x: 832, endPoint y: 203, distance: 116.4
click at [948, 214] on div at bounding box center [936, 211] width 134 height 202
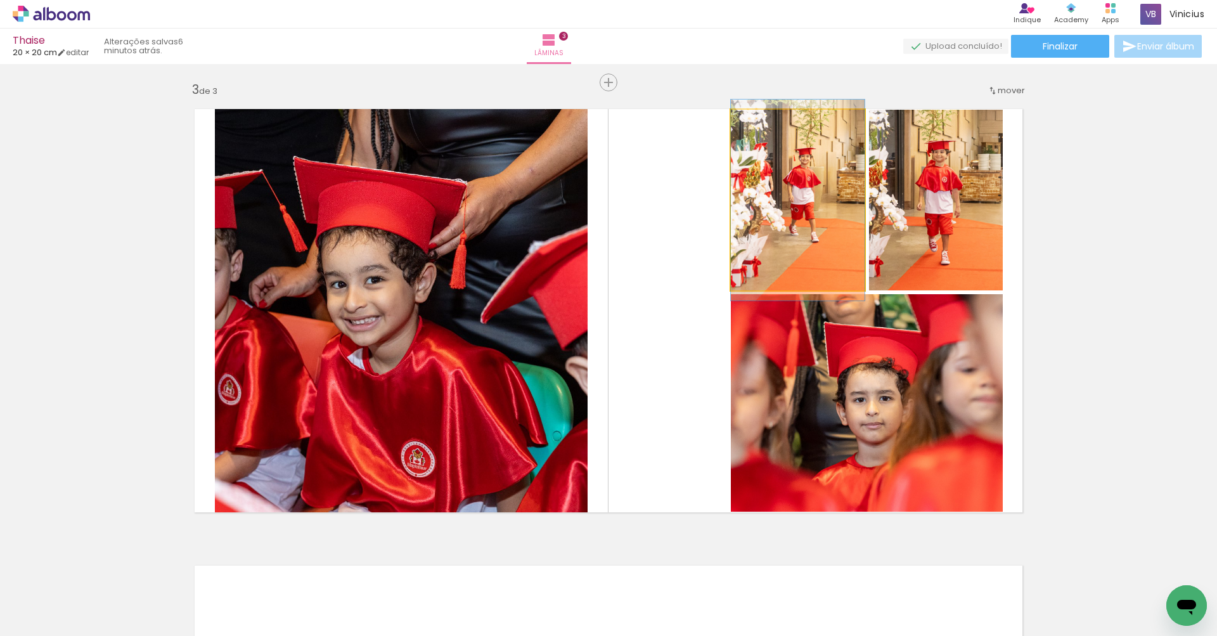
click at [789, 198] on quentale-photo at bounding box center [798, 200] width 134 height 181
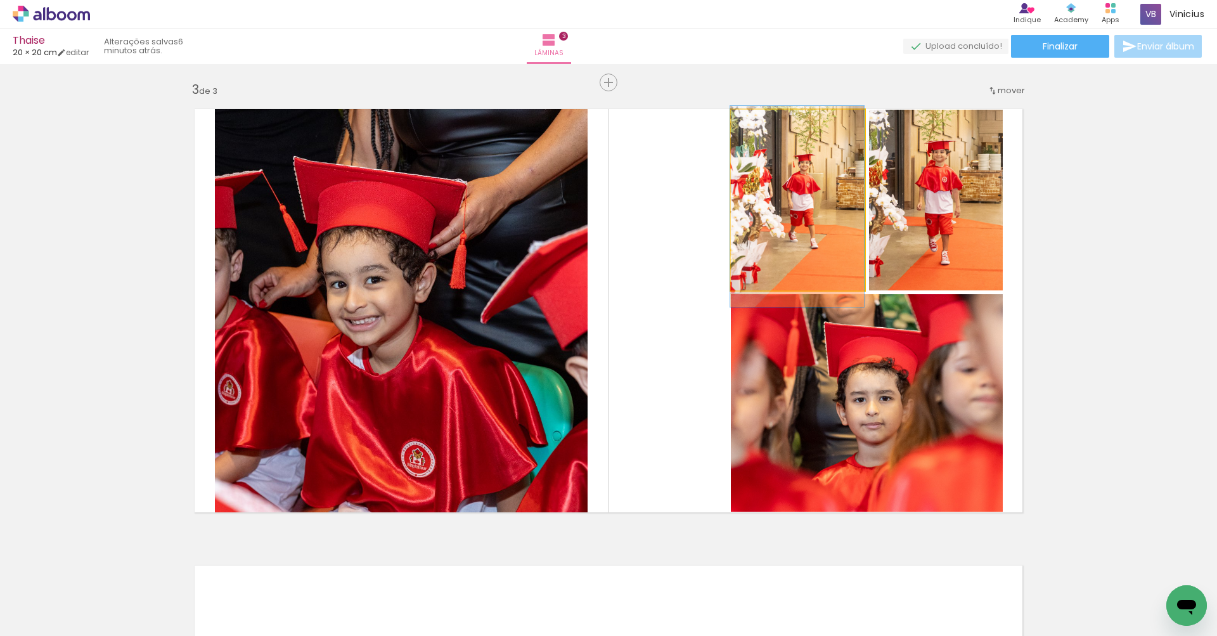
drag, startPoint x: 798, startPoint y: 194, endPoint x: 797, endPoint y: 200, distance: 6.4
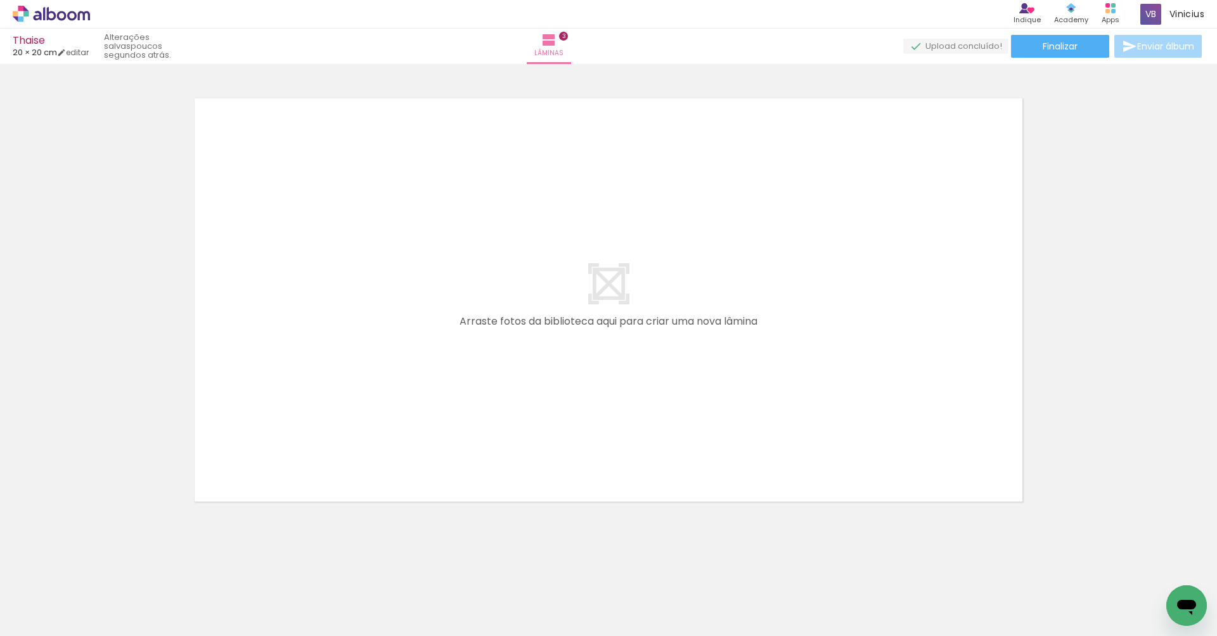
scroll to position [1382, 0]
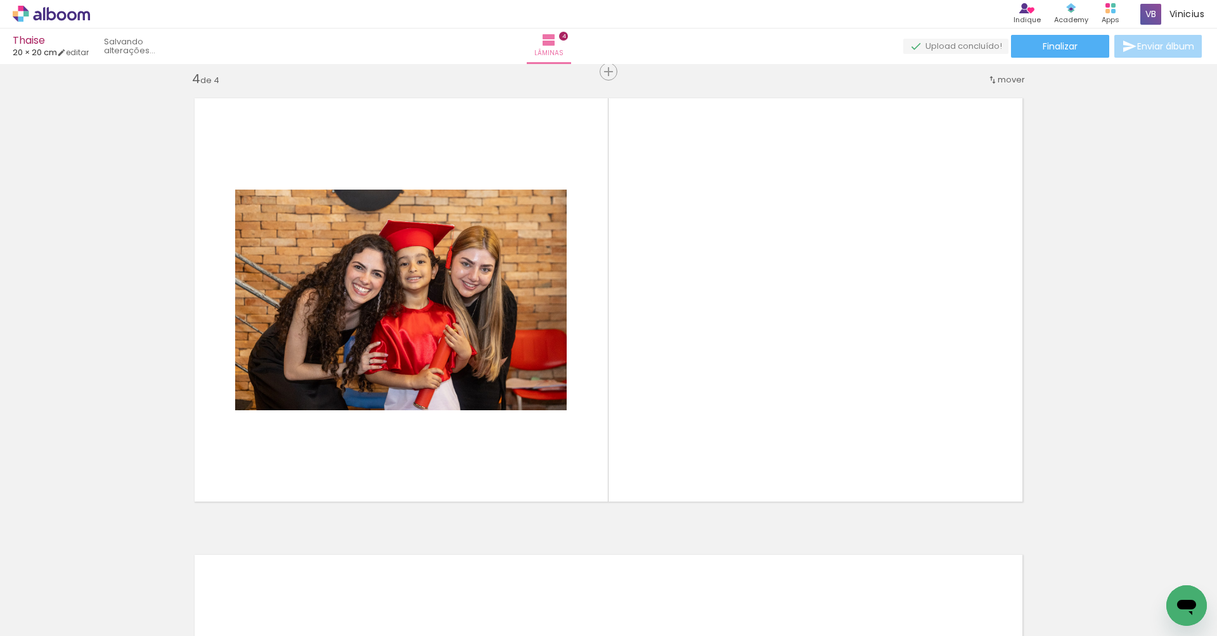
drag, startPoint x: 611, startPoint y: 605, endPoint x: 567, endPoint y: 425, distance: 185.4
click at [567, 425] on quentale-workspace at bounding box center [608, 318] width 1217 height 636
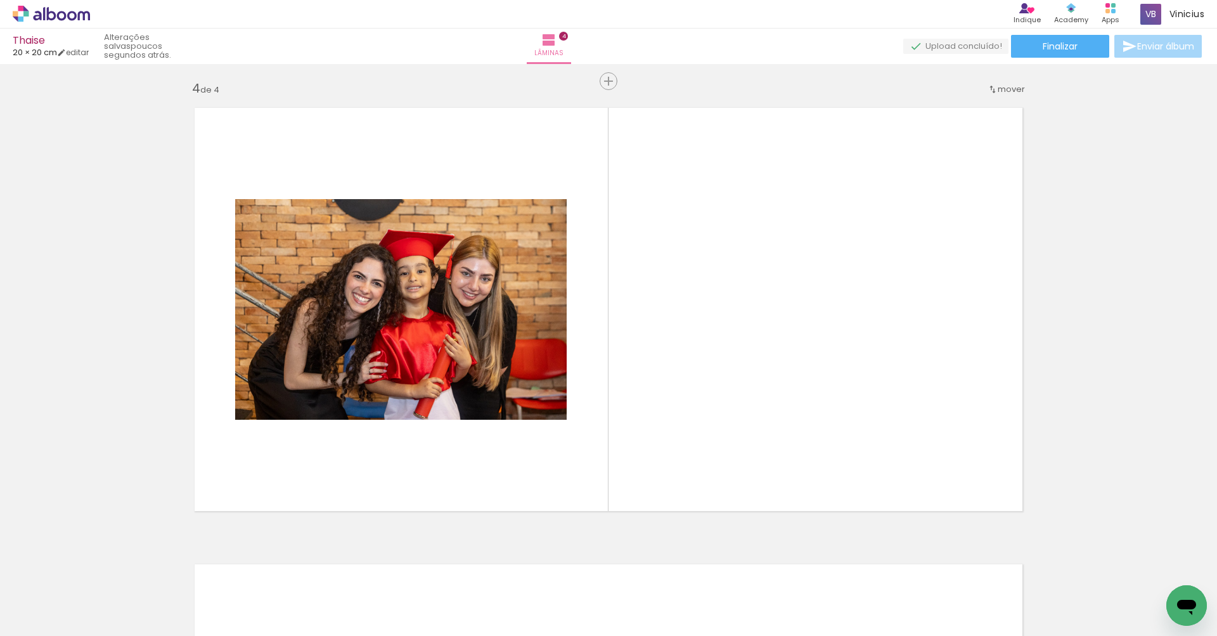
scroll to position [1372, 0]
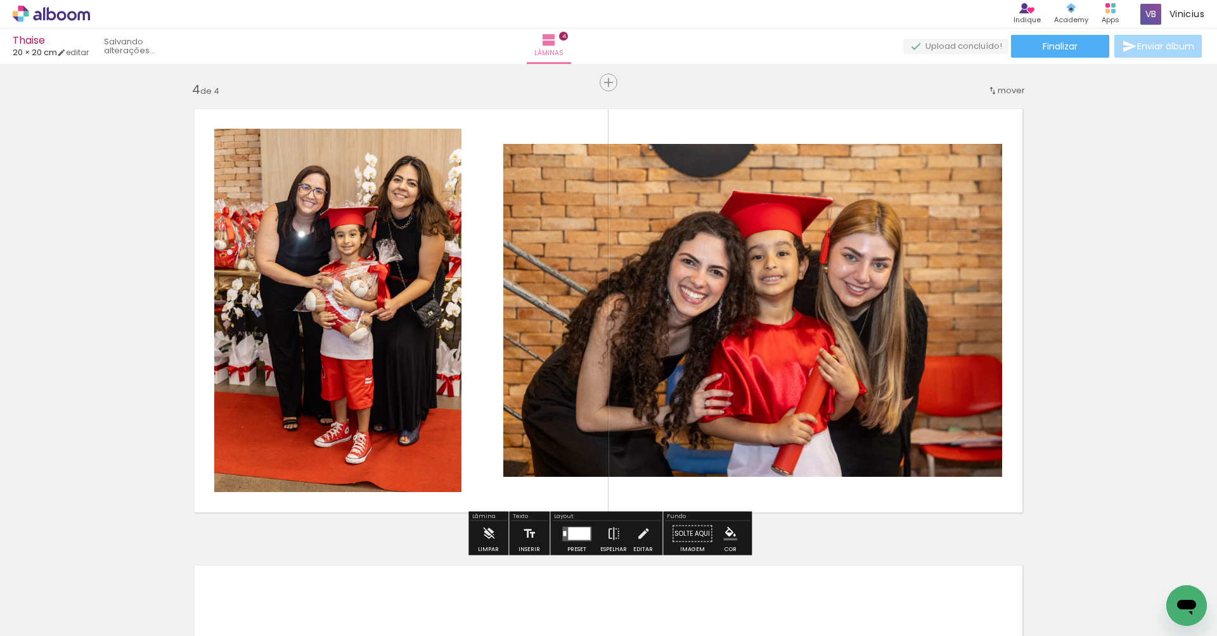
drag, startPoint x: 691, startPoint y: 591, endPoint x: 638, endPoint y: 461, distance: 140.4
click at [638, 461] on quentale-workspace at bounding box center [608, 318] width 1217 height 636
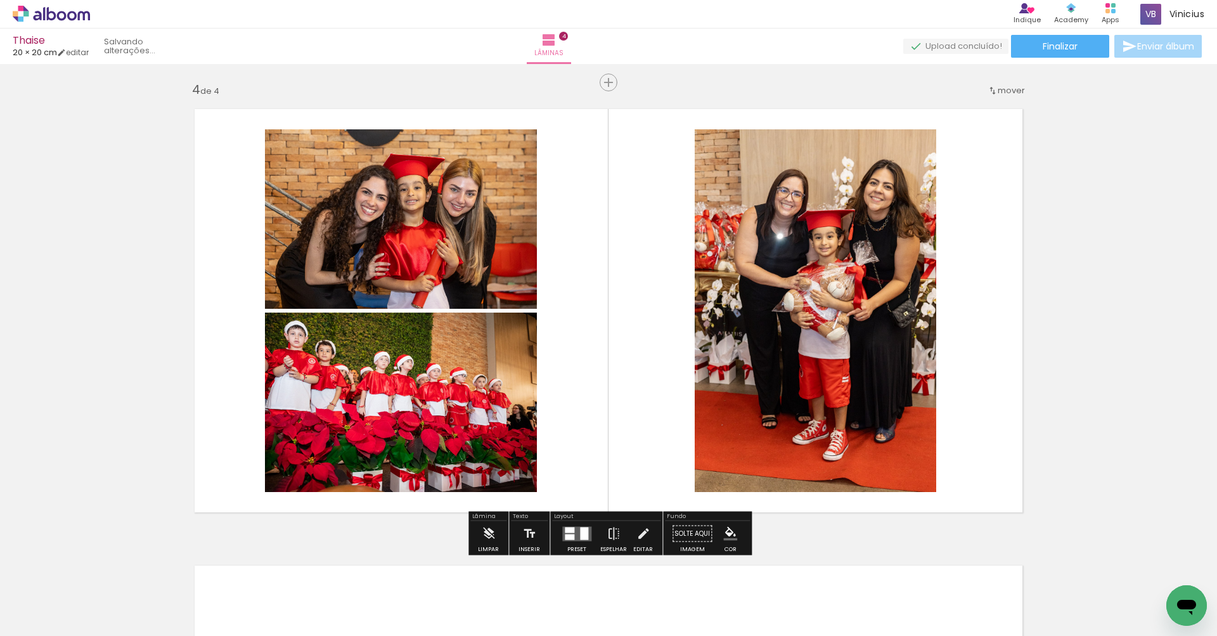
drag, startPoint x: 759, startPoint y: 592, endPoint x: 766, endPoint y: 455, distance: 137.1
click at [766, 455] on quentale-workspace at bounding box center [608, 318] width 1217 height 636
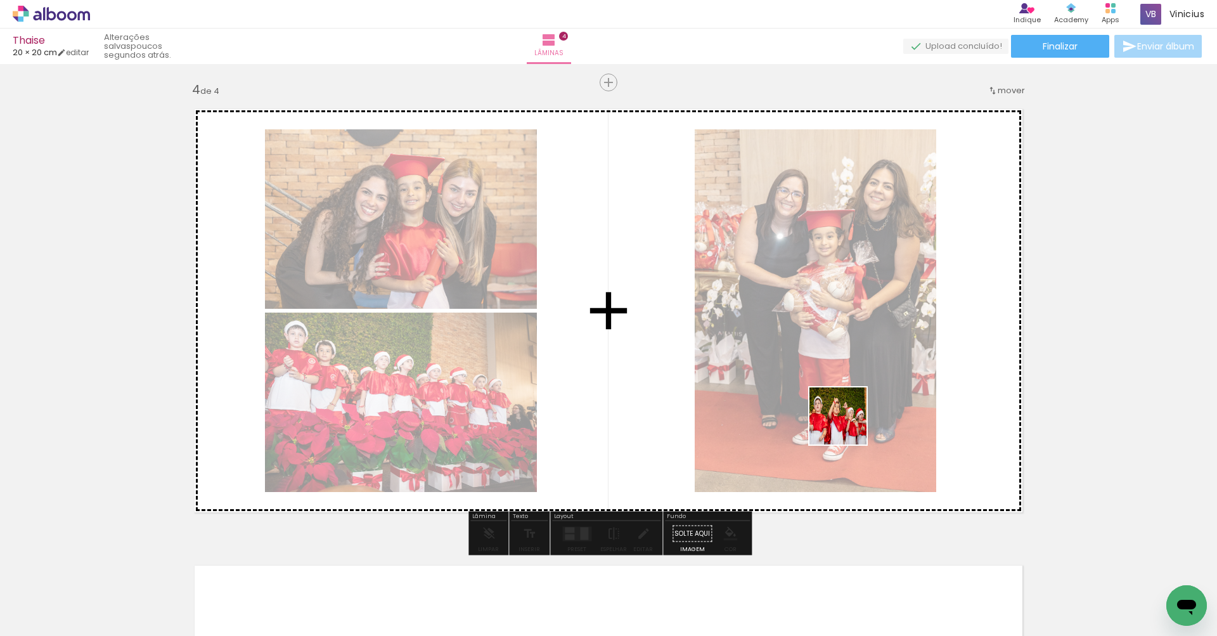
drag, startPoint x: 847, startPoint y: 425, endPoint x: 850, endPoint y: 413, distance: 12.3
click at [850, 413] on quentale-workspace at bounding box center [608, 318] width 1217 height 636
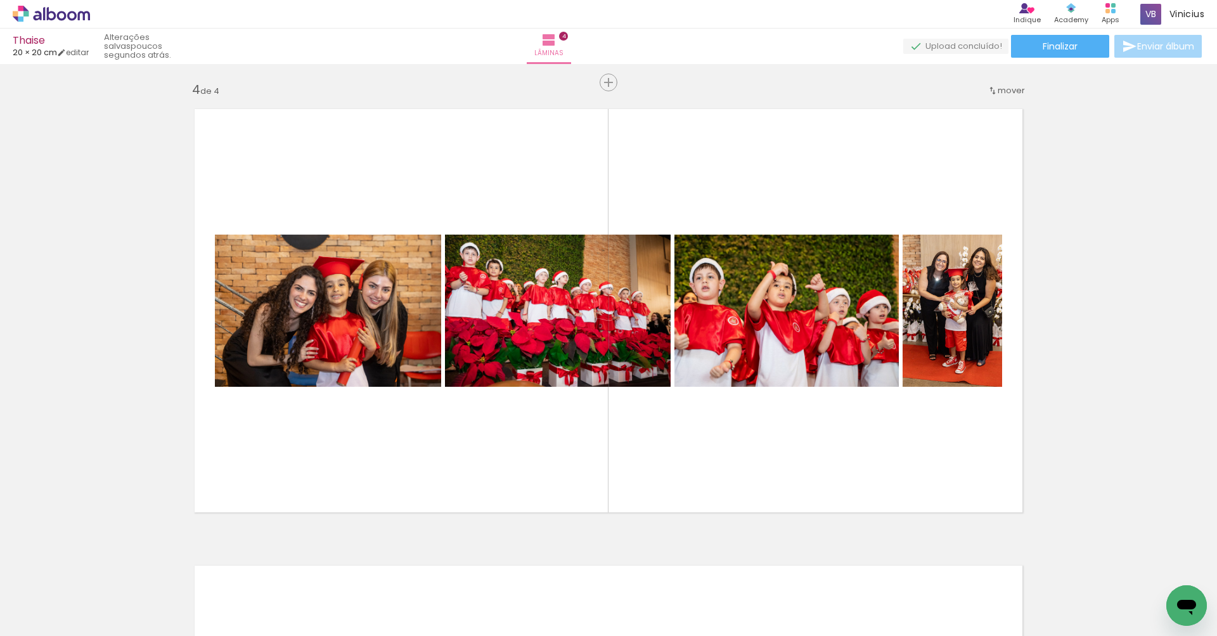
scroll to position [0, 699]
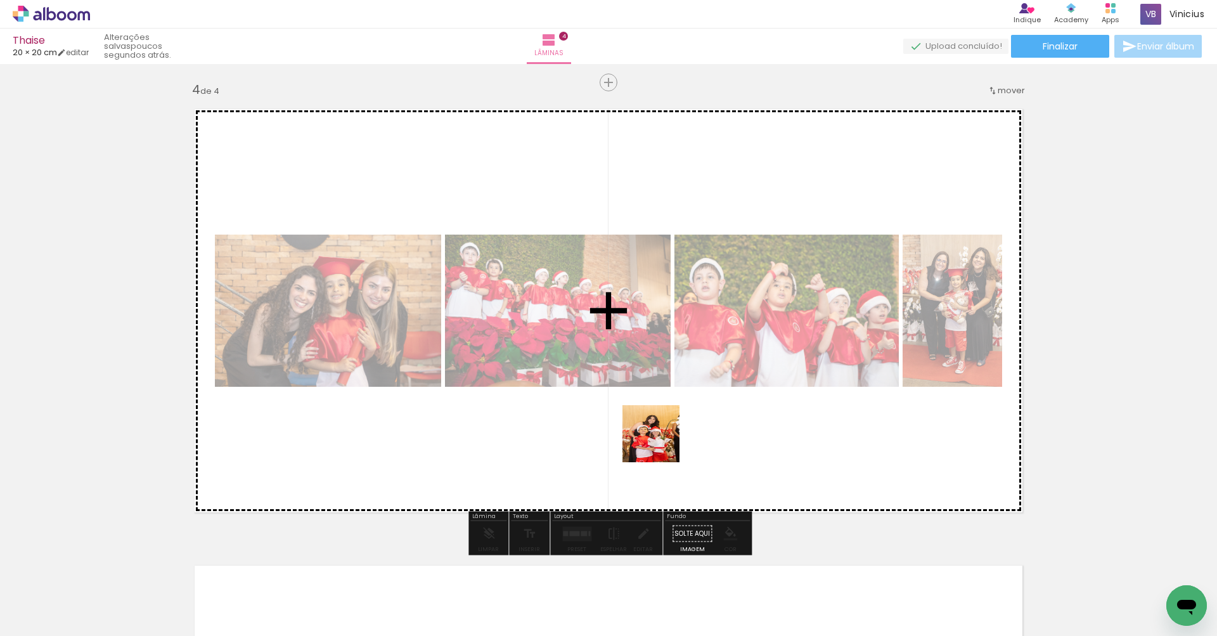
drag, startPoint x: 711, startPoint y: 594, endPoint x: 660, endPoint y: 446, distance: 156.5
click at [660, 446] on quentale-workspace at bounding box center [608, 318] width 1217 height 636
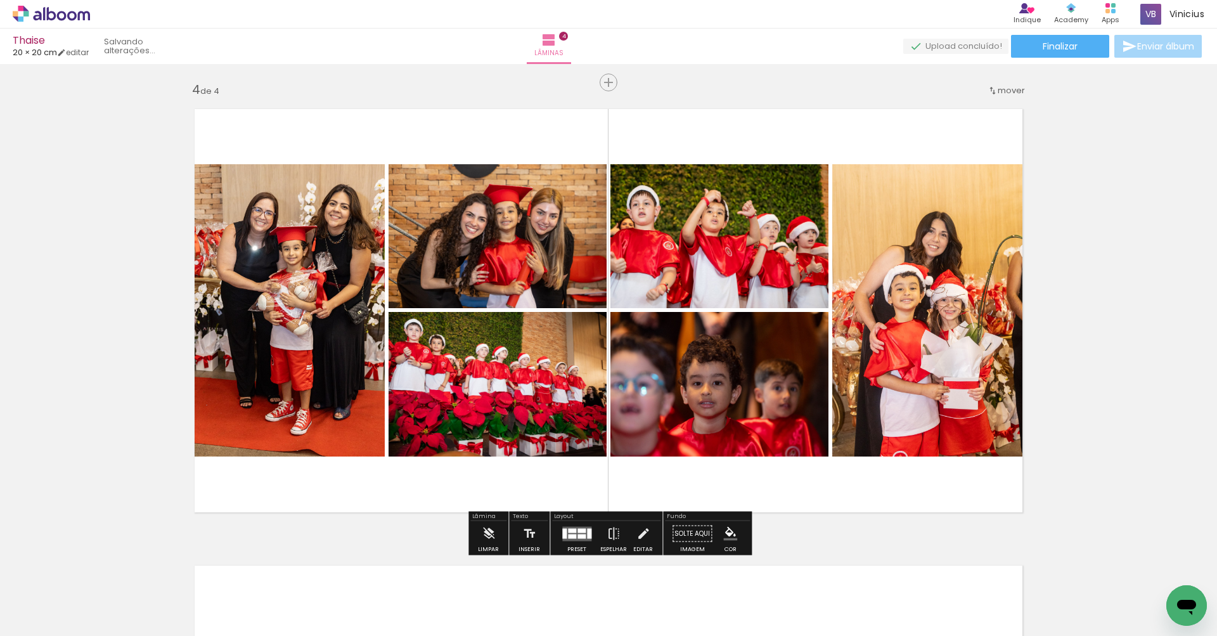
drag, startPoint x: 783, startPoint y: 606, endPoint x: 775, endPoint y: 210, distance: 395.6
click at [775, 210] on quentale-workspace at bounding box center [608, 318] width 1217 height 636
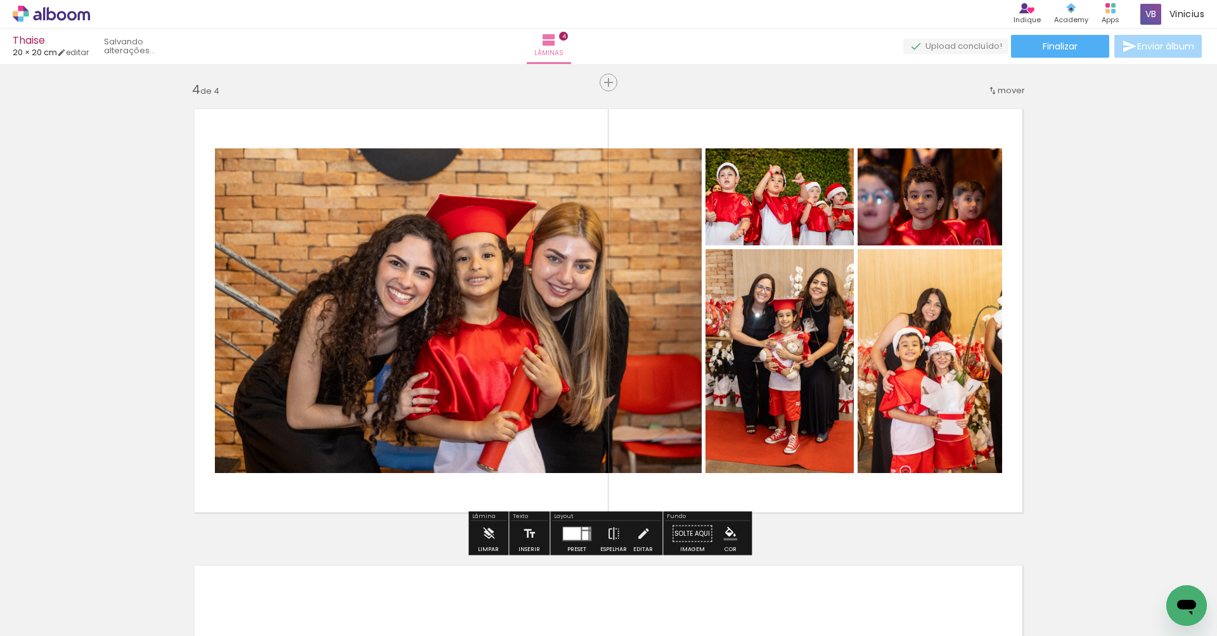
drag, startPoint x: 505, startPoint y: 381, endPoint x: 788, endPoint y: 603, distance: 360.2
click at [788, 603] on quentale-workspace at bounding box center [608, 318] width 1217 height 636
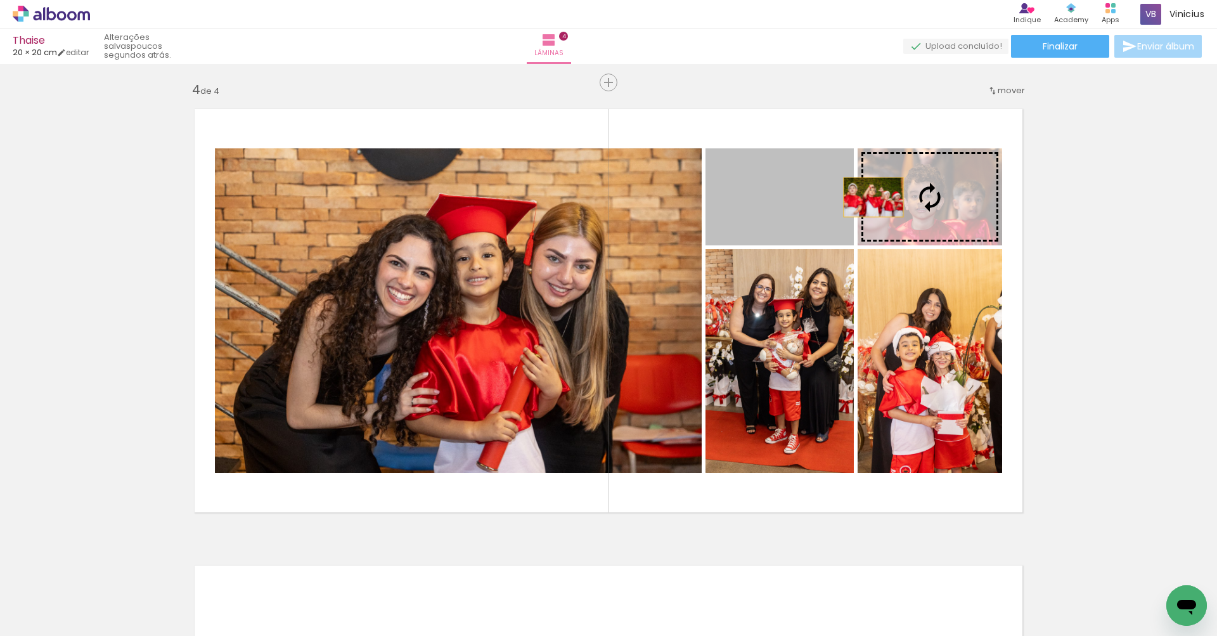
drag, startPoint x: 814, startPoint y: 199, endPoint x: 873, endPoint y: 197, distance: 59.0
click at [0, 0] on slot at bounding box center [0, 0] width 0 height 0
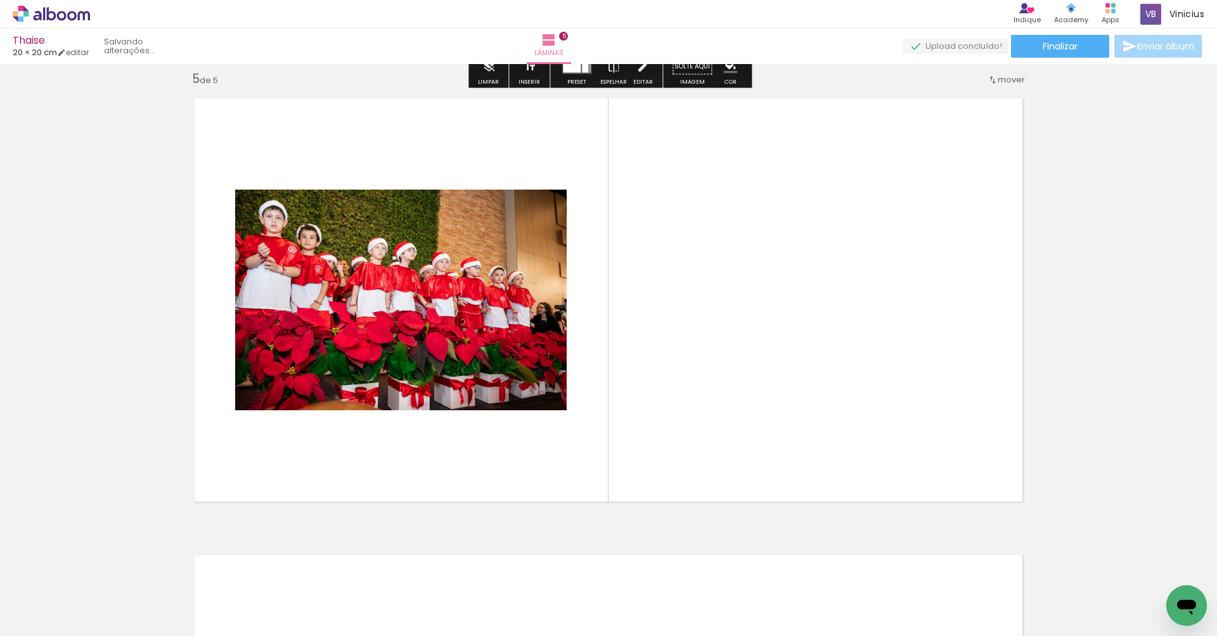
drag, startPoint x: 439, startPoint y: 576, endPoint x: 466, endPoint y: 397, distance: 180.8
click at [466, 397] on quentale-workspace at bounding box center [608, 318] width 1217 height 636
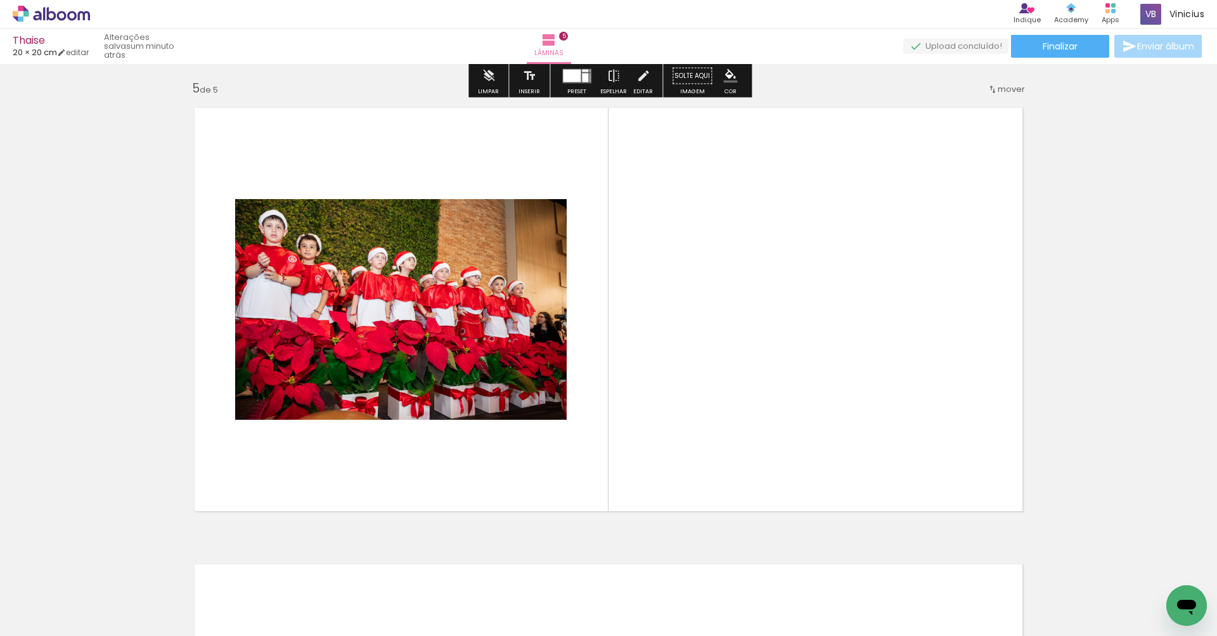
scroll to position [1828, 0]
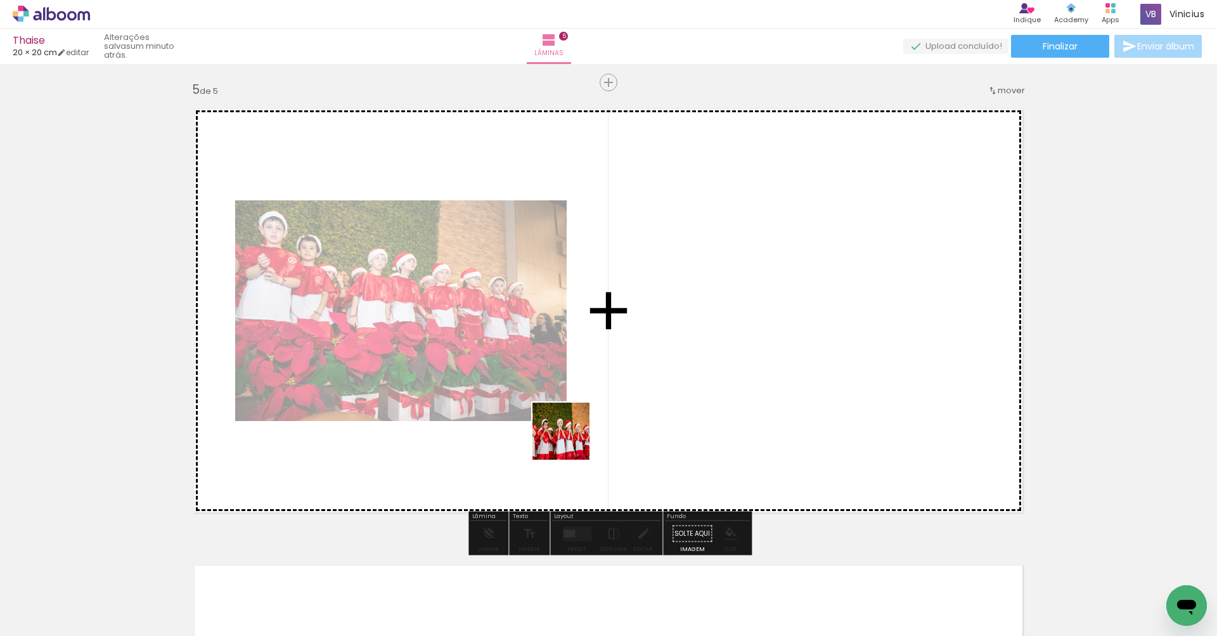
drag, startPoint x: 569, startPoint y: 595, endPoint x: 623, endPoint y: 534, distance: 81.3
click at [571, 446] on quentale-workspace at bounding box center [608, 318] width 1217 height 636
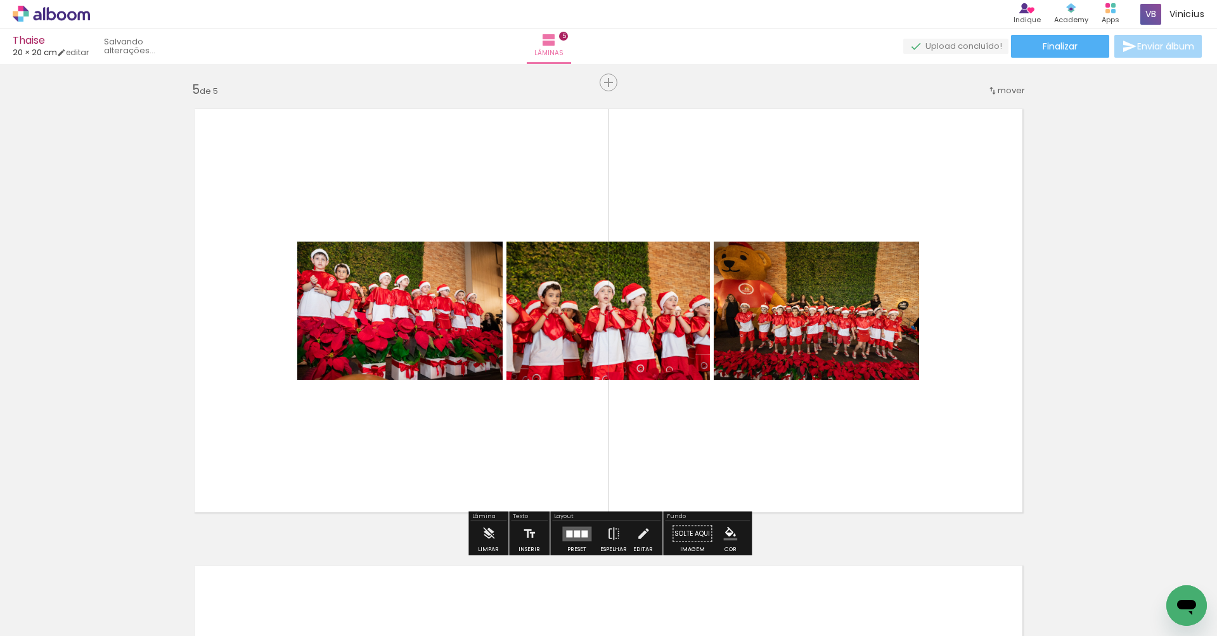
drag, startPoint x: 666, startPoint y: 404, endPoint x: 669, endPoint y: 386, distance: 18.0
click at [669, 386] on quentale-workspace at bounding box center [608, 318] width 1217 height 636
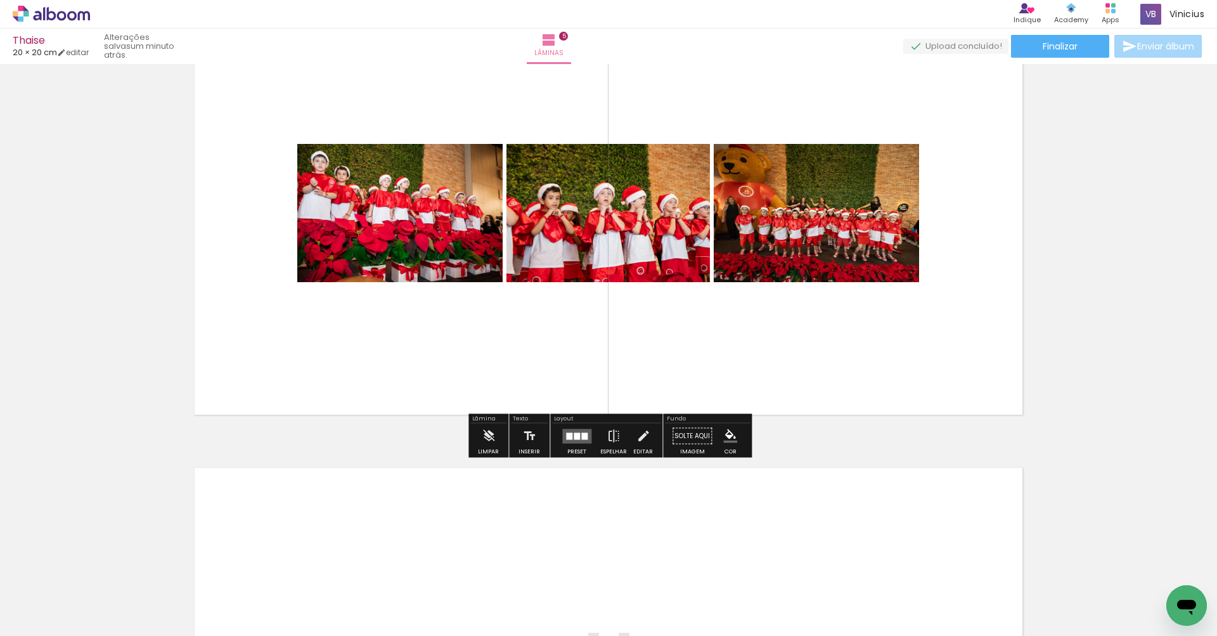
scroll to position [0, 1008]
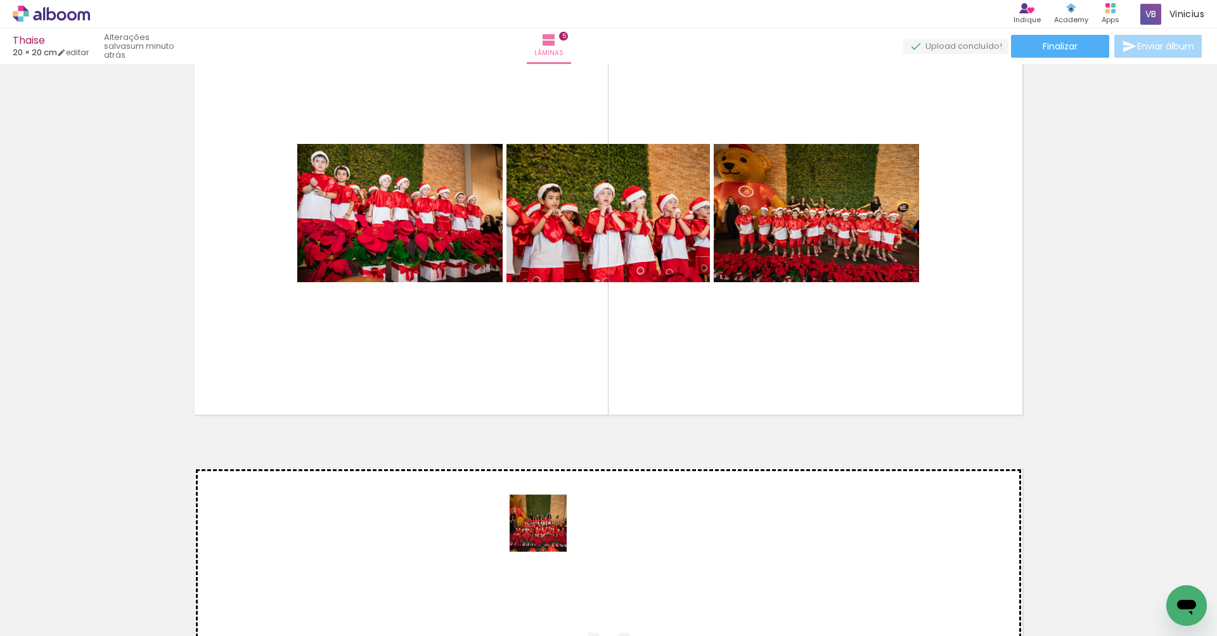
drag, startPoint x: 548, startPoint y: 532, endPoint x: 560, endPoint y: 428, distance: 105.3
click at [558, 426] on quentale-workspace at bounding box center [608, 318] width 1217 height 636
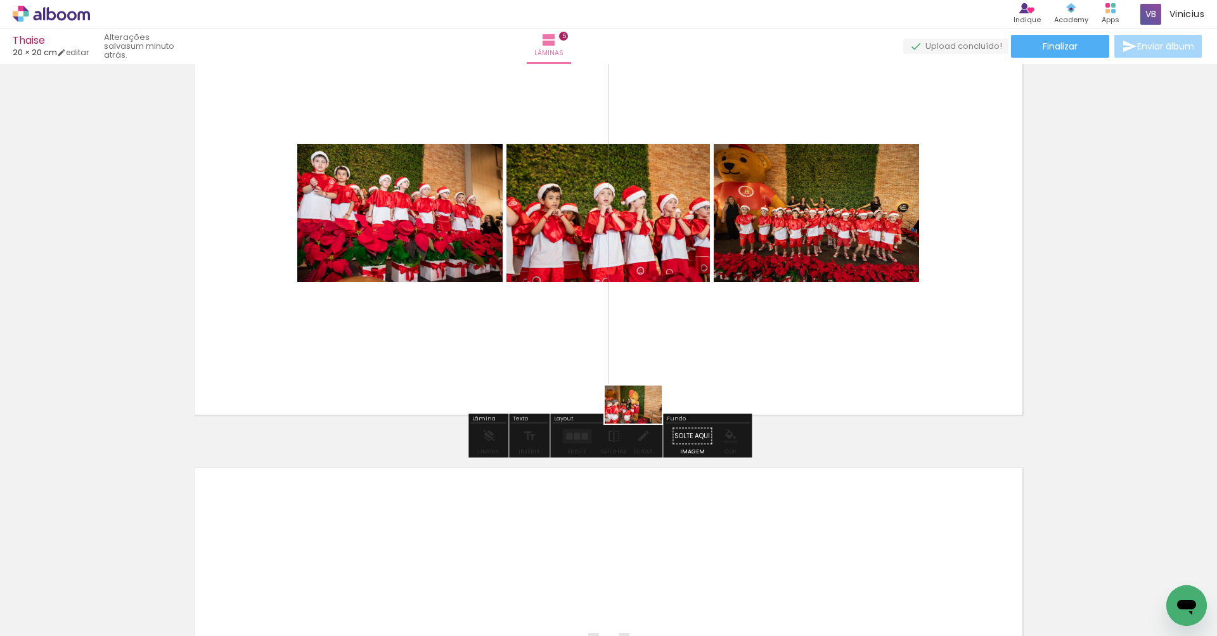
drag, startPoint x: 627, startPoint y: 581, endPoint x: 654, endPoint y: 454, distance: 129.7
click at [642, 422] on quentale-workspace at bounding box center [608, 318] width 1217 height 636
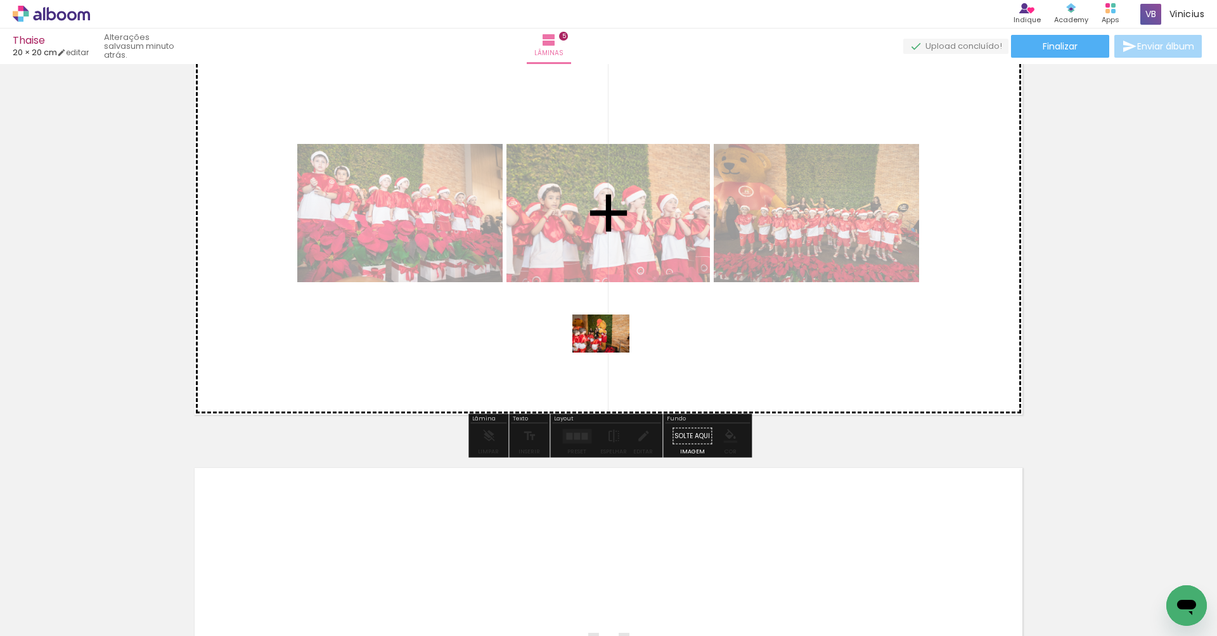
click at [610, 352] on quentale-workspace at bounding box center [608, 318] width 1217 height 636
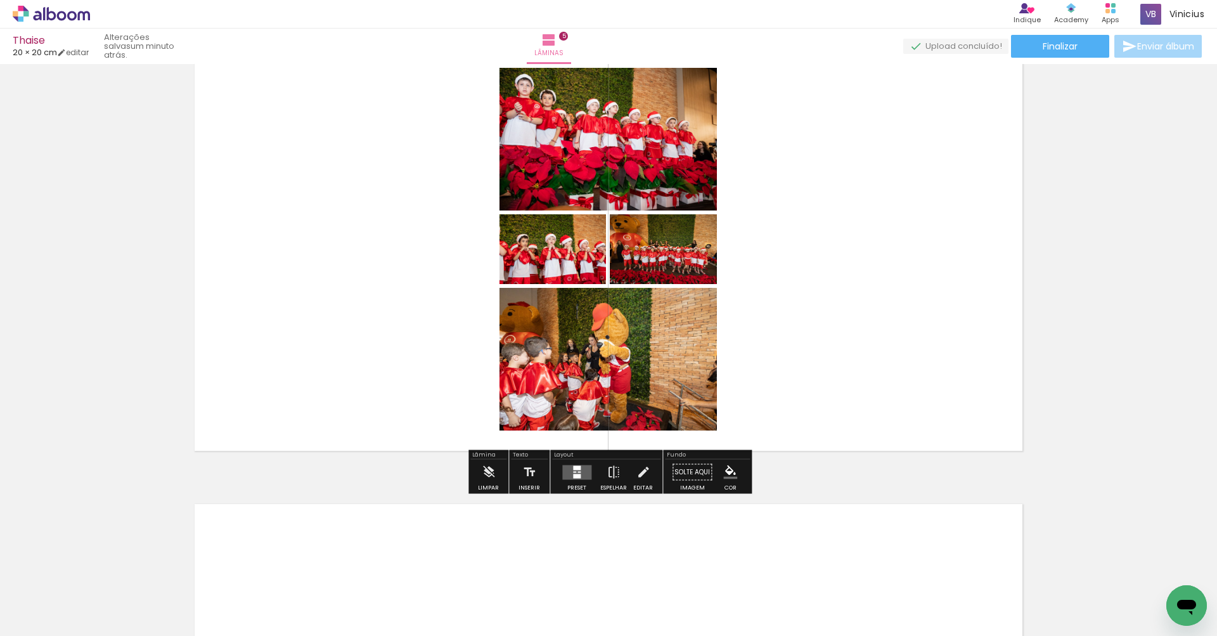
scroll to position [1873, 0]
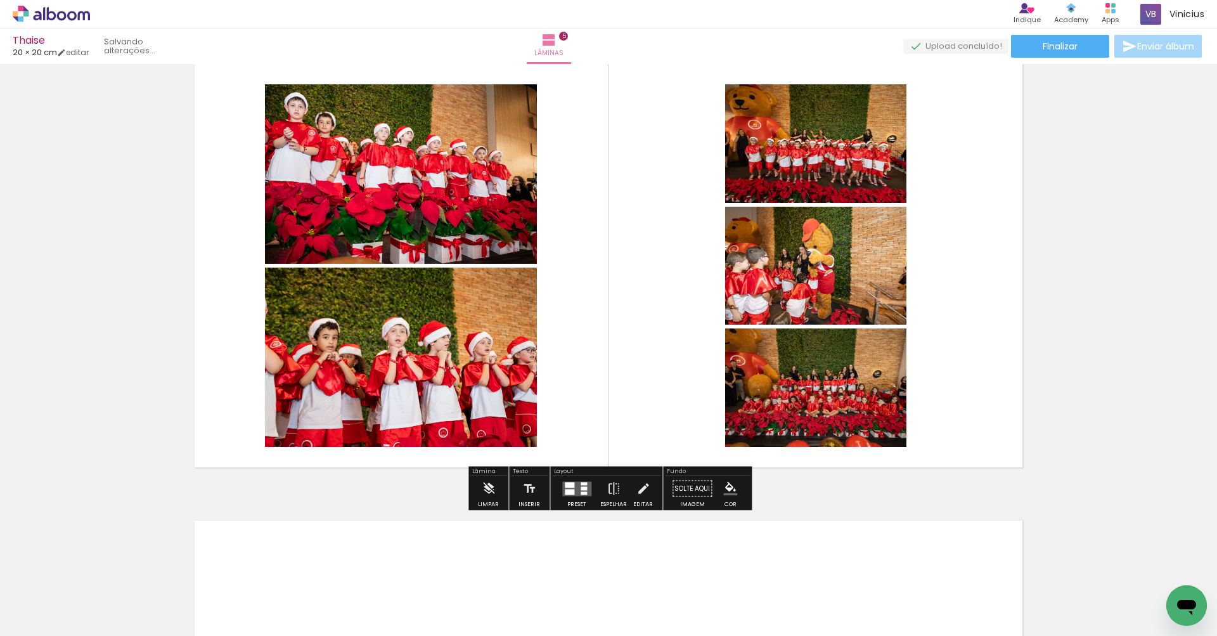
drag, startPoint x: 543, startPoint y: 591, endPoint x: 549, endPoint y: 375, distance: 215.6
click at [549, 375] on quentale-workspace at bounding box center [608, 318] width 1217 height 636
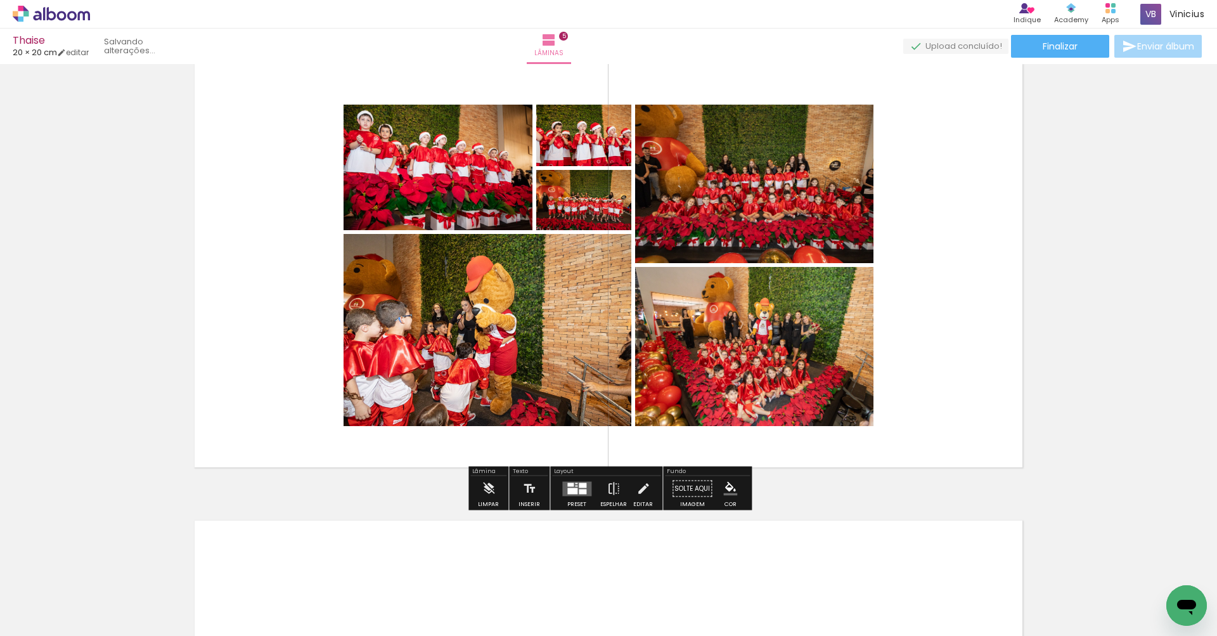
drag, startPoint x: 687, startPoint y: 518, endPoint x: 684, endPoint y: 383, distance: 134.4
click at [684, 383] on quentale-workspace at bounding box center [608, 318] width 1217 height 636
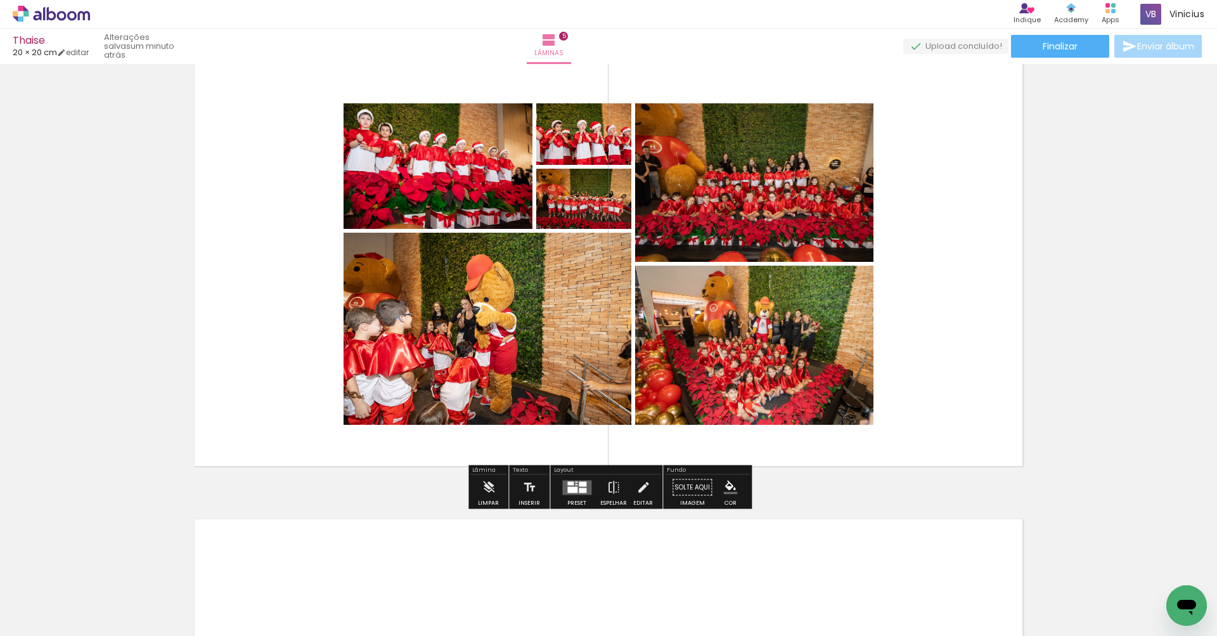
click at [581, 490] on div at bounding box center [583, 489] width 8 height 5
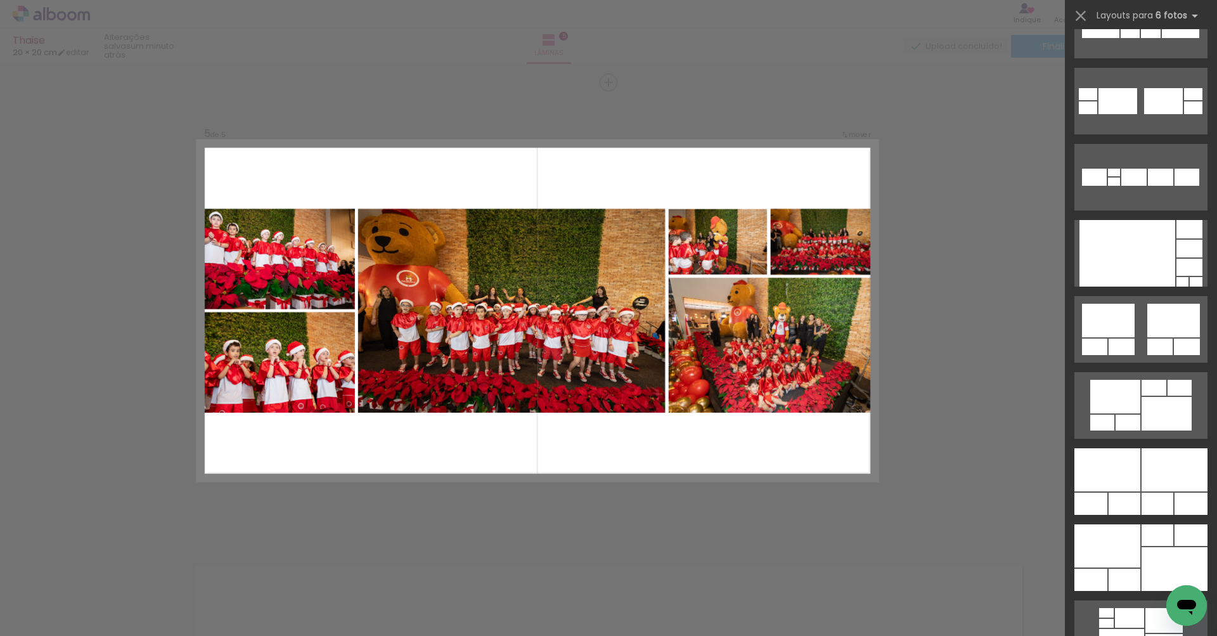
scroll to position [641, 0]
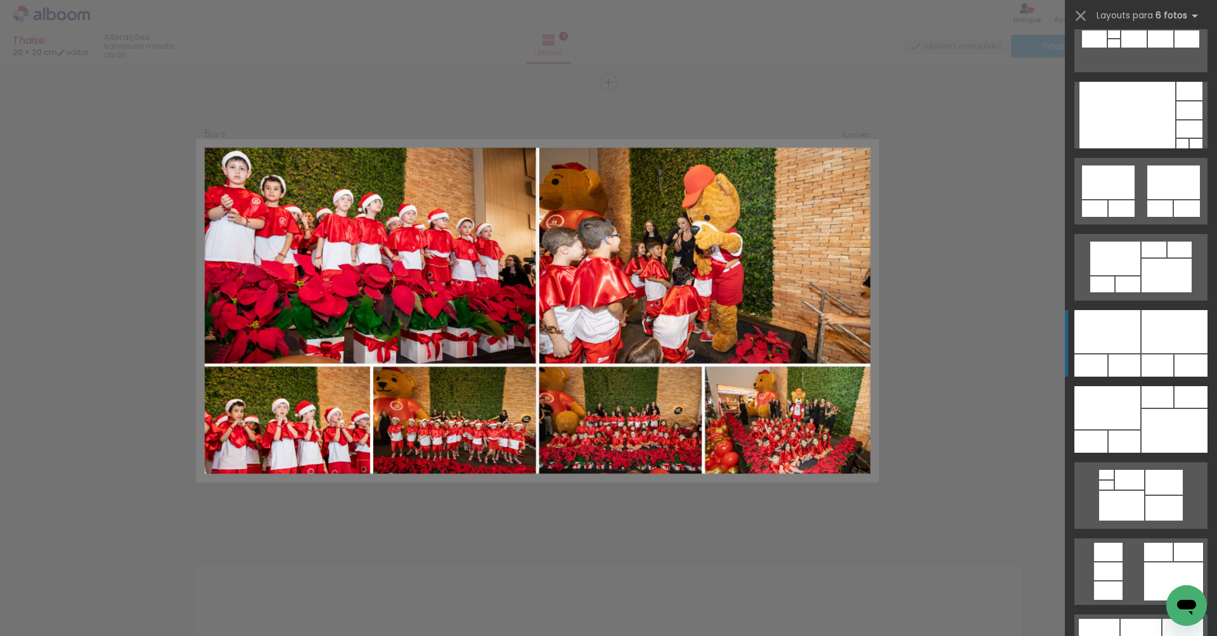
click at [1143, 338] on div at bounding box center [1174, 331] width 66 height 43
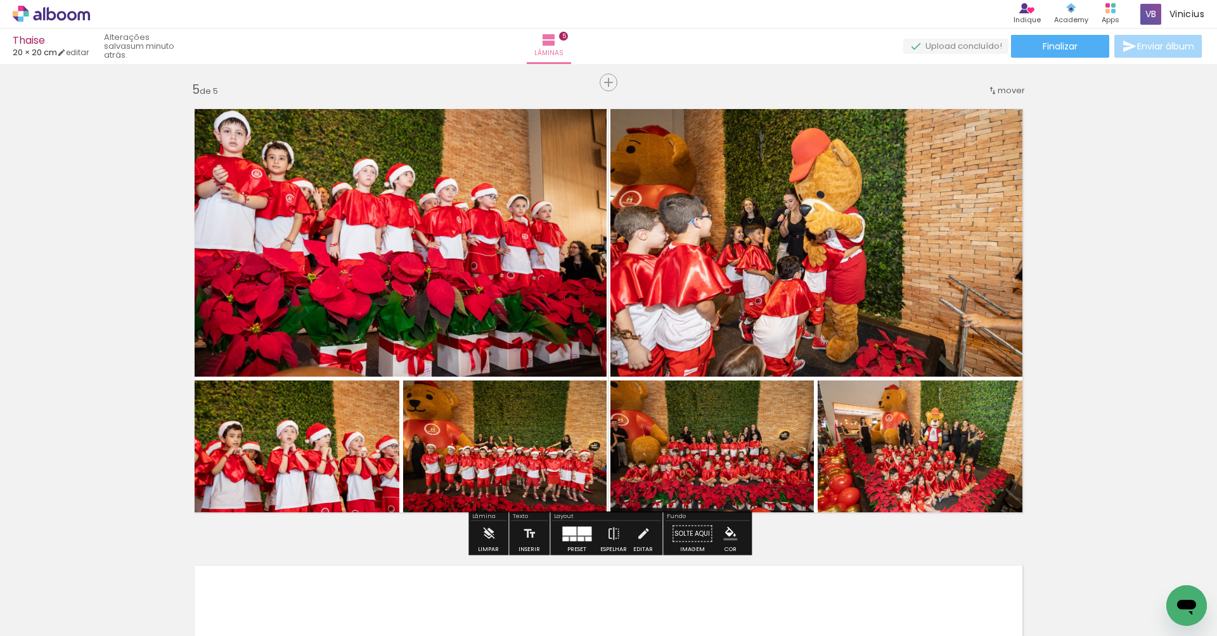
scroll to position [0, 0]
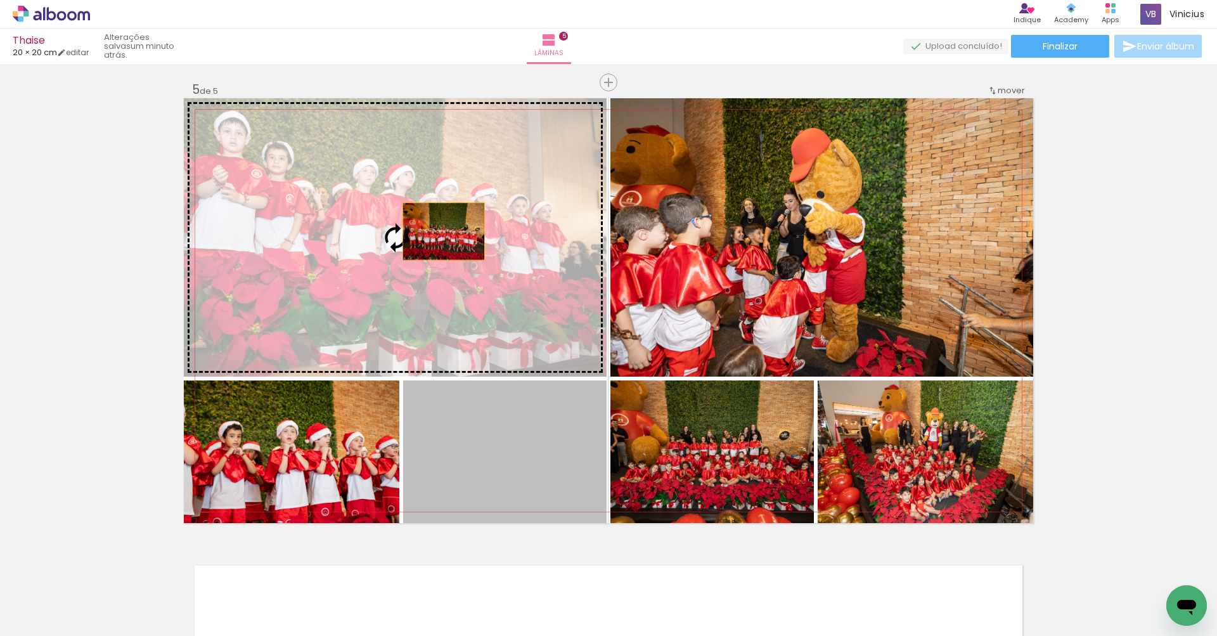
drag, startPoint x: 537, startPoint y: 456, endPoint x: 450, endPoint y: 238, distance: 234.9
click at [0, 0] on slot at bounding box center [0, 0] width 0 height 0
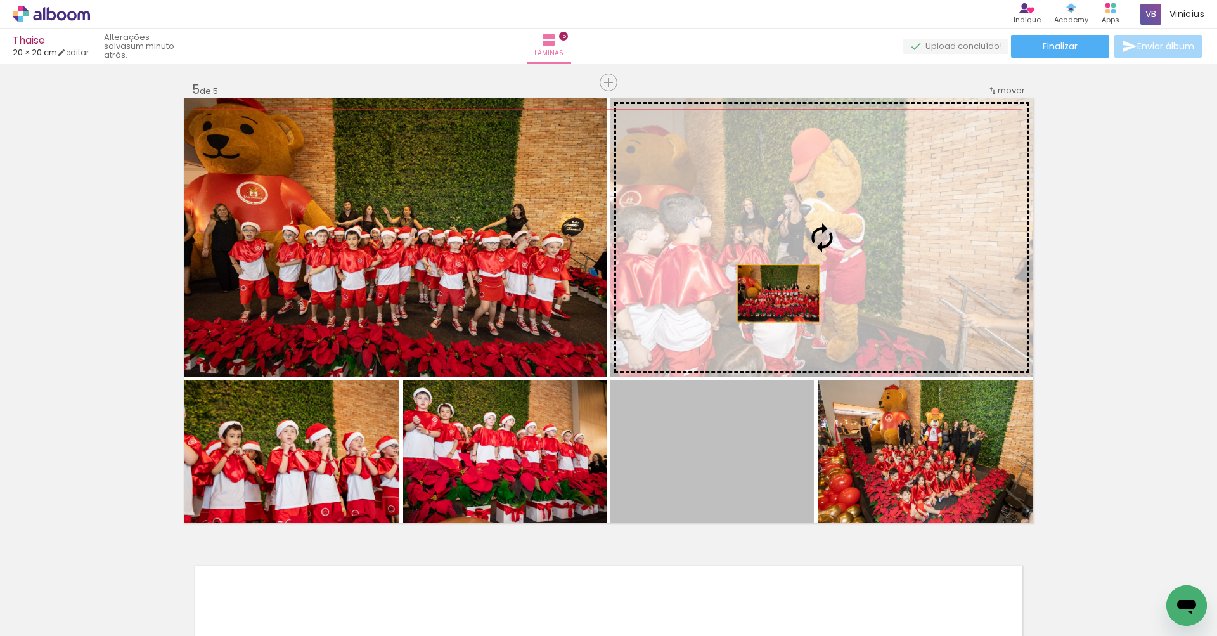
drag, startPoint x: 766, startPoint y: 430, endPoint x: 788, endPoint y: 215, distance: 216.6
click at [0, 0] on slot at bounding box center [0, 0] width 0 height 0
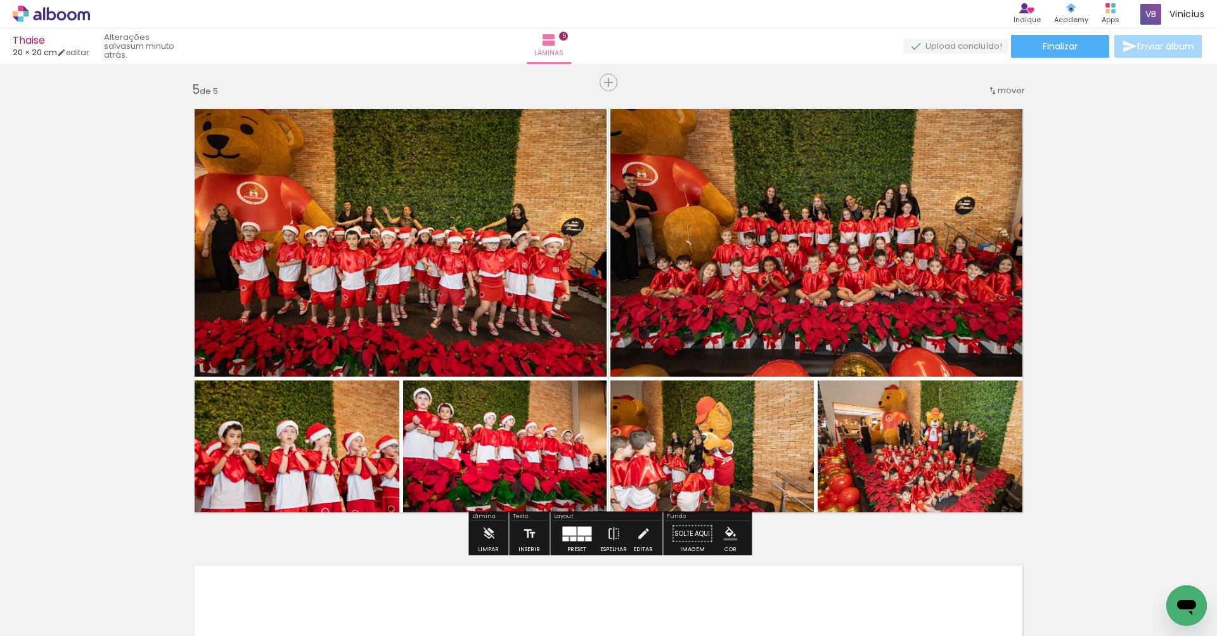
click at [574, 546] on div "Preset" at bounding box center [576, 549] width 19 height 6
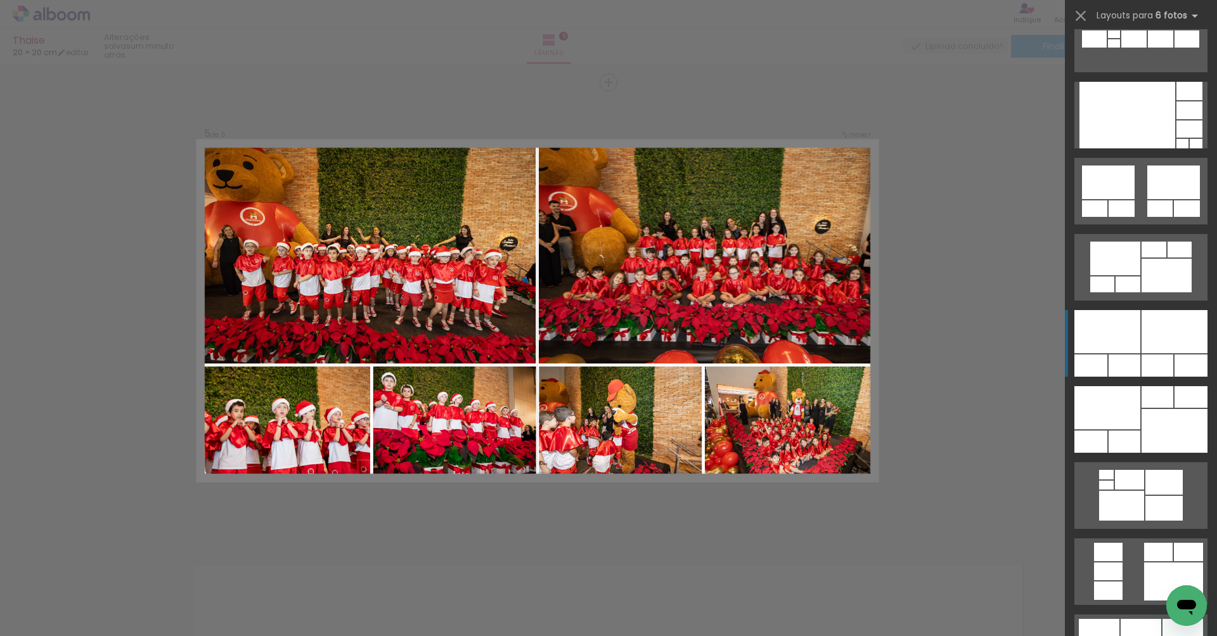
scroll to position [913, 0]
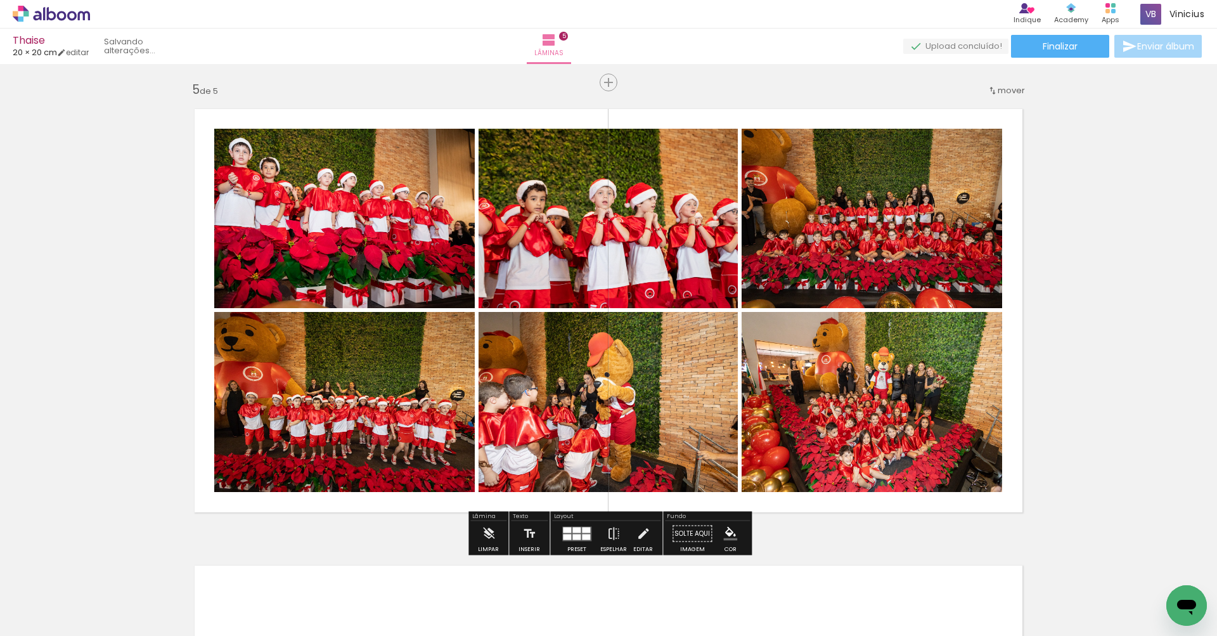
drag, startPoint x: 534, startPoint y: 286, endPoint x: 566, endPoint y: 267, distance: 37.5
click at [0, 0] on slot at bounding box center [0, 0] width 0 height 0
drag, startPoint x: 551, startPoint y: 227, endPoint x: 609, endPoint y: 229, distance: 57.7
click at [0, 0] on slot at bounding box center [0, 0] width 0 height 0
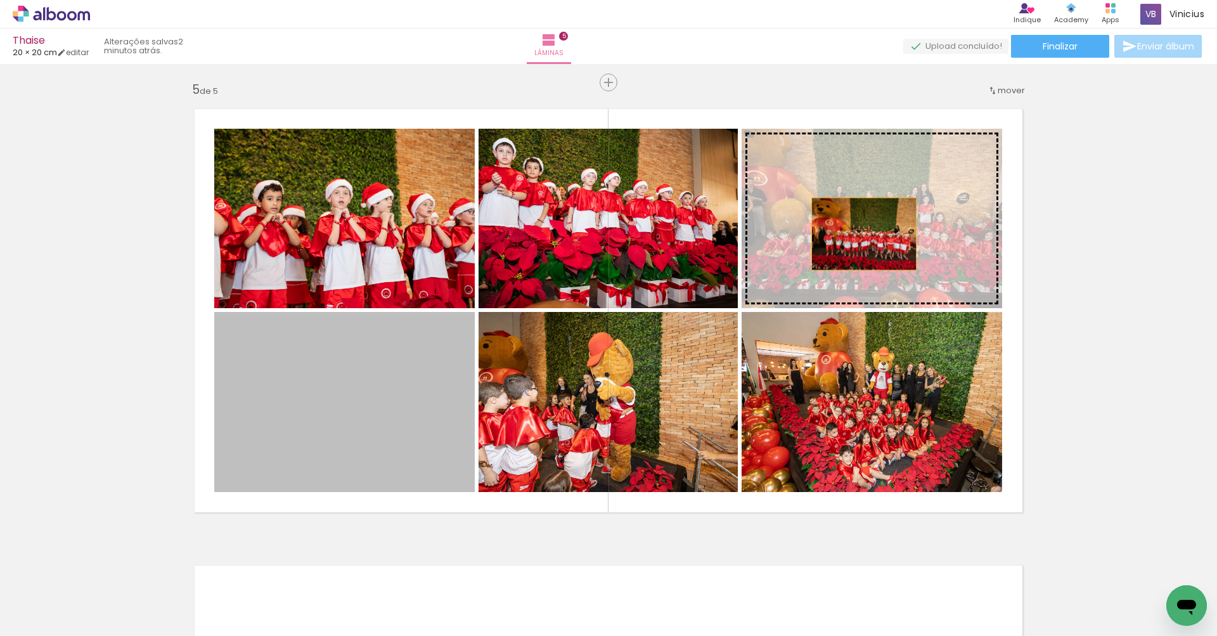
drag, startPoint x: 641, startPoint y: 325, endPoint x: 863, endPoint y: 234, distance: 239.6
click at [0, 0] on slot at bounding box center [0, 0] width 0 height 0
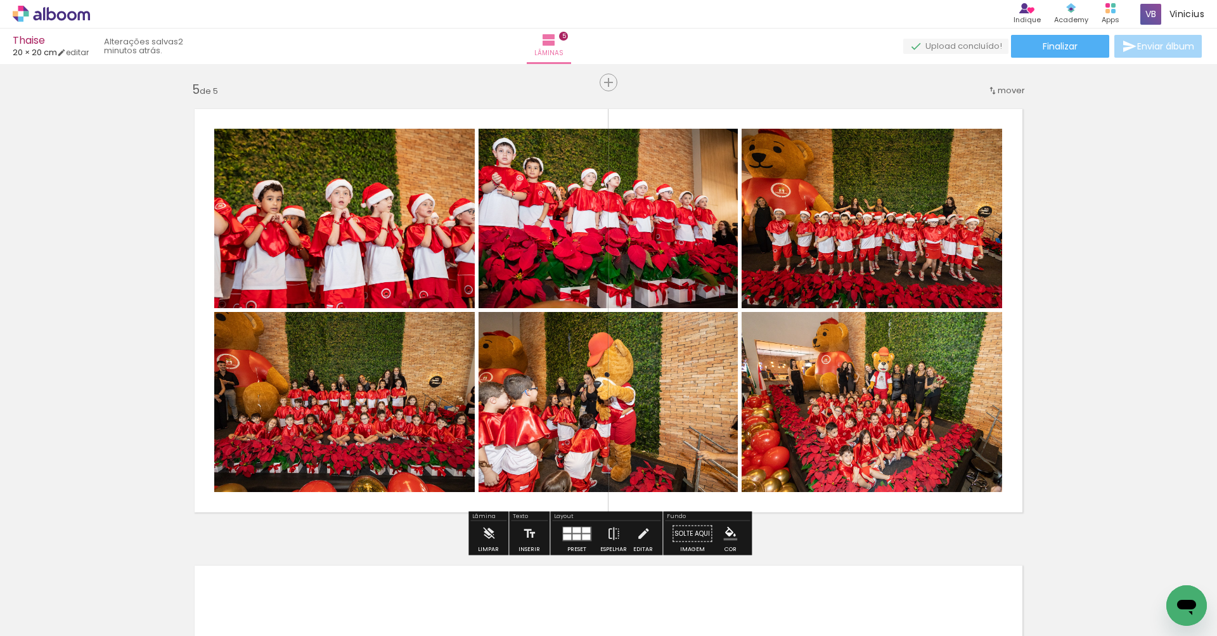
scroll to position [0, 0]
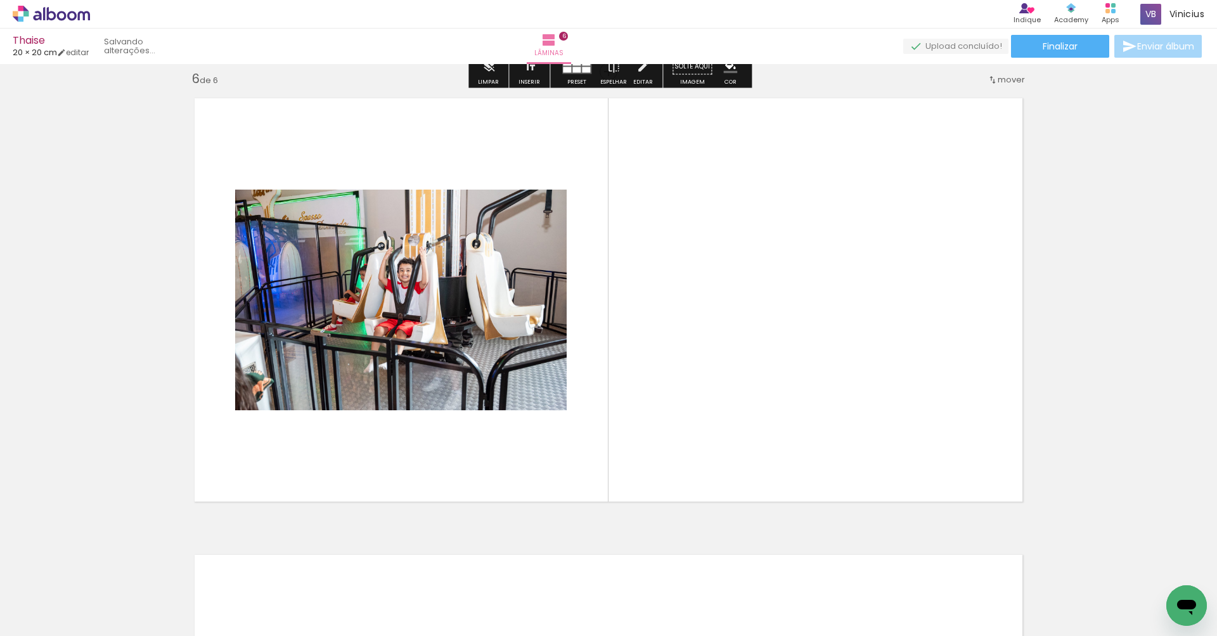
drag, startPoint x: 684, startPoint y: 470, endPoint x: 667, endPoint y: 441, distance: 33.3
click at [667, 441] on quentale-workspace at bounding box center [608, 318] width 1217 height 636
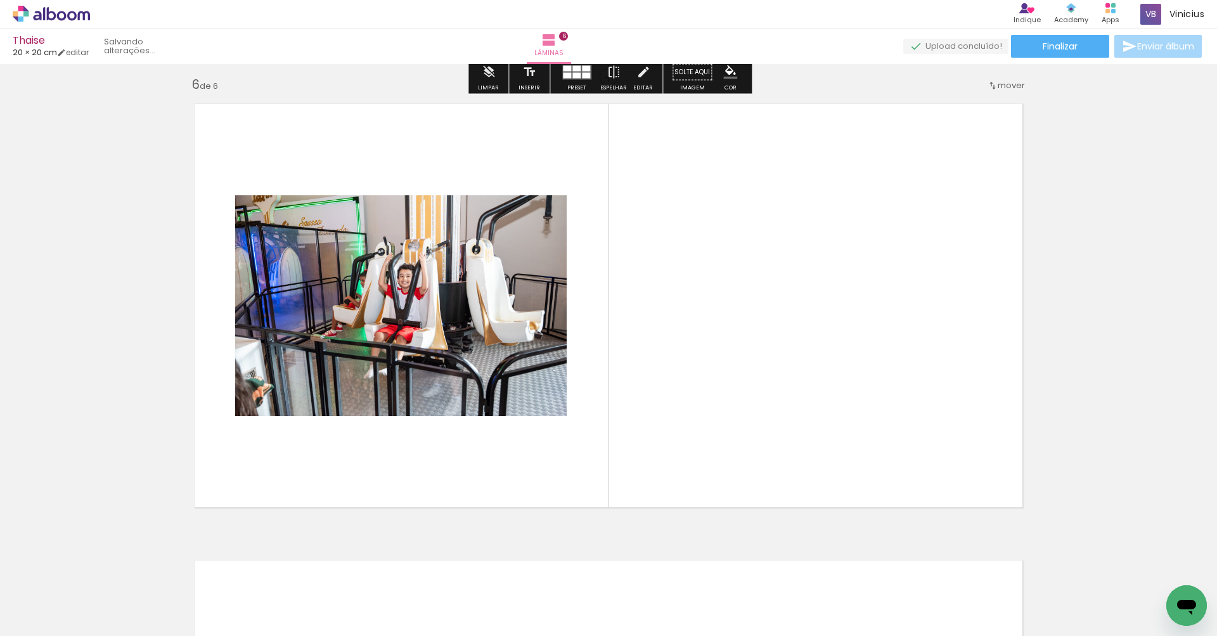
scroll to position [2286, 0]
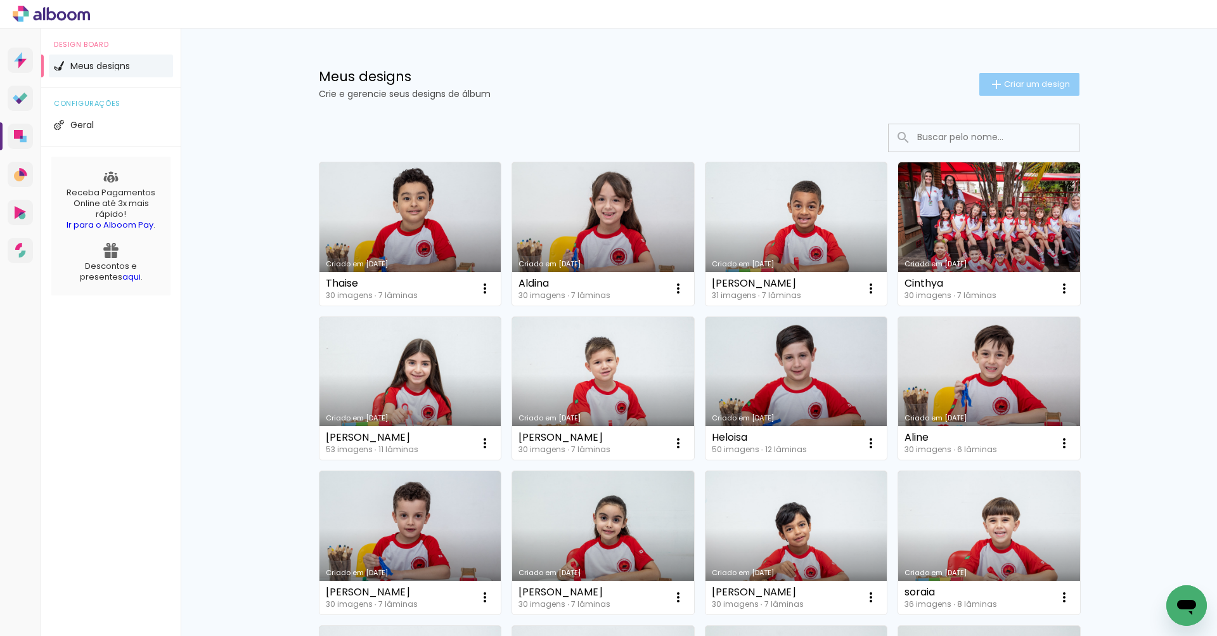
click at [1033, 87] on span "Criar um design" at bounding box center [1037, 84] width 66 height 8
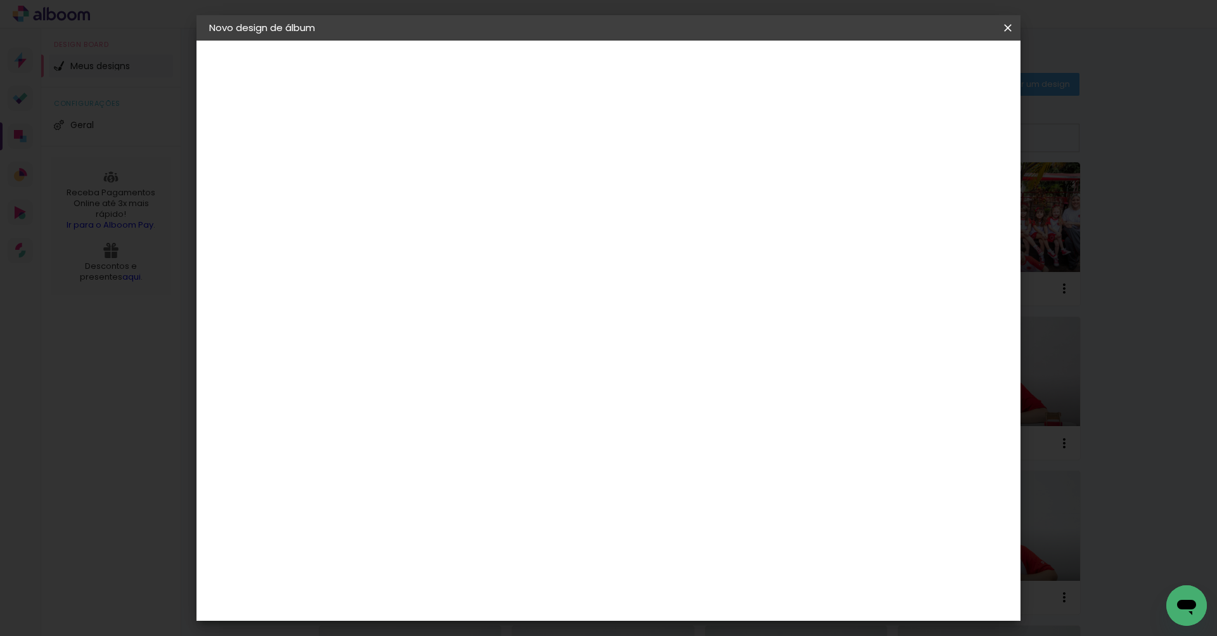
click at [416, 170] on input at bounding box center [416, 170] width 0 height 20
type input "alice"
drag, startPoint x: 952, startPoint y: 70, endPoint x: 576, endPoint y: 169, distance: 388.5
click at [0, 0] on slot "Avançar" at bounding box center [0, 0] width 0 height 0
click at [0, 0] on slot "Tamanho Livre" at bounding box center [0, 0] width 0 height 0
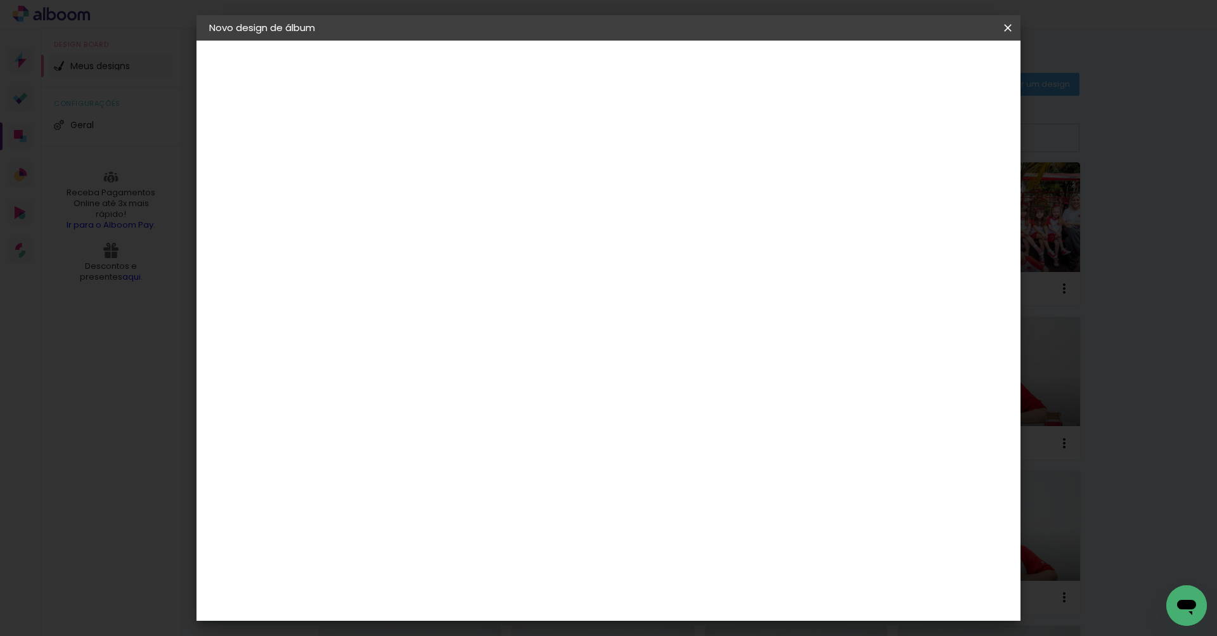
click at [0, 0] on slot "Avançar" at bounding box center [0, 0] width 0 height 0
drag, startPoint x: 385, startPoint y: 364, endPoint x: 397, endPoint y: 364, distance: 11.4
click at [397, 364] on div "30" at bounding box center [384, 362] width 48 height 19
type input "20,3"
type paper-input "20,3"
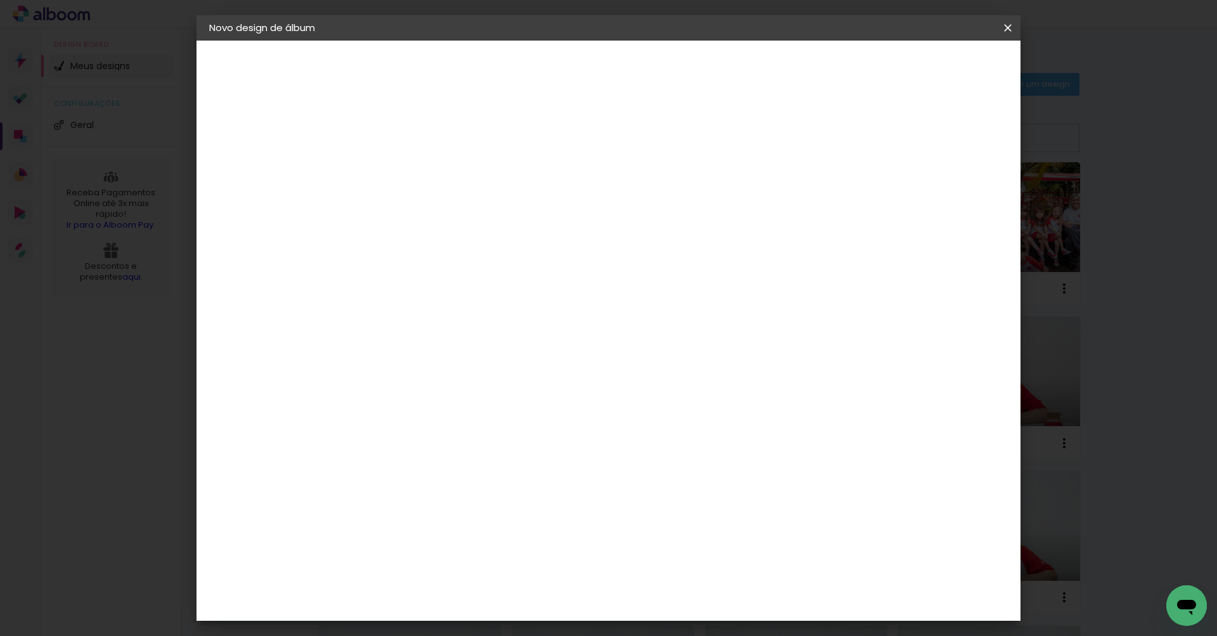
drag, startPoint x: 702, startPoint y: 453, endPoint x: 709, endPoint y: 453, distance: 7.0
click at [709, 453] on div "60" at bounding box center [691, 451] width 48 height 19
type input "40,6"
type paper-input "40,6"
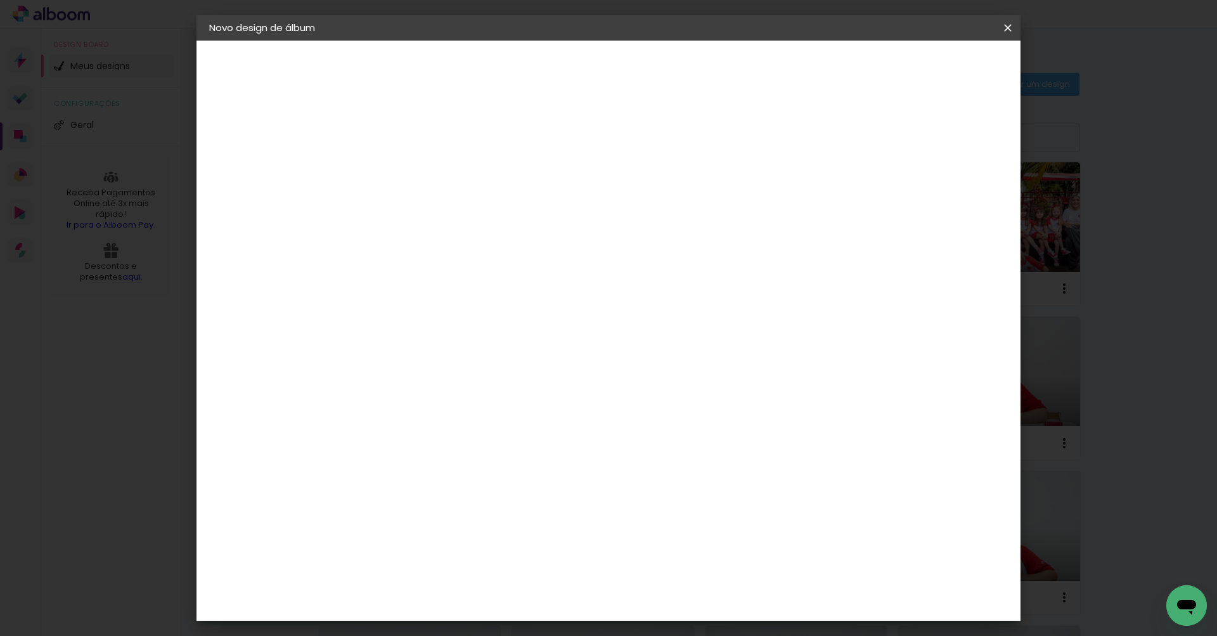
click at [938, 67] on span "Iniciar design" at bounding box center [909, 67] width 58 height 9
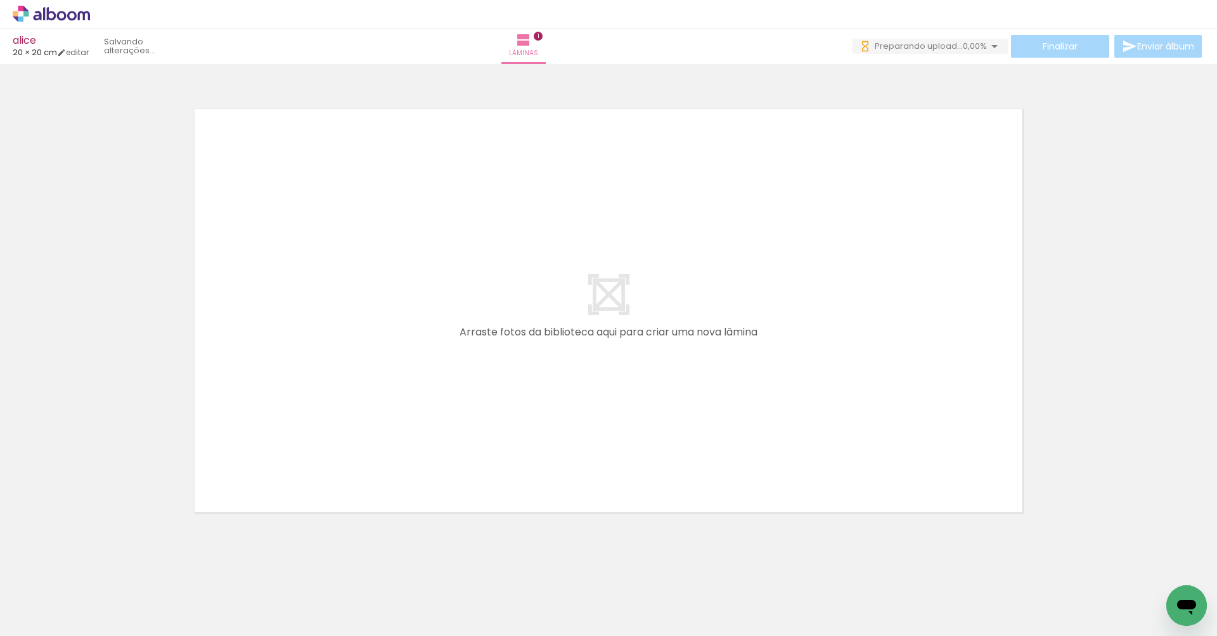
drag, startPoint x: 183, startPoint y: 532, endPoint x: 259, endPoint y: 437, distance: 122.2
click at [259, 437] on quentale-workspace at bounding box center [608, 318] width 1217 height 636
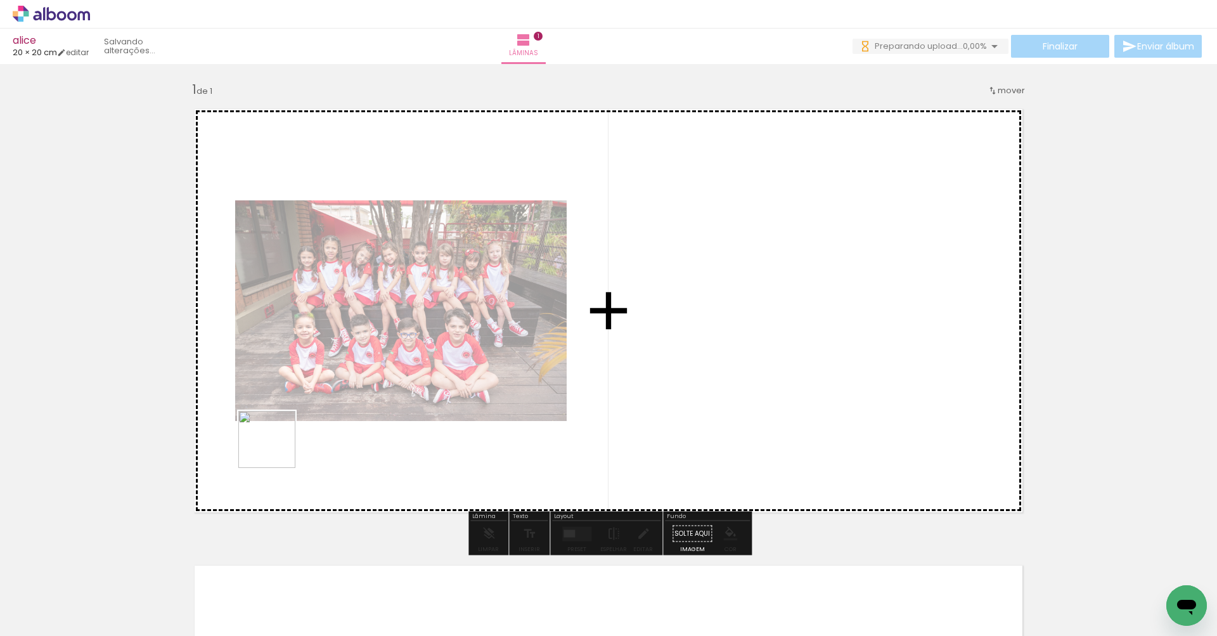
click at [275, 449] on quentale-workspace at bounding box center [608, 318] width 1217 height 636
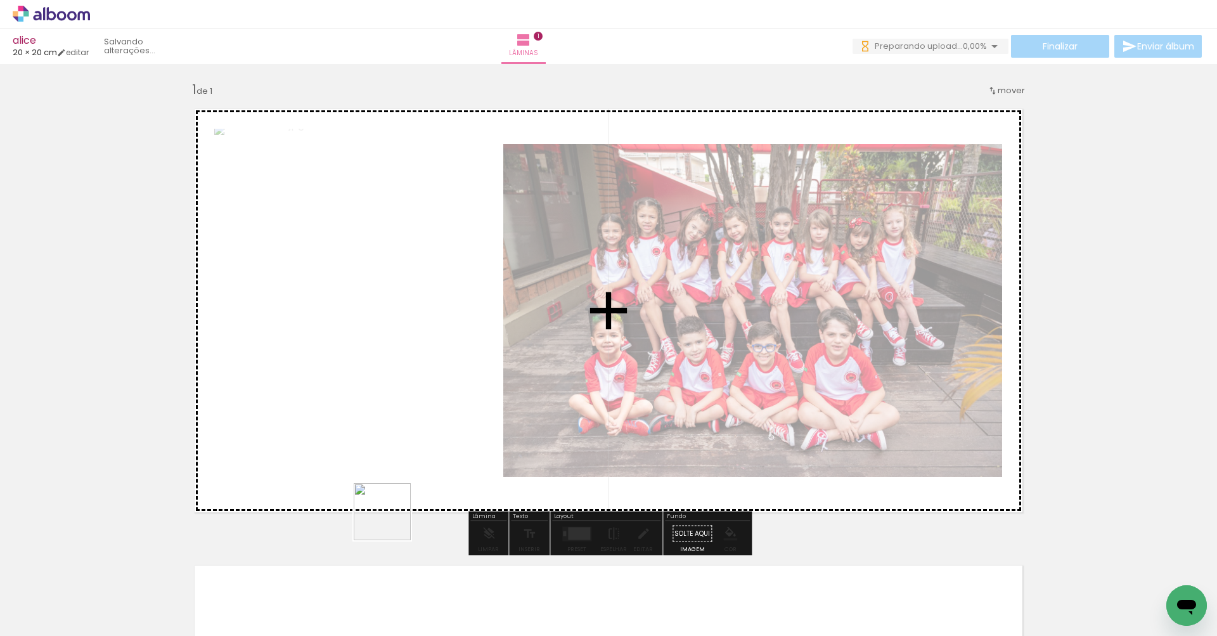
drag, startPoint x: 469, startPoint y: 595, endPoint x: 391, endPoint y: 522, distance: 106.3
click at [391, 522] on quentale-workspace at bounding box center [608, 318] width 1217 height 636
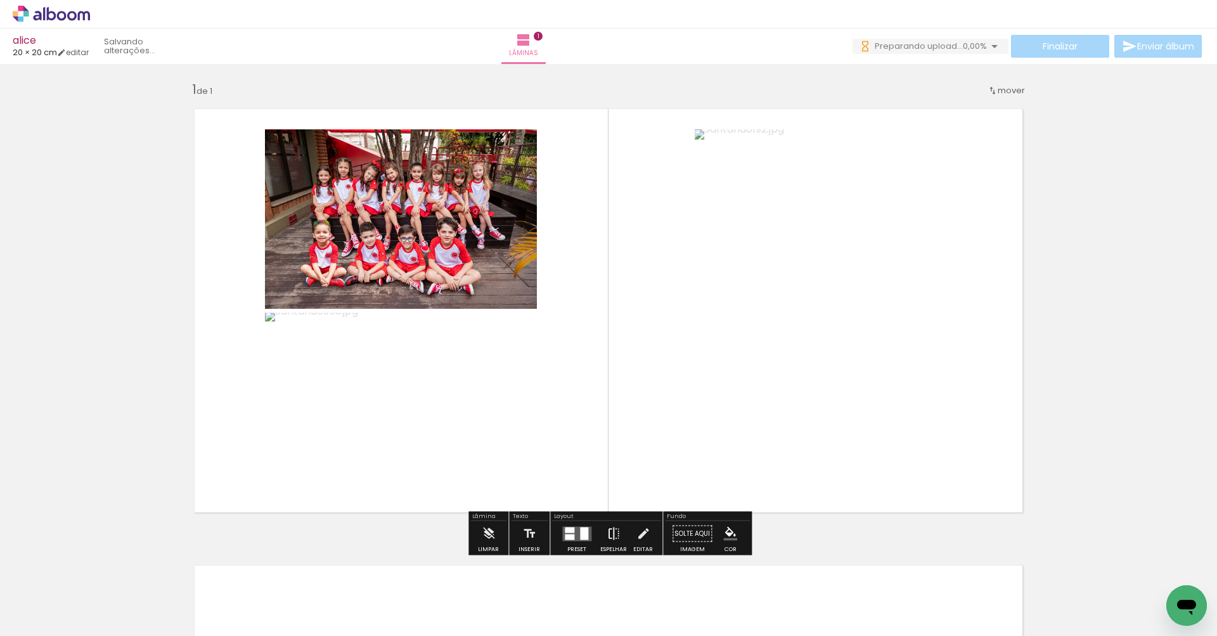
click at [608, 536] on iron-icon at bounding box center [614, 533] width 14 height 25
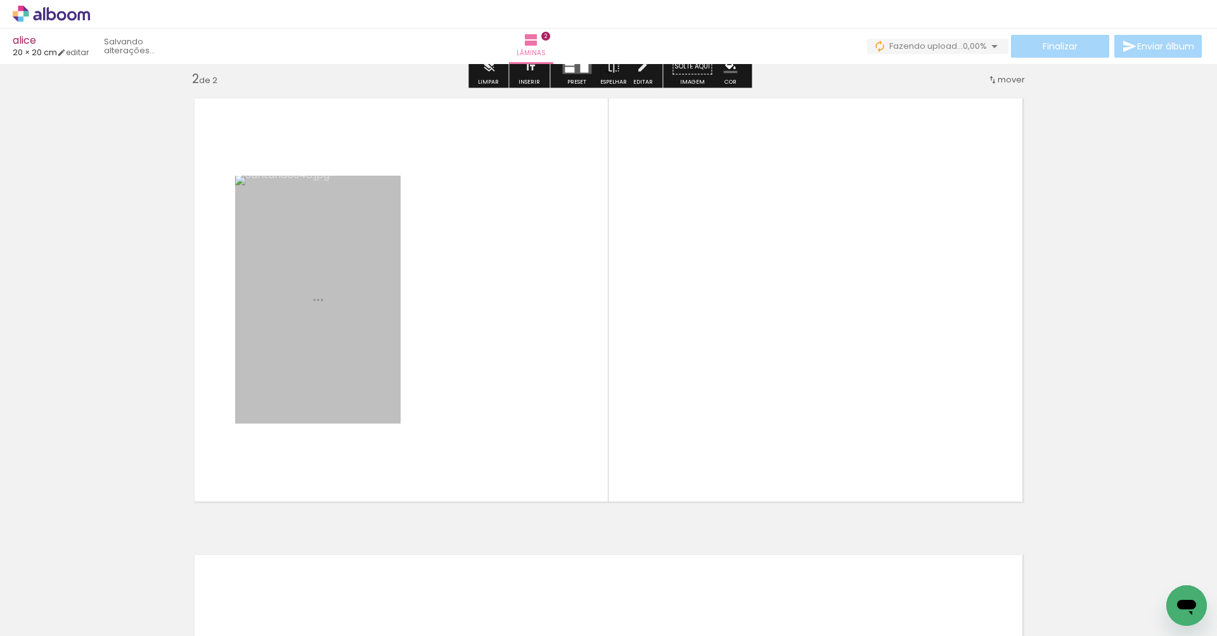
drag, startPoint x: 280, startPoint y: 578, endPoint x: 314, endPoint y: 442, distance: 140.7
click at [314, 442] on quentale-workspace at bounding box center [608, 318] width 1217 height 636
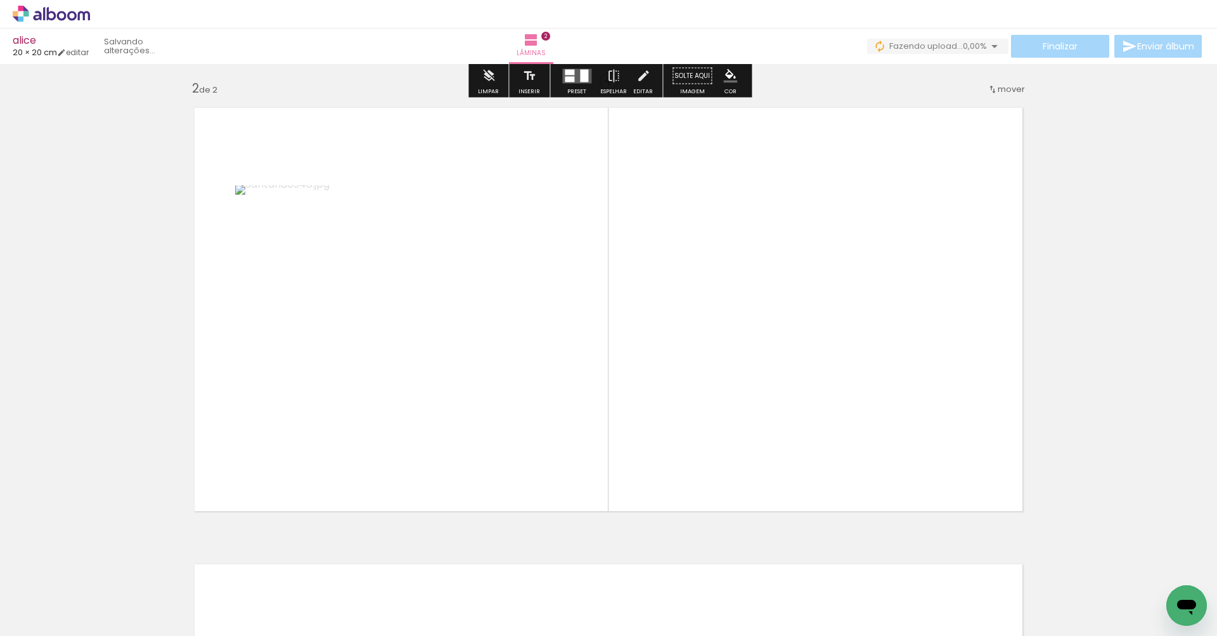
scroll to position [459, 0]
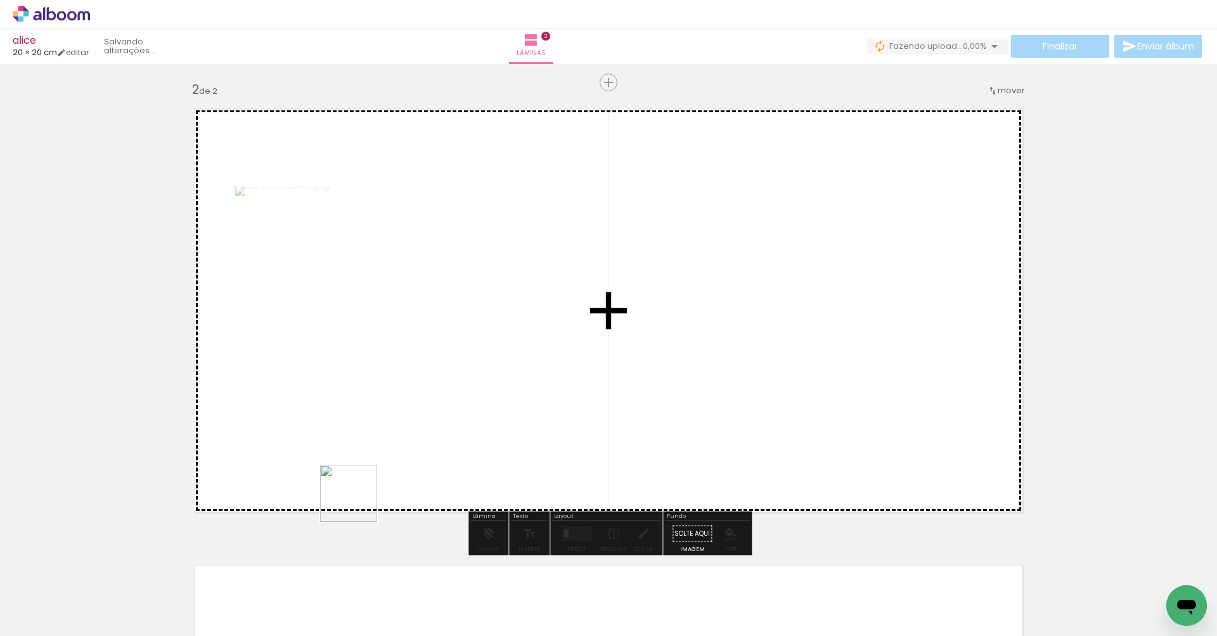
drag, startPoint x: 358, startPoint y: 503, endPoint x: 360, endPoint y: 454, distance: 48.2
click at [360, 454] on quentale-workspace at bounding box center [608, 318] width 1217 height 636
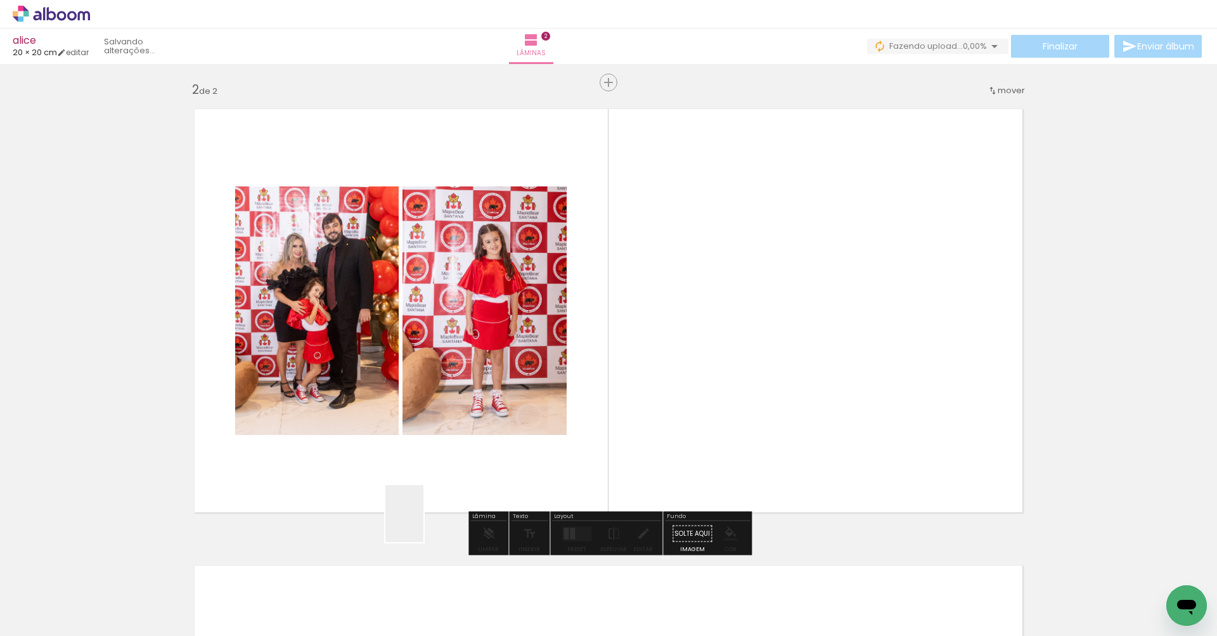
drag, startPoint x: 423, startPoint y: 523, endPoint x: 490, endPoint y: 524, distance: 66.6
click at [425, 451] on quentale-workspace at bounding box center [608, 318] width 1217 height 636
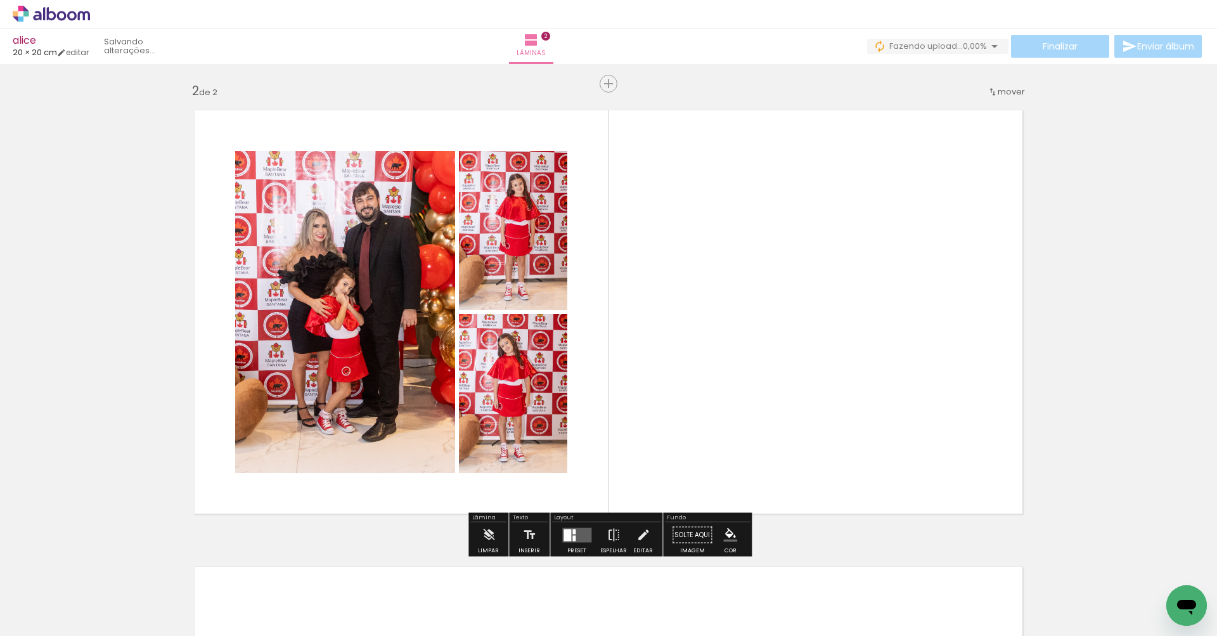
scroll to position [1, 0]
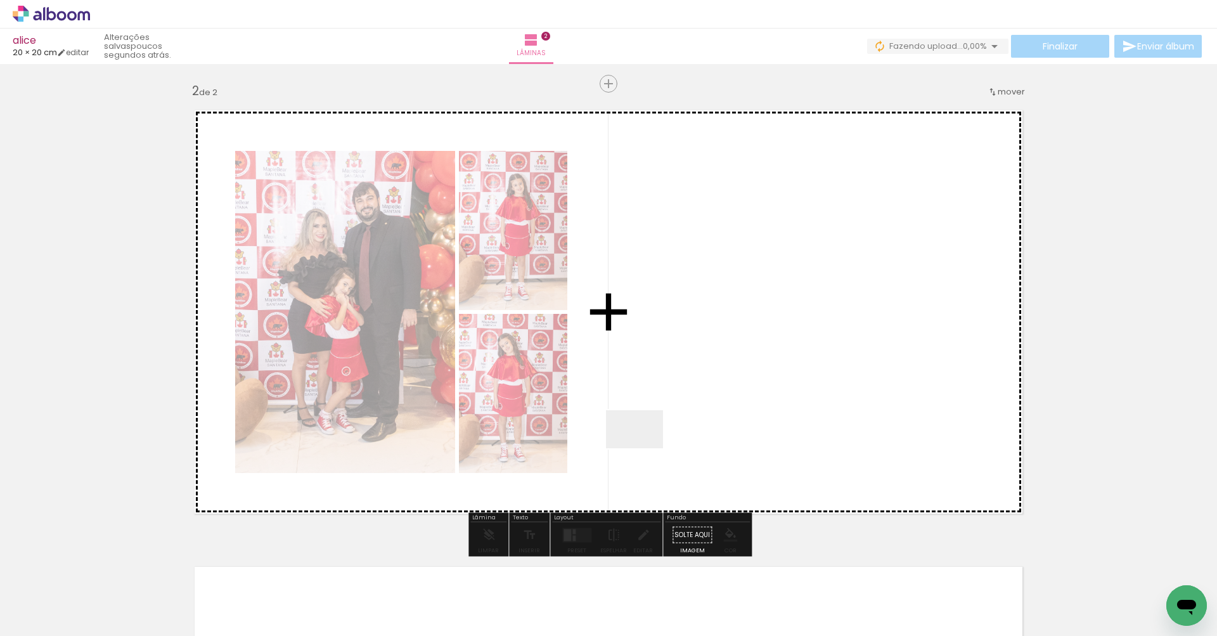
drag, startPoint x: 577, startPoint y: 595, endPoint x: 644, endPoint y: 448, distance: 161.1
click at [644, 448] on quentale-workspace at bounding box center [608, 318] width 1217 height 636
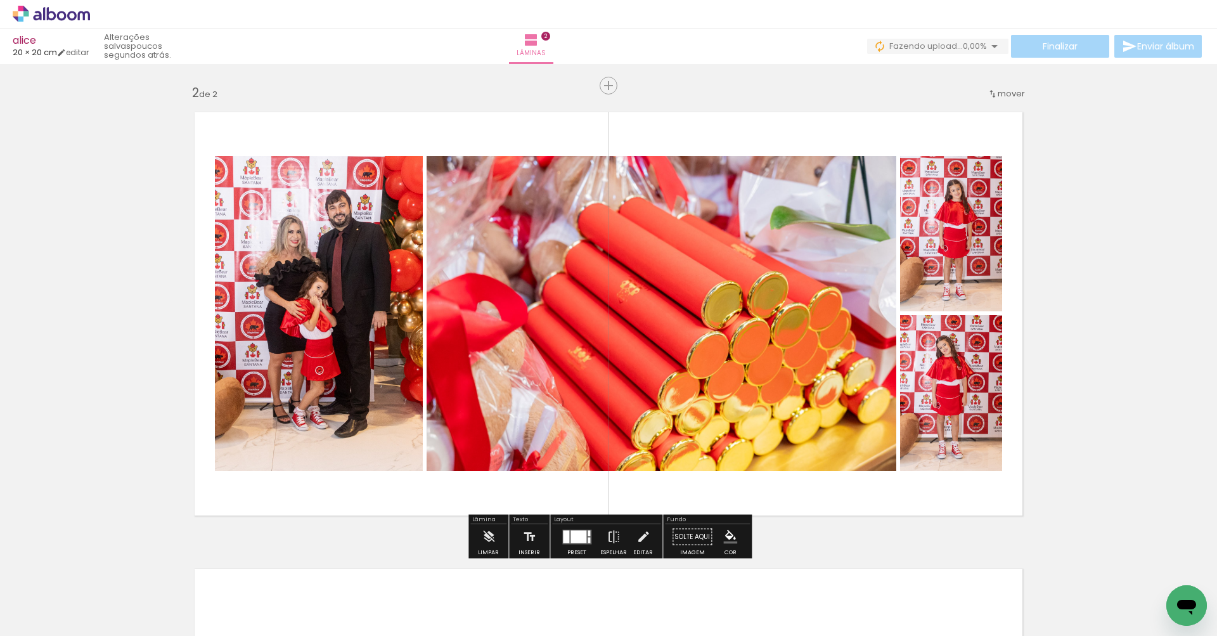
click at [575, 541] on div at bounding box center [578, 536] width 16 height 13
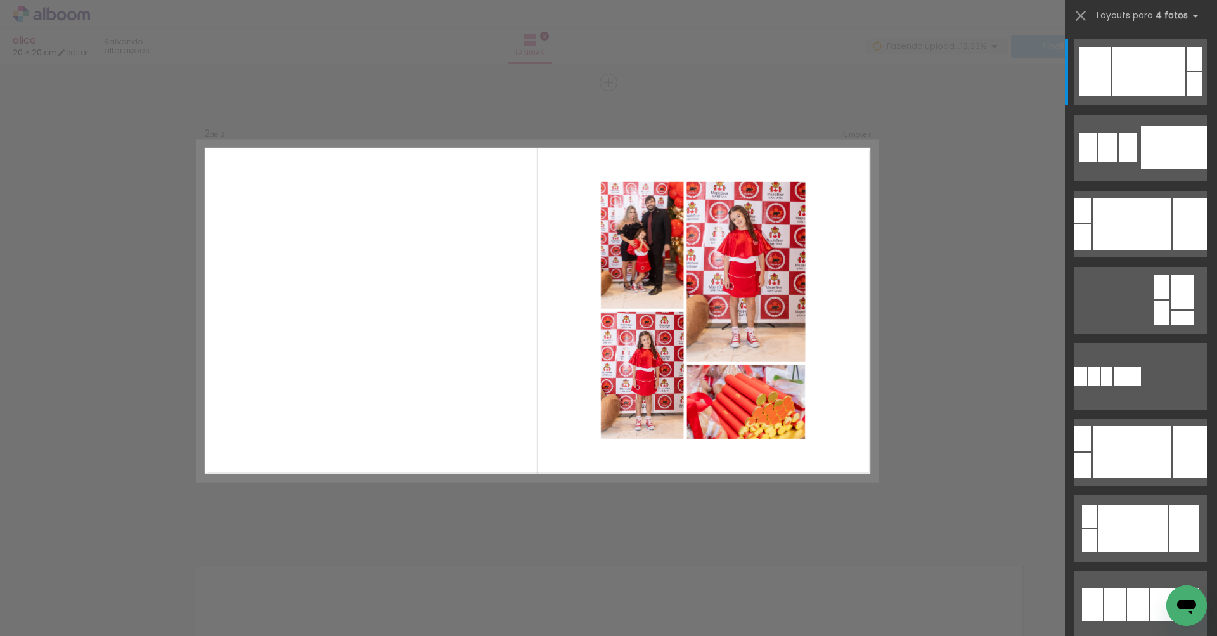
scroll to position [0, 0]
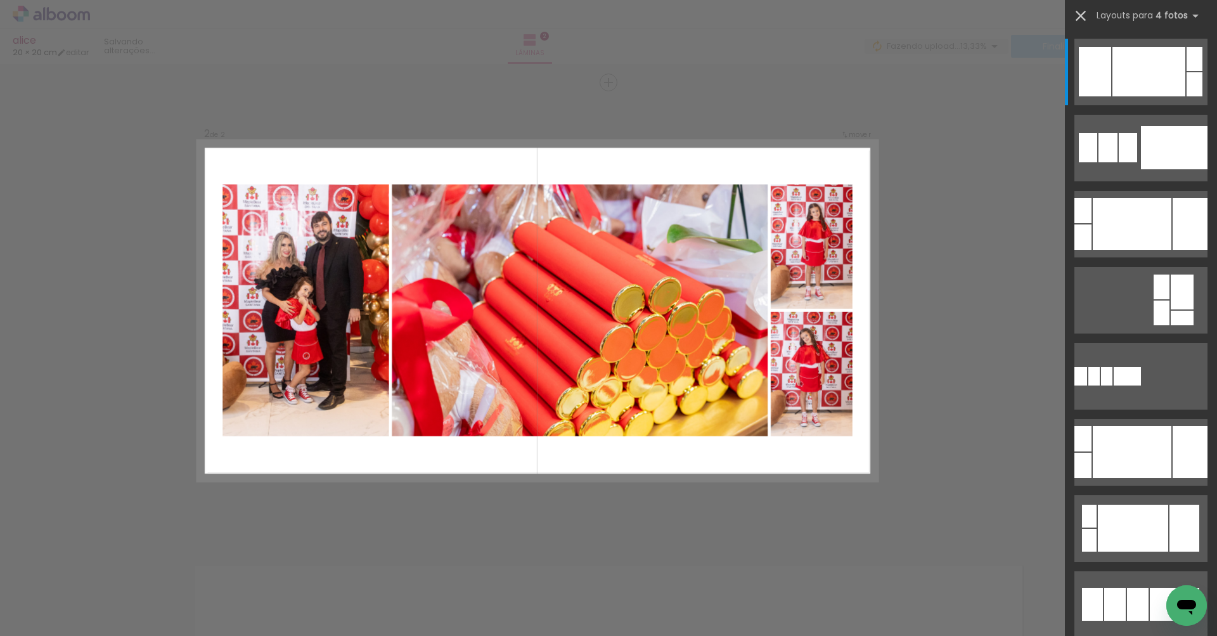
click at [1086, 16] on iron-icon at bounding box center [1081, 16] width 18 height 18
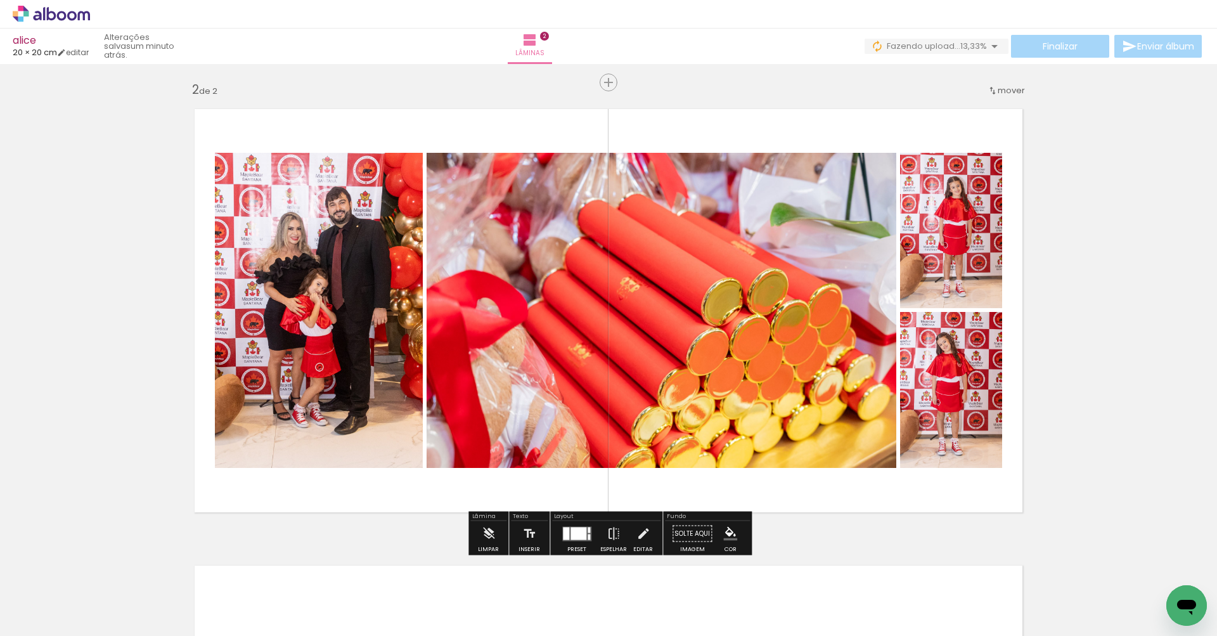
click at [579, 530] on div at bounding box center [578, 533] width 16 height 13
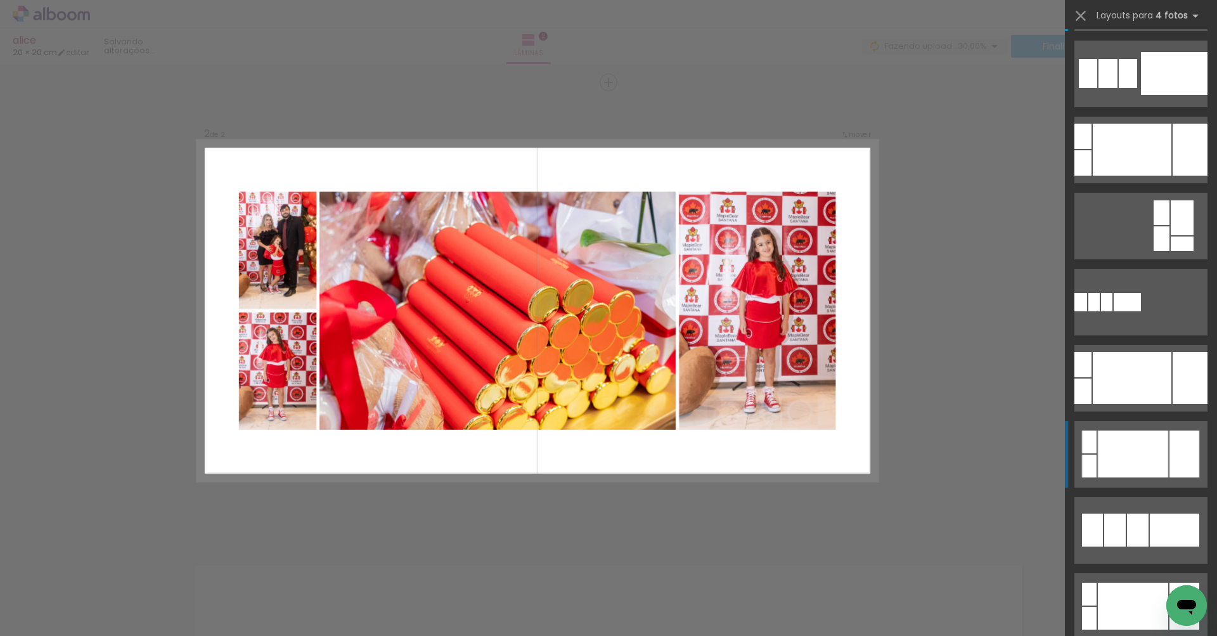
scroll to position [176, 0]
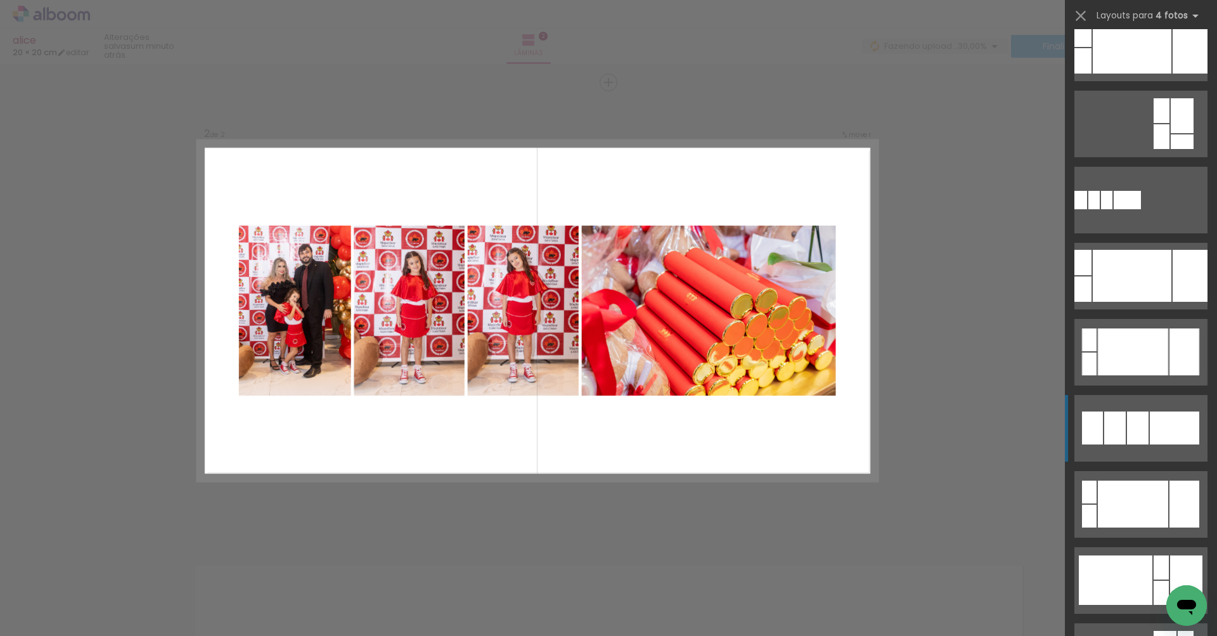
click at [1128, 74] on div at bounding box center [1132, 48] width 79 height 52
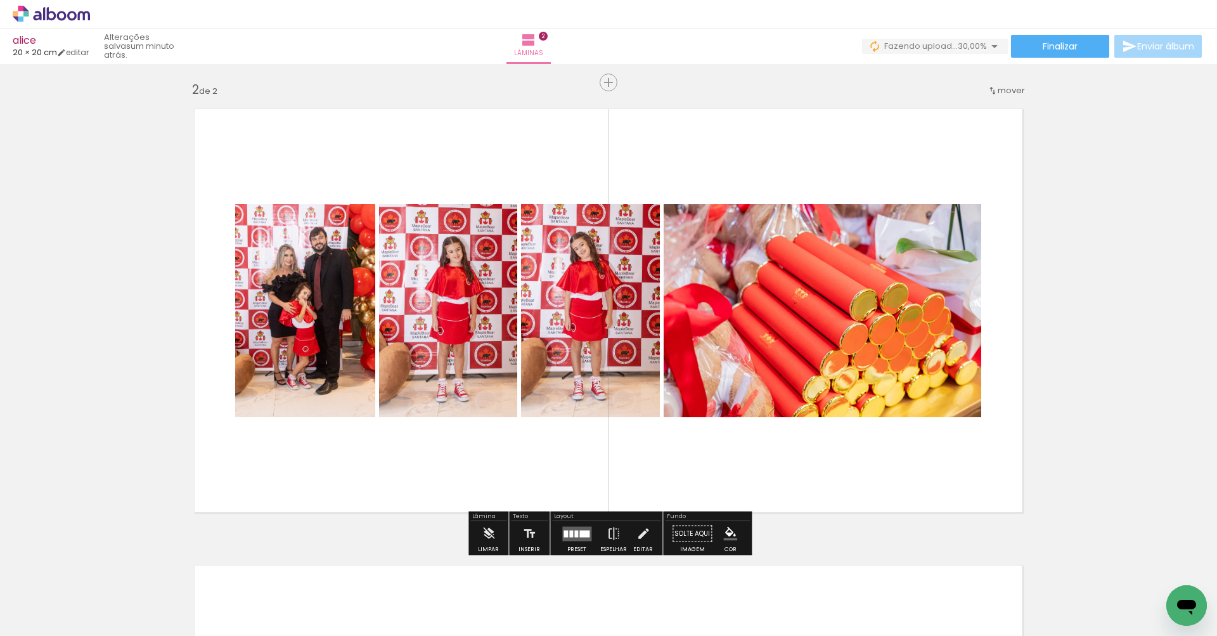
click at [781, 372] on quentale-photo at bounding box center [823, 310] width 318 height 213
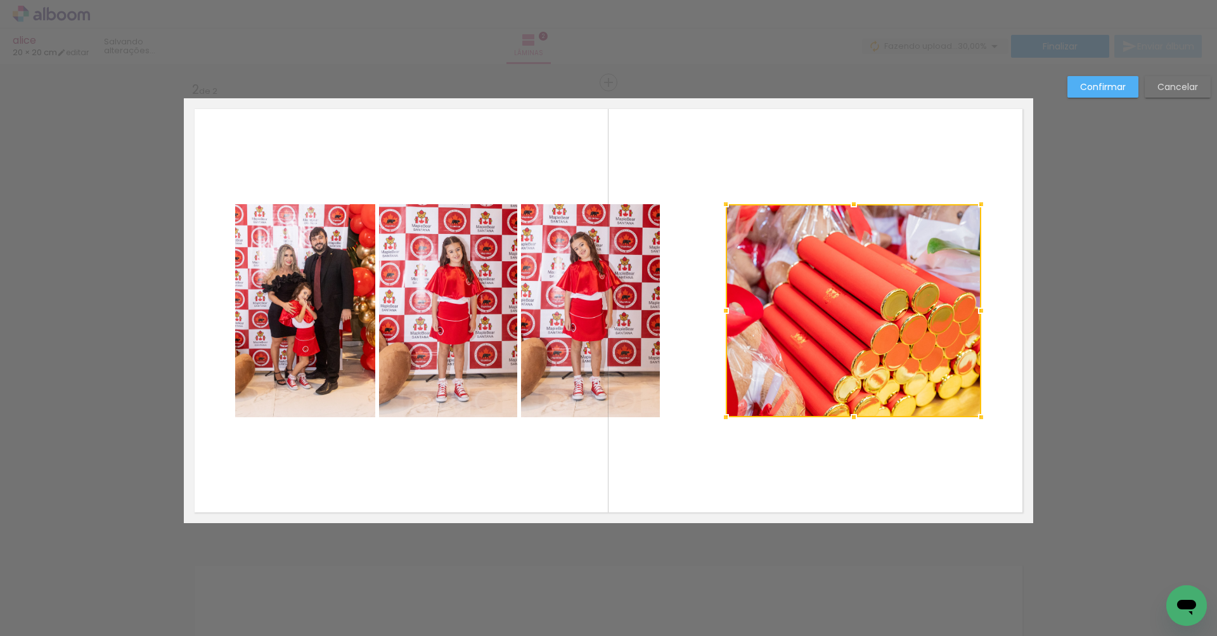
drag, startPoint x: 666, startPoint y: 311, endPoint x: 733, endPoint y: 312, distance: 67.8
click at [728, 310] on div at bounding box center [725, 310] width 25 height 25
click at [833, 325] on div at bounding box center [853, 310] width 255 height 213
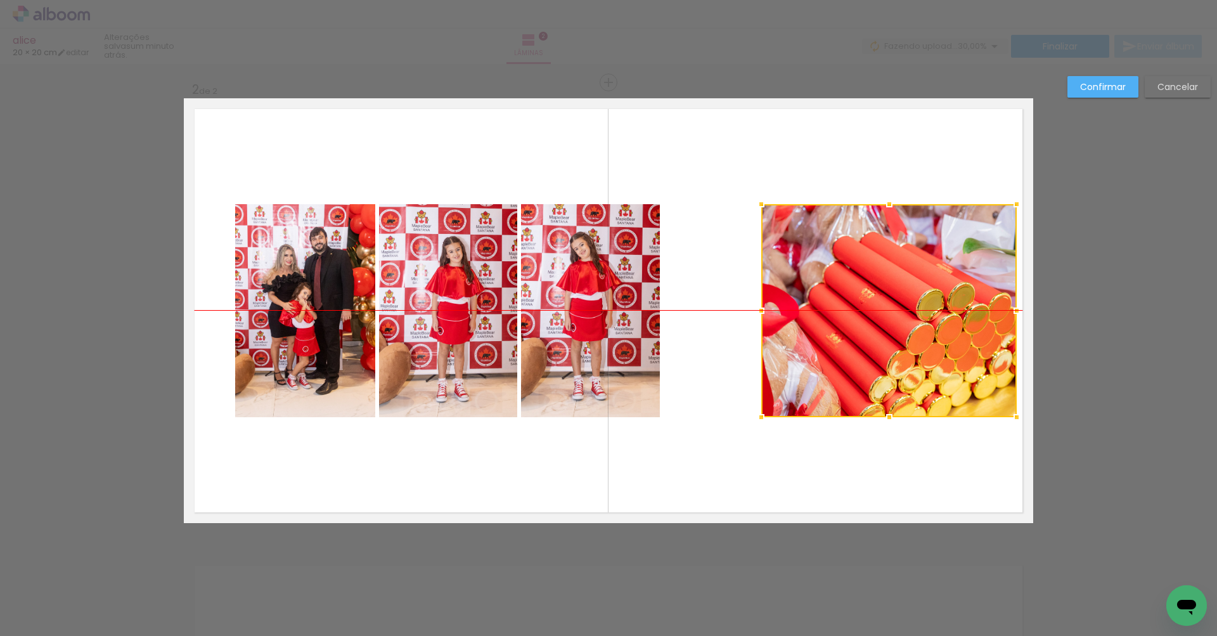
drag, startPoint x: 835, startPoint y: 324, endPoint x: 866, endPoint y: 322, distance: 30.5
click at [871, 322] on div at bounding box center [888, 310] width 255 height 213
click at [325, 333] on album-spread "2 de 2" at bounding box center [608, 310] width 849 height 425
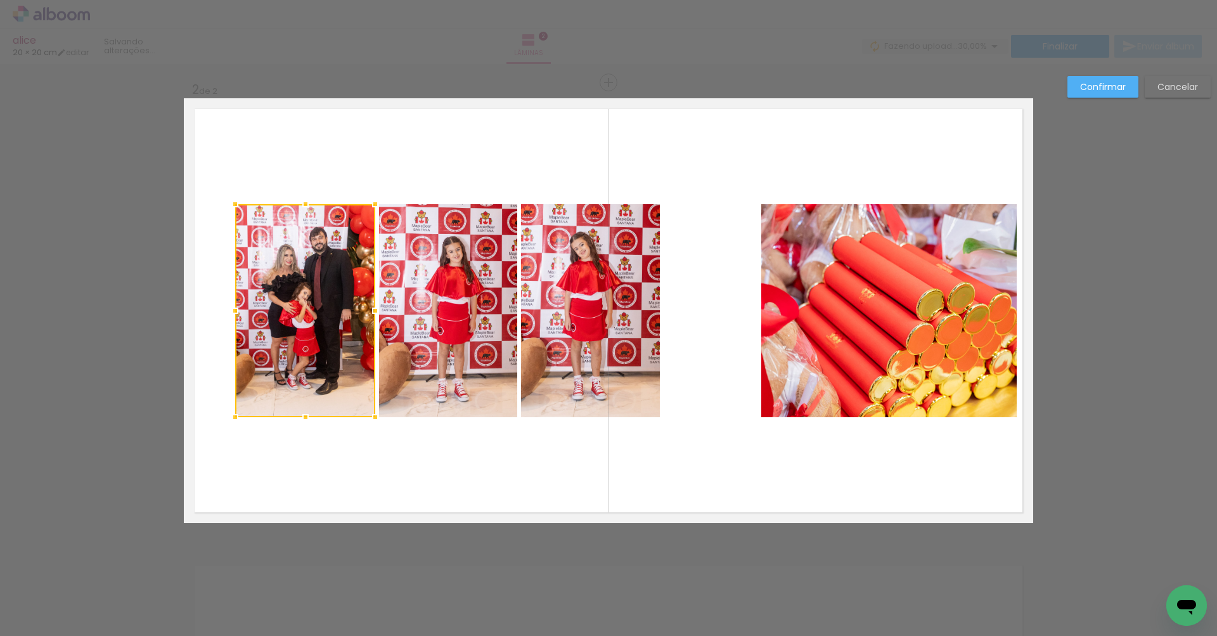
click at [428, 331] on quentale-photo at bounding box center [448, 310] width 138 height 213
click at [574, 329] on album-spread "2 de 2" at bounding box center [608, 310] width 849 height 425
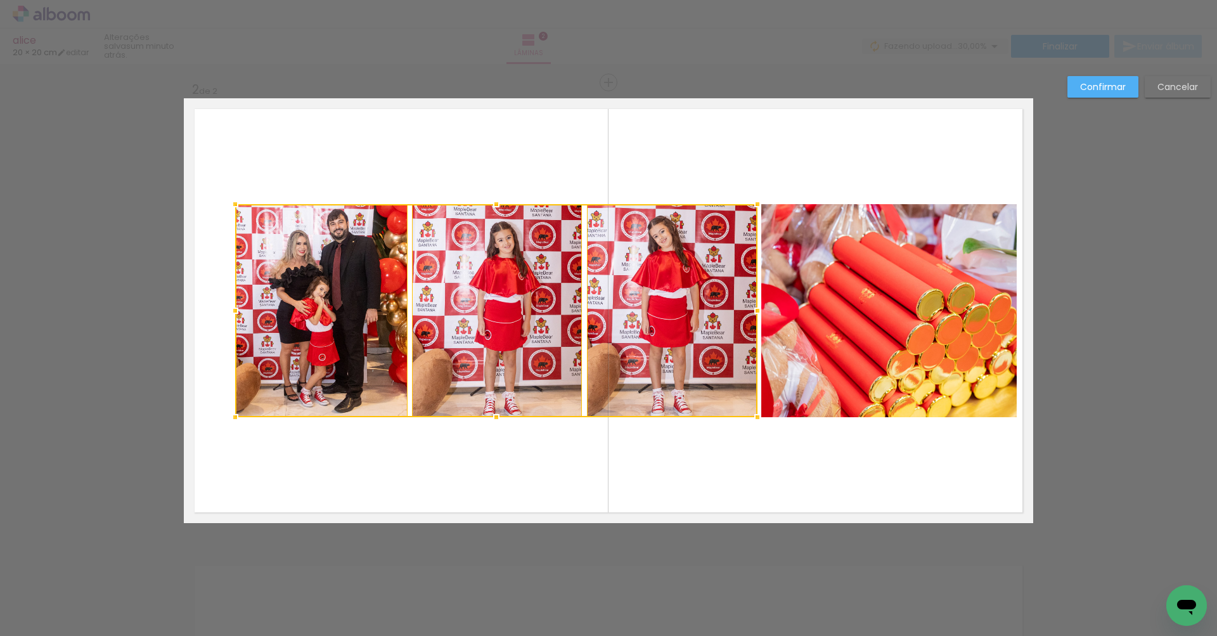
drag, startPoint x: 660, startPoint y: 309, endPoint x: 757, endPoint y: 307, distance: 97.0
click at [757, 307] on div at bounding box center [757, 310] width 25 height 25
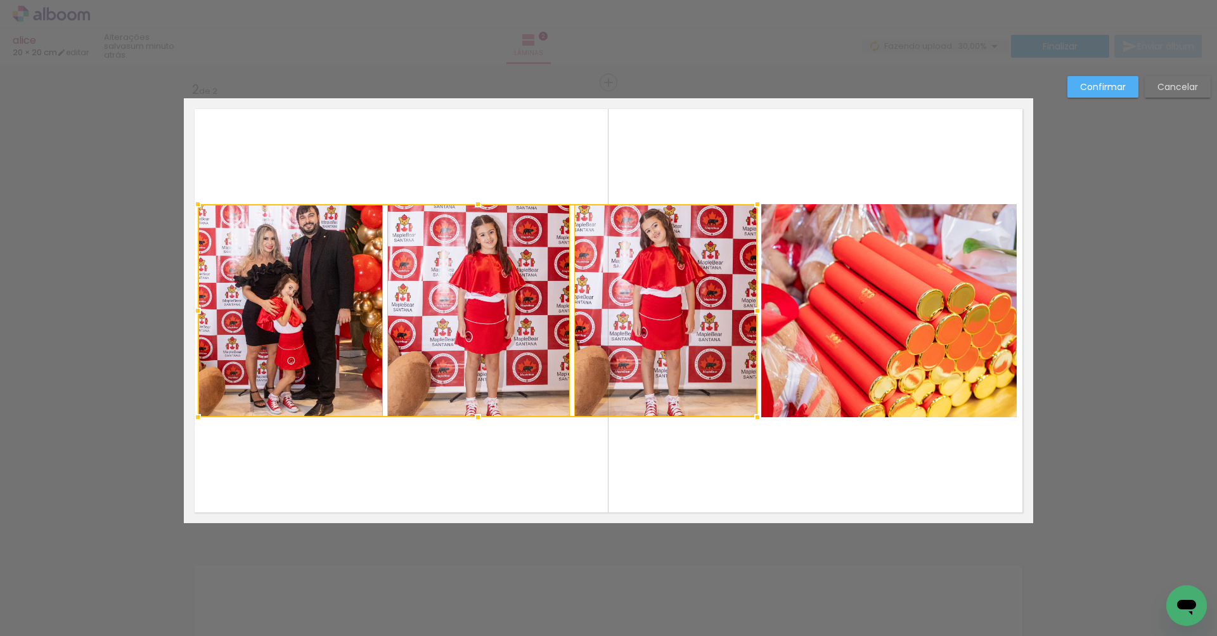
drag, startPoint x: 237, startPoint y: 312, endPoint x: 190, endPoint y: 315, distance: 47.0
click at [200, 309] on div at bounding box center [197, 310] width 25 height 25
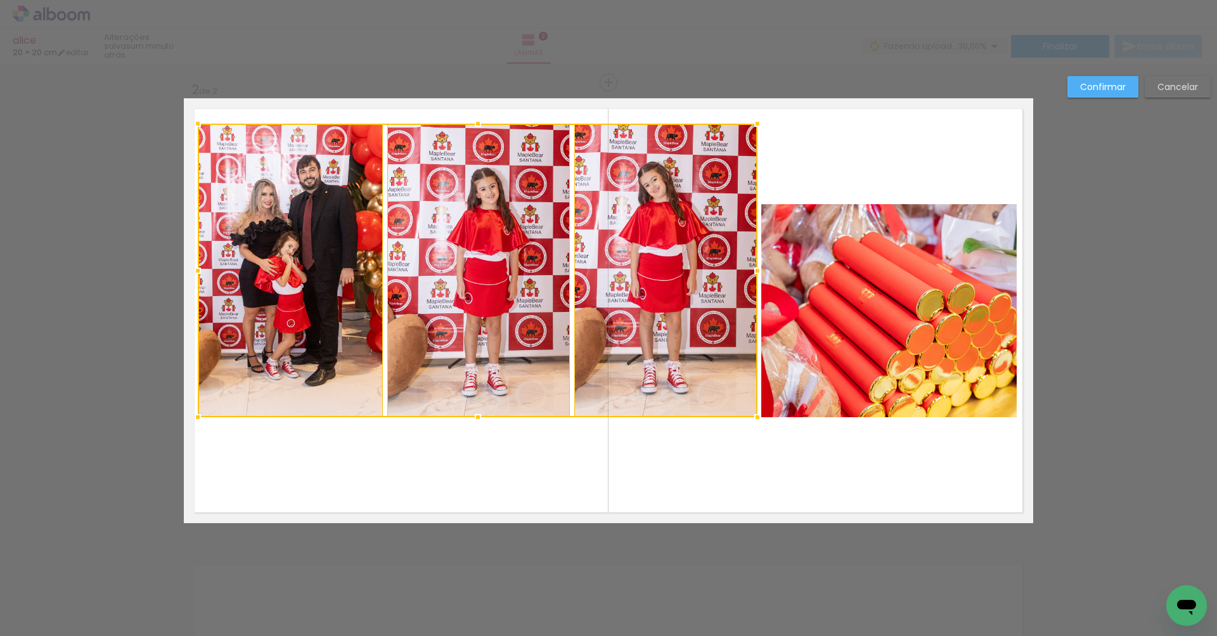
drag, startPoint x: 477, startPoint y: 201, endPoint x: 482, endPoint y: 120, distance: 80.6
click at [482, 120] on div at bounding box center [477, 123] width 25 height 25
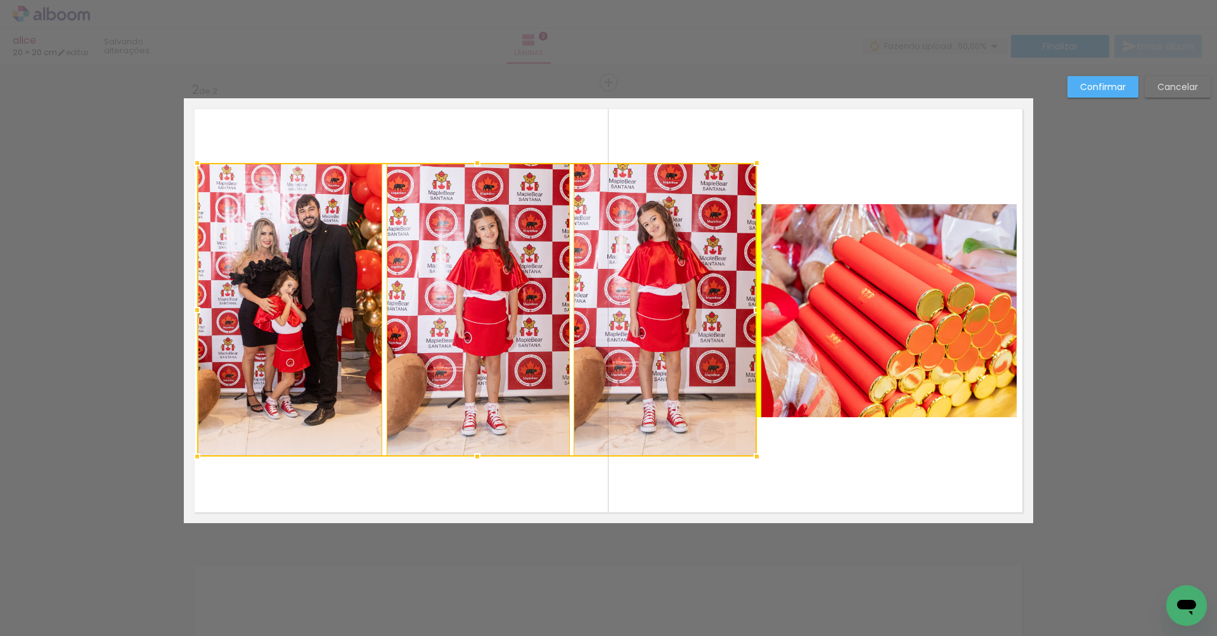
drag, startPoint x: 472, startPoint y: 238, endPoint x: 470, endPoint y: 274, distance: 36.1
click at [471, 274] on div at bounding box center [477, 309] width 560 height 293
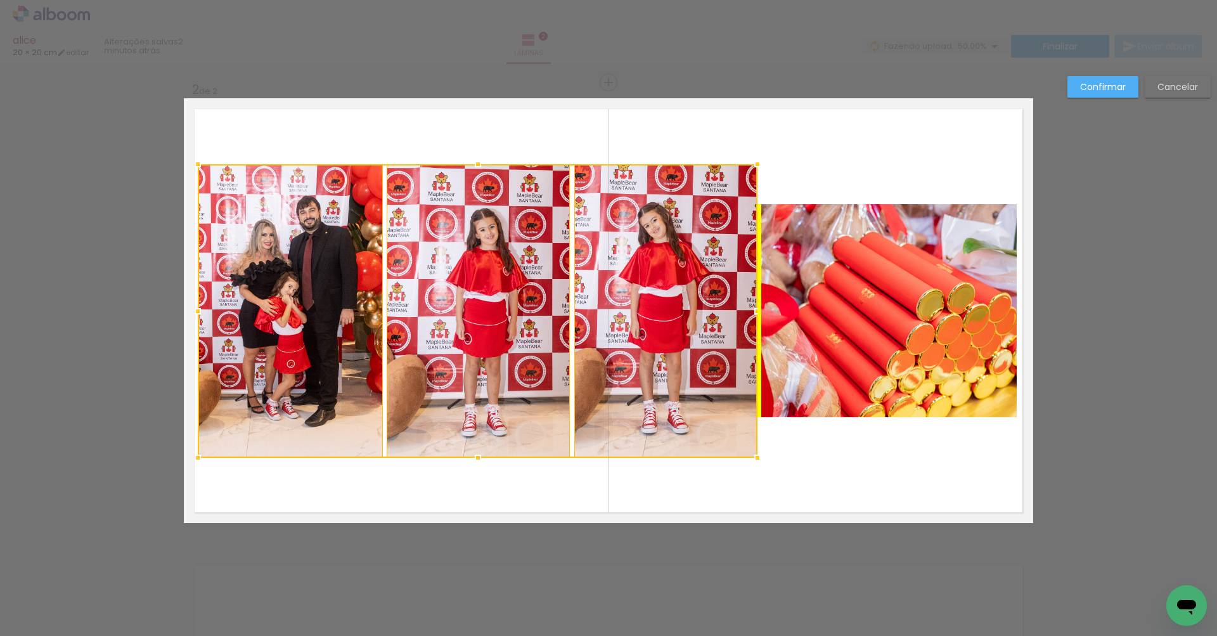
drag, startPoint x: 468, startPoint y: 288, endPoint x: 462, endPoint y: 284, distance: 7.4
click at [463, 285] on div at bounding box center [478, 310] width 560 height 293
click at [903, 461] on quentale-layouter at bounding box center [608, 310] width 849 height 425
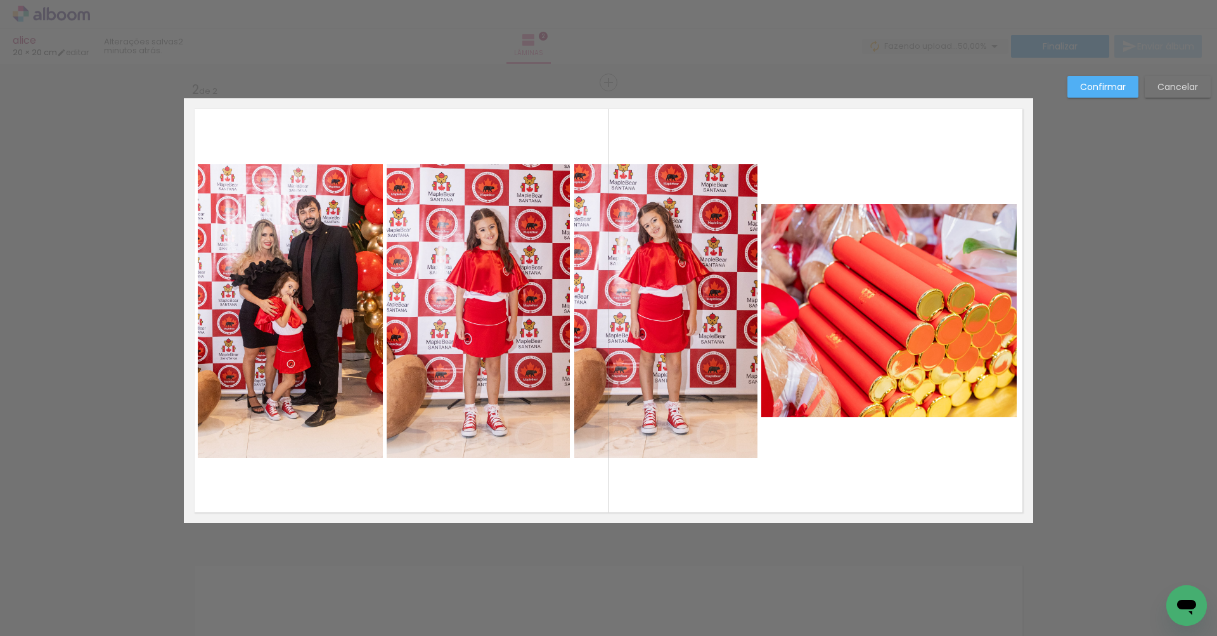
click at [0, 0] on slot "Confirmar" at bounding box center [0, 0] width 0 height 0
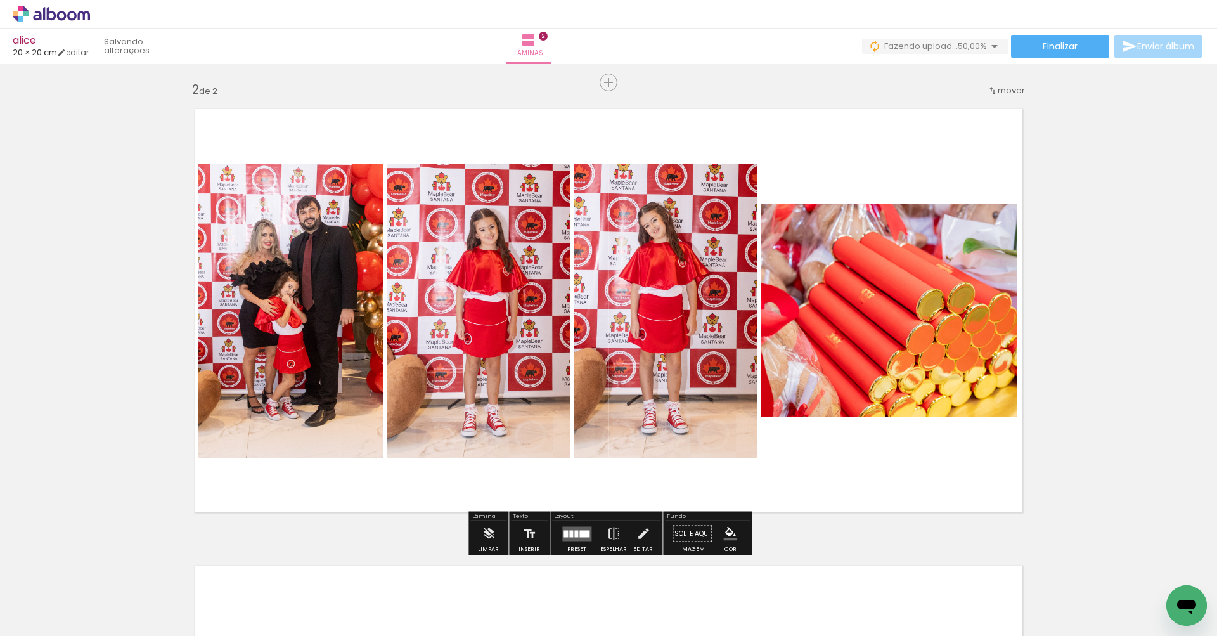
click at [764, 290] on div at bounding box center [666, 310] width 196 height 293
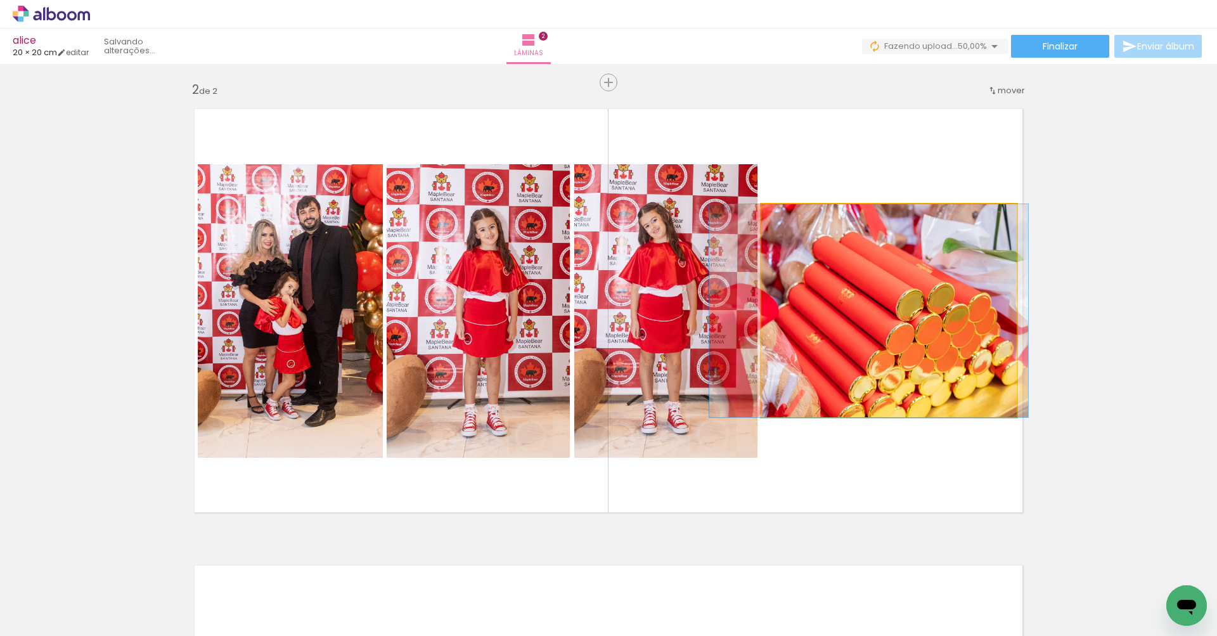
drag, startPoint x: 882, startPoint y: 325, endPoint x: 862, endPoint y: 326, distance: 20.3
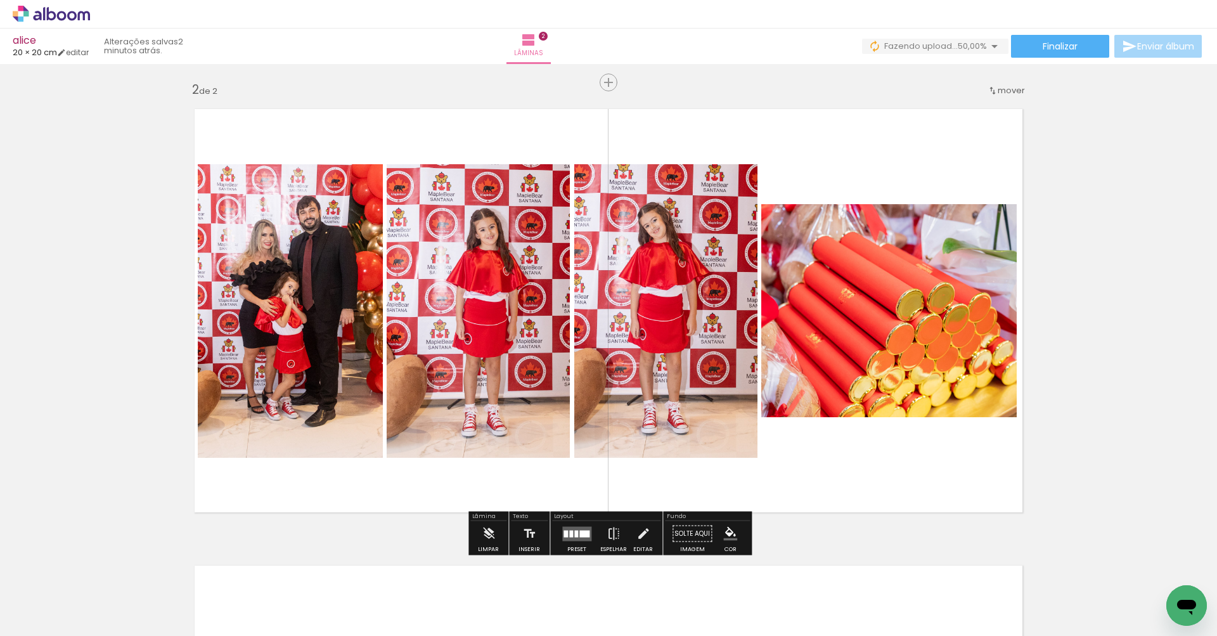
click at [862, 189] on quentale-layouter at bounding box center [608, 310] width 849 height 425
click at [931, 302] on quentale-photo at bounding box center [888, 310] width 255 height 213
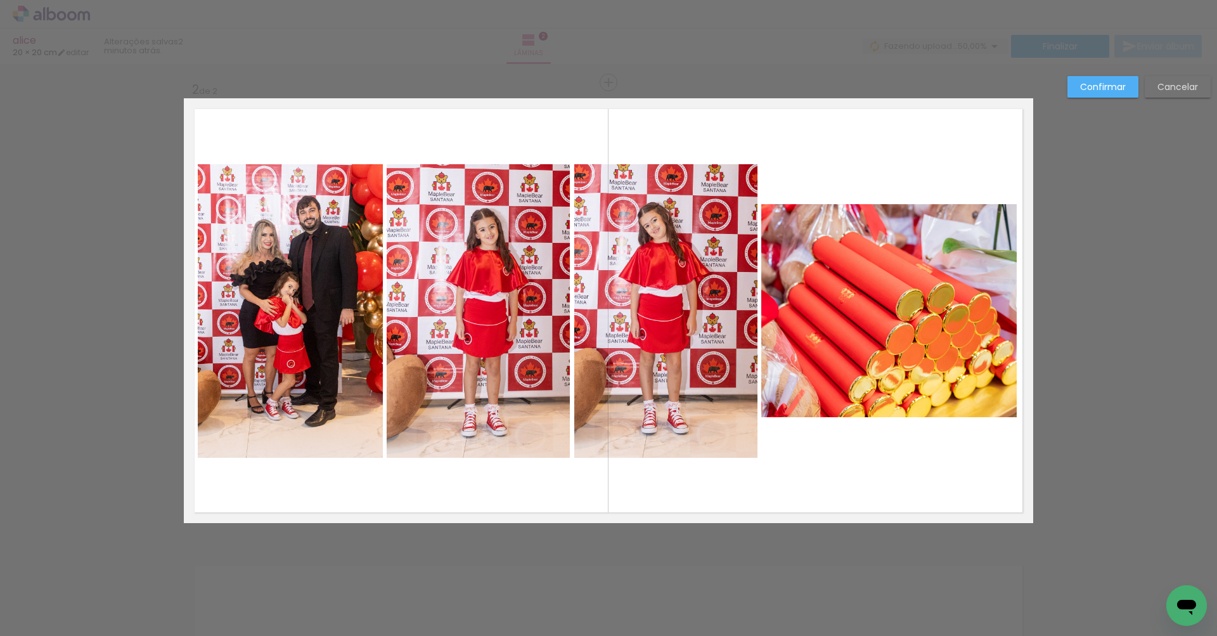
click at [884, 274] on album-spread "2 de 2" at bounding box center [608, 310] width 849 height 425
click at [884, 274] on div at bounding box center [888, 310] width 255 height 213
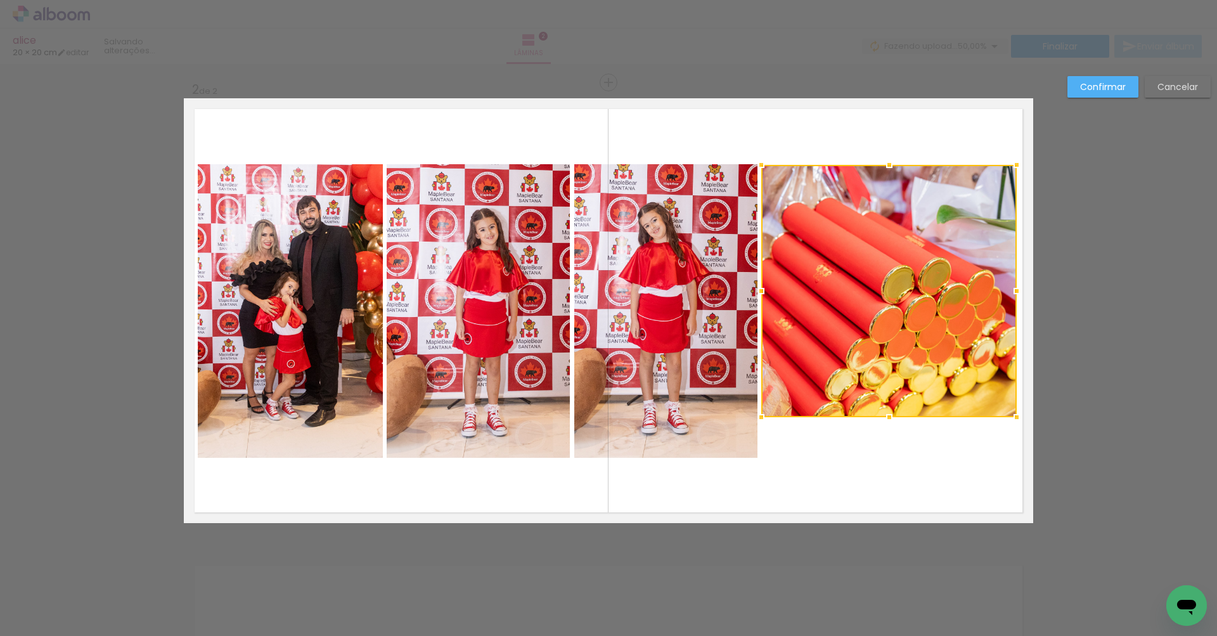
drag, startPoint x: 890, startPoint y: 203, endPoint x: 913, endPoint y: 323, distance: 121.3
click at [891, 170] on div at bounding box center [889, 164] width 25 height 25
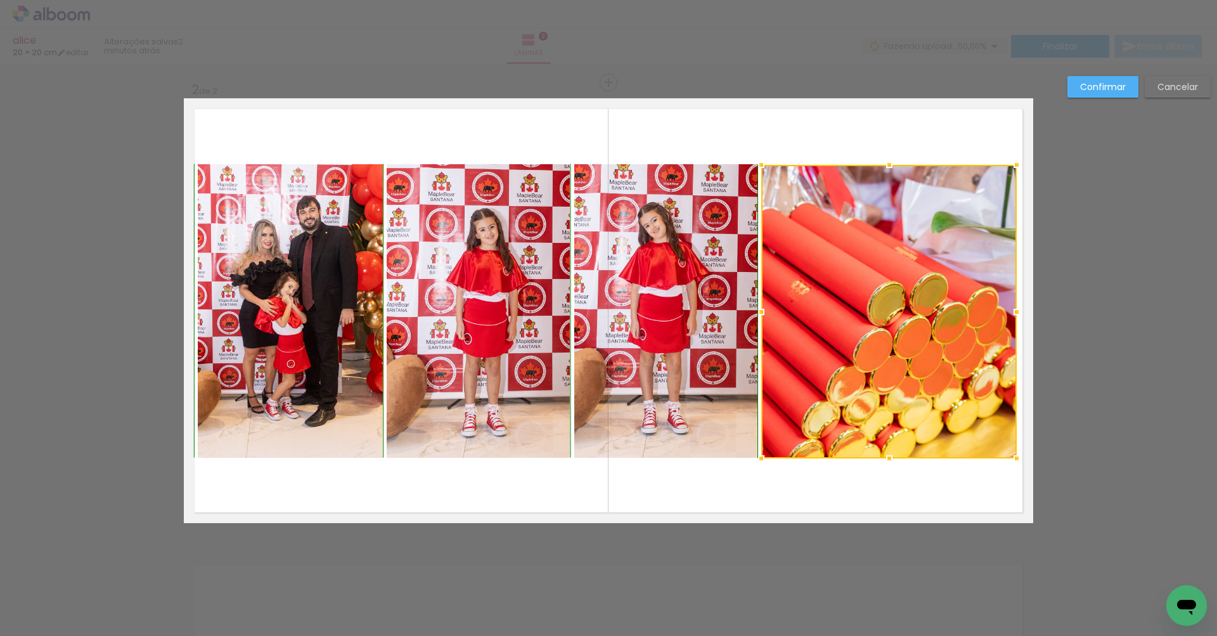
drag, startPoint x: 890, startPoint y: 415, endPoint x: 893, endPoint y: 453, distance: 37.5
click at [892, 453] on div at bounding box center [889, 458] width 25 height 25
click at [899, 378] on div at bounding box center [888, 311] width 255 height 293
click at [349, 305] on quentale-photo at bounding box center [290, 310] width 185 height 293
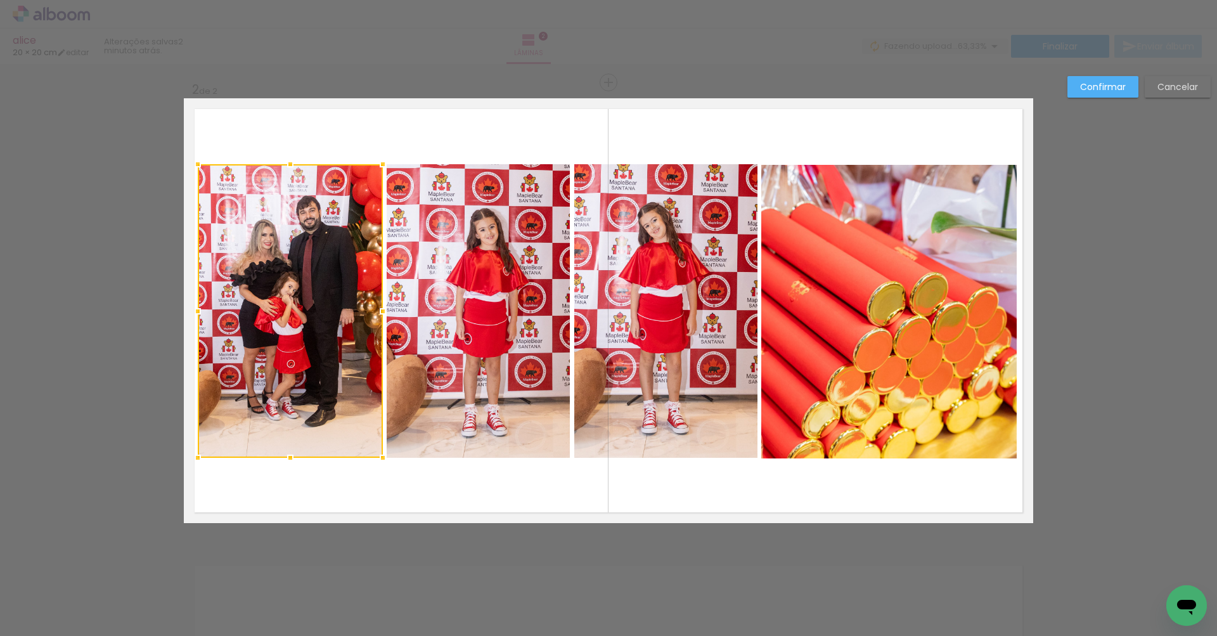
click at [349, 305] on div at bounding box center [290, 310] width 185 height 293
click at [446, 311] on quentale-photo at bounding box center [478, 310] width 183 height 293
click at [695, 316] on quentale-photo at bounding box center [665, 310] width 183 height 293
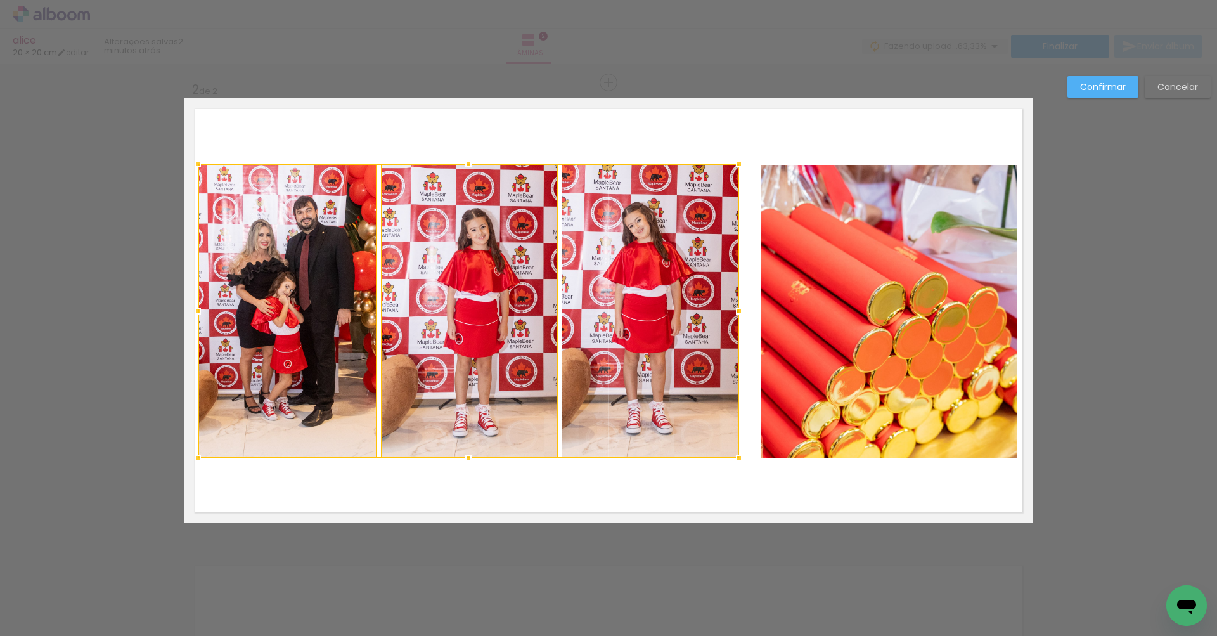
drag, startPoint x: 757, startPoint y: 314, endPoint x: 739, endPoint y: 313, distance: 18.4
click at [739, 313] on div at bounding box center [738, 311] width 25 height 25
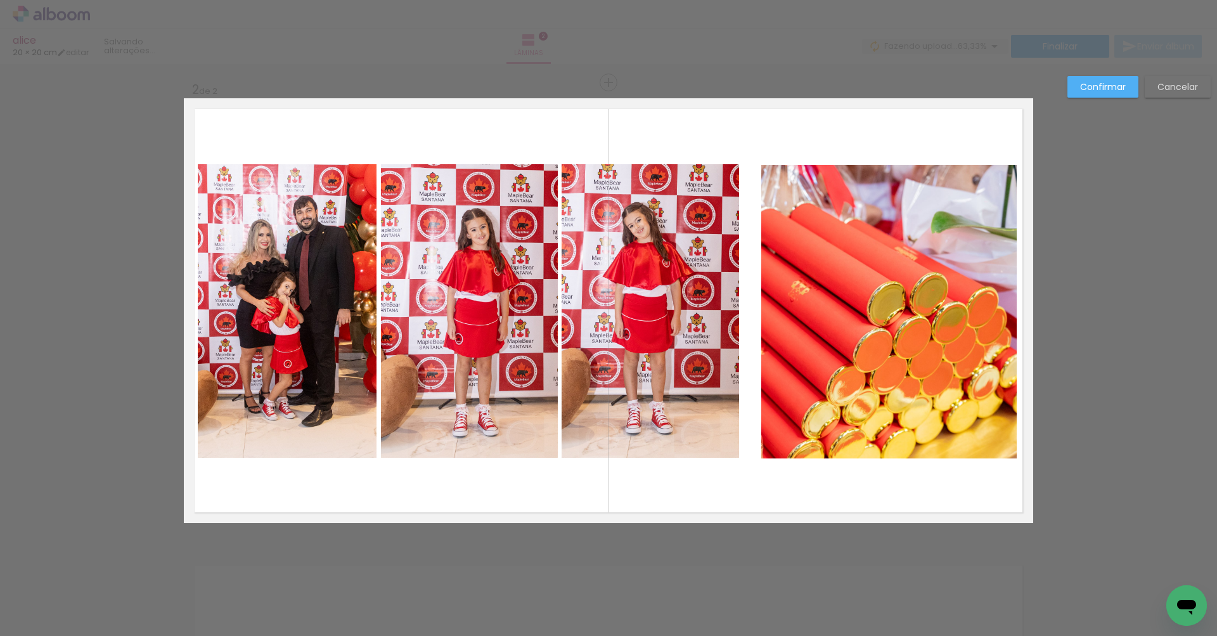
click at [795, 320] on quentale-photo at bounding box center [888, 311] width 255 height 293
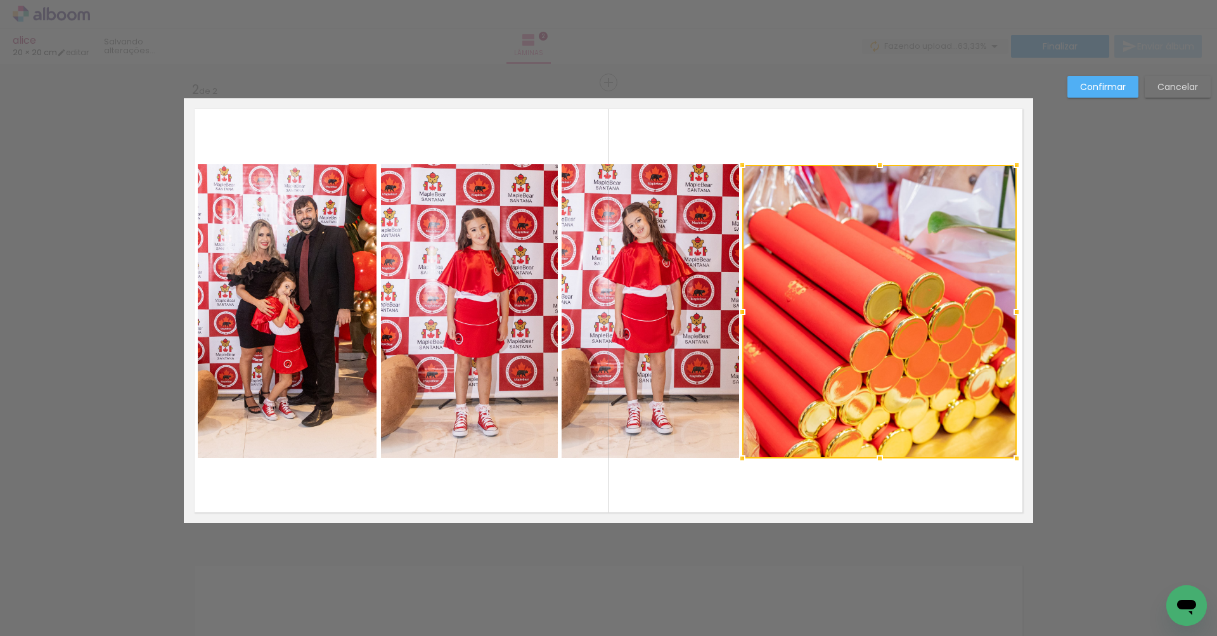
drag, startPoint x: 762, startPoint y: 312, endPoint x: 745, endPoint y: 313, distance: 17.1
click at [745, 313] on div at bounding box center [742, 311] width 25 height 25
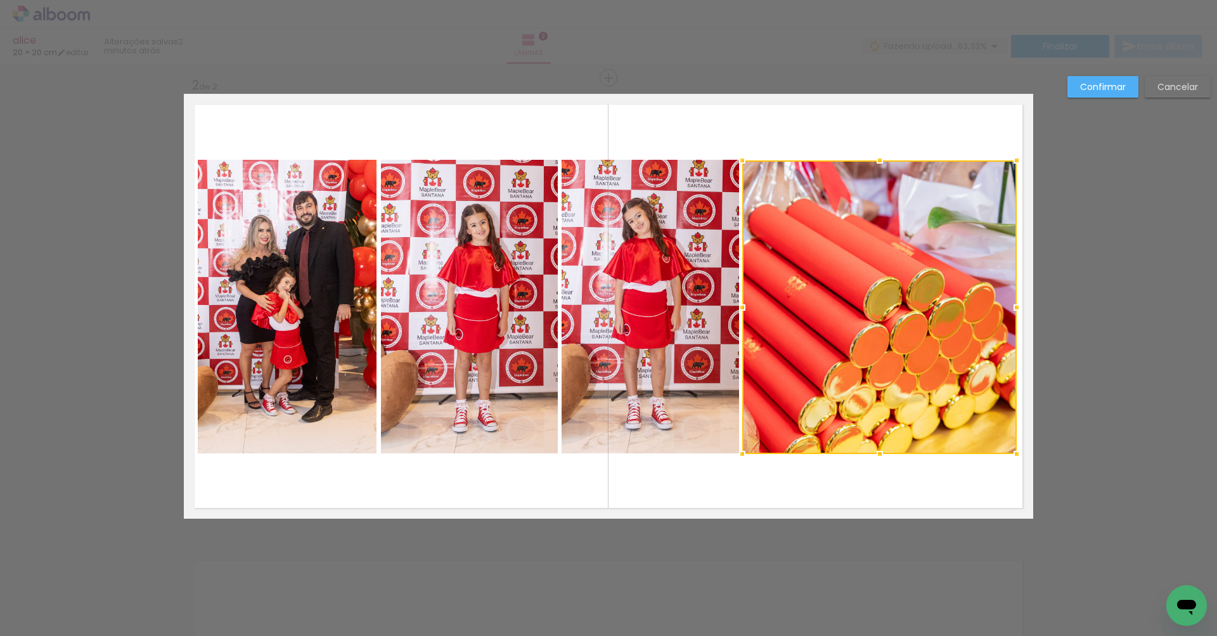
click at [0, 0] on slot "Confirmar" at bounding box center [0, 0] width 0 height 0
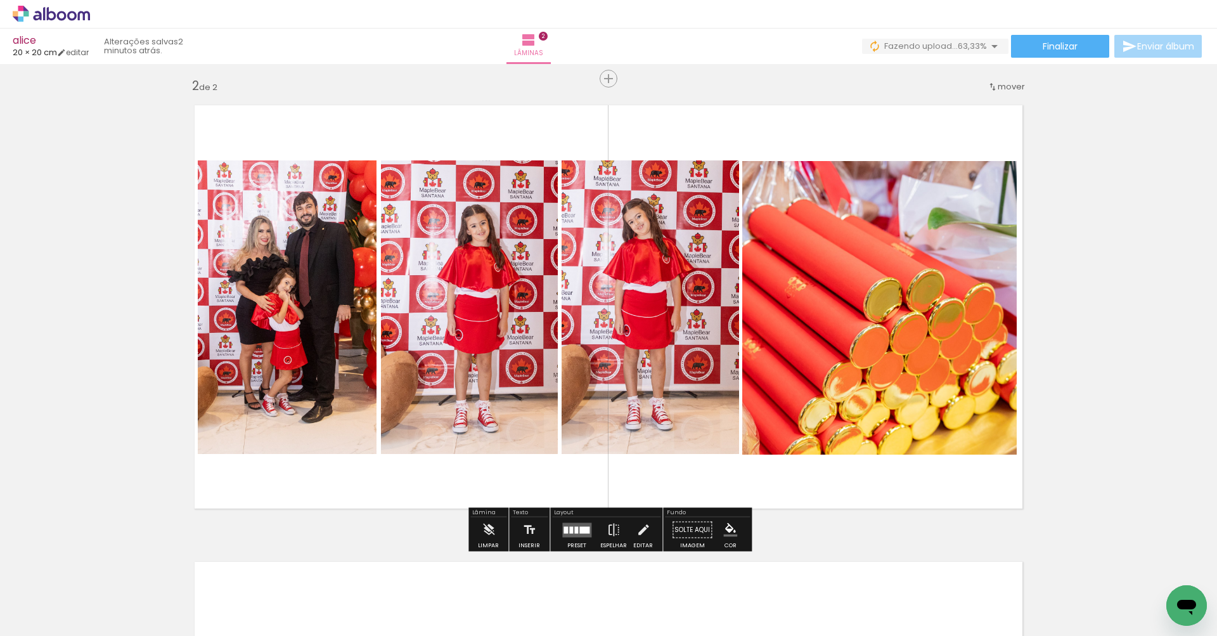
scroll to position [466, 0]
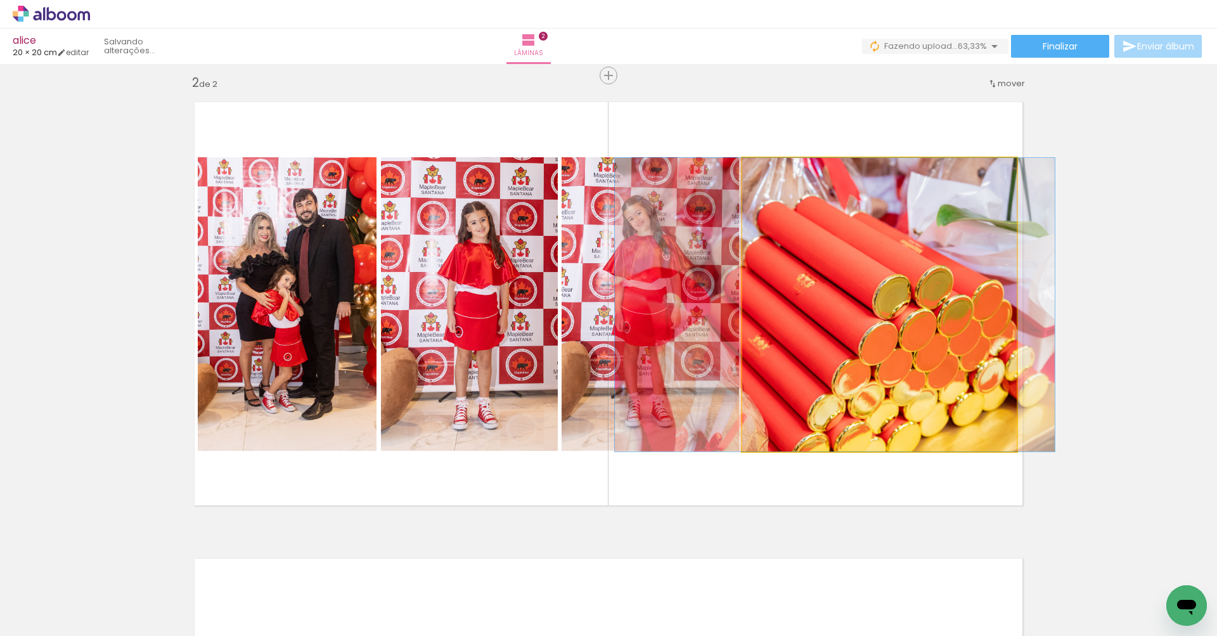
drag, startPoint x: 910, startPoint y: 289, endPoint x: 919, endPoint y: 274, distance: 17.1
click at [919, 274] on div at bounding box center [835, 304] width 440 height 293
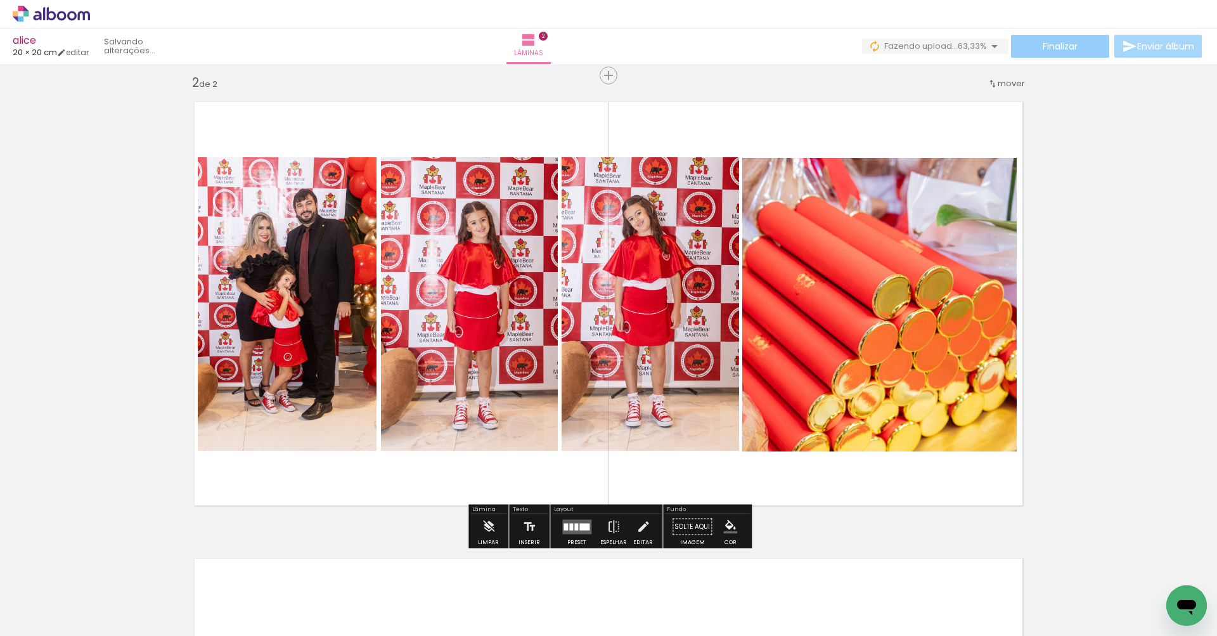
click at [1073, 49] on span "Finalizar" at bounding box center [1060, 46] width 35 height 9
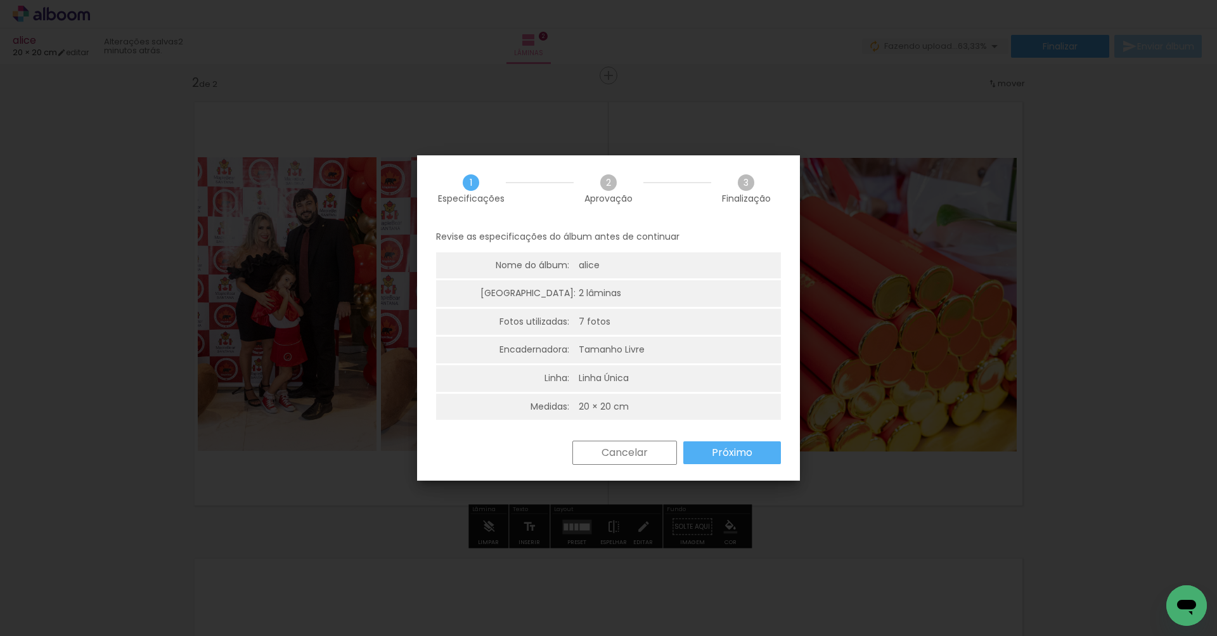
click at [631, 460] on paper-button "Cancelar" at bounding box center [624, 452] width 105 height 24
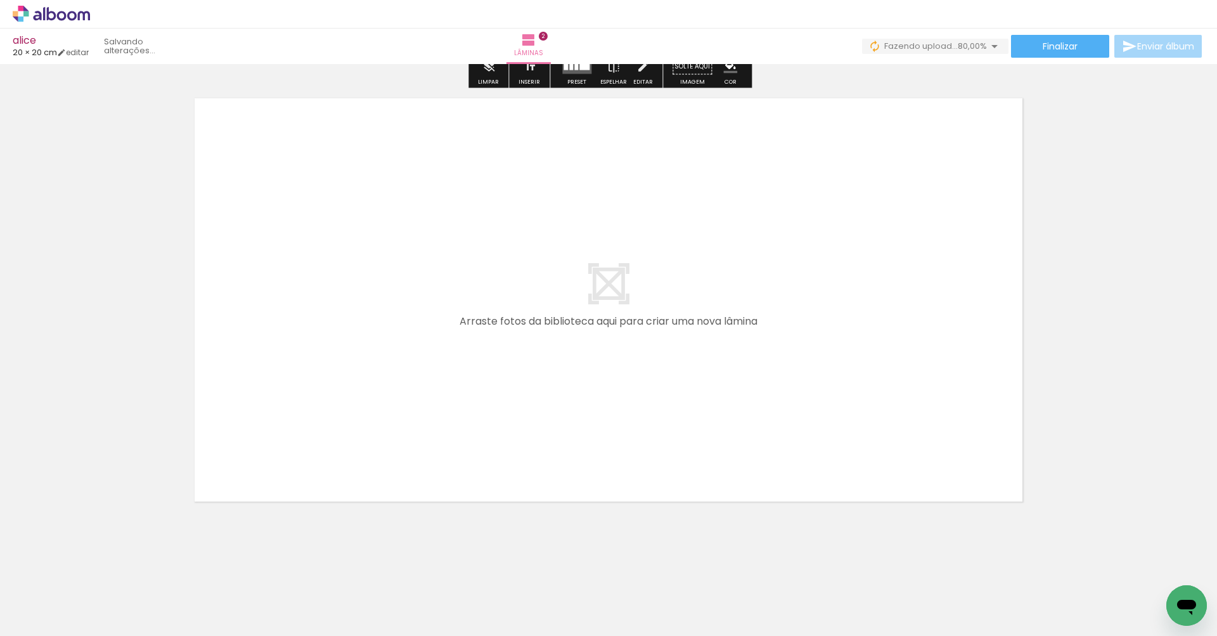
scroll to position [0, 0]
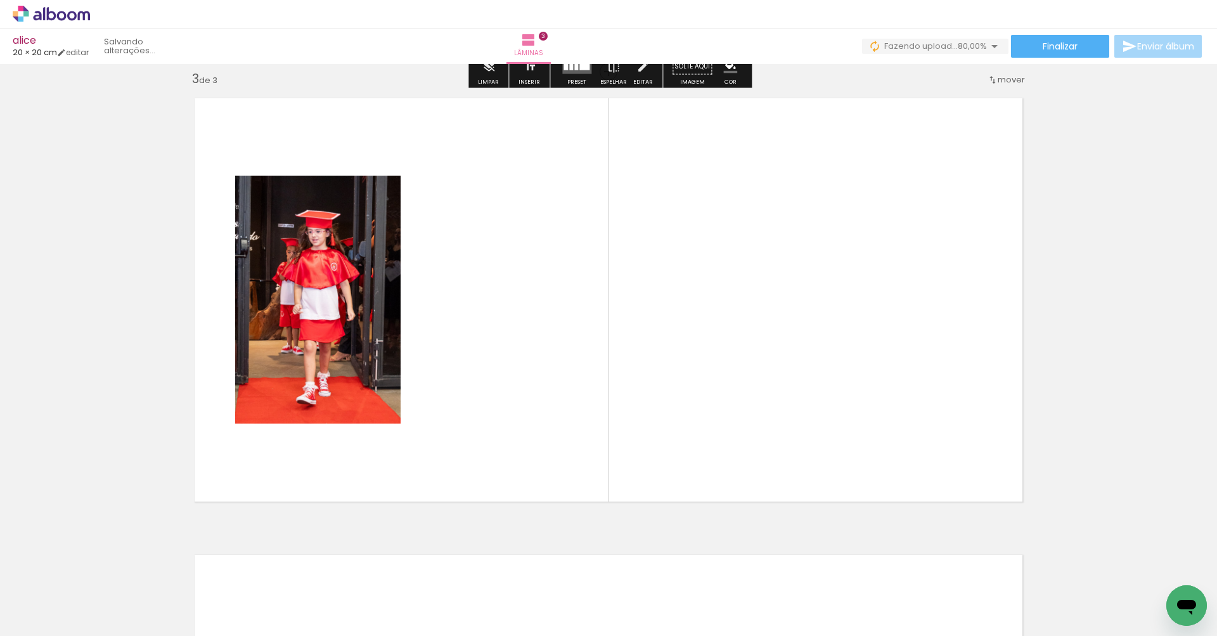
drag, startPoint x: 628, startPoint y: 586, endPoint x: 583, endPoint y: 504, distance: 93.9
click at [583, 504] on quentale-workspace at bounding box center [608, 318] width 1217 height 636
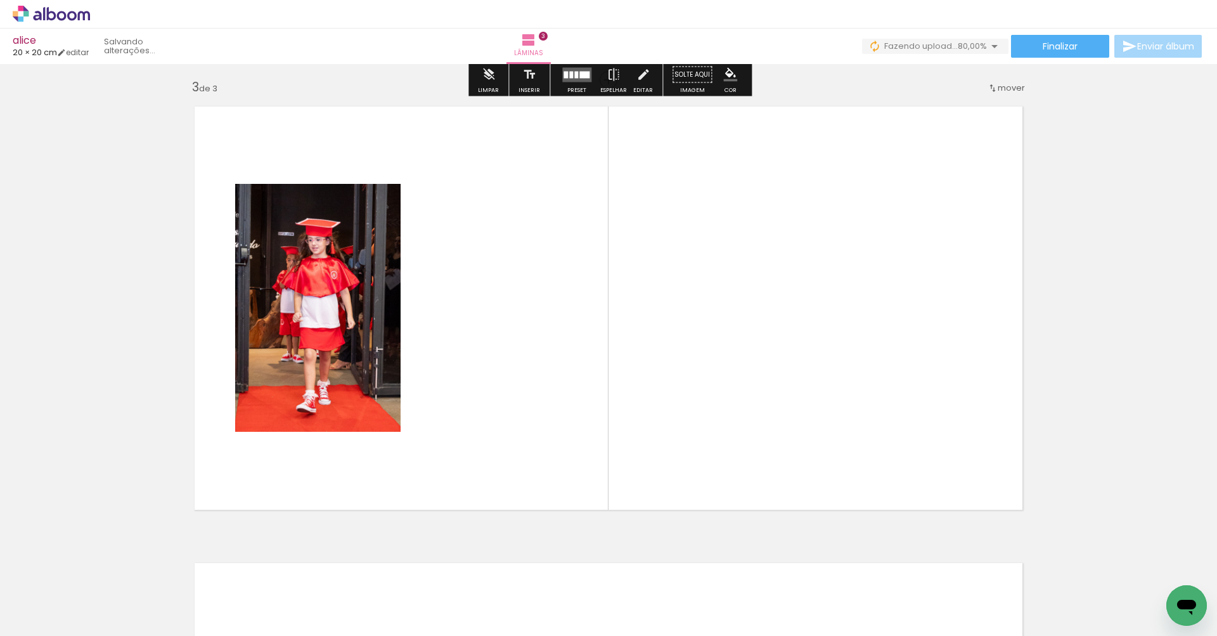
scroll to position [915, 0]
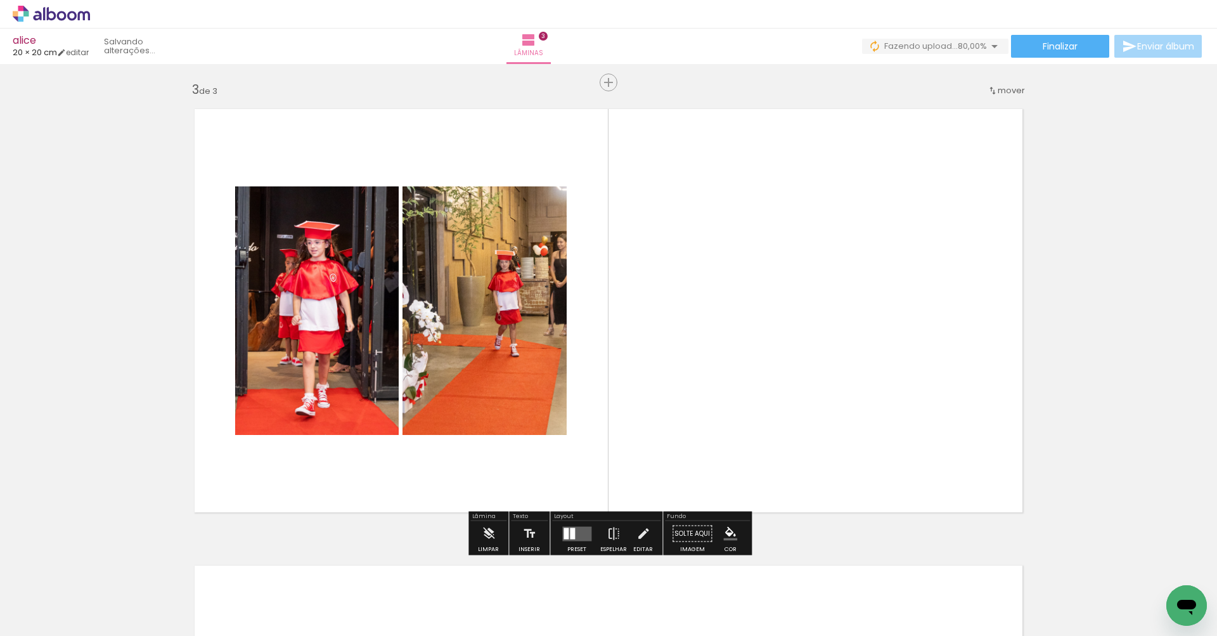
drag, startPoint x: 711, startPoint y: 613, endPoint x: 695, endPoint y: 487, distance: 126.5
click at [695, 487] on quentale-workspace at bounding box center [608, 318] width 1217 height 636
drag, startPoint x: 767, startPoint y: 593, endPoint x: 757, endPoint y: 455, distance: 137.9
click at [757, 455] on quentale-workspace at bounding box center [608, 318] width 1217 height 636
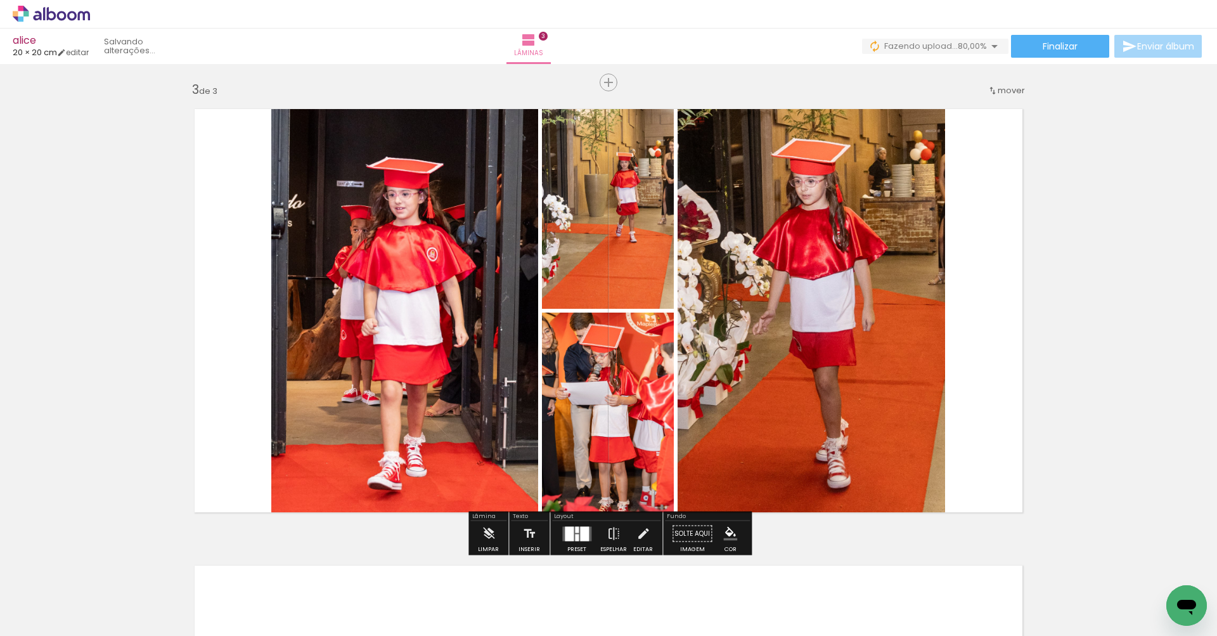
drag, startPoint x: 844, startPoint y: 596, endPoint x: 820, endPoint y: 479, distance: 119.2
click at [820, 479] on quentale-workspace at bounding box center [608, 318] width 1217 height 636
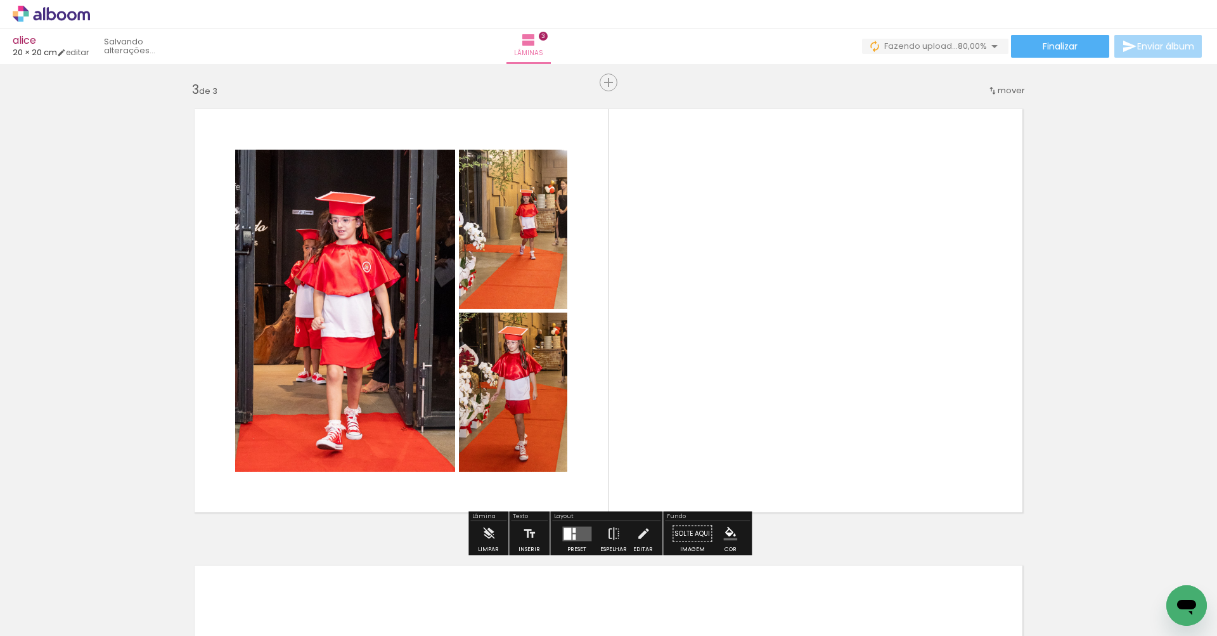
drag, startPoint x: 630, startPoint y: 427, endPoint x: 887, endPoint y: 607, distance: 313.9
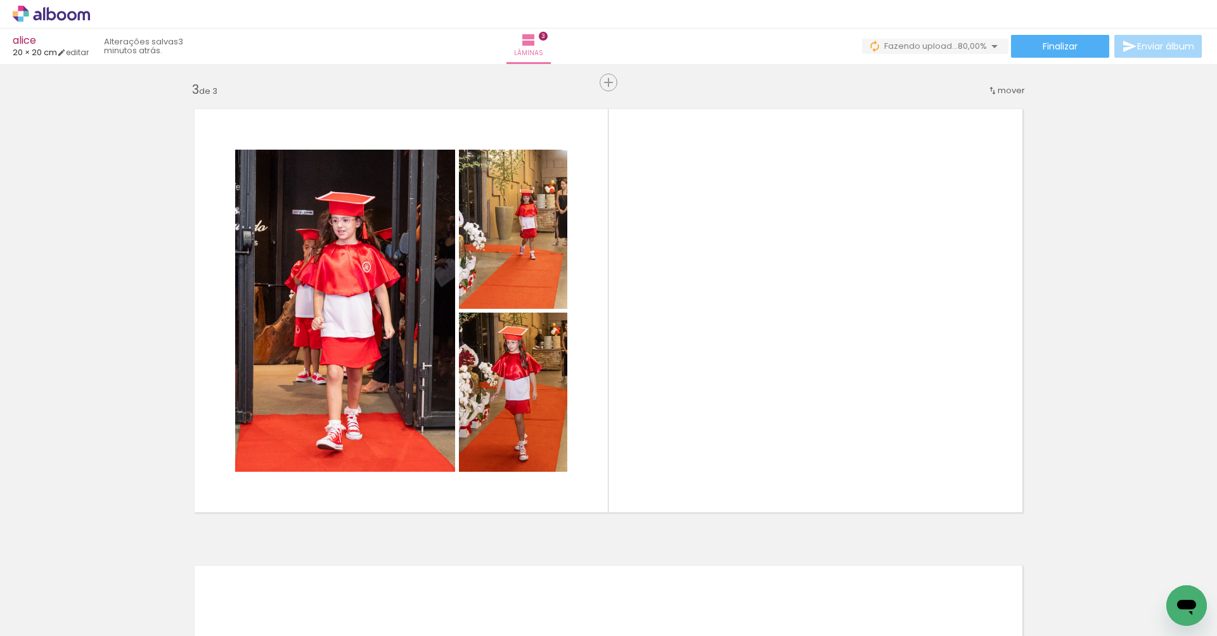
scroll to position [0, 292]
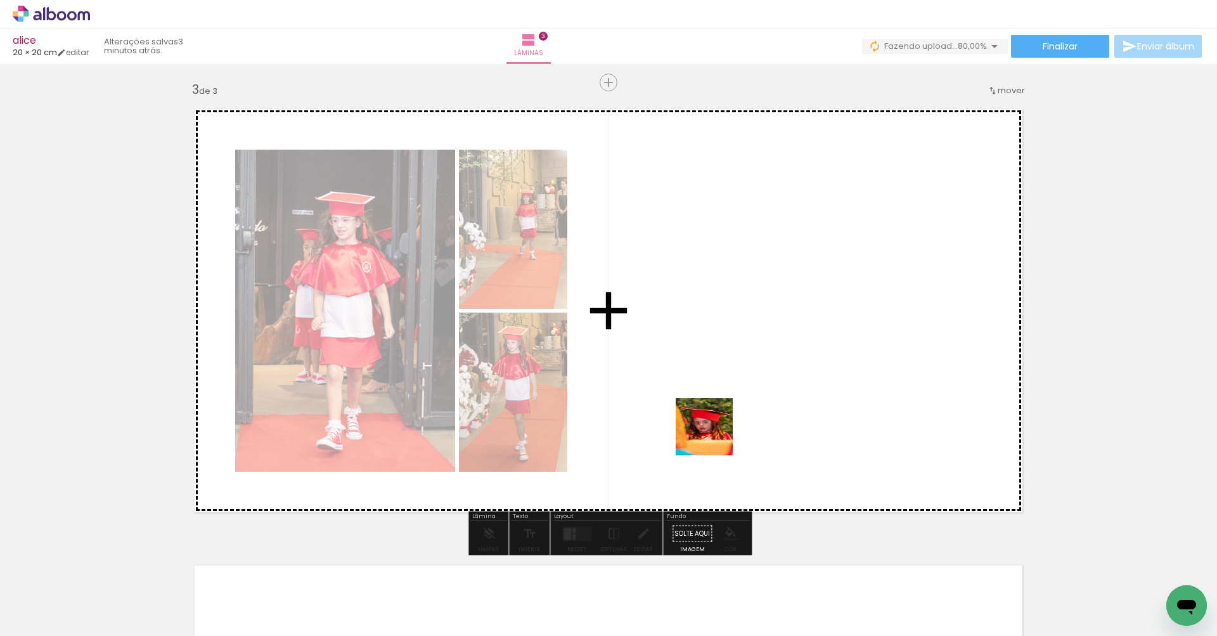
drag, startPoint x: 791, startPoint y: 533, endPoint x: 709, endPoint y: 431, distance: 131.2
click at [709, 431] on quentale-workspace at bounding box center [608, 318] width 1217 height 636
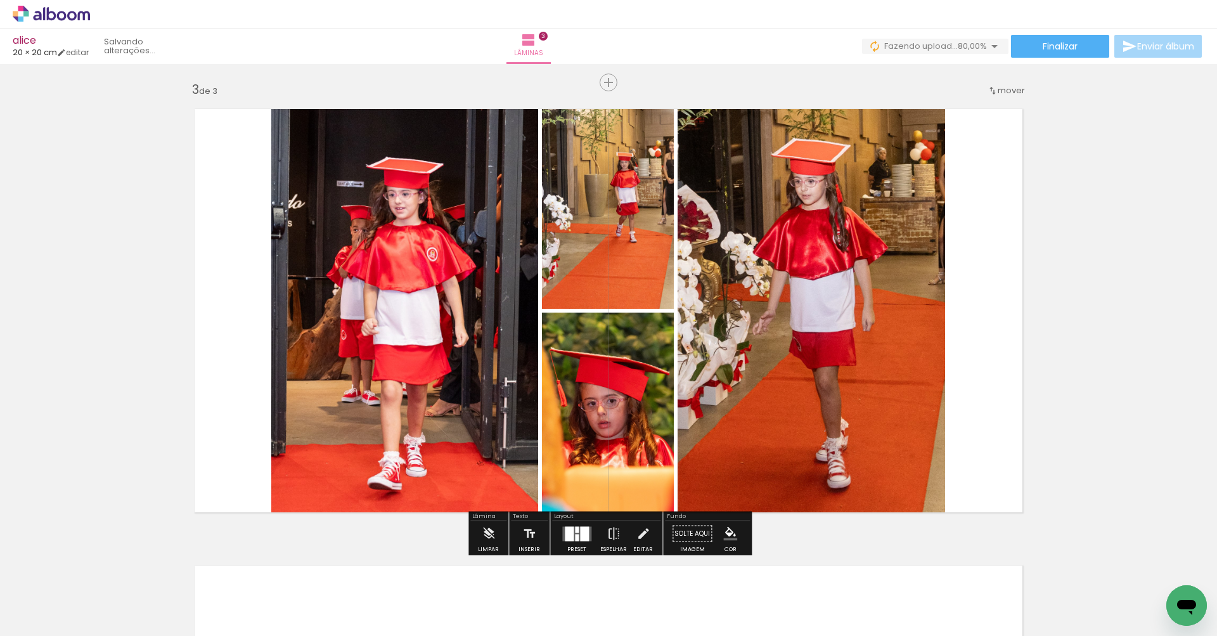
click at [577, 537] on quentale-layouter at bounding box center [576, 533] width 29 height 15
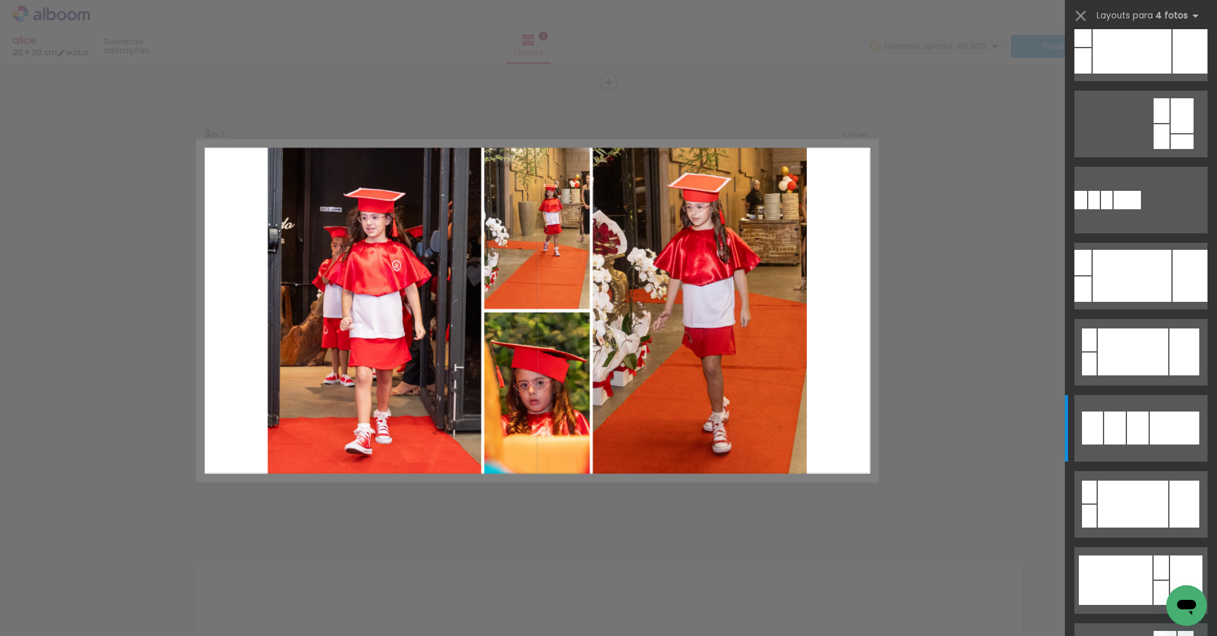
scroll to position [0, 0]
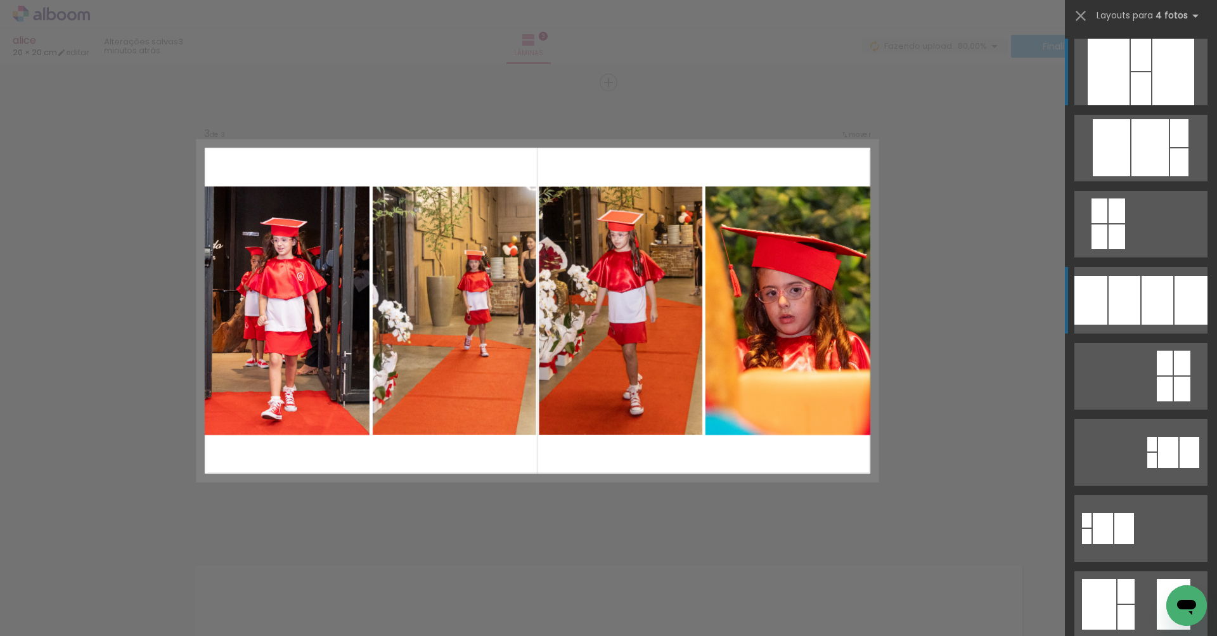
click at [1152, 105] on div at bounding box center [1173, 72] width 42 height 67
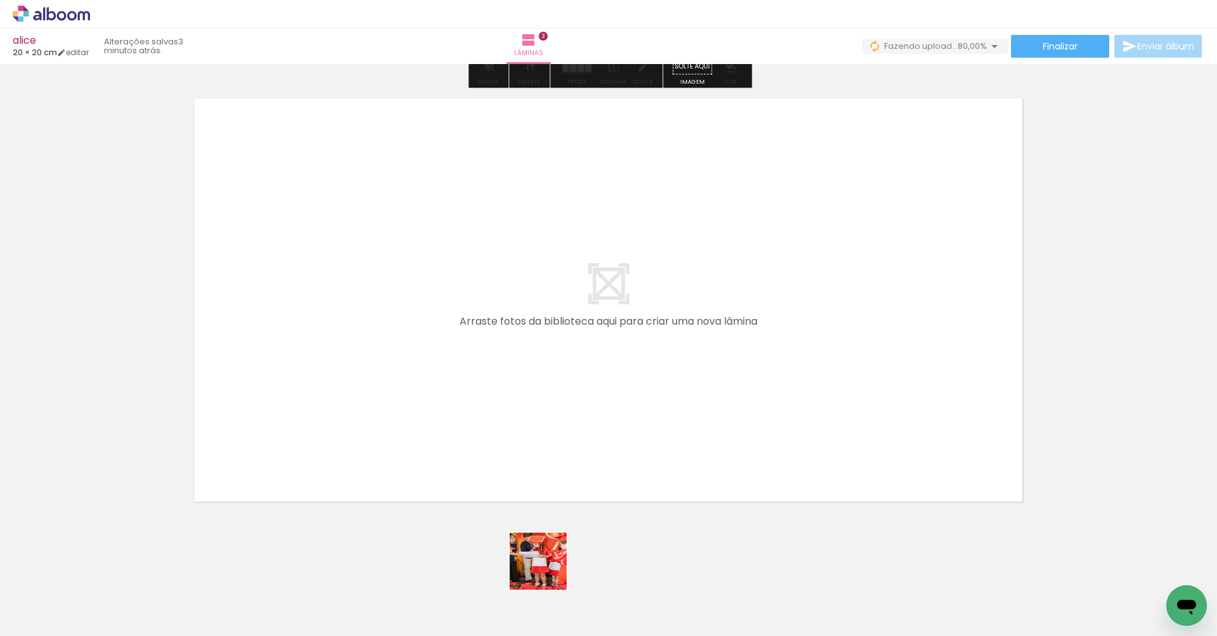
click at [523, 484] on quentale-workspace at bounding box center [608, 318] width 1217 height 636
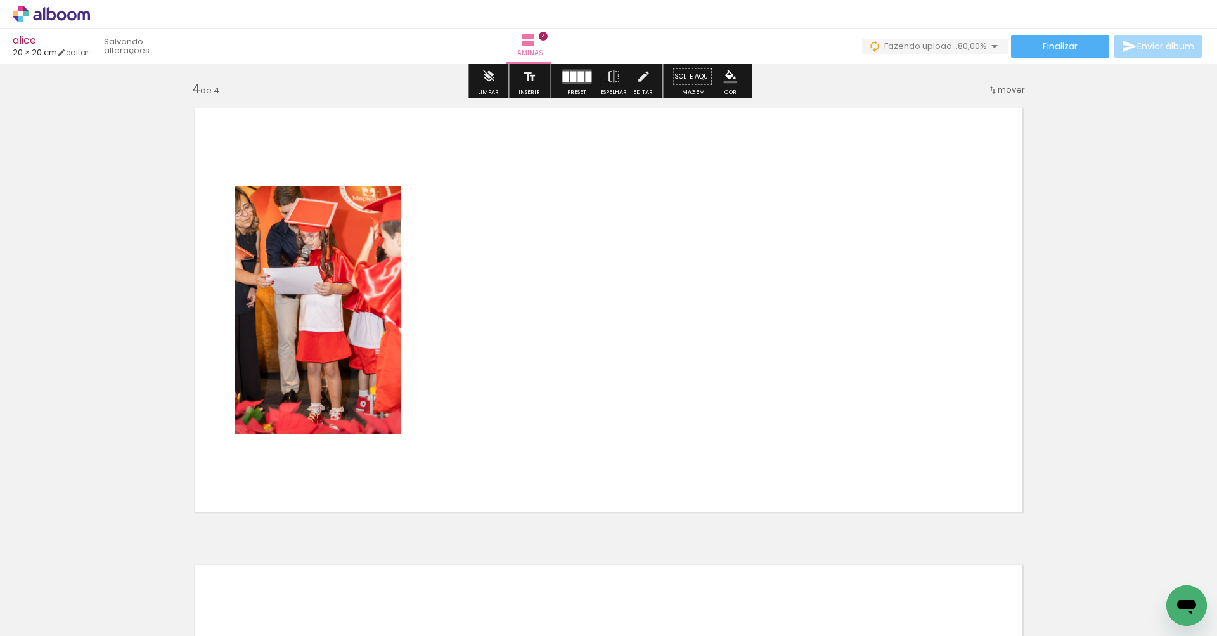
scroll to position [1372, 0]
drag, startPoint x: 605, startPoint y: 523, endPoint x: 591, endPoint y: 454, distance: 69.9
click at [591, 454] on quentale-workspace at bounding box center [608, 318] width 1217 height 636
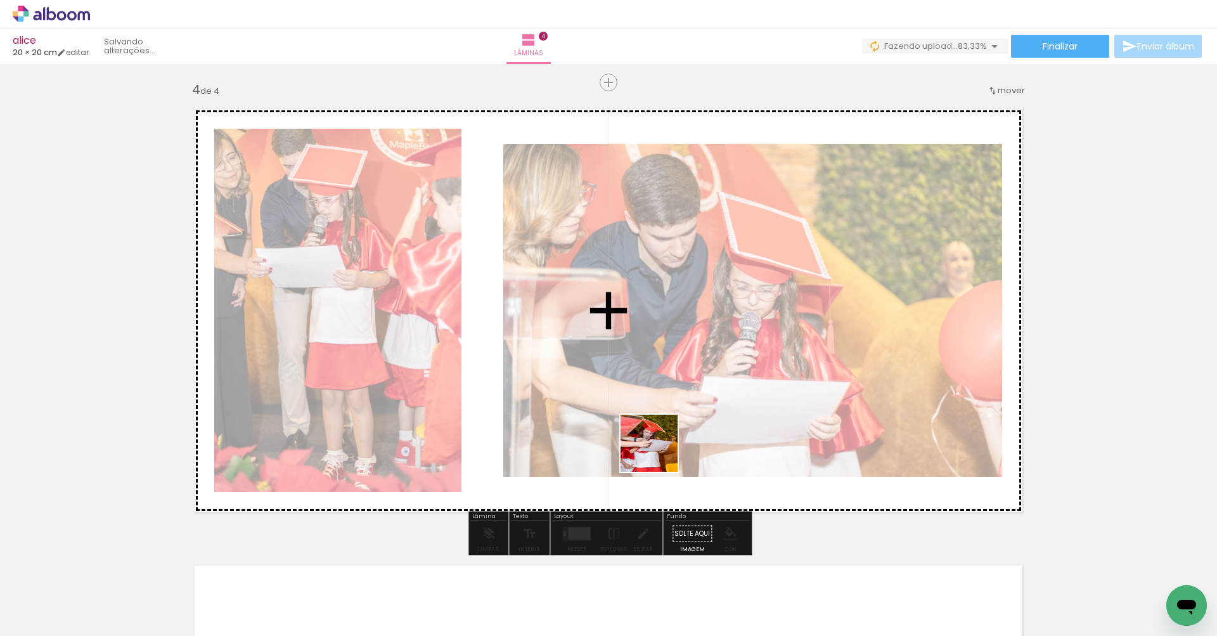
drag, startPoint x: 660, startPoint y: 467, endPoint x: 659, endPoint y: 453, distance: 14.0
click at [659, 453] on quentale-workspace at bounding box center [608, 318] width 1217 height 636
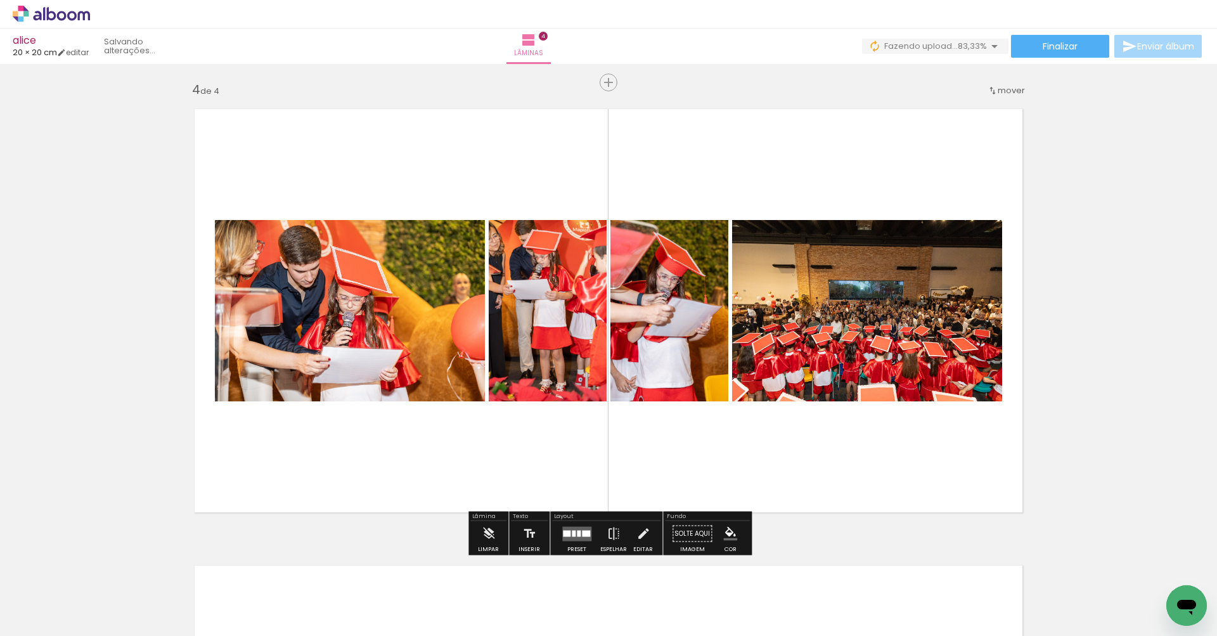
drag, startPoint x: 762, startPoint y: 589, endPoint x: 762, endPoint y: 482, distance: 107.7
click at [762, 482] on quentale-workspace at bounding box center [608, 318] width 1217 height 636
click at [578, 533] on div at bounding box center [579, 533] width 4 height 6
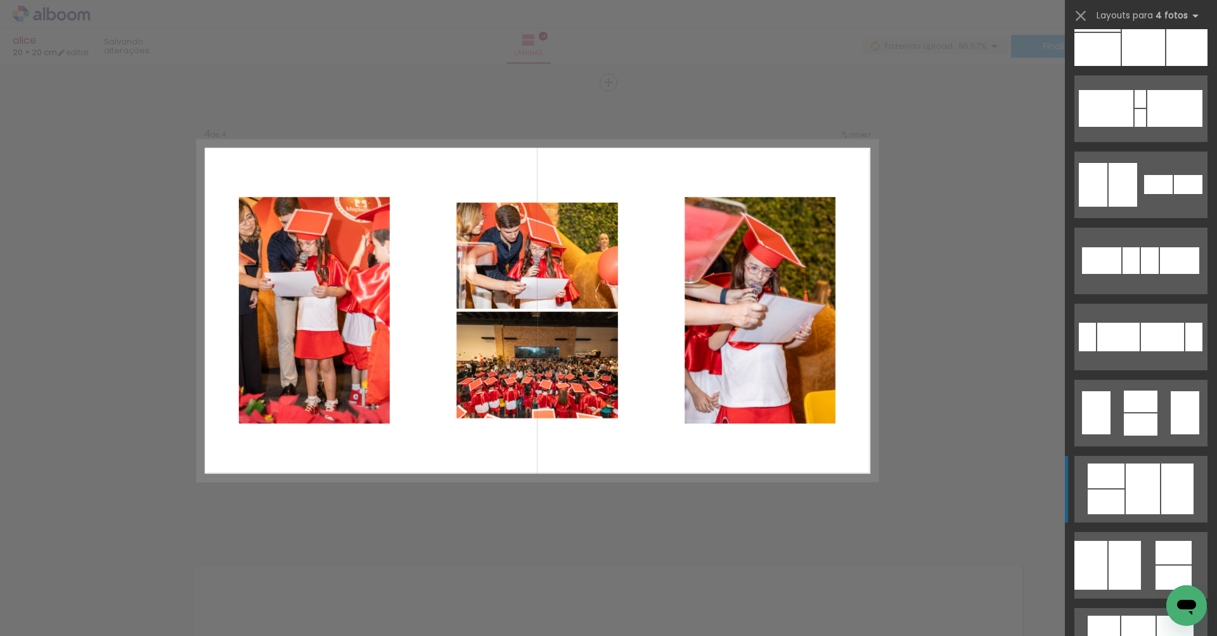
scroll to position [200, 0]
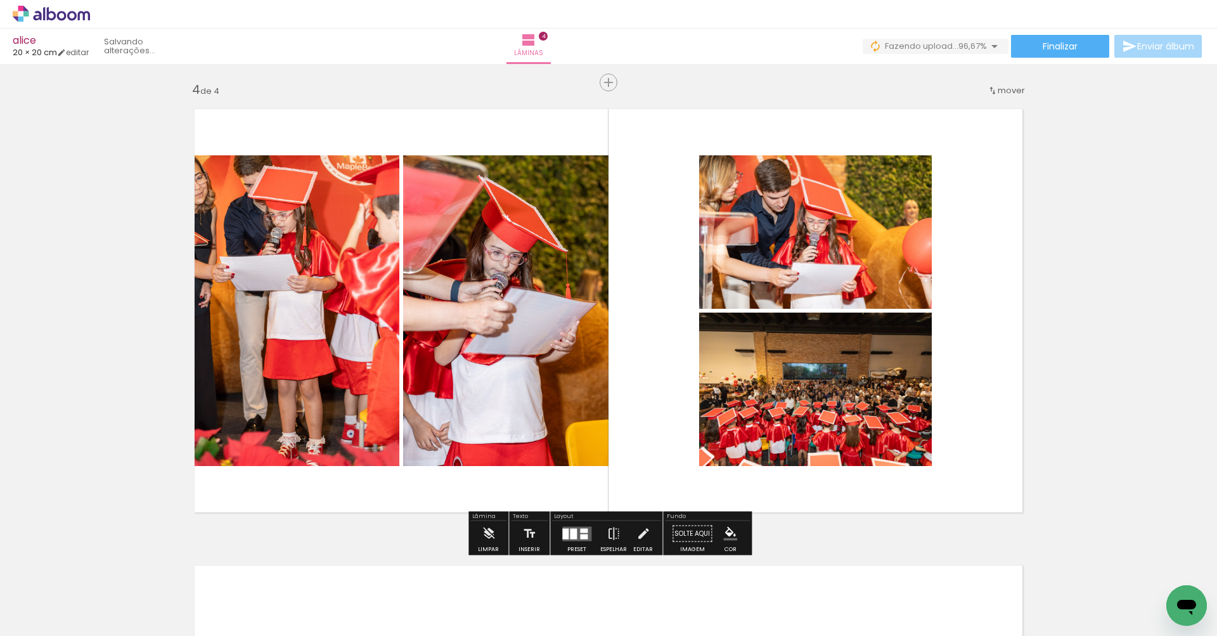
click at [762, 387] on quentale-photo at bounding box center [815, 388] width 233 height 153
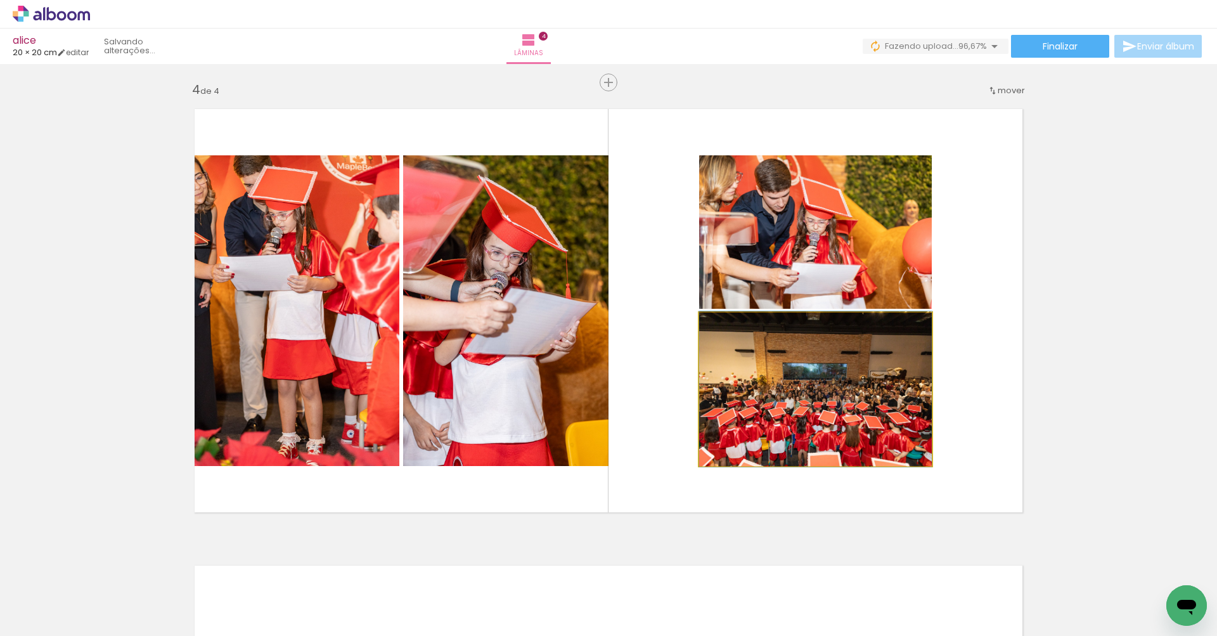
click at [762, 387] on quentale-photo at bounding box center [815, 388] width 233 height 153
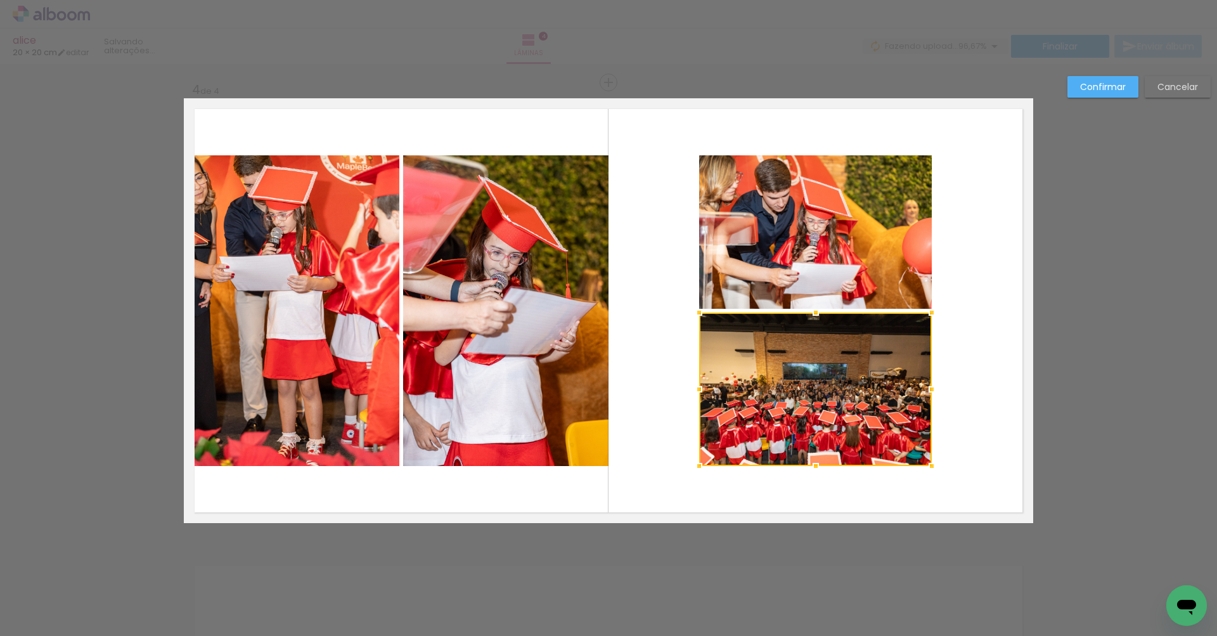
click at [771, 247] on quentale-photo at bounding box center [815, 231] width 233 height 153
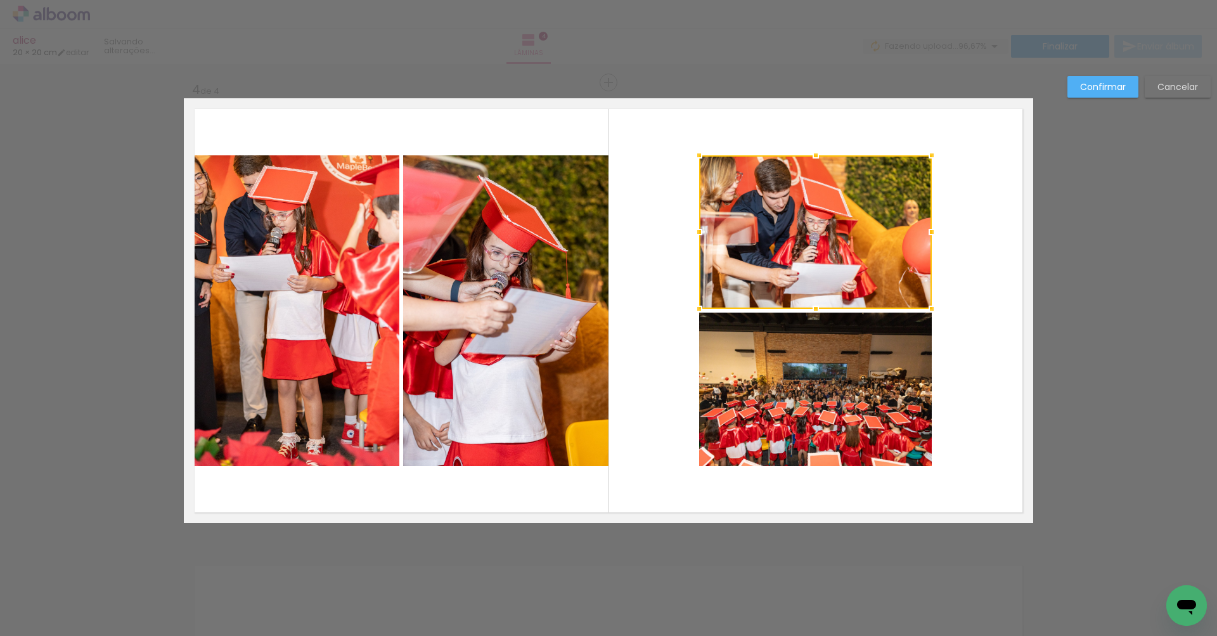
click at [771, 247] on div at bounding box center [815, 231] width 233 height 153
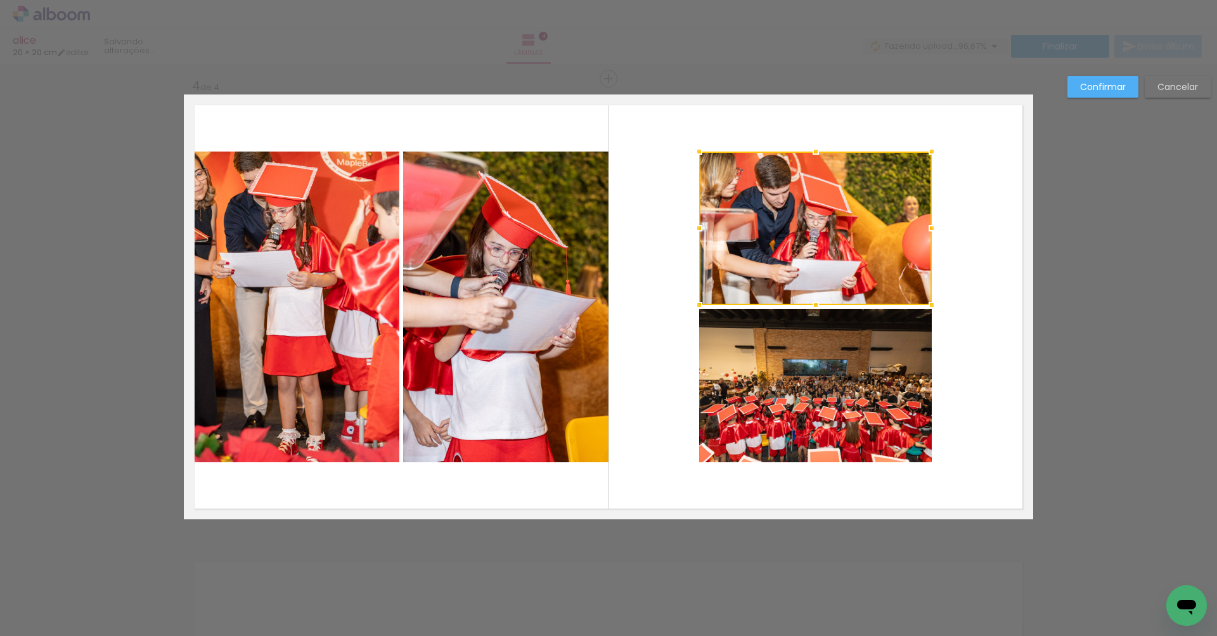
scroll to position [1377, 0]
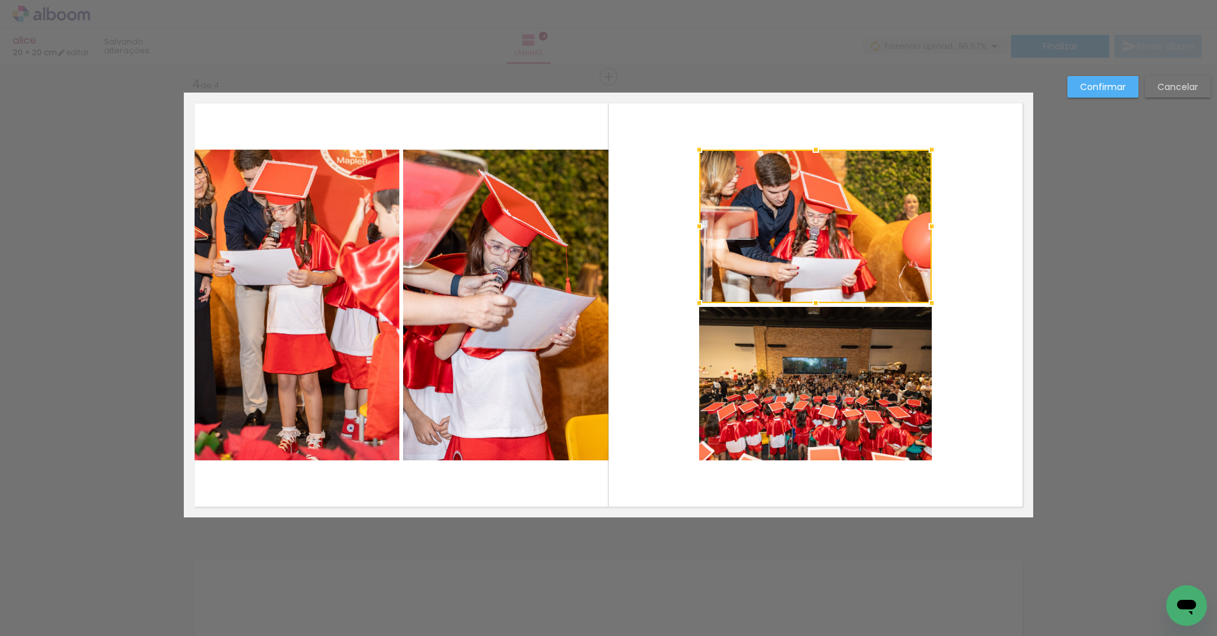
click at [787, 364] on quentale-photo at bounding box center [815, 383] width 233 height 153
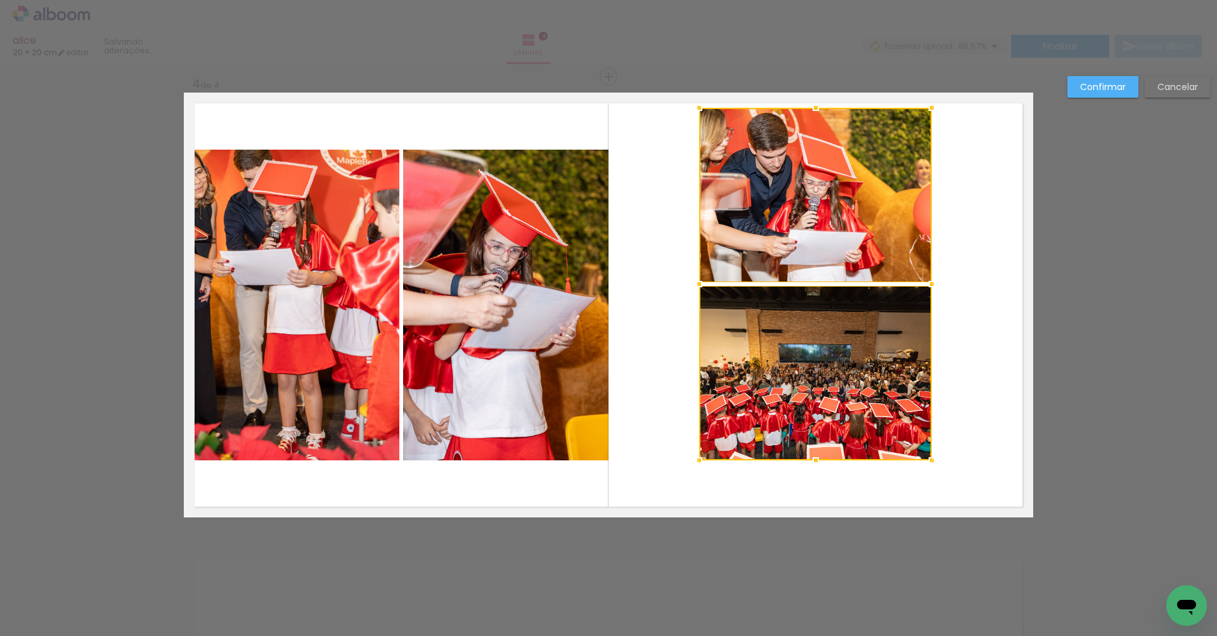
drag, startPoint x: 816, startPoint y: 146, endPoint x: 811, endPoint y: 105, distance: 41.4
click at [811, 105] on div at bounding box center [815, 107] width 25 height 25
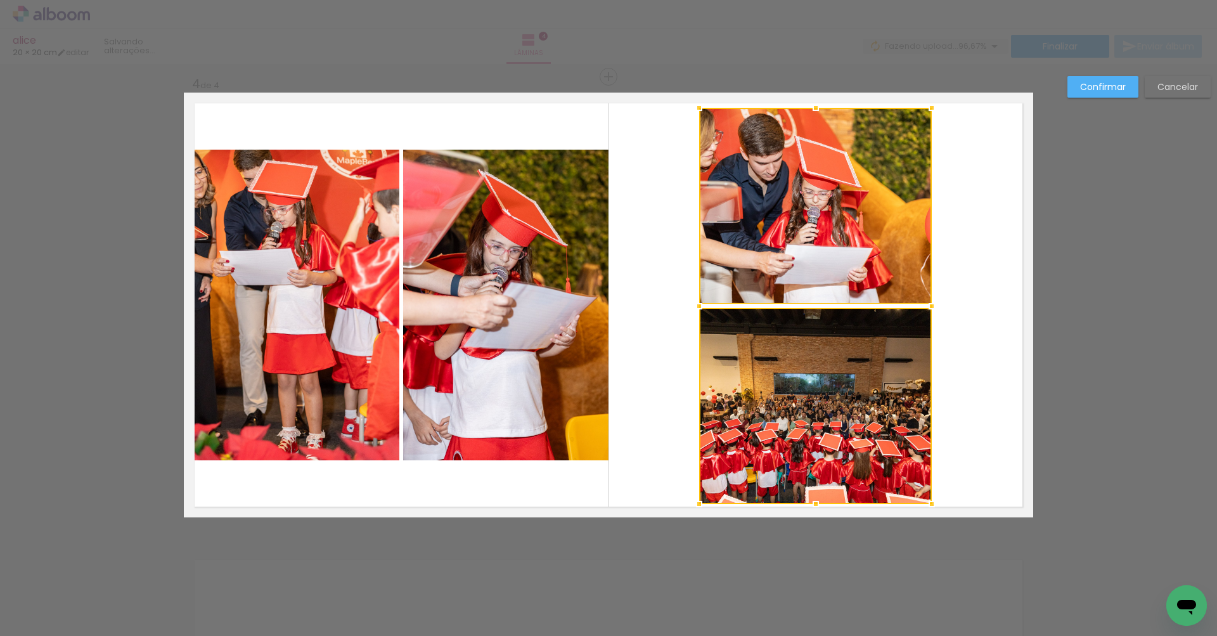
drag, startPoint x: 818, startPoint y: 460, endPoint x: 817, endPoint y: 499, distance: 39.9
click at [818, 501] on div at bounding box center [815, 503] width 25 height 25
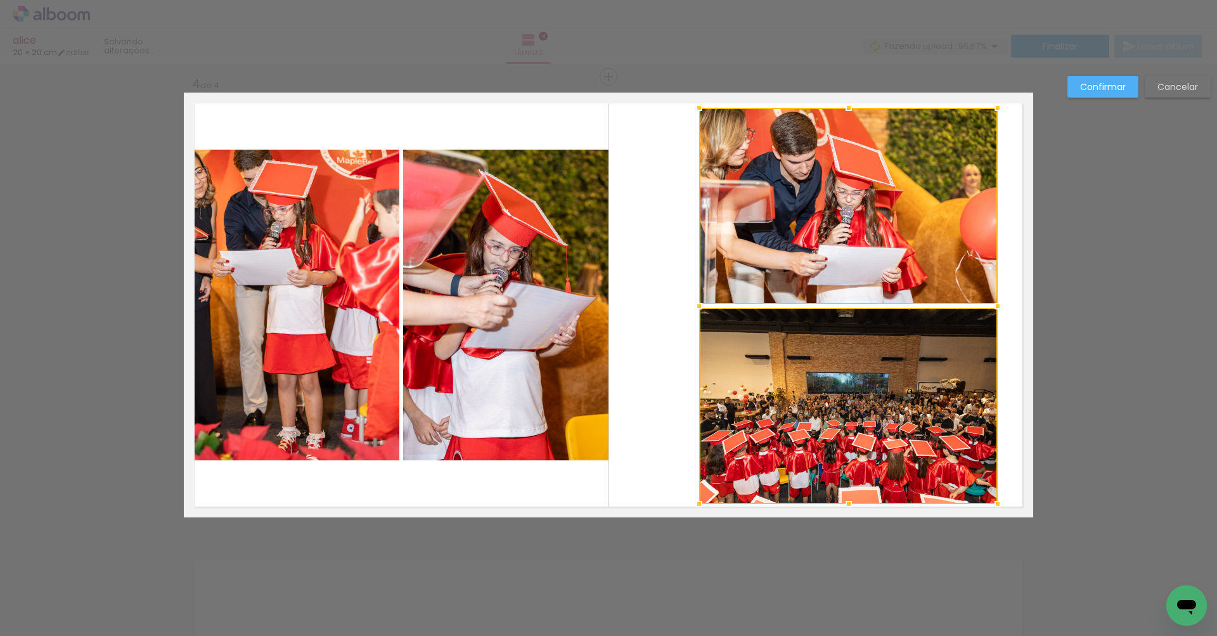
drag, startPoint x: 948, startPoint y: 306, endPoint x: 863, endPoint y: 323, distance: 86.5
click at [997, 305] on div at bounding box center [997, 305] width 25 height 25
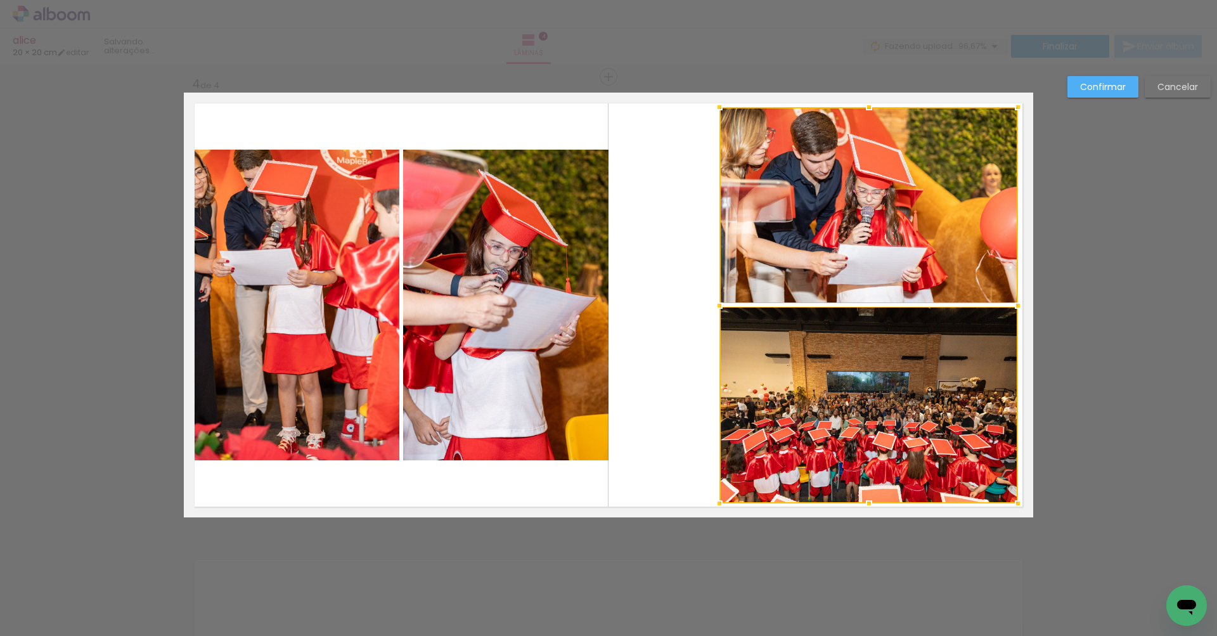
drag, startPoint x: 830, startPoint y: 327, endPoint x: 846, endPoint y: 326, distance: 15.9
click at [846, 326] on div at bounding box center [868, 305] width 299 height 396
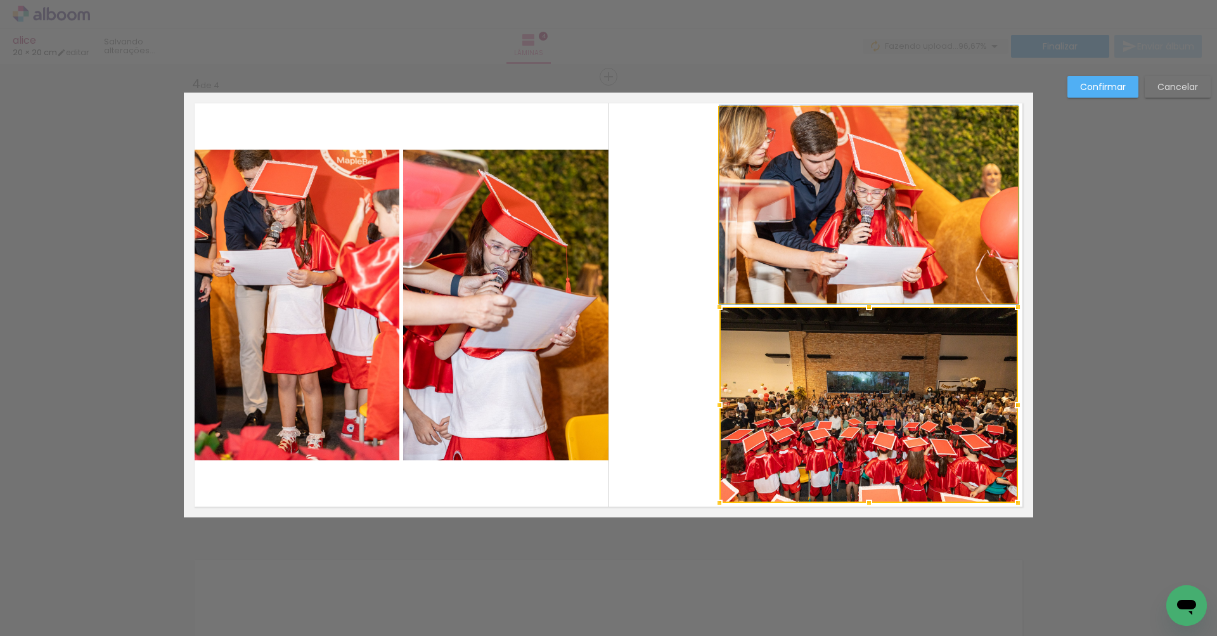
click at [885, 215] on quentale-photo at bounding box center [868, 205] width 299 height 196
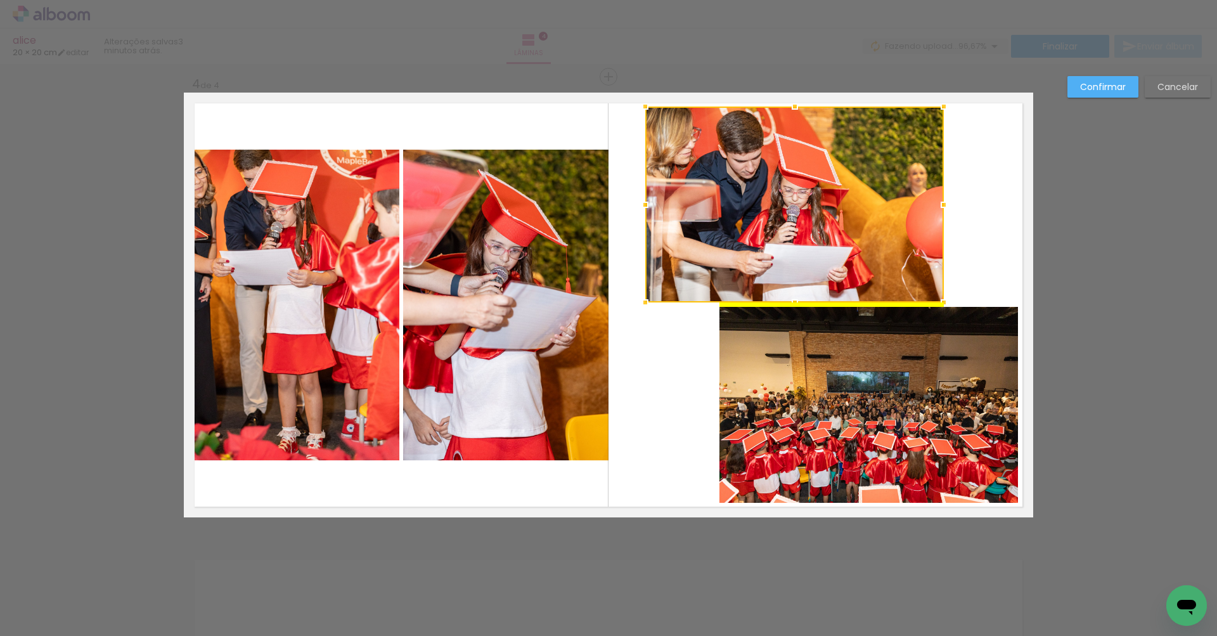
drag, startPoint x: 835, startPoint y: 217, endPoint x: 761, endPoint y: 216, distance: 74.2
click at [761, 216] on div at bounding box center [794, 204] width 299 height 196
click at [0, 0] on slot "Confirmar" at bounding box center [0, 0] width 0 height 0
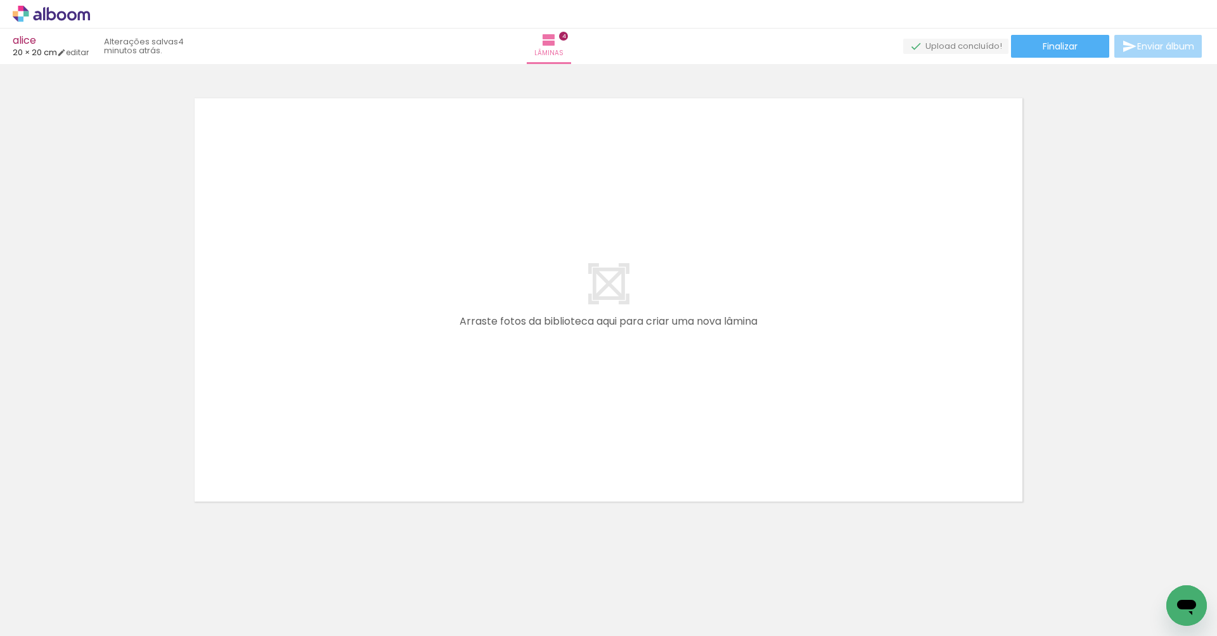
scroll to position [0, 951]
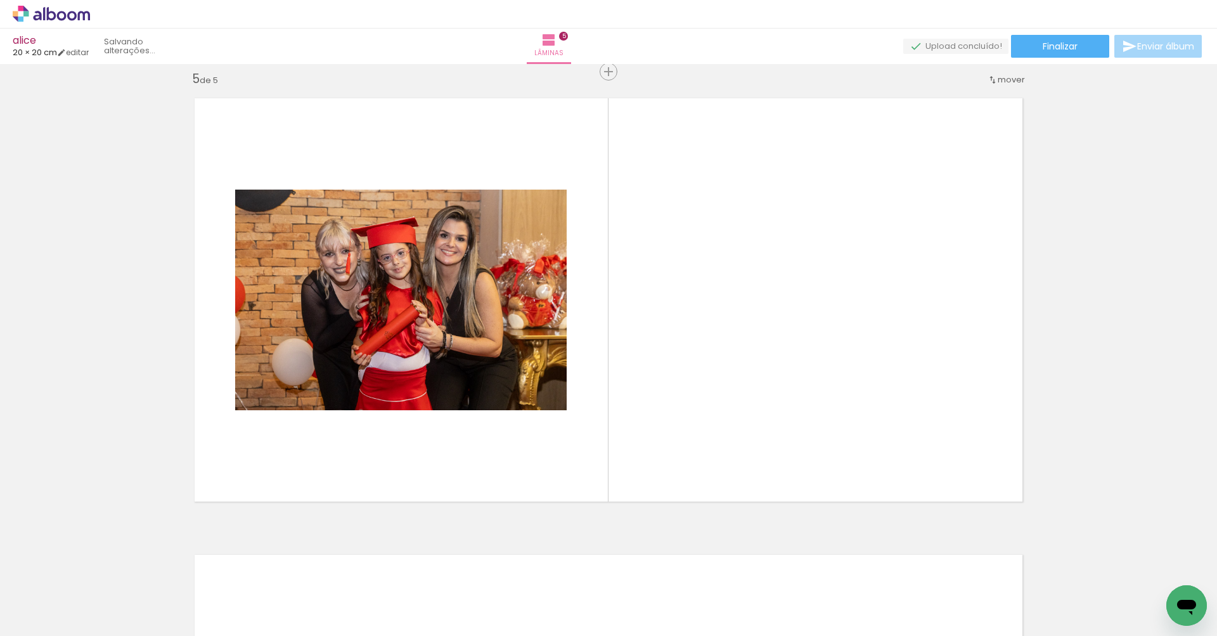
drag, startPoint x: 252, startPoint y: 597, endPoint x: 294, endPoint y: 444, distance: 158.5
click at [294, 444] on quentale-workspace at bounding box center [608, 318] width 1217 height 636
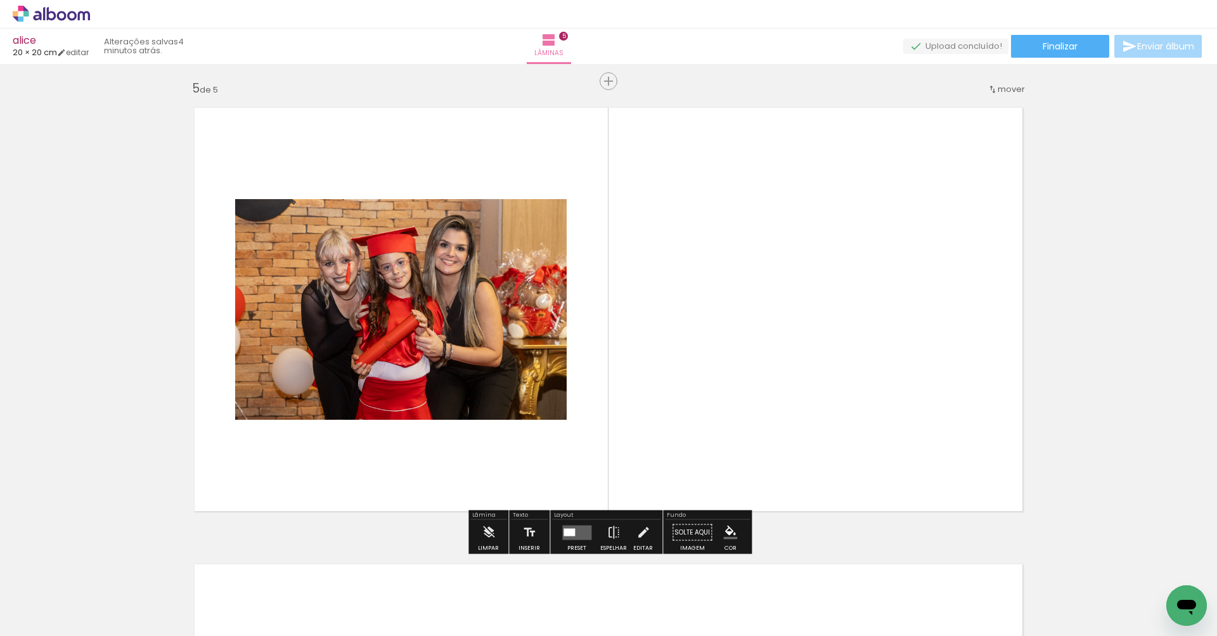
scroll to position [1828, 0]
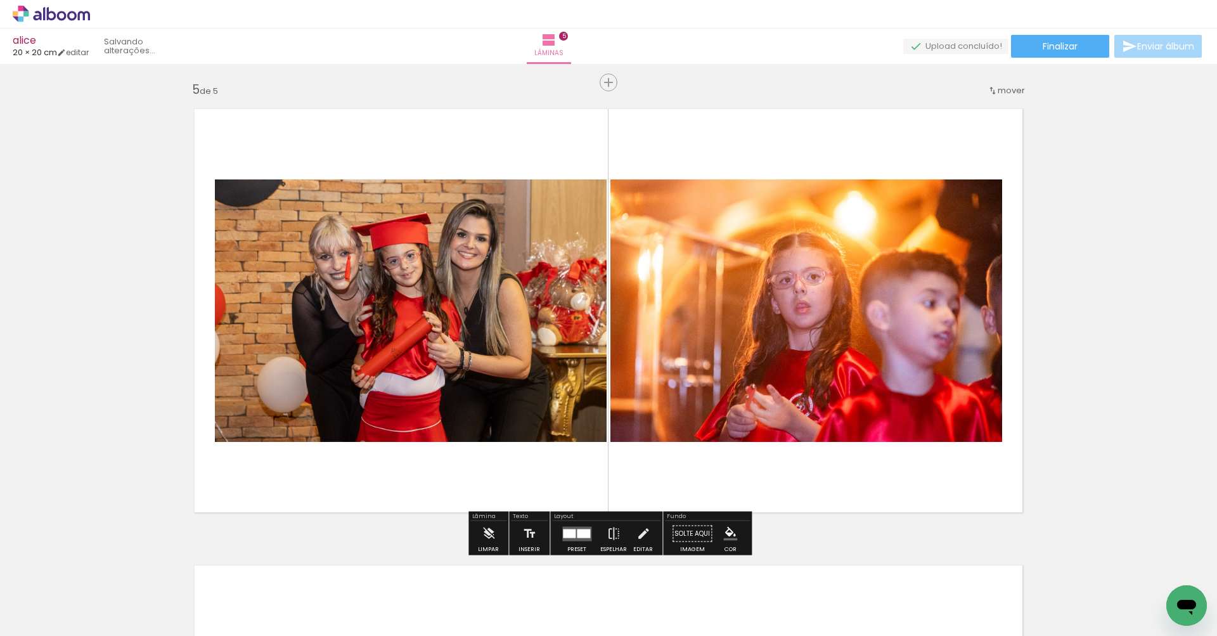
drag, startPoint x: 803, startPoint y: 598, endPoint x: 530, endPoint y: 482, distance: 297.0
click at [530, 482] on quentale-workspace at bounding box center [608, 318] width 1217 height 636
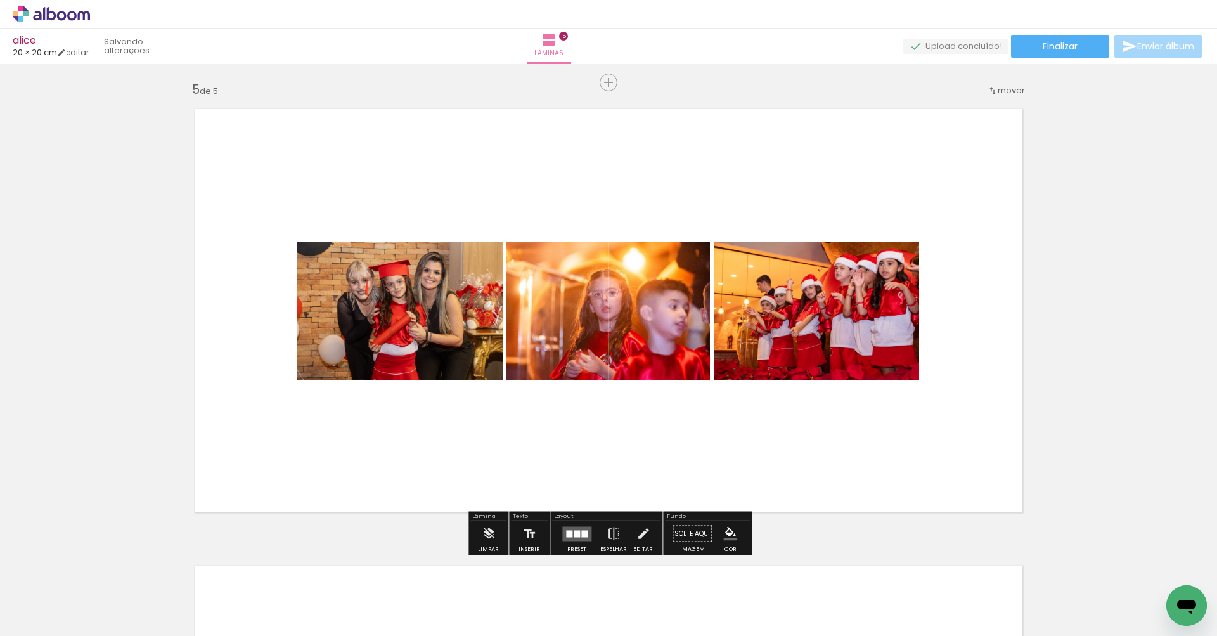
drag, startPoint x: 469, startPoint y: 502, endPoint x: 476, endPoint y: 494, distance: 10.3
click at [476, 494] on quentale-workspace at bounding box center [608, 318] width 1217 height 636
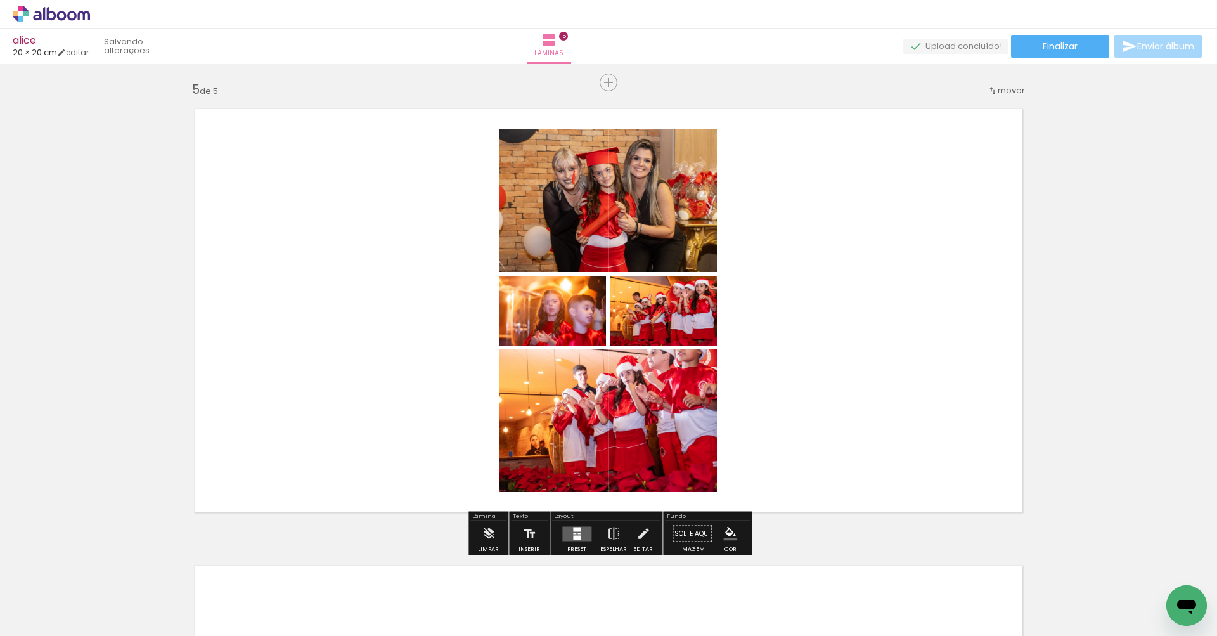
drag, startPoint x: 464, startPoint y: 593, endPoint x: 496, endPoint y: 483, distance: 114.1
click at [496, 483] on quentale-workspace at bounding box center [608, 318] width 1217 height 636
click at [573, 530] on div at bounding box center [577, 529] width 8 height 4
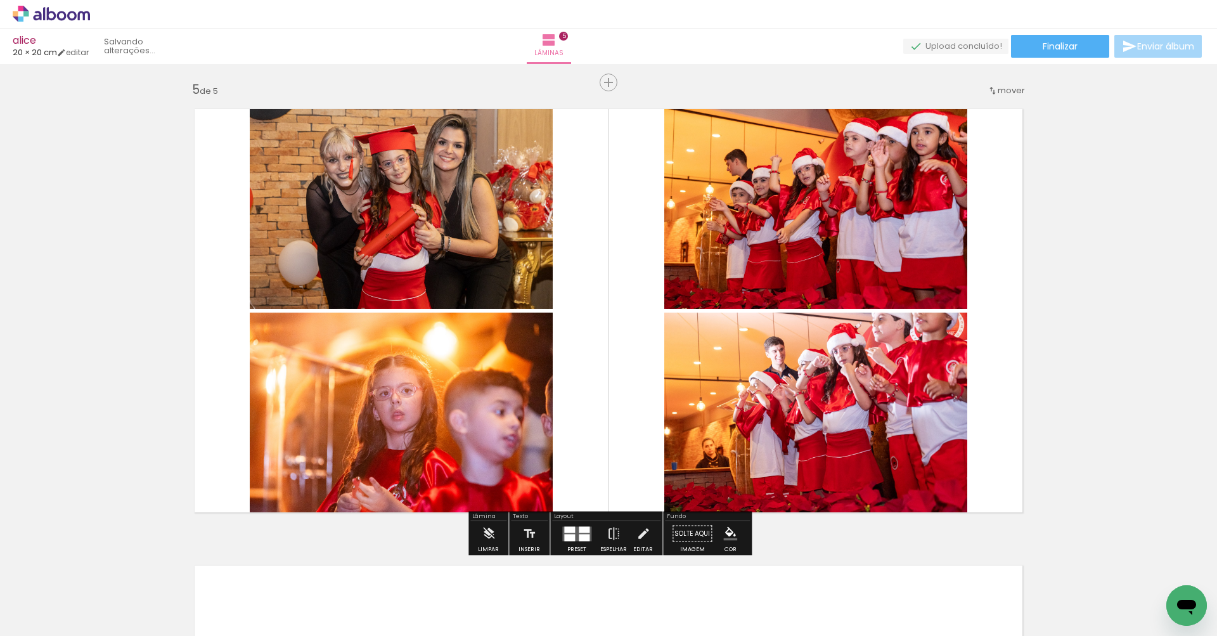
scroll to position [4076, 0]
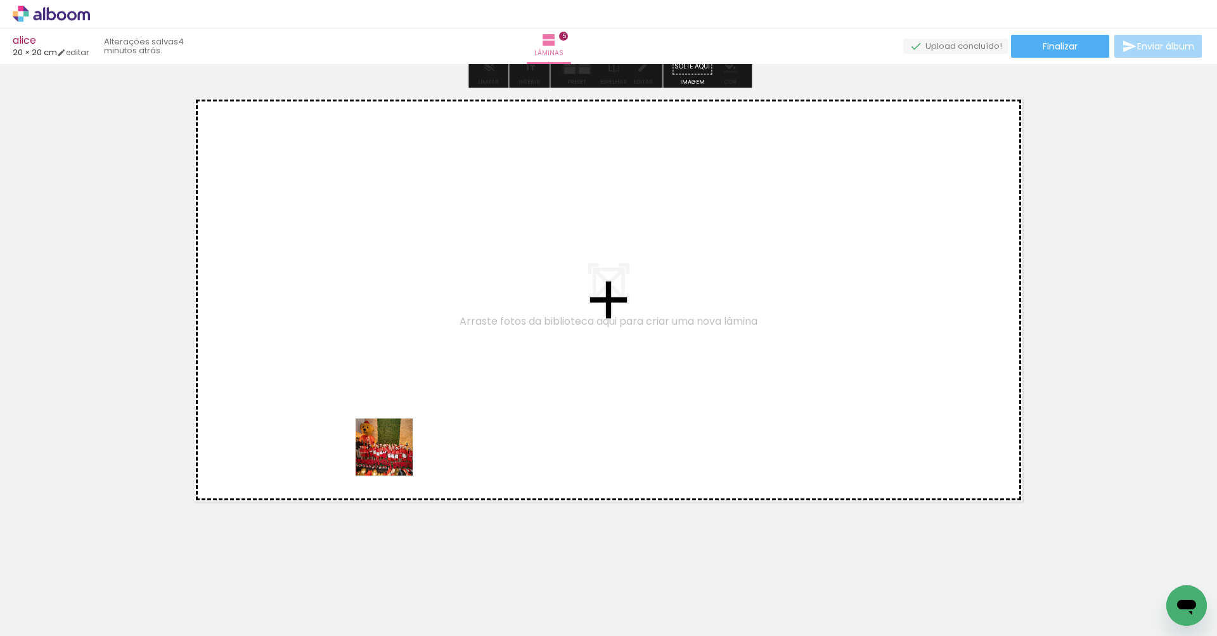
click at [397, 452] on quentale-workspace at bounding box center [608, 318] width 1217 height 636
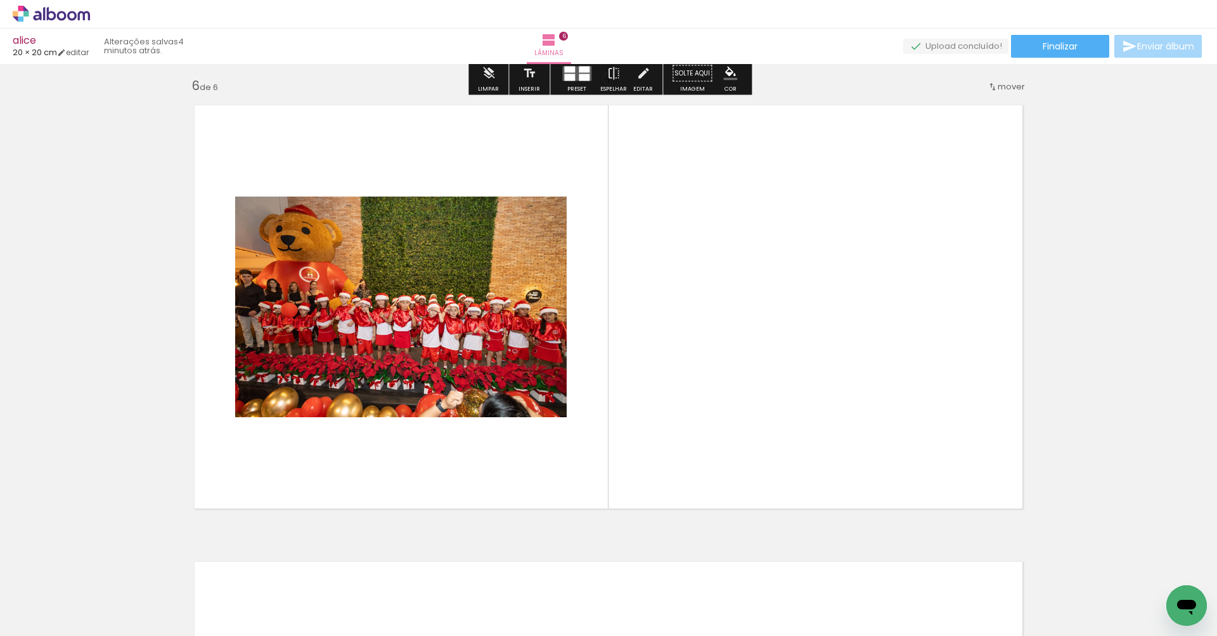
scroll to position [2284, 0]
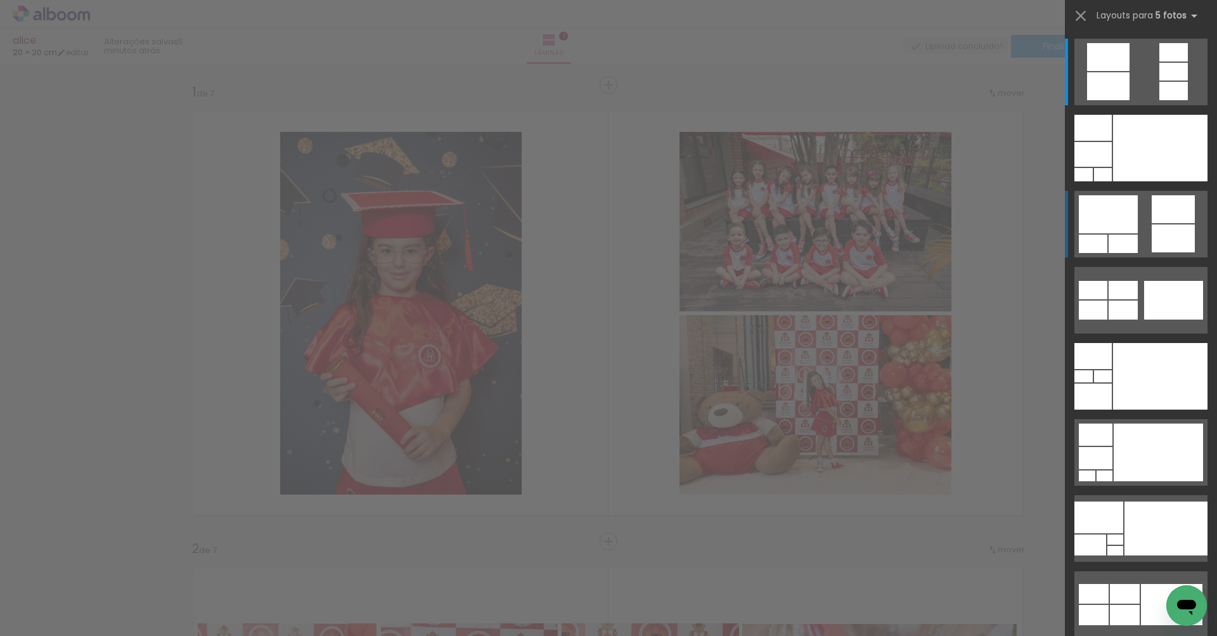
scroll to position [0, 1008]
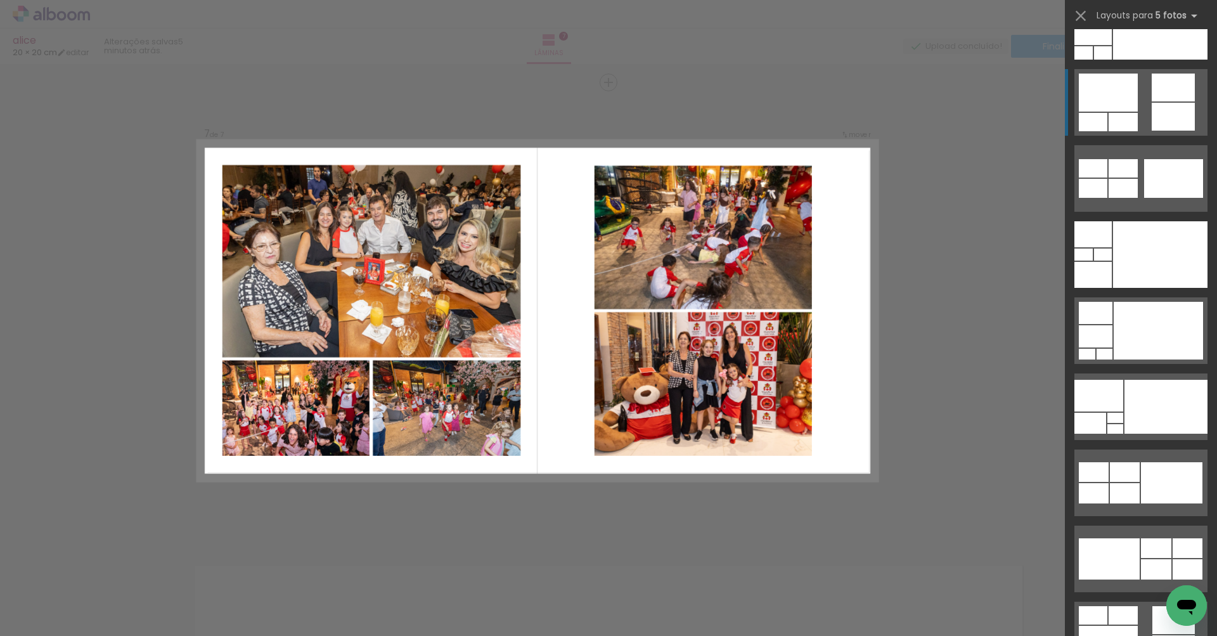
click at [1112, 19] on div at bounding box center [1092, 6] width 37 height 26
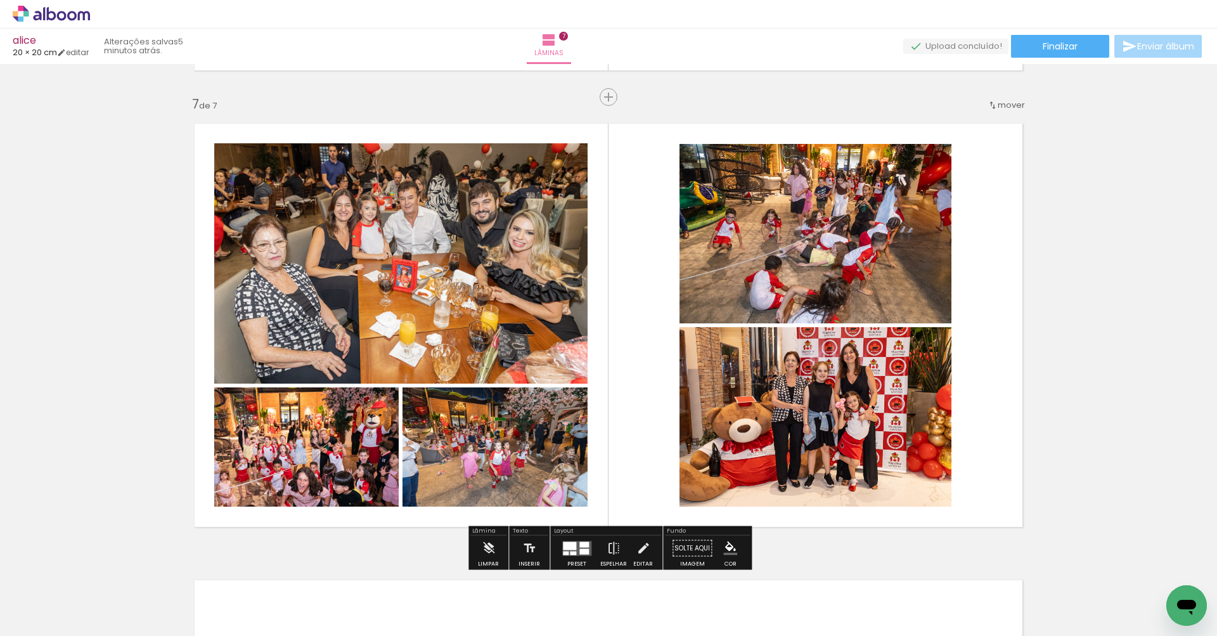
scroll to position [2728, 0]
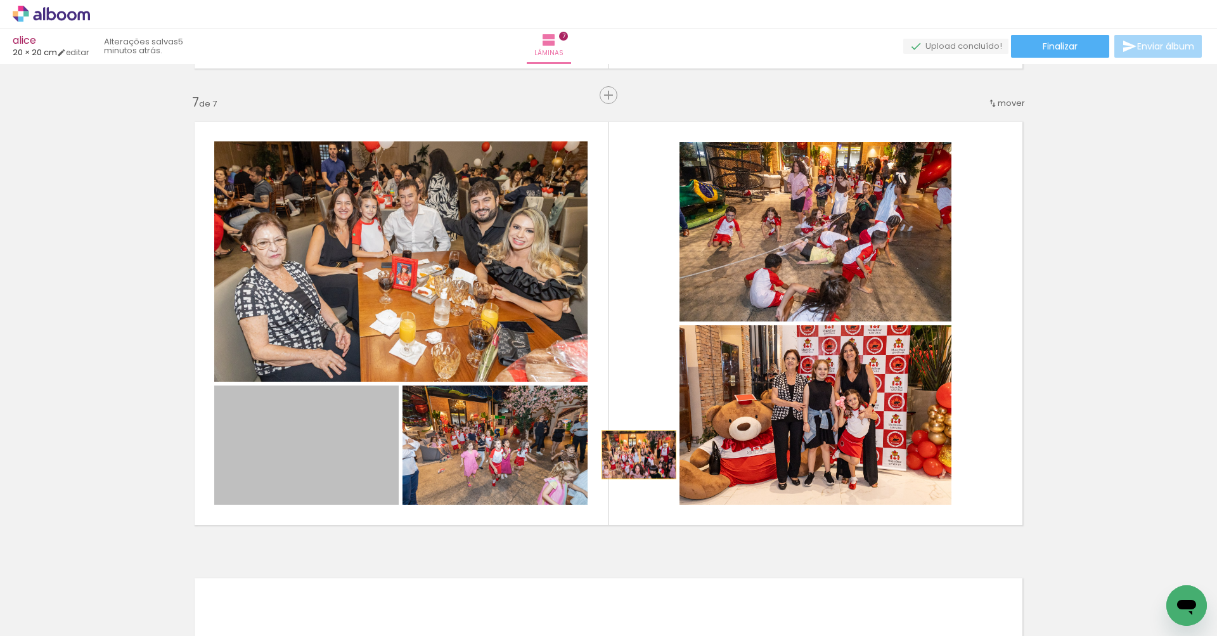
drag, startPoint x: 330, startPoint y: 458, endPoint x: 785, endPoint y: 444, distance: 455.3
click at [0, 0] on slot at bounding box center [0, 0] width 0 height 0
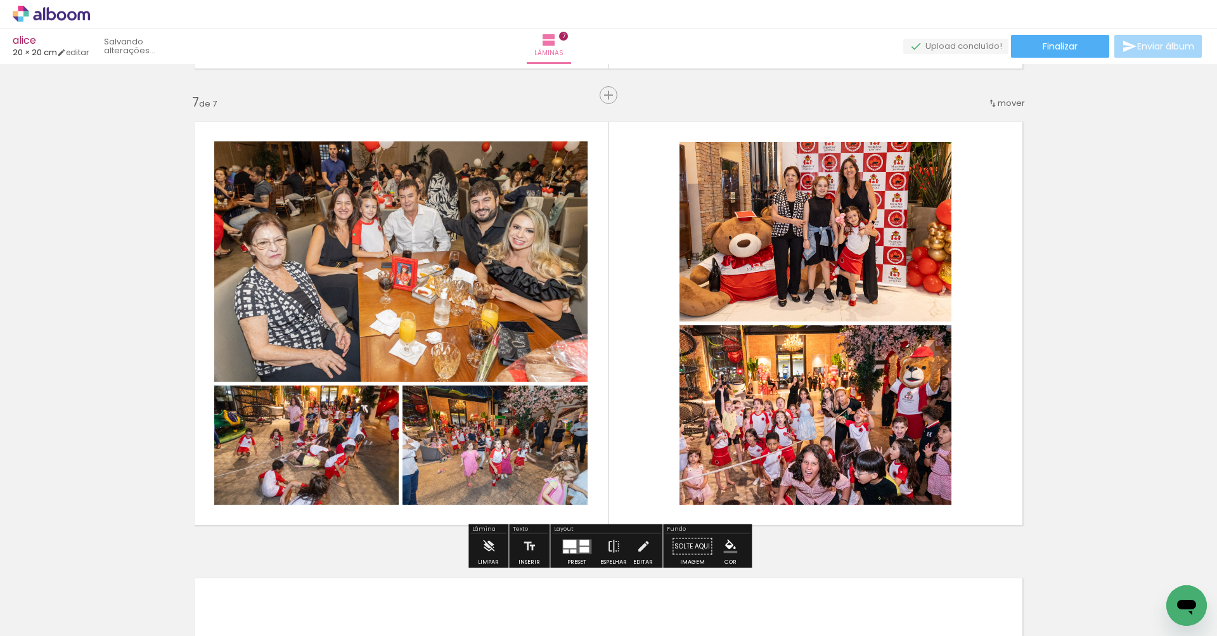
drag, startPoint x: 369, startPoint y: 458, endPoint x: 710, endPoint y: 314, distance: 369.9
click at [0, 0] on slot at bounding box center [0, 0] width 0 height 0
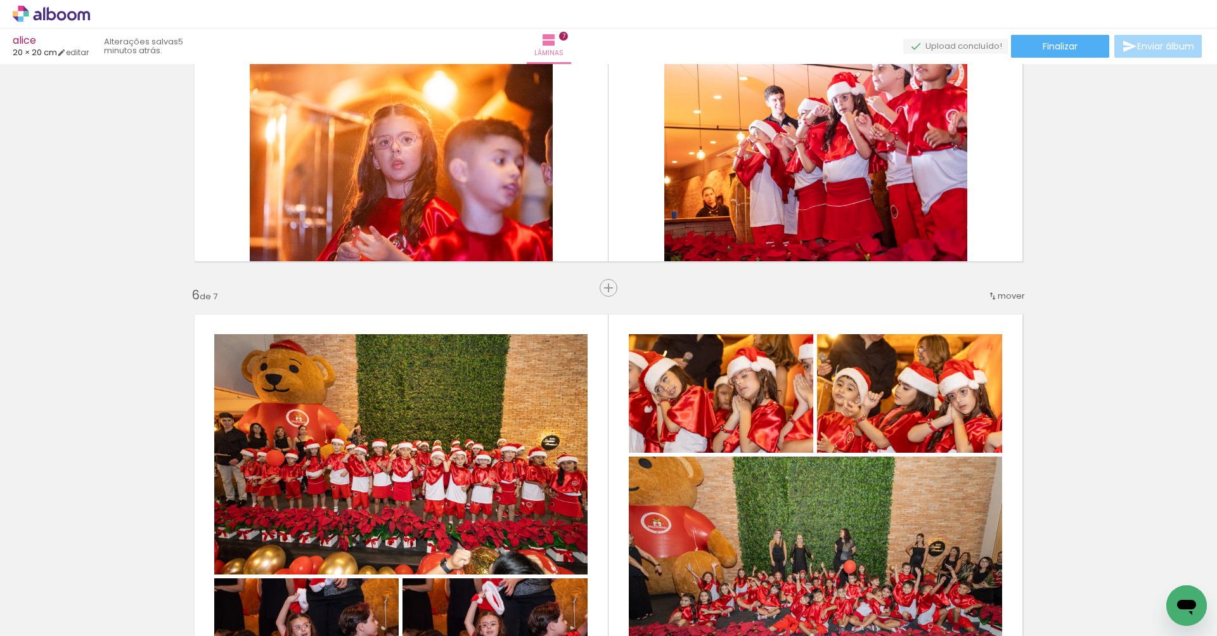
scroll to position [2090, 0]
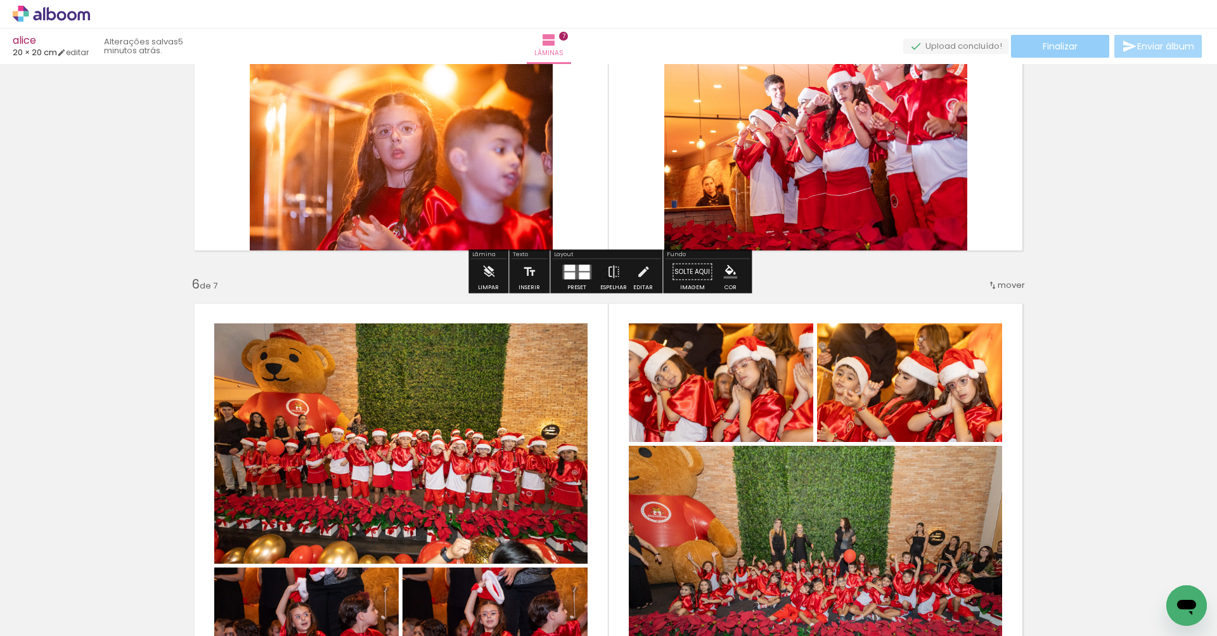
click at [1043, 49] on span "Finalizar" at bounding box center [1060, 46] width 35 height 9
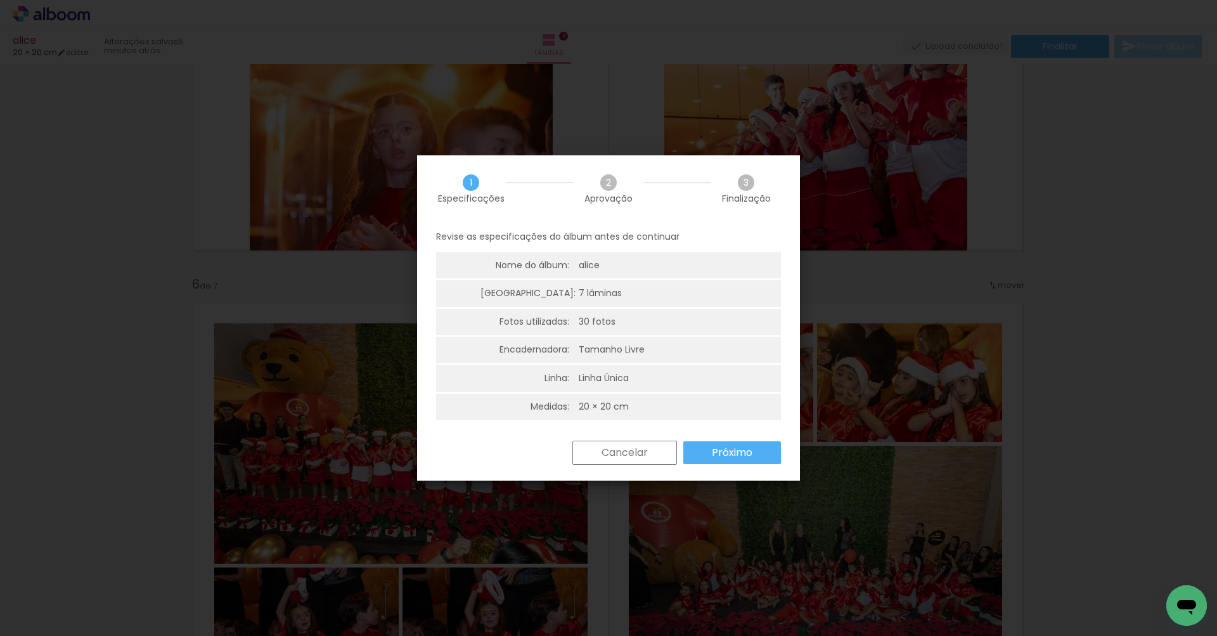
click at [0, 0] on slot "Próximo" at bounding box center [0, 0] width 0 height 0
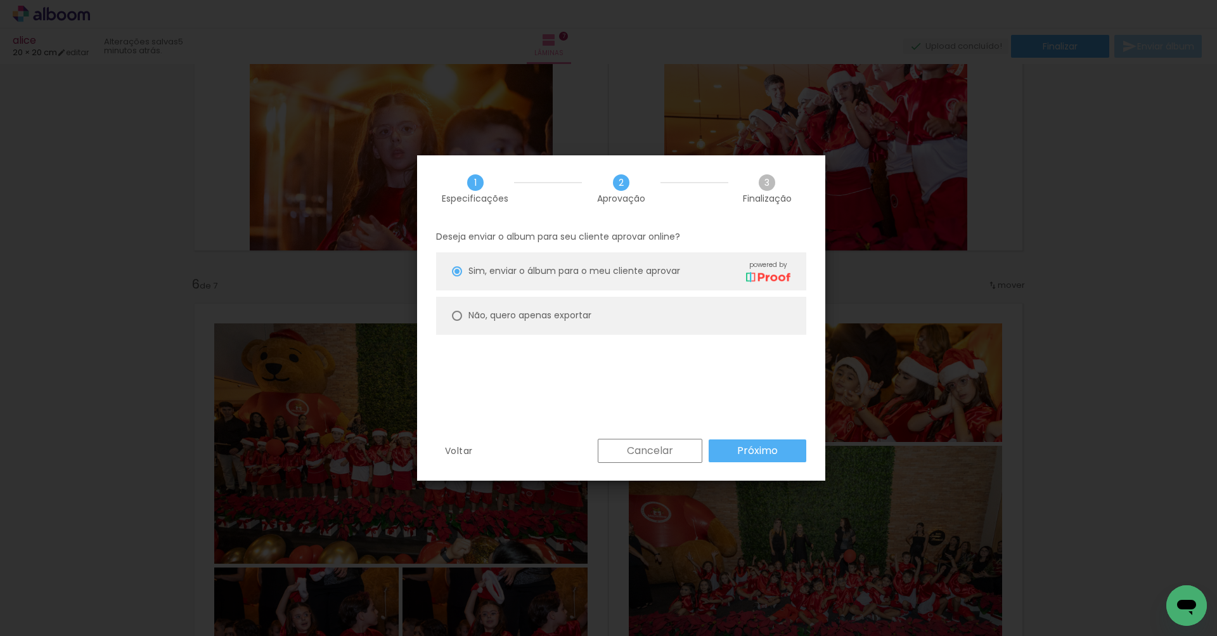
click at [642, 317] on paper-radio-button "Não, quero apenas exportar" at bounding box center [621, 316] width 370 height 38
type paper-radio-button "on"
click at [0, 0] on slot "Próximo" at bounding box center [0, 0] width 0 height 0
type input "Alta, 300 DPI"
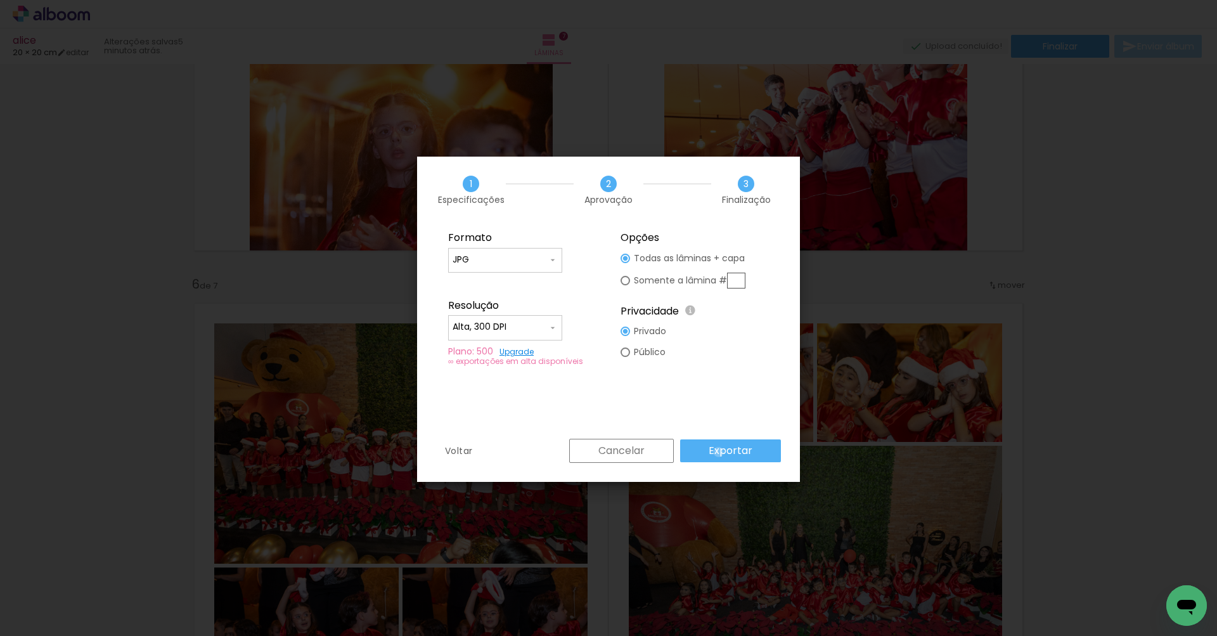
click at [0, 0] on slot "Exportar" at bounding box center [0, 0] width 0 height 0
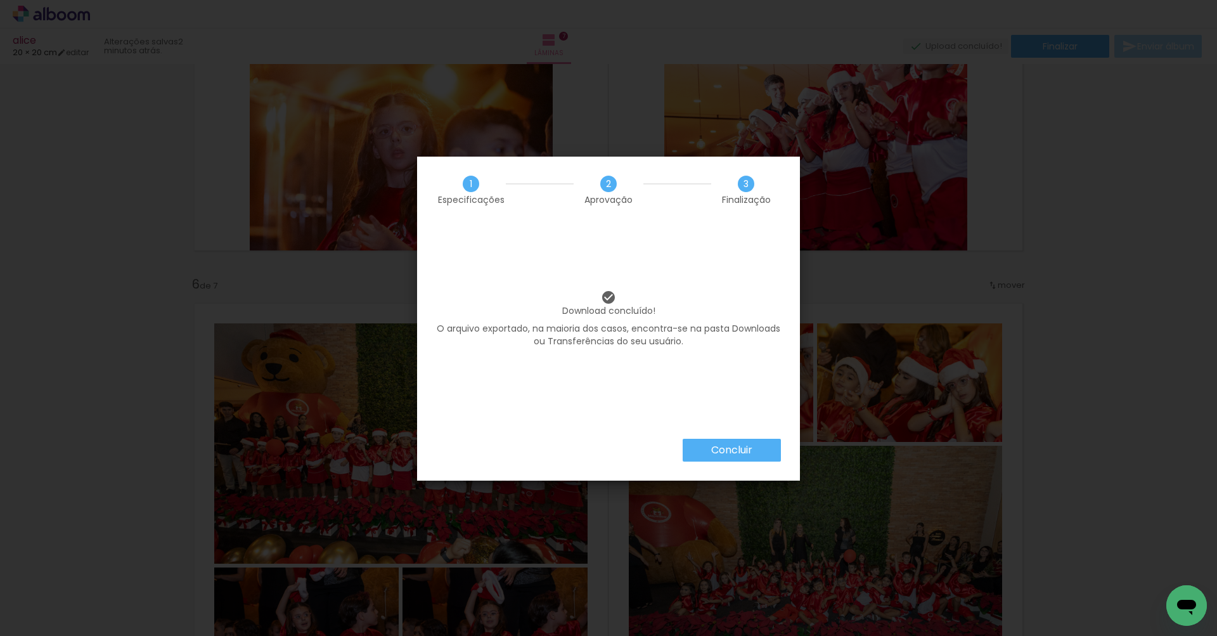
click at [763, 452] on paper-button "Concluir" at bounding box center [732, 450] width 98 height 23
